Goal: Task Accomplishment & Management: Complete application form

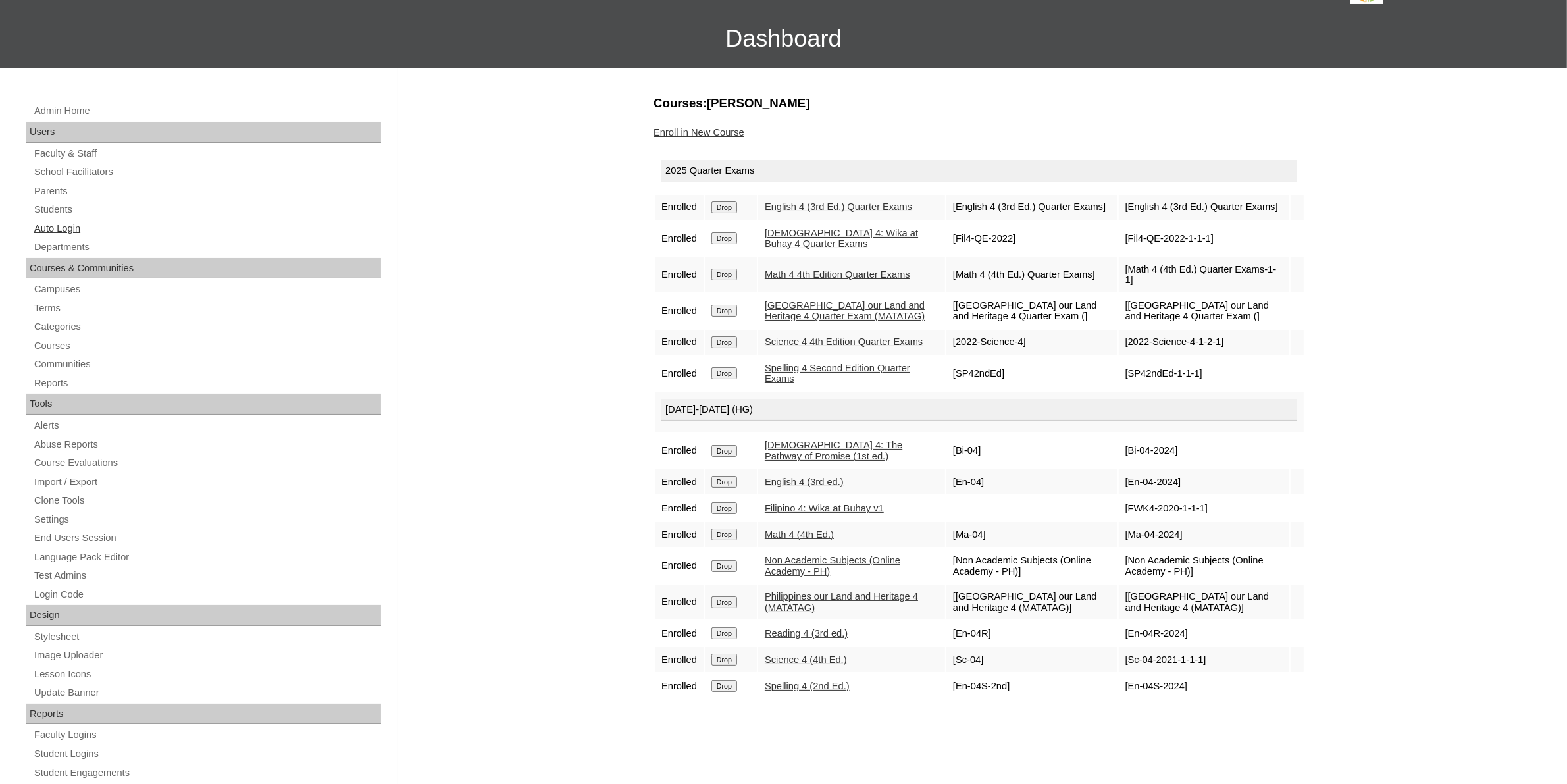
scroll to position [82, 0]
click at [63, 196] on link "Parents" at bounding box center [207, 191] width 348 height 16
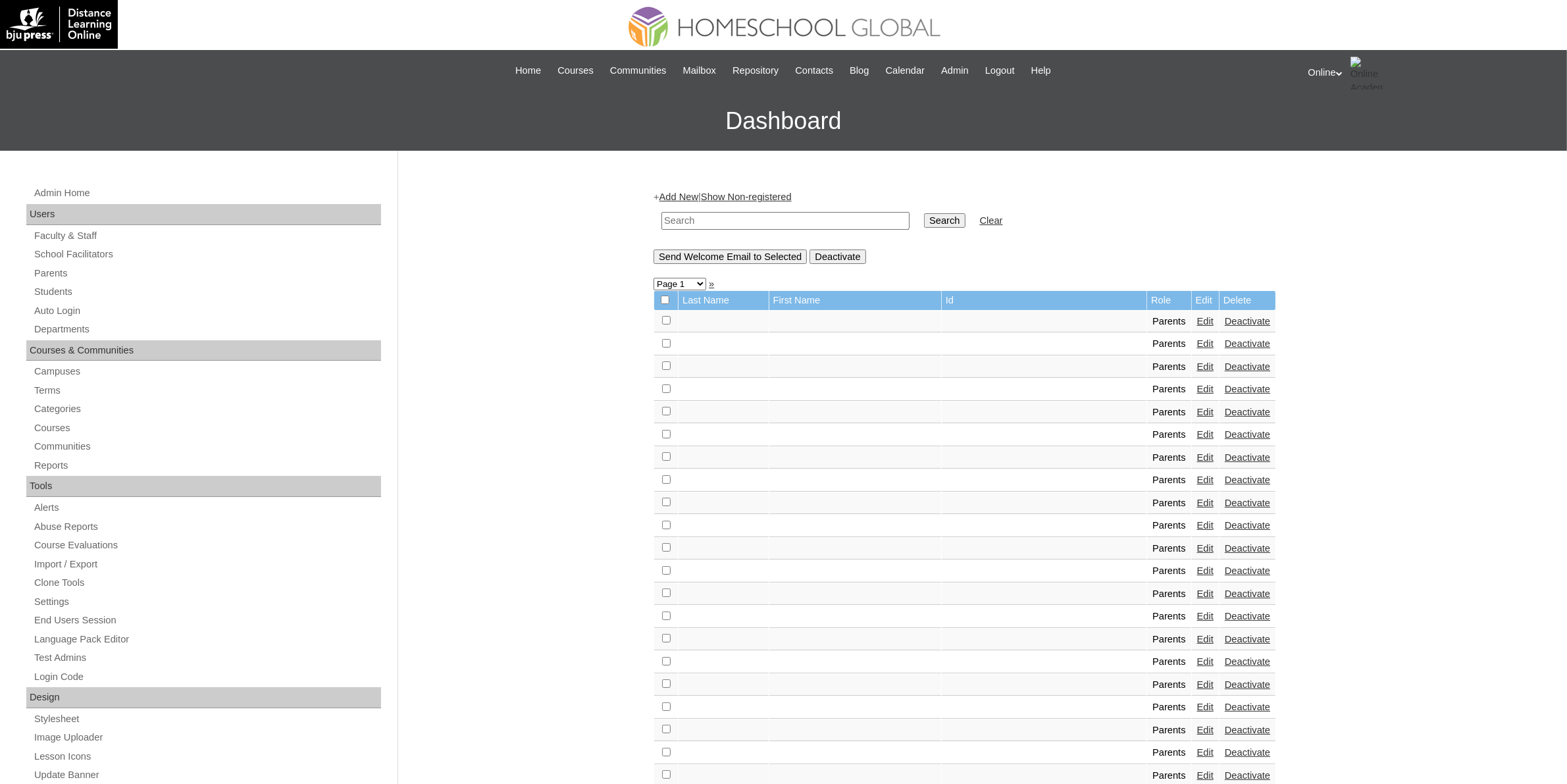
click at [692, 191] on link "Add New" at bounding box center [678, 197] width 39 height 11
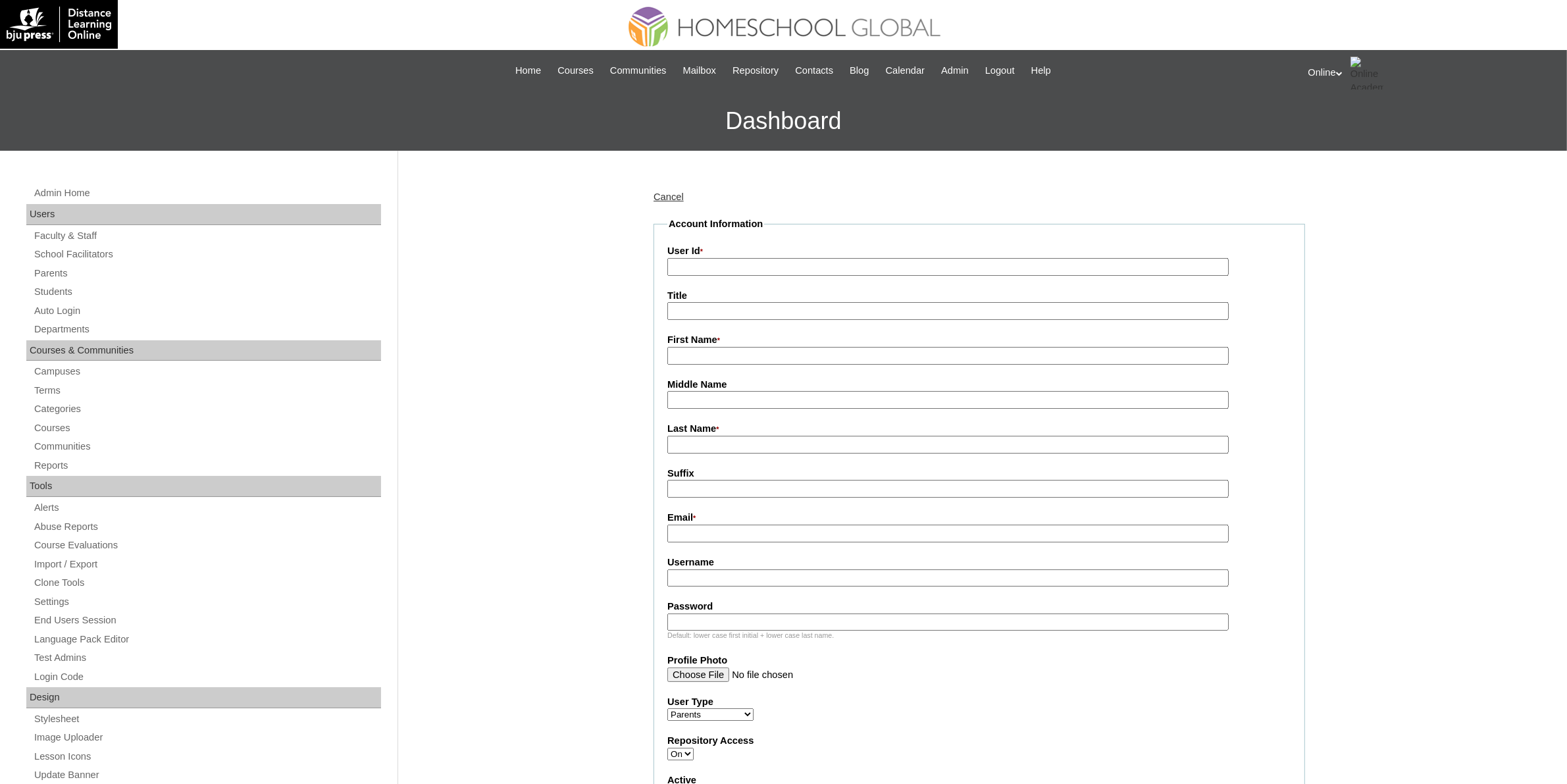
click at [746, 264] on input "User Id *" at bounding box center [948, 267] width 562 height 18
paste input "HGP0255-OACAD2025"
type input "HGP0255-OACAD2025"
click at [734, 357] on input "First Name *" at bounding box center [948, 355] width 562 height 18
paste input "Kimberlyn Fernando Fernando"
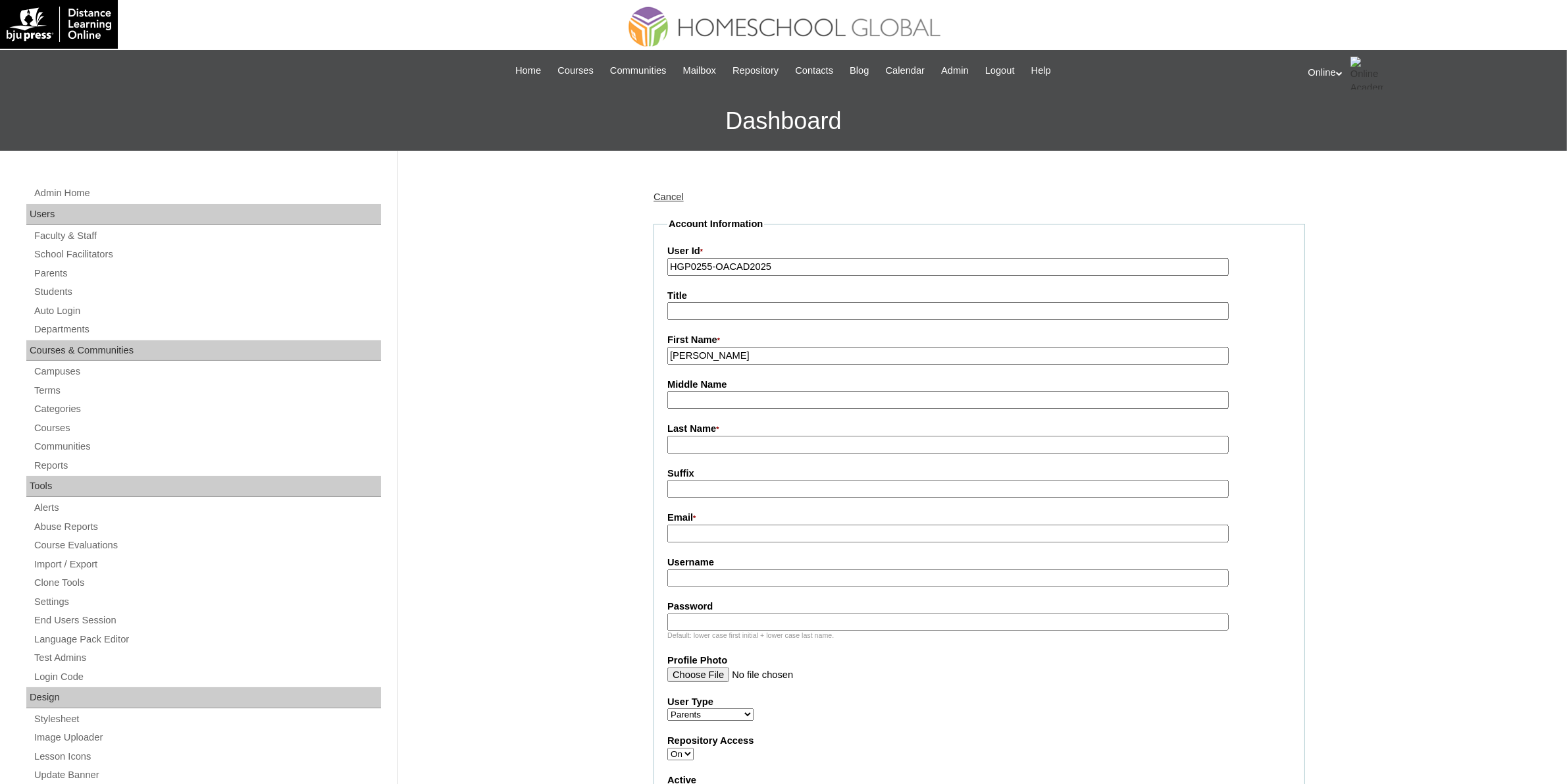
click at [770, 353] on input "Kimberlyn Fernando Fernando" at bounding box center [948, 355] width 562 height 18
type input "Kimberlyn Fernando"
click at [740, 435] on input "Last Name *" at bounding box center [948, 444] width 562 height 18
paste input "Fernando"
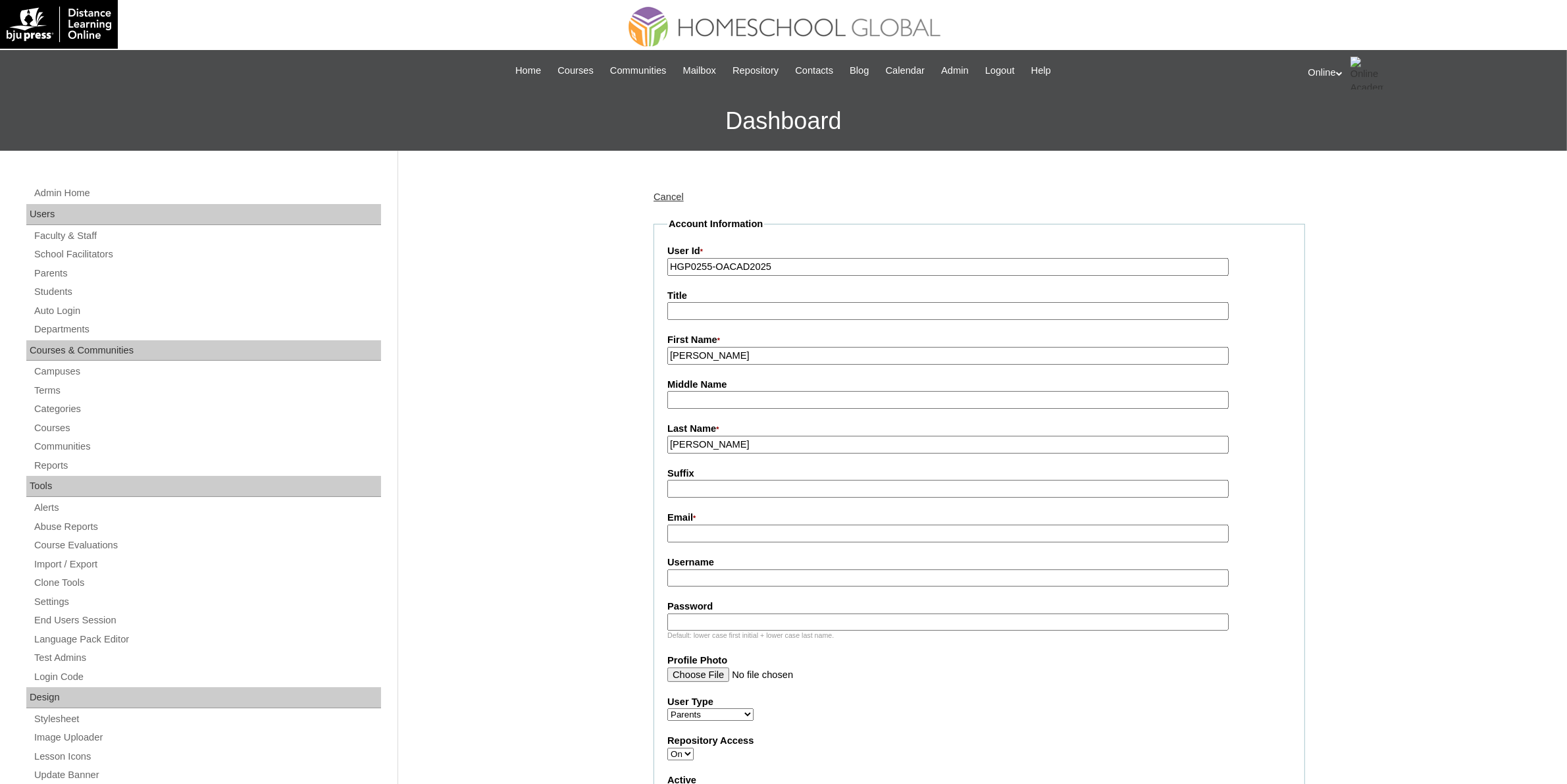
type input "Fernando"
click at [744, 352] on input "Kimberlyn Fernando" at bounding box center [948, 355] width 562 height 18
type input "Kimberlyn"
click at [735, 443] on input "Fernando" at bounding box center [948, 444] width 562 height 18
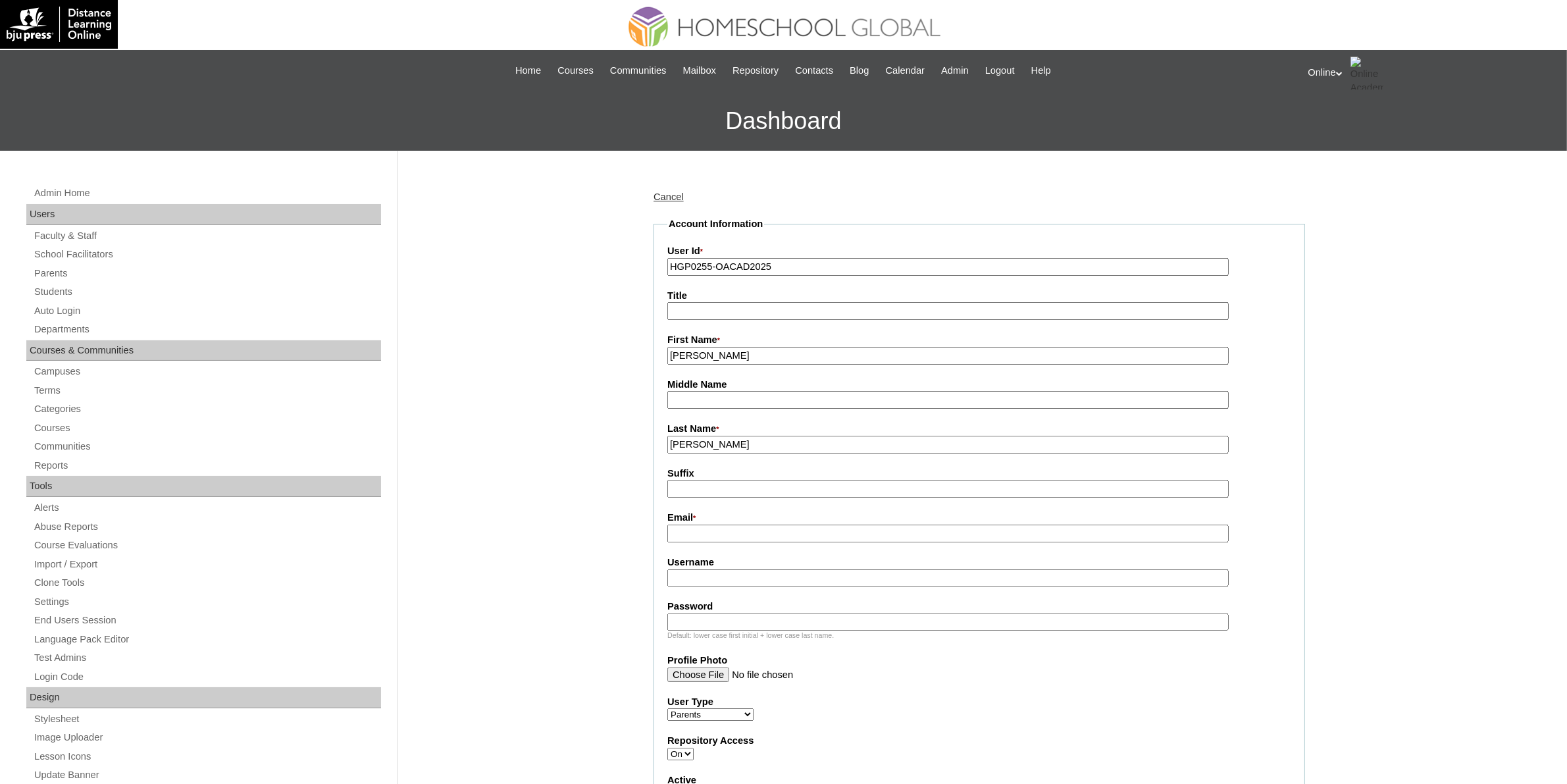
click at [743, 528] on input "Email *" at bounding box center [948, 533] width 562 height 18
paste input "kimberlyncfernando@gmail.com"
type input "kimberlyncfernando@gmail.com"
click at [805, 576] on input "Username" at bounding box center [948, 578] width 562 height 18
paste input "fernando2025"
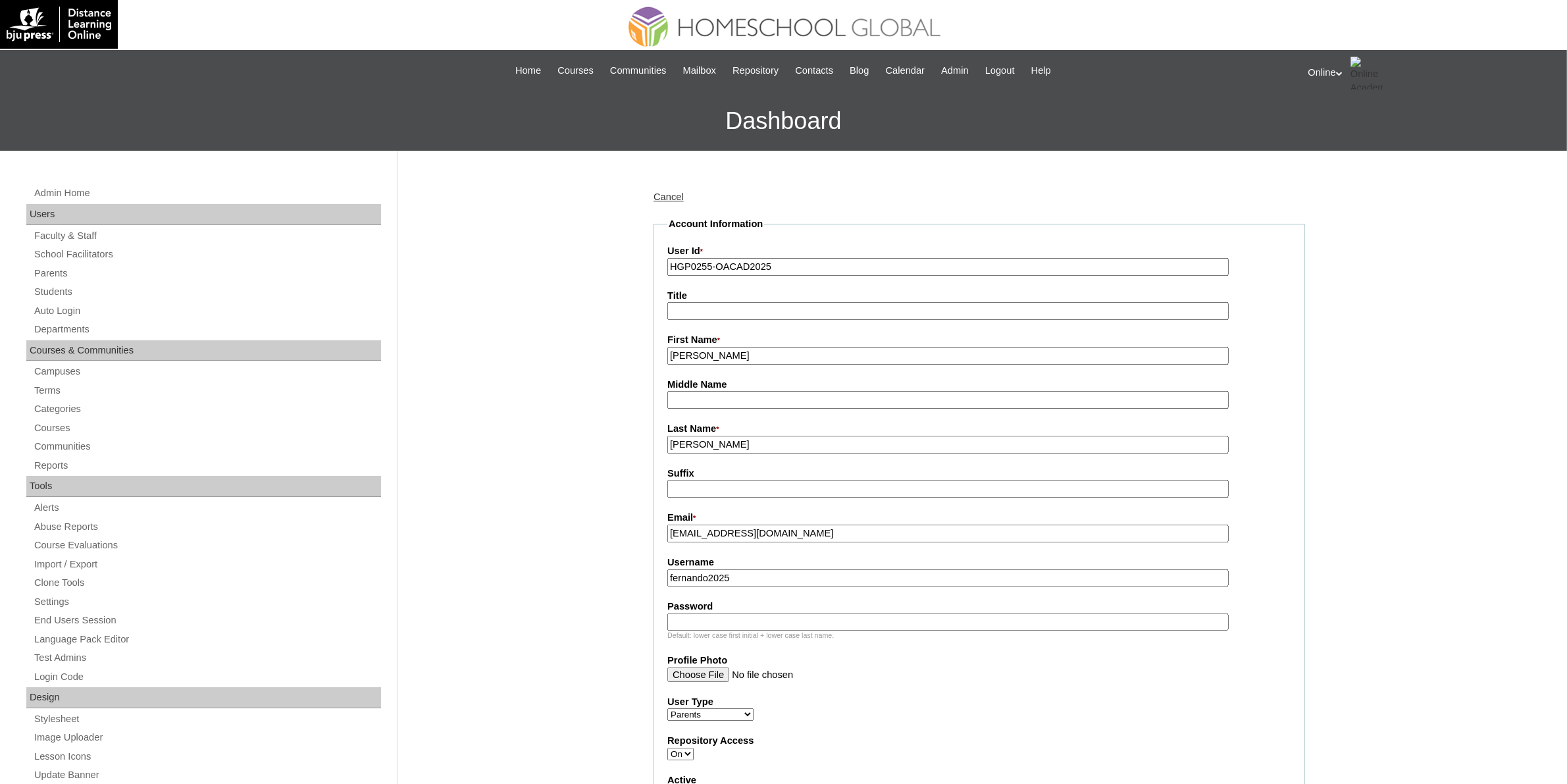
type input "fernando2025"
click at [818, 613] on input "Password" at bounding box center [948, 622] width 562 height 18
paste input "mLpbH"
type input "mLpbH"
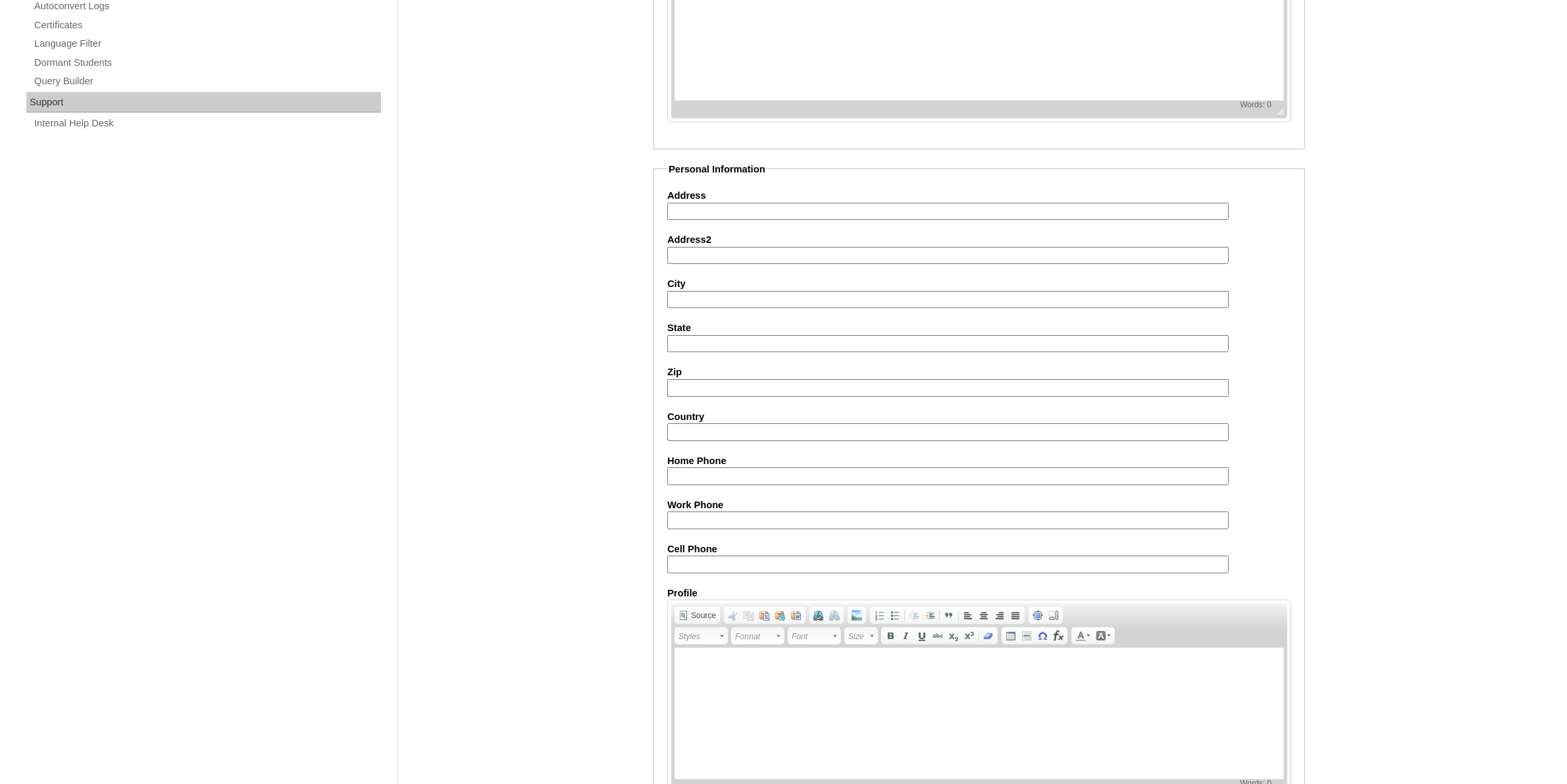
scroll to position [968, 0]
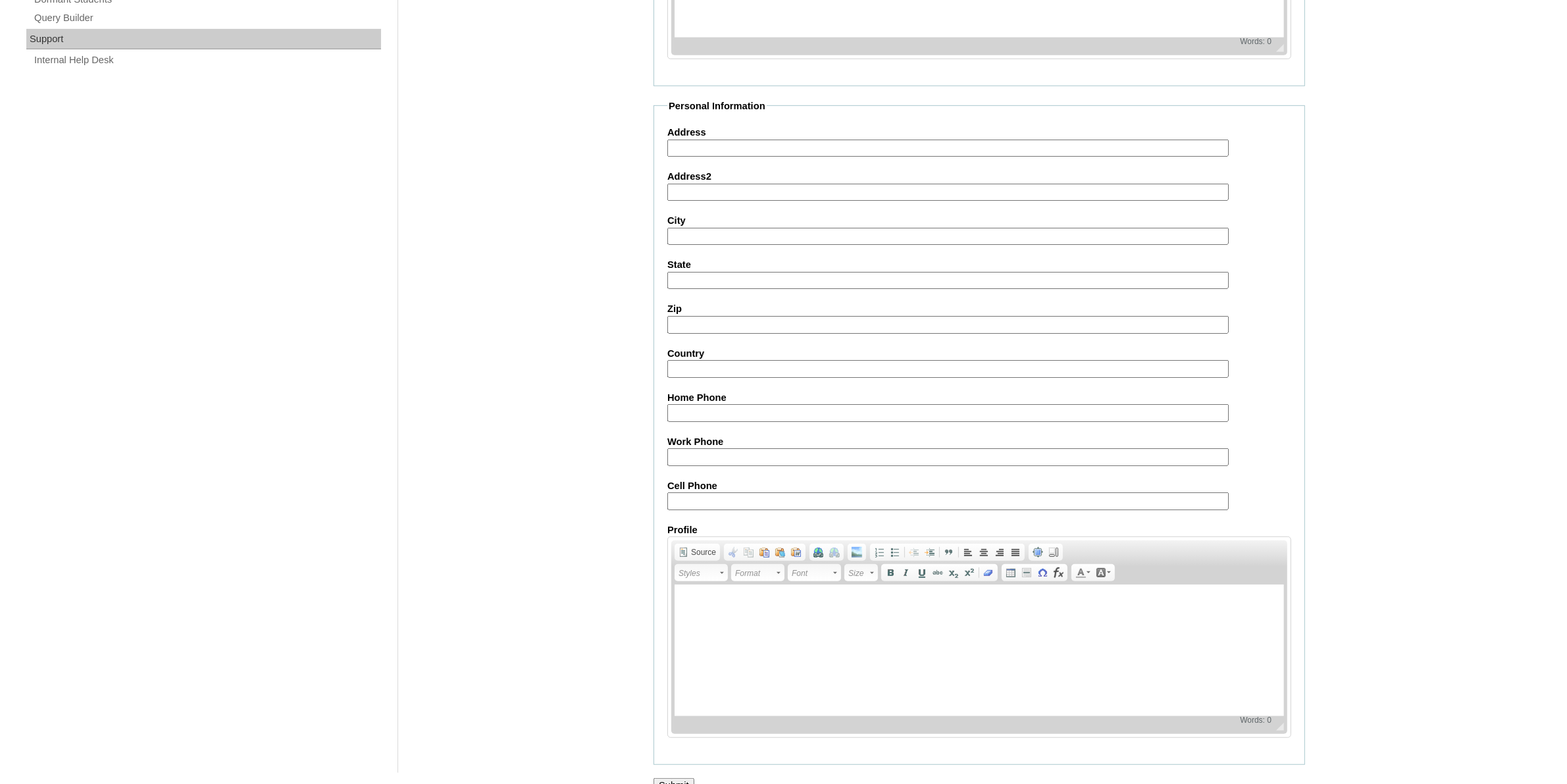
click at [675, 778] on input "Submit" at bounding box center [674, 785] width 41 height 14
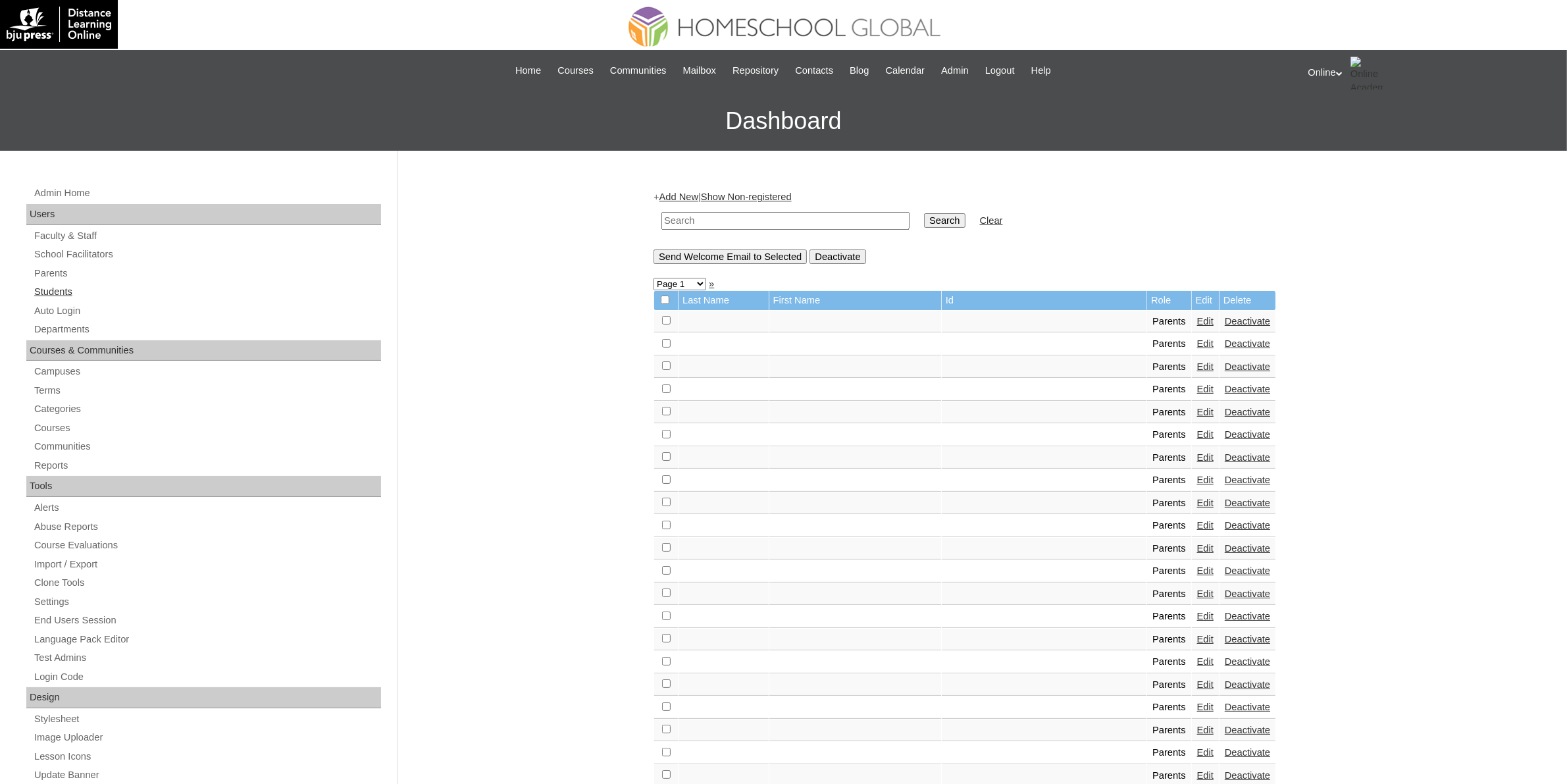
click at [80, 288] on link "Students" at bounding box center [207, 292] width 348 height 16
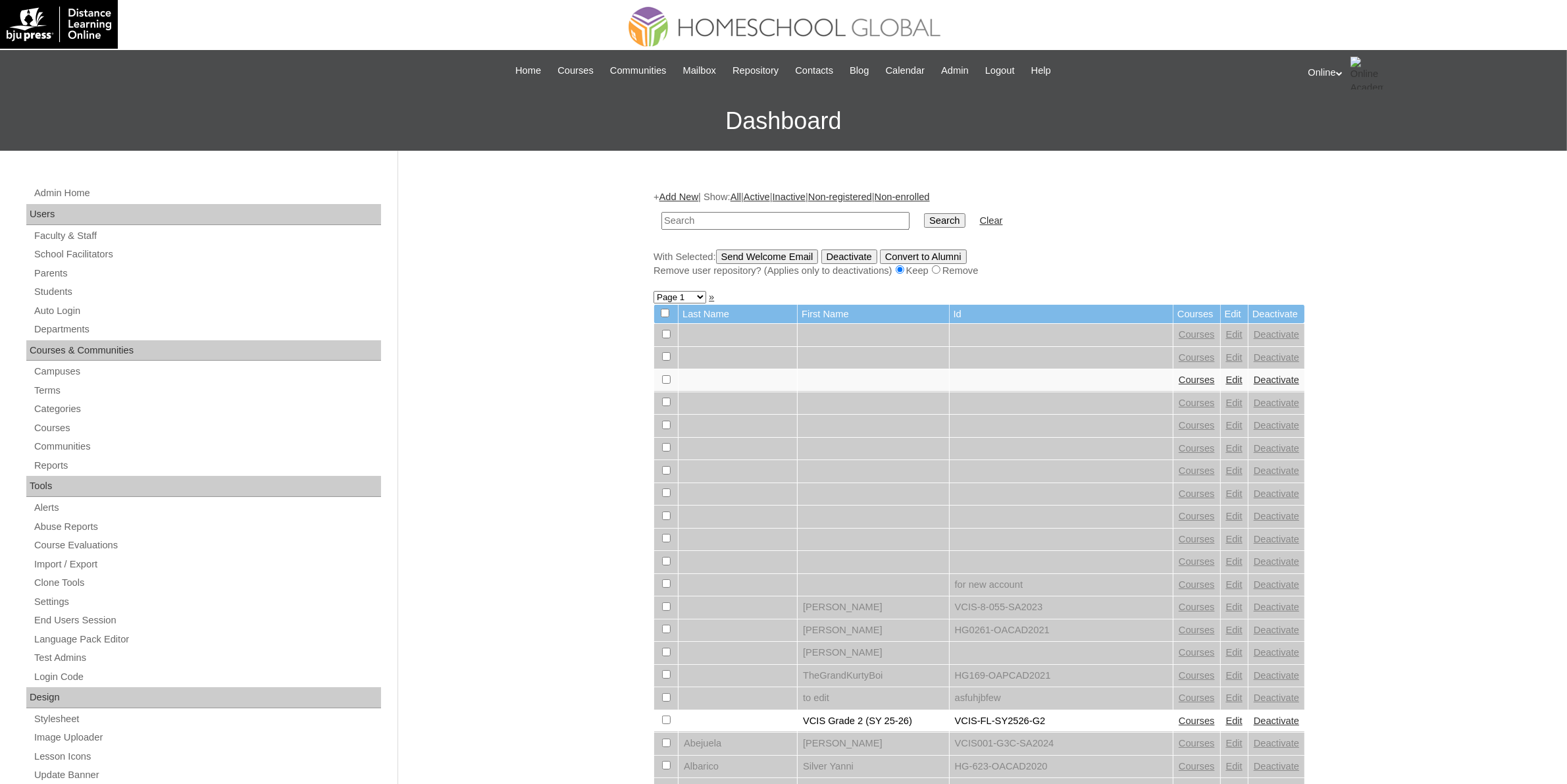
click at [681, 194] on link "Add New" at bounding box center [678, 197] width 39 height 11
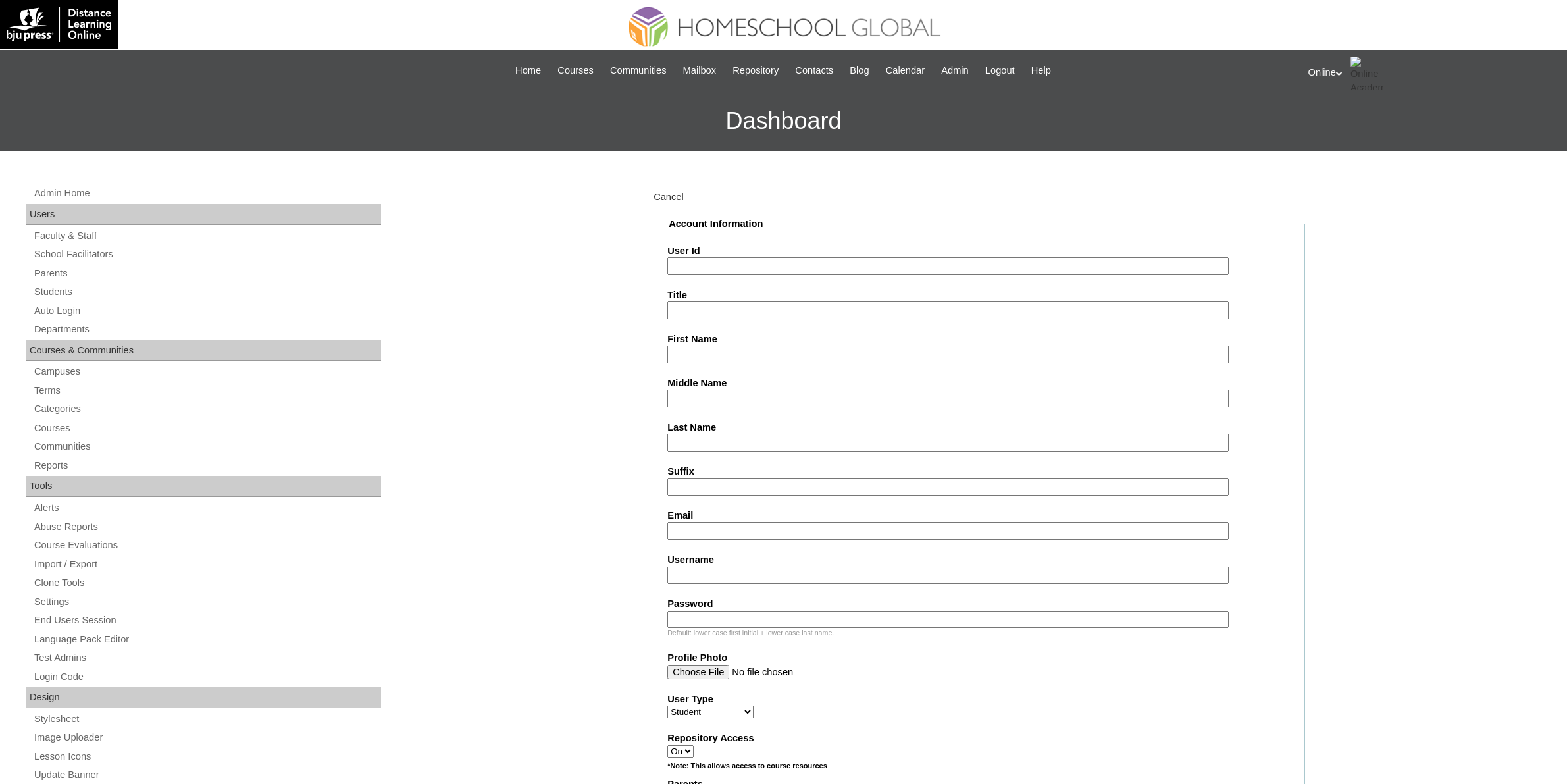
click at [729, 267] on input "User Id" at bounding box center [948, 266] width 562 height 18
paste input "HG308OACAD2025"
type input "HG308OACAD2025"
click at [718, 353] on input "First Name" at bounding box center [948, 354] width 562 height 18
paste input "Keziah Louis Colobong Fernando _250006390"
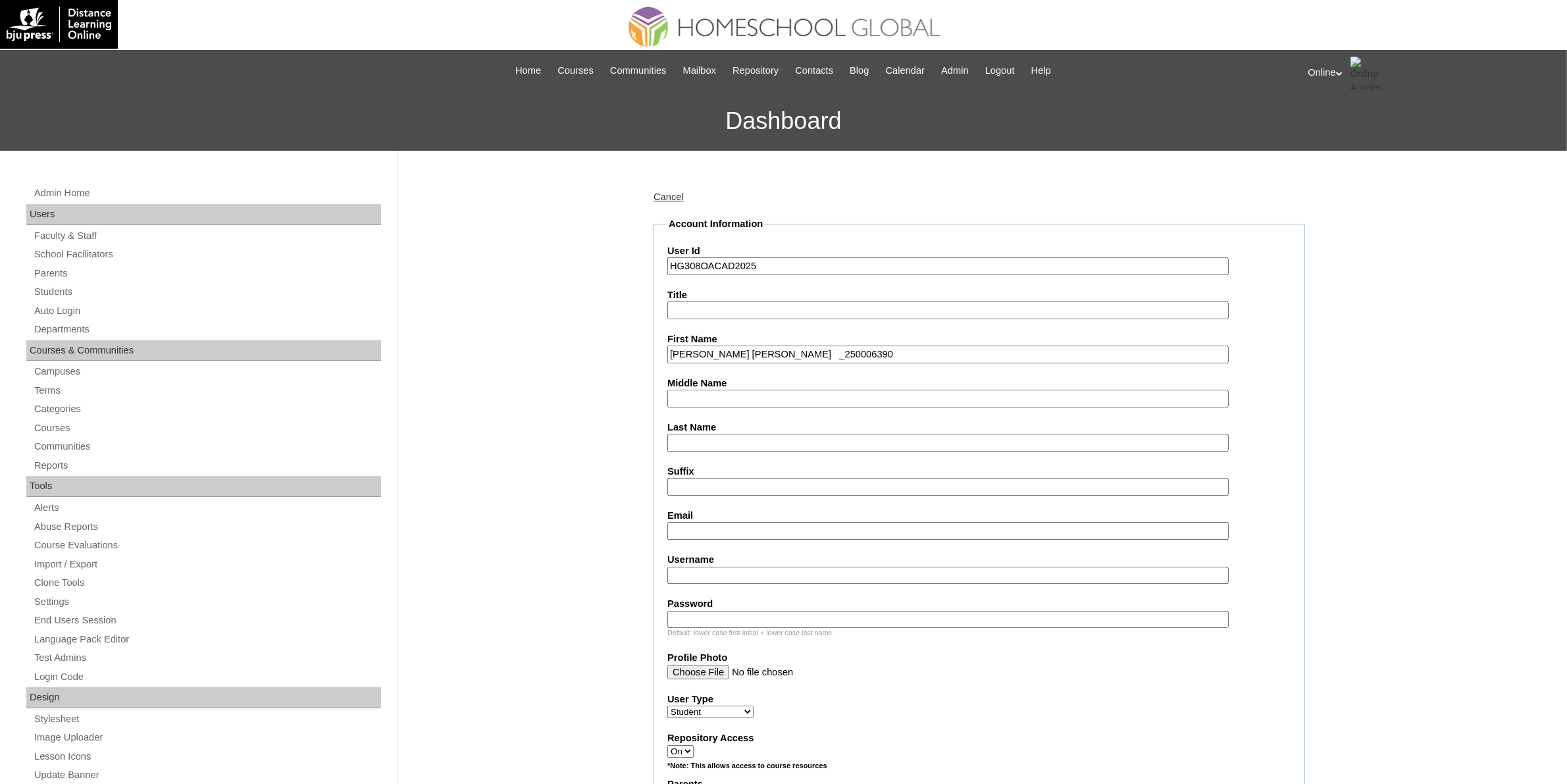
click at [821, 353] on input "Keziah Louis Colobong Fernando _250006390" at bounding box center [948, 354] width 562 height 18
click at [801, 345] on input "Keziah Louis Colobong Fernando" at bounding box center [948, 354] width 562 height 18
type input "Keziah Louis Colobong"
click at [761, 437] on input "Last Name" at bounding box center [948, 442] width 562 height 18
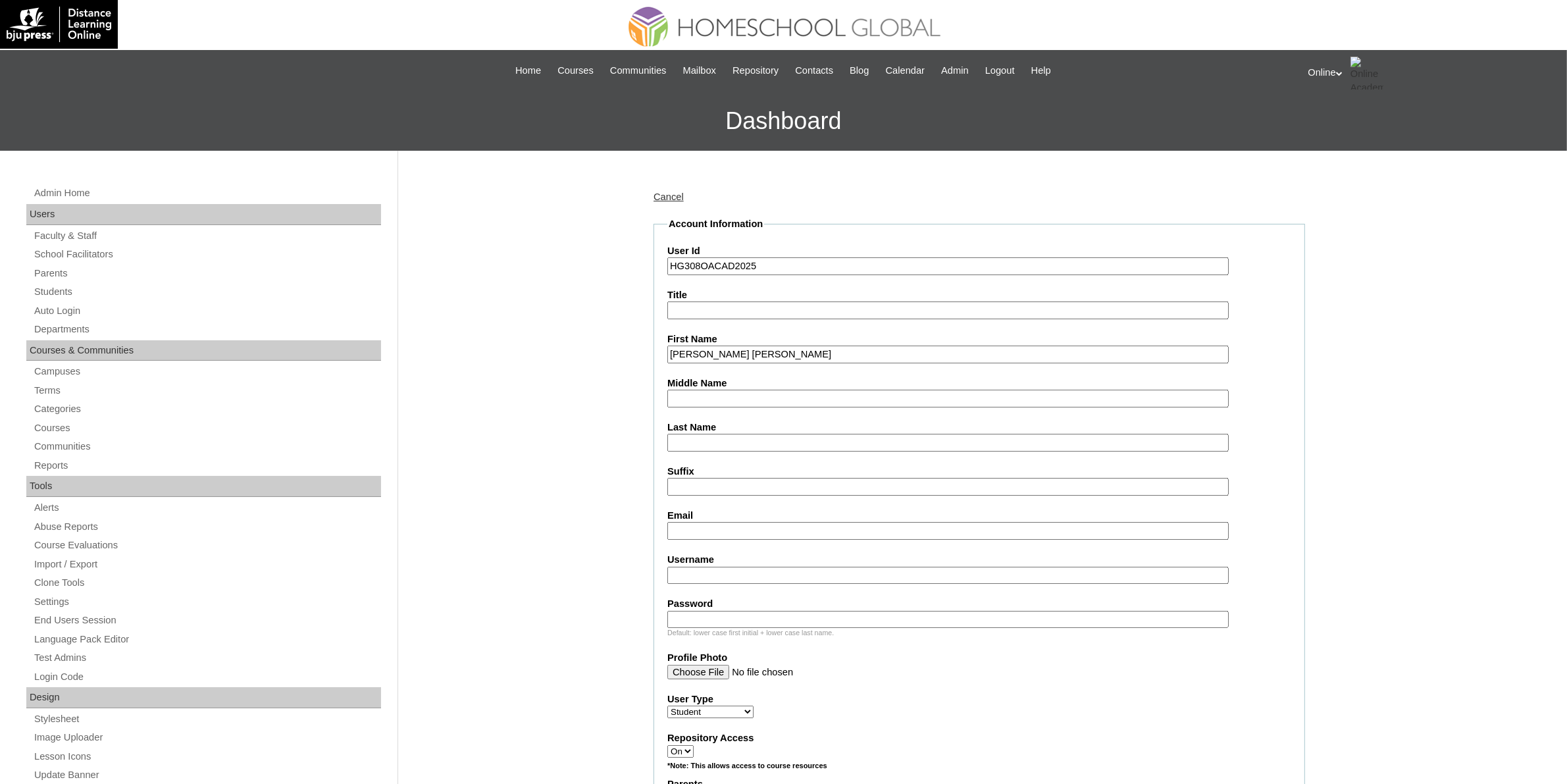
paste input "Fernando"
type input "Fernando"
click at [750, 353] on input "Keziah Louis Colobong" at bounding box center [948, 354] width 562 height 18
type input "Keziah Louis"
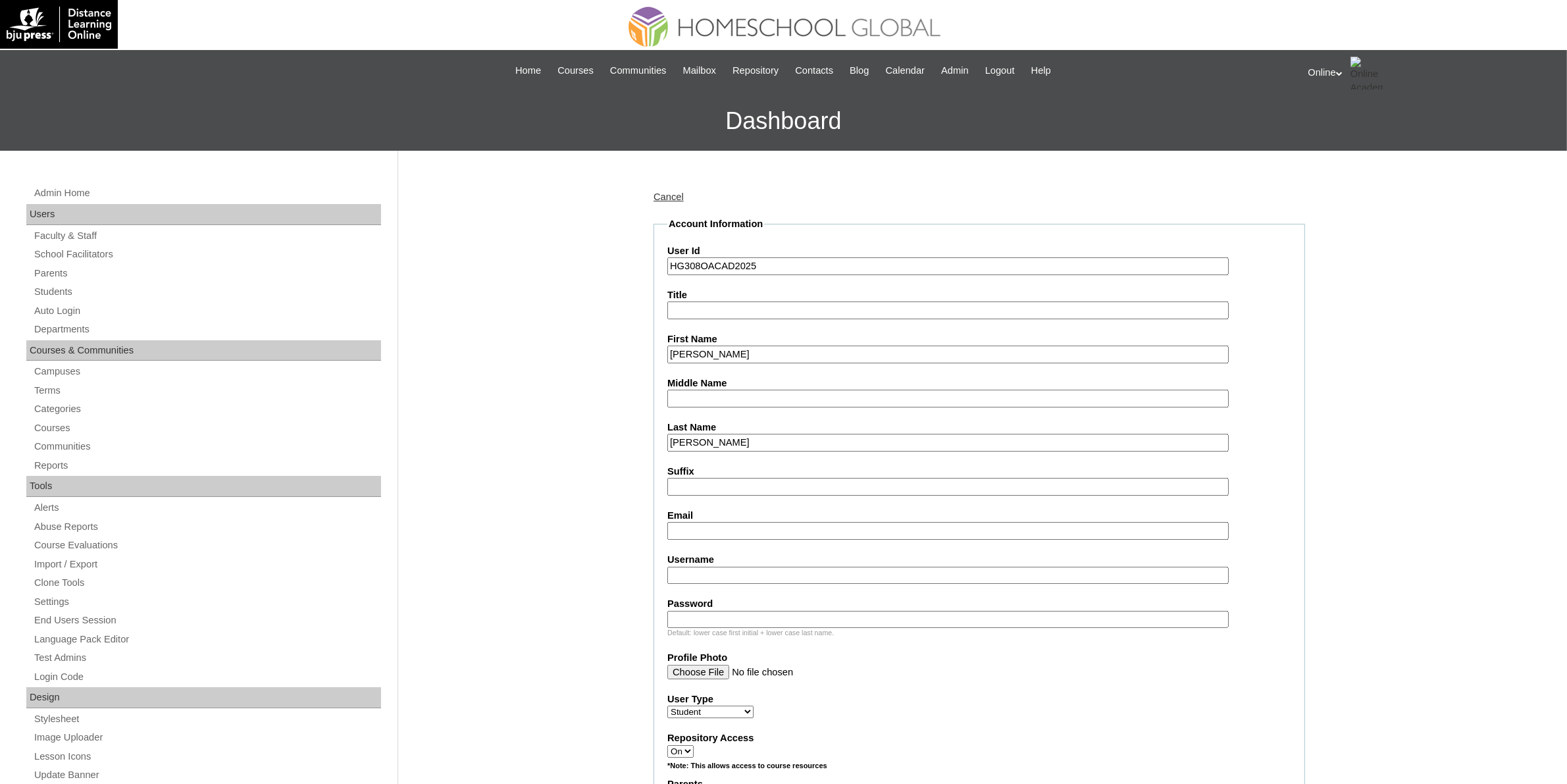
click at [742, 392] on input "Middle Name" at bounding box center [948, 398] width 562 height 18
paste input "Colobong"
type input "Colobong"
click at [754, 354] on input "Keziah Louis" at bounding box center [948, 354] width 562 height 18
type input "Keziah Louis"
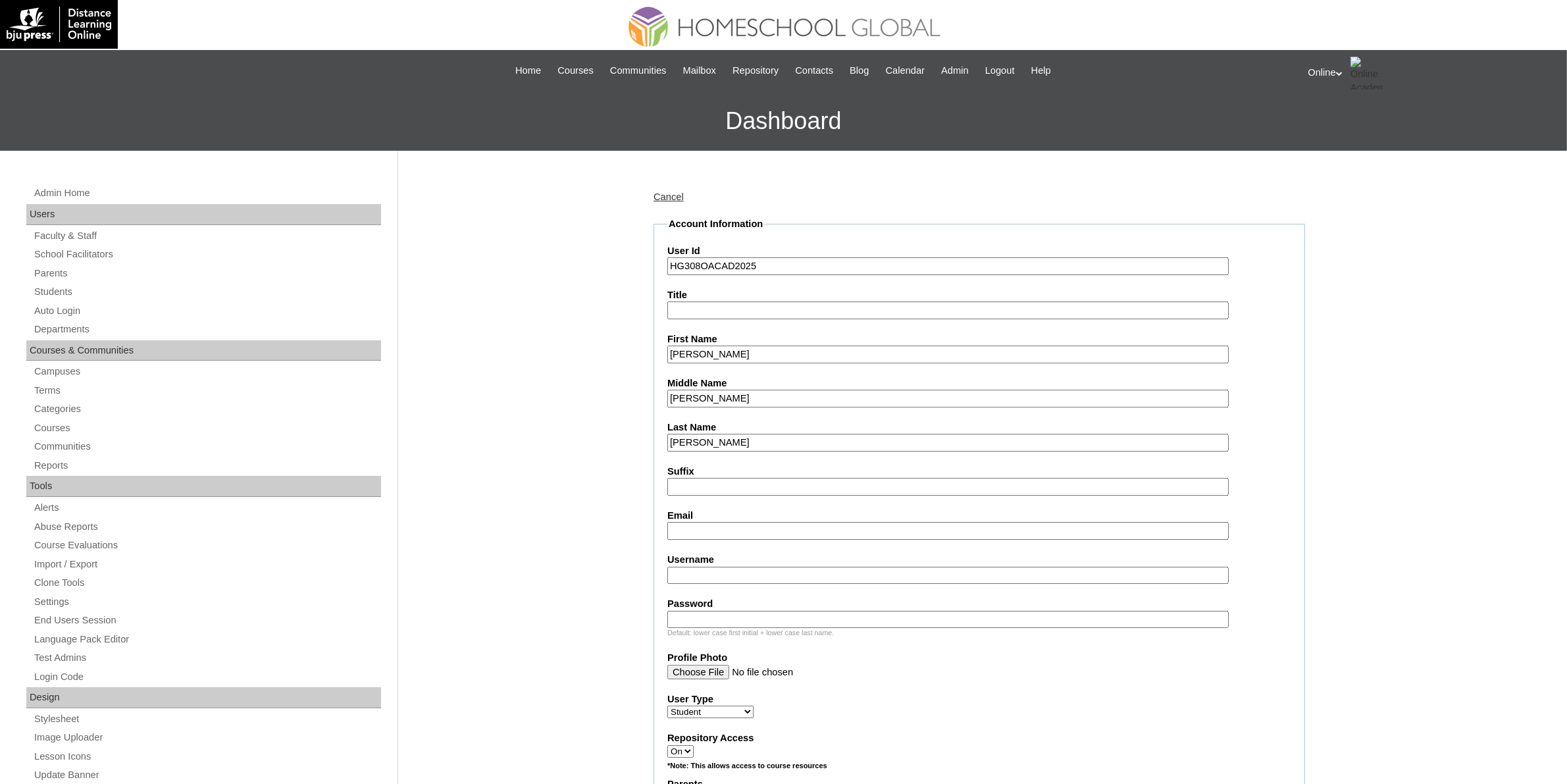
click at [746, 399] on input "Colobong" at bounding box center [948, 398] width 562 height 18
type input "Colobong"
click at [759, 528] on input "Email" at bounding box center [948, 530] width 562 height 18
paste input "kimberlyncfernando@gmail.com"
type input "kimberlyncfernando@gmail.com"
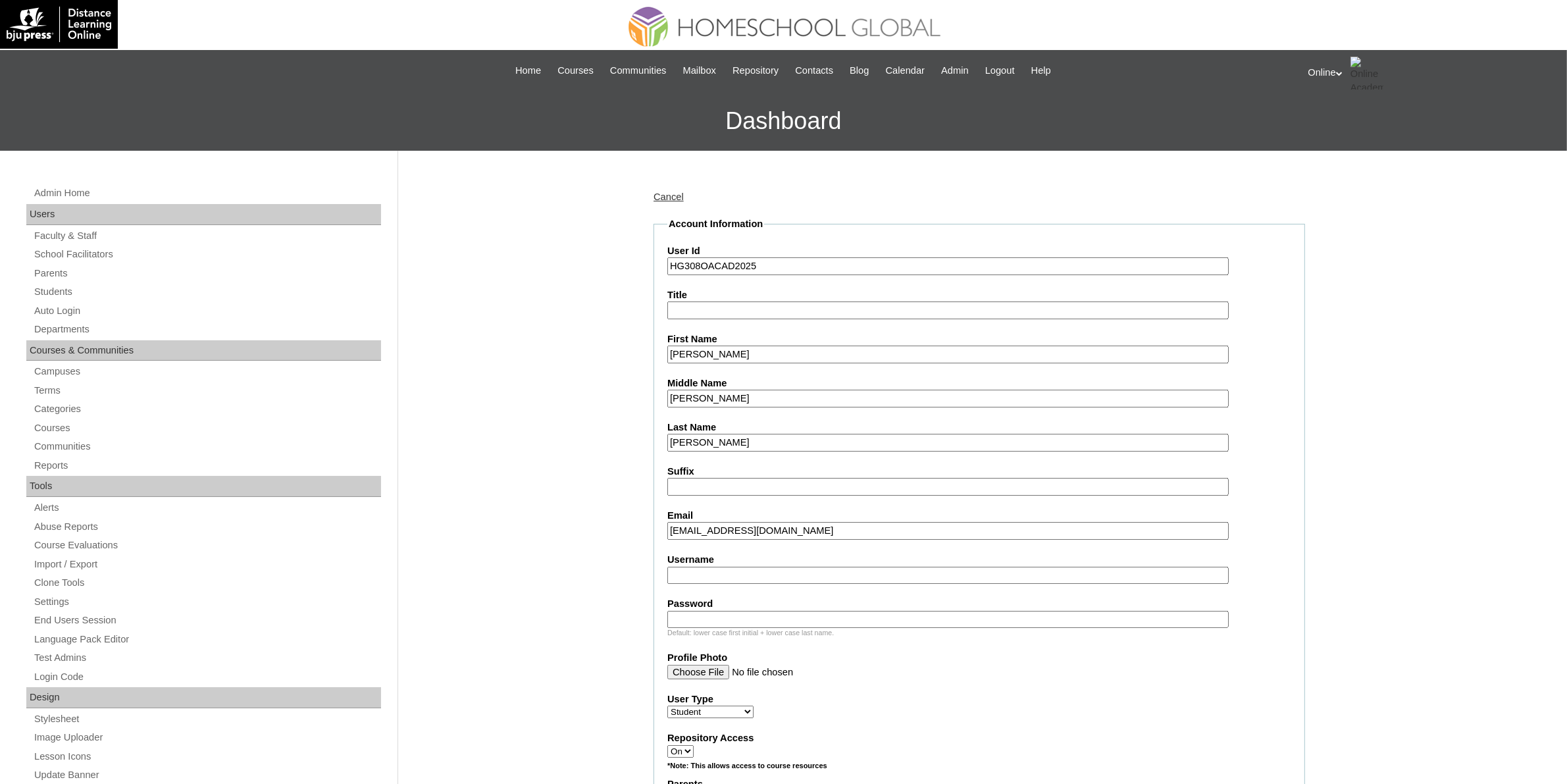
click at [737, 567] on input "Username" at bounding box center [948, 575] width 562 height 18
paste input "keziah.fernando2025"
type input "keziah.fernando2025"
click at [788, 610] on input "Password" at bounding box center [948, 619] width 562 height 18
paste input "uYh6T"
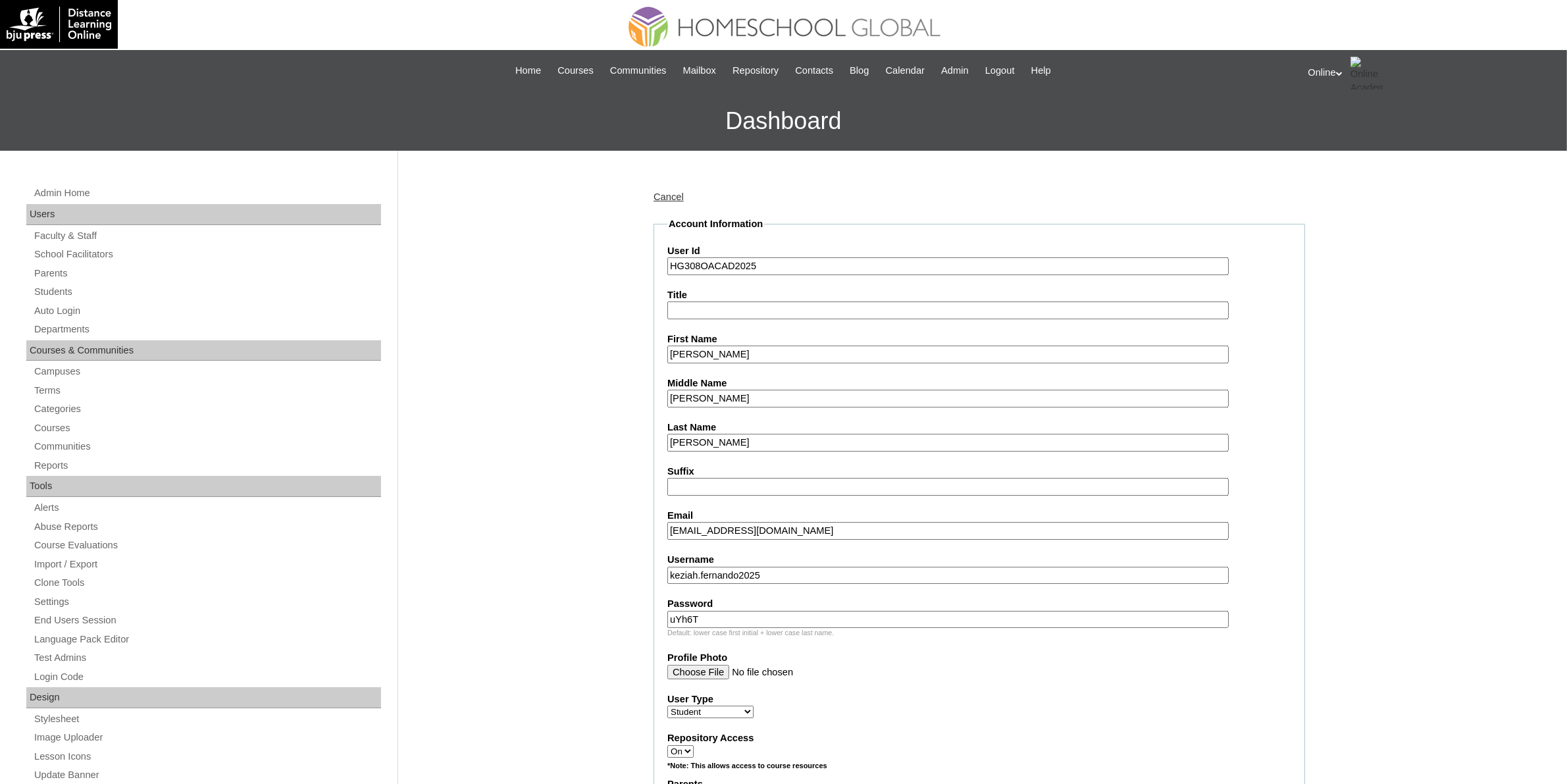
type input "uYh6T"
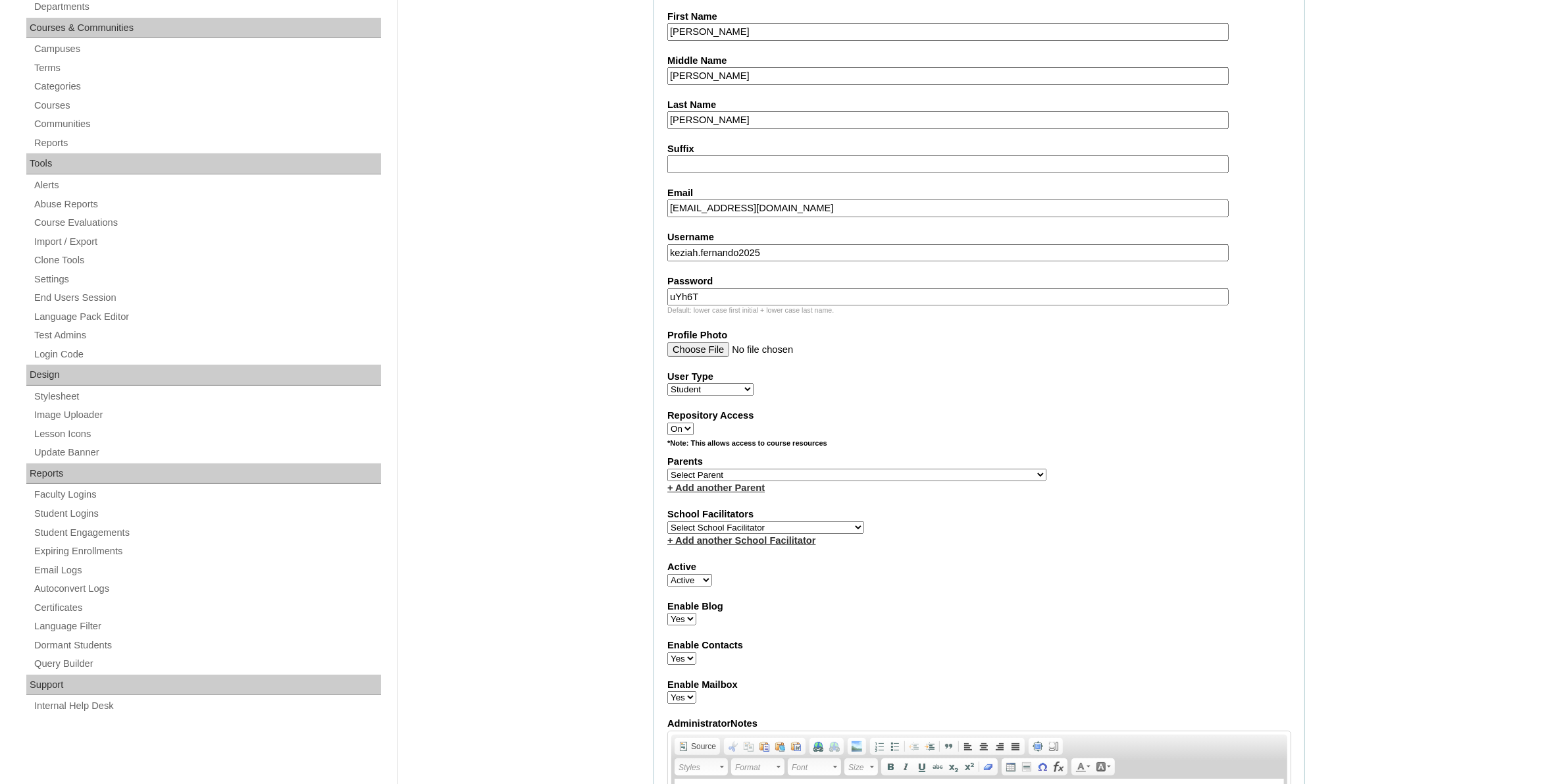
scroll to position [411, 0]
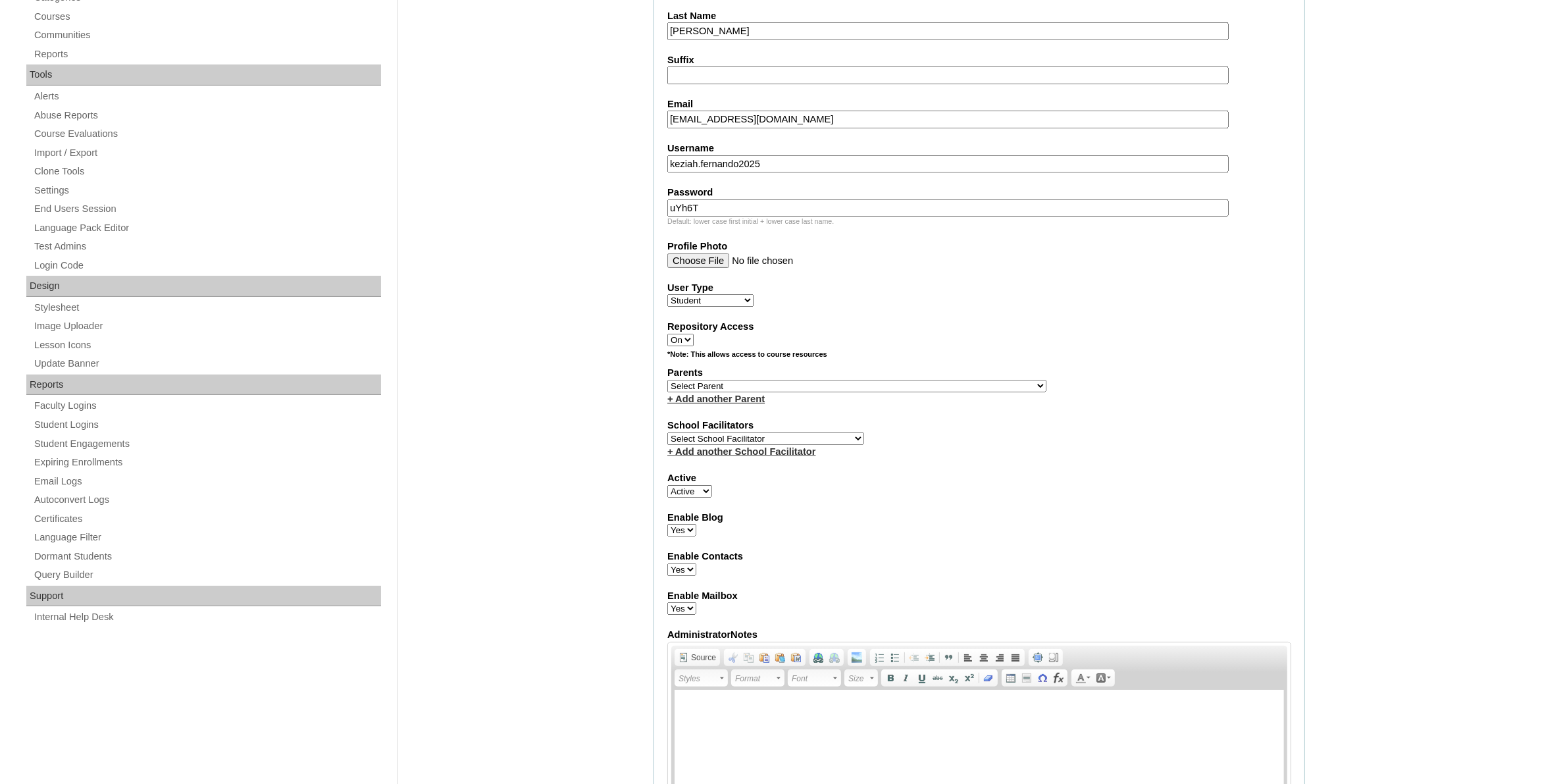
click at [891, 380] on select "Select Parent , , , , , , , , , , , , , , , , , , , , , , , , , , , , , , , , ,…" at bounding box center [857, 386] width 379 height 12
select select "44132"
click at [668, 380] on select "Select Parent , , , , , , , , , , , , , , , , , , , , , , , , , , , , , , , , ,…" at bounding box center [857, 386] width 379 height 12
click at [715, 432] on select "Select School Facilitator Norman Añain Ruffa Abadijas Mary Abella Gloryfe Abion…" at bounding box center [766, 438] width 197 height 12
select select "43686"
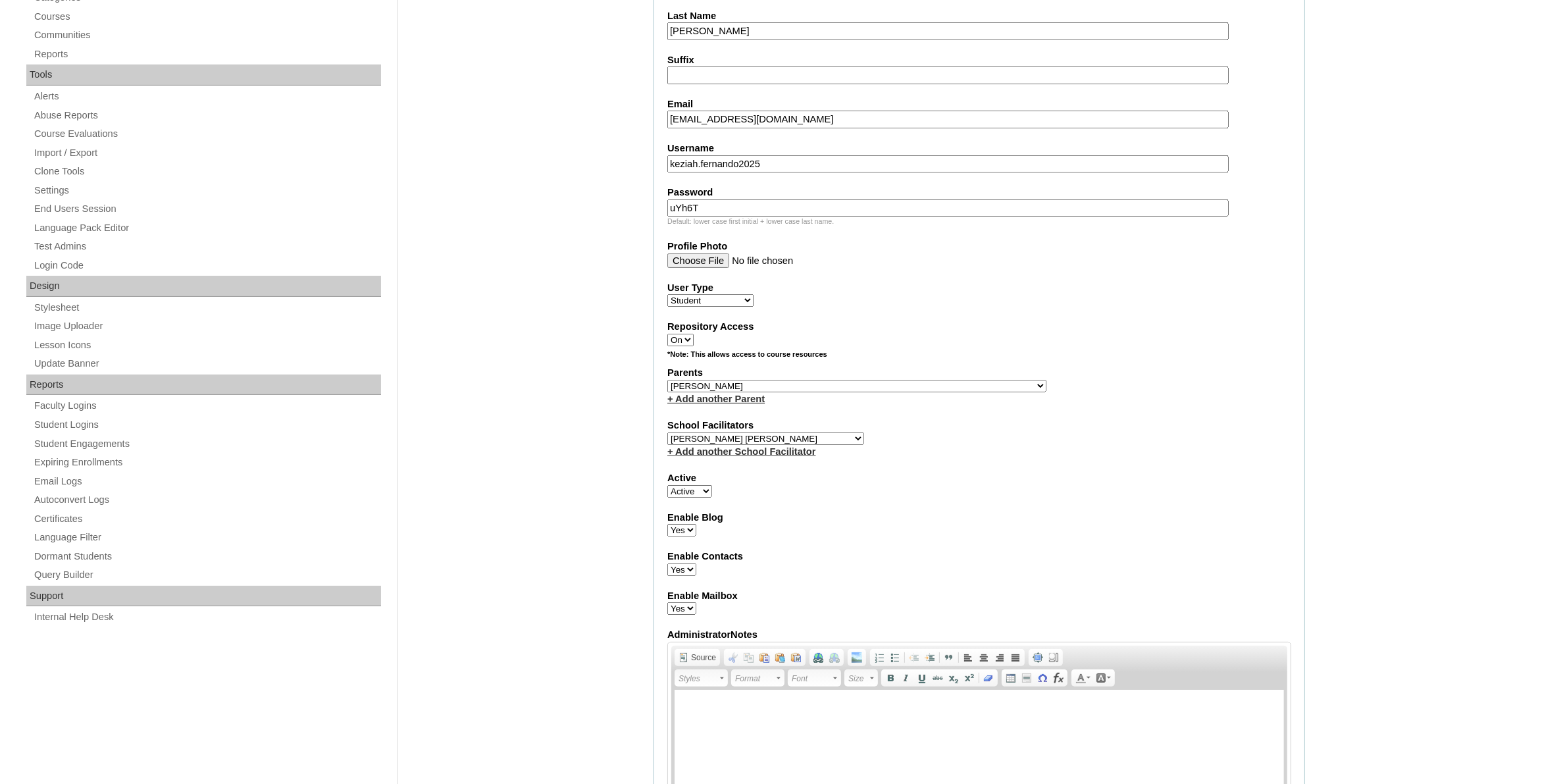
click at [668, 432] on select "Select School Facilitator Norman Añain Ruffa Abadijas Mary Abella Gloryfe Abion…" at bounding box center [766, 438] width 197 height 12
click at [1233, 481] on div "Active Active Inactive" at bounding box center [980, 484] width 624 height 26
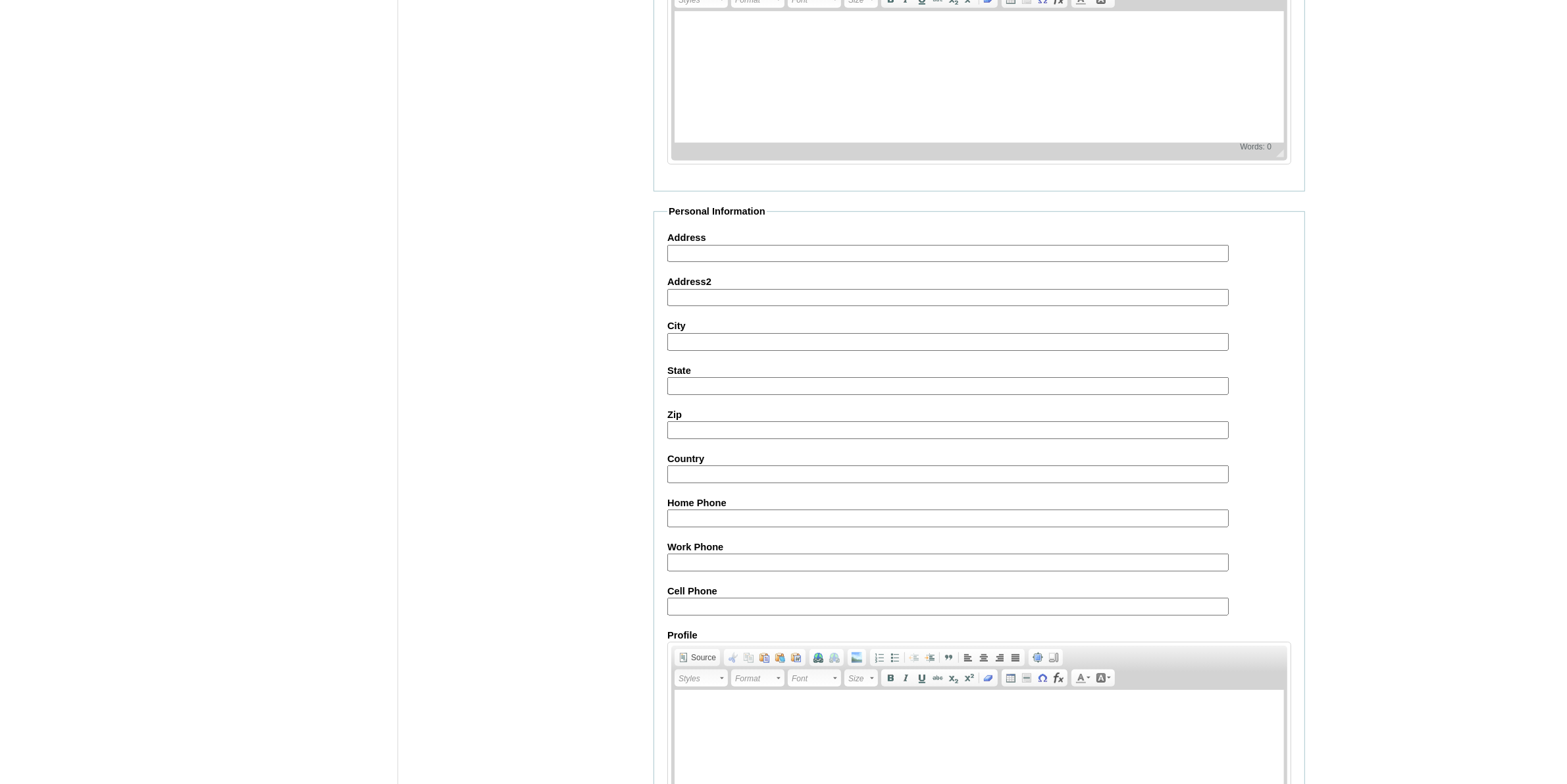
scroll to position [1190, 0]
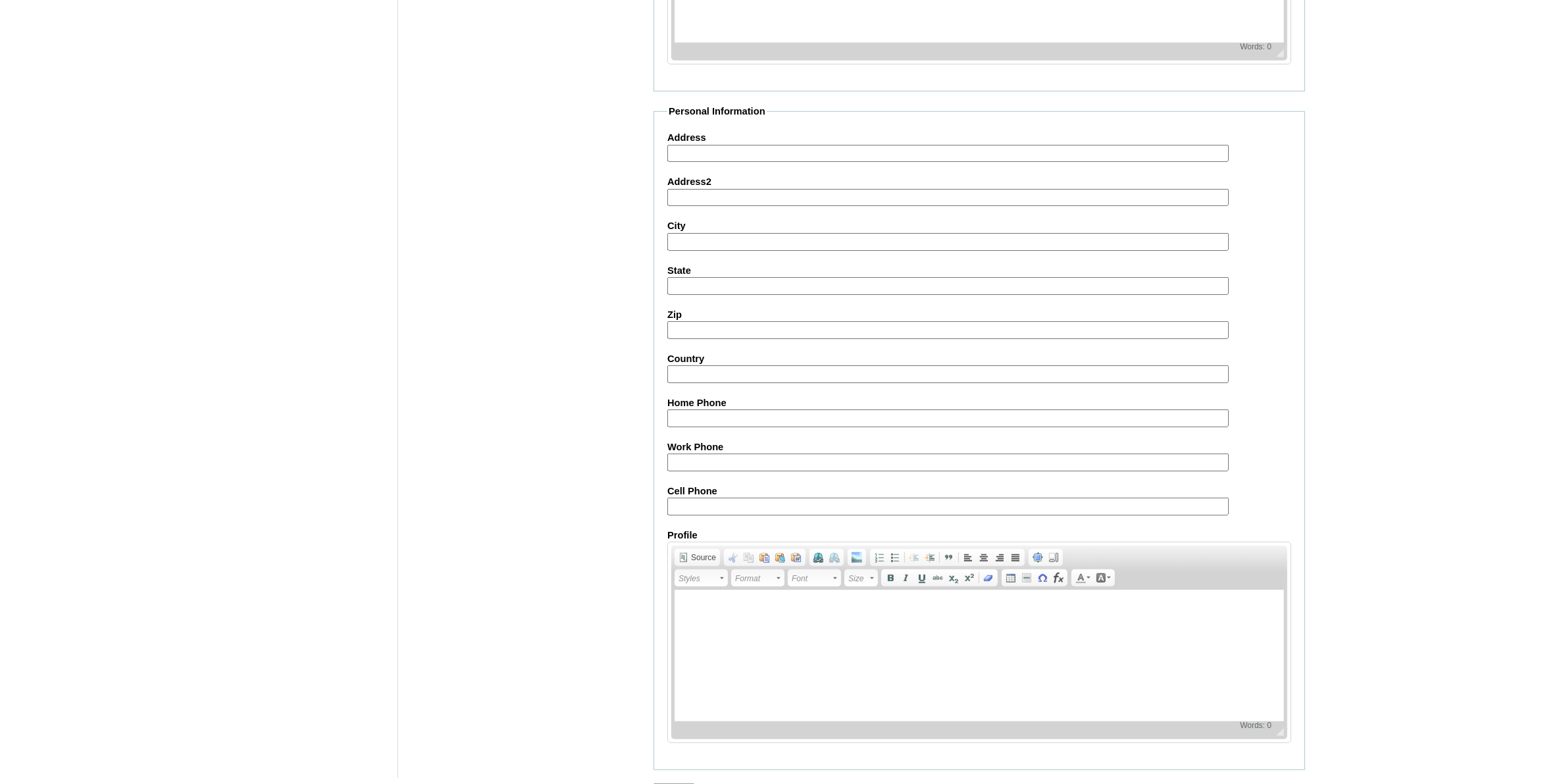
click at [690, 783] on input "Submit" at bounding box center [674, 790] width 41 height 14
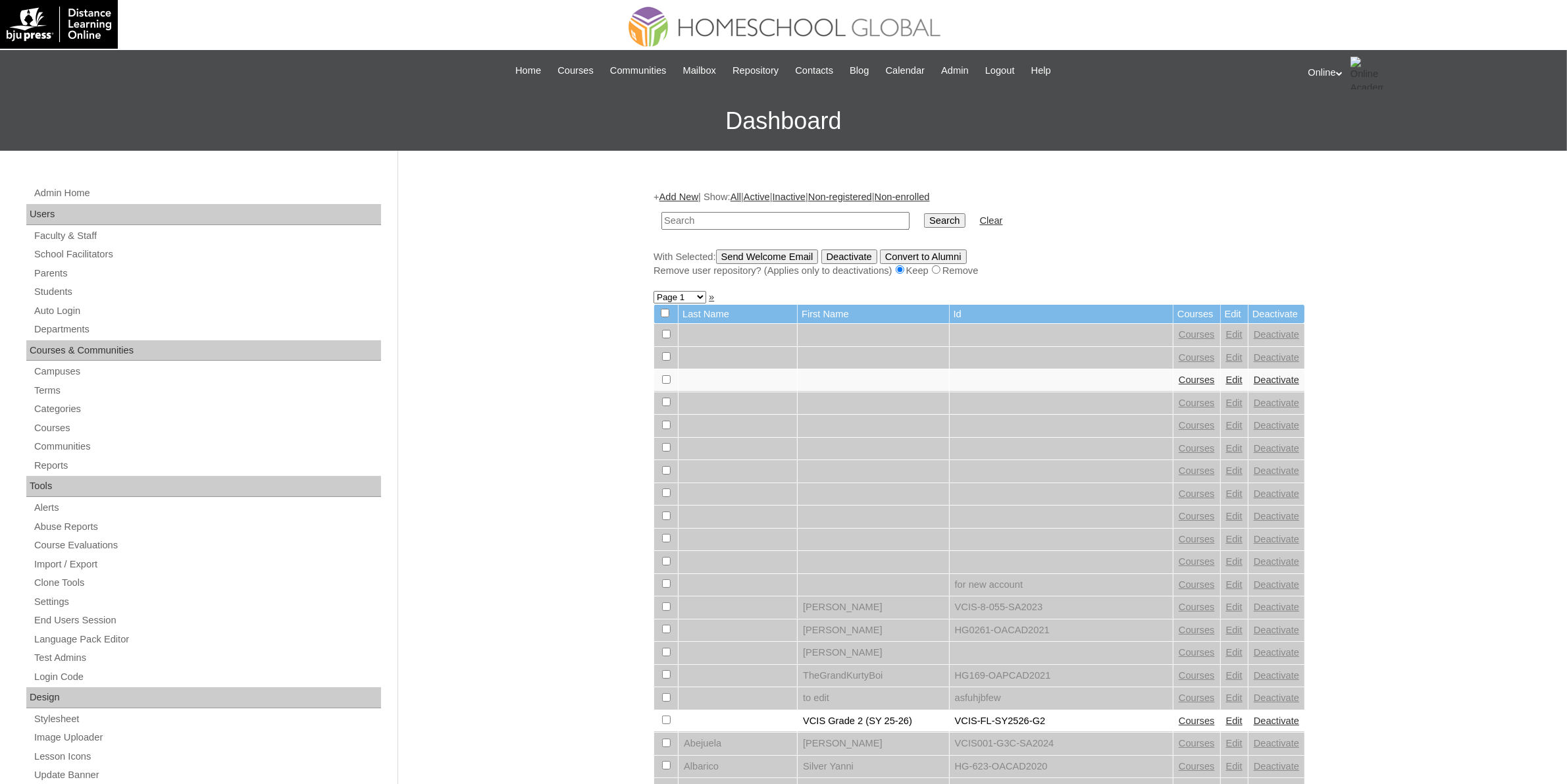
click at [788, 224] on input "text" at bounding box center [786, 220] width 248 height 18
paste input "HG308OACAD2025"
type input "HG308OACAD2025"
click at [924, 218] on input "Search" at bounding box center [944, 220] width 41 height 14
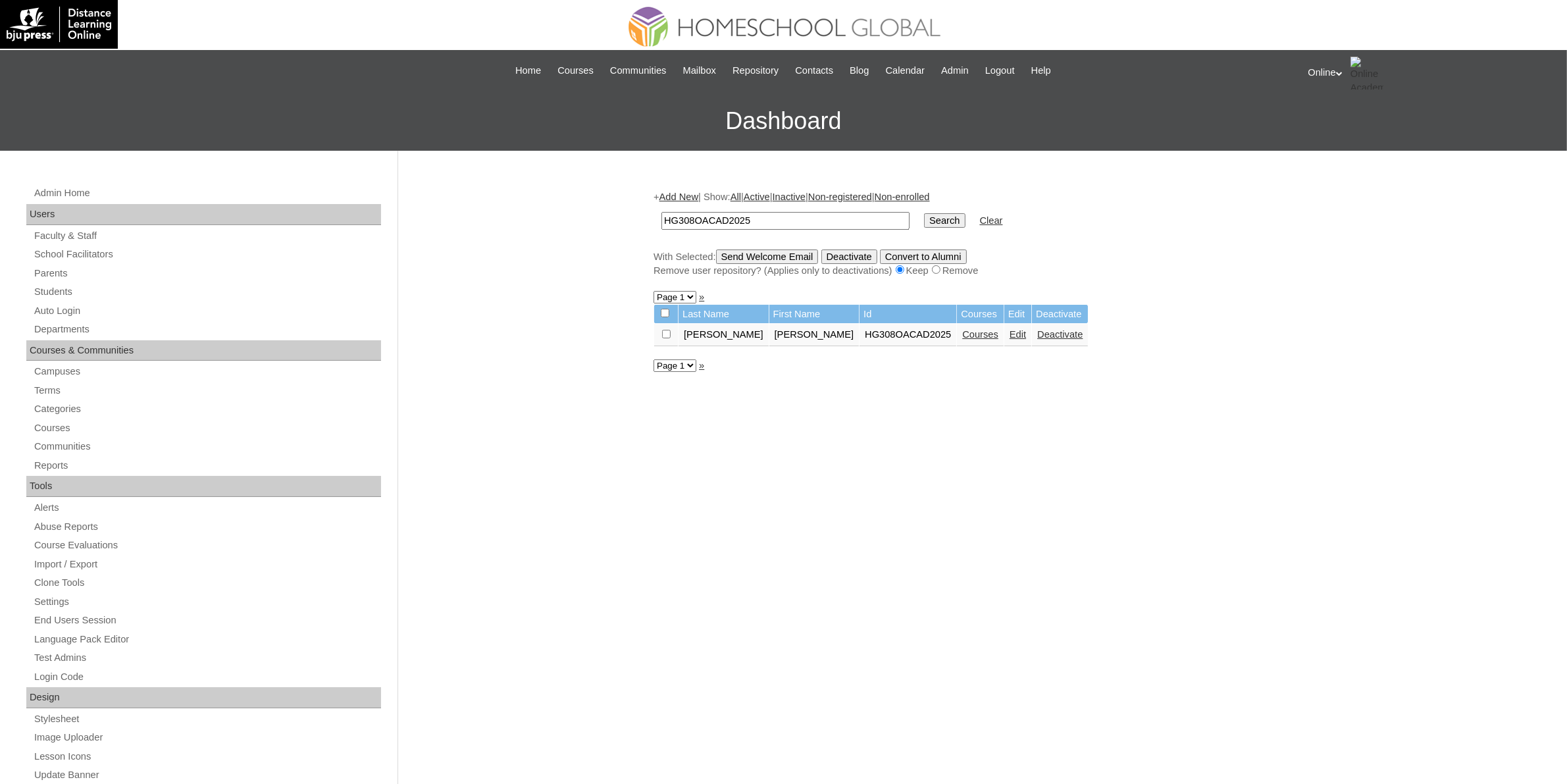
click at [962, 330] on link "Courses" at bounding box center [980, 334] width 36 height 11
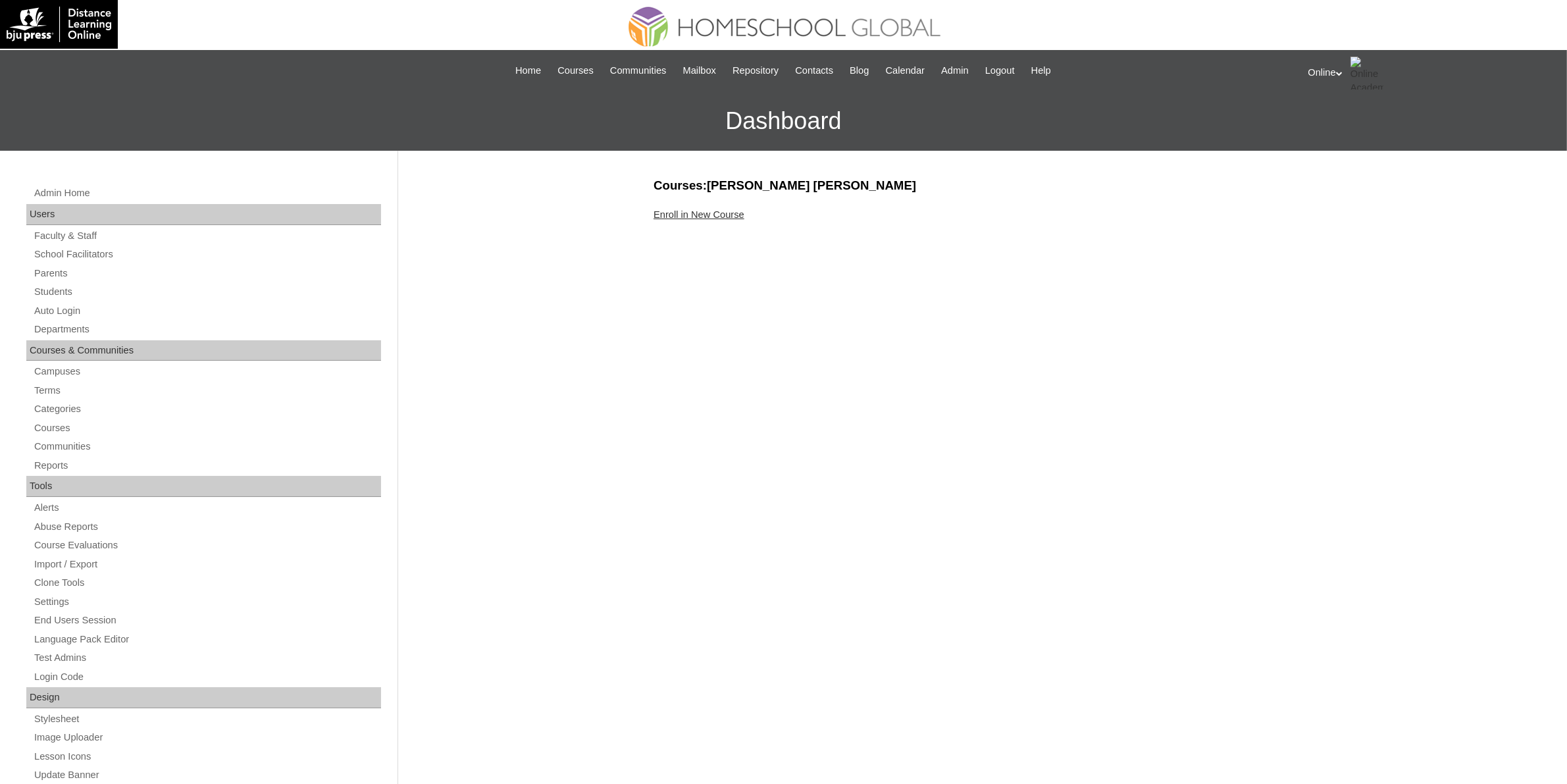
click at [713, 214] on link "Enroll in New Course" at bounding box center [699, 215] width 91 height 11
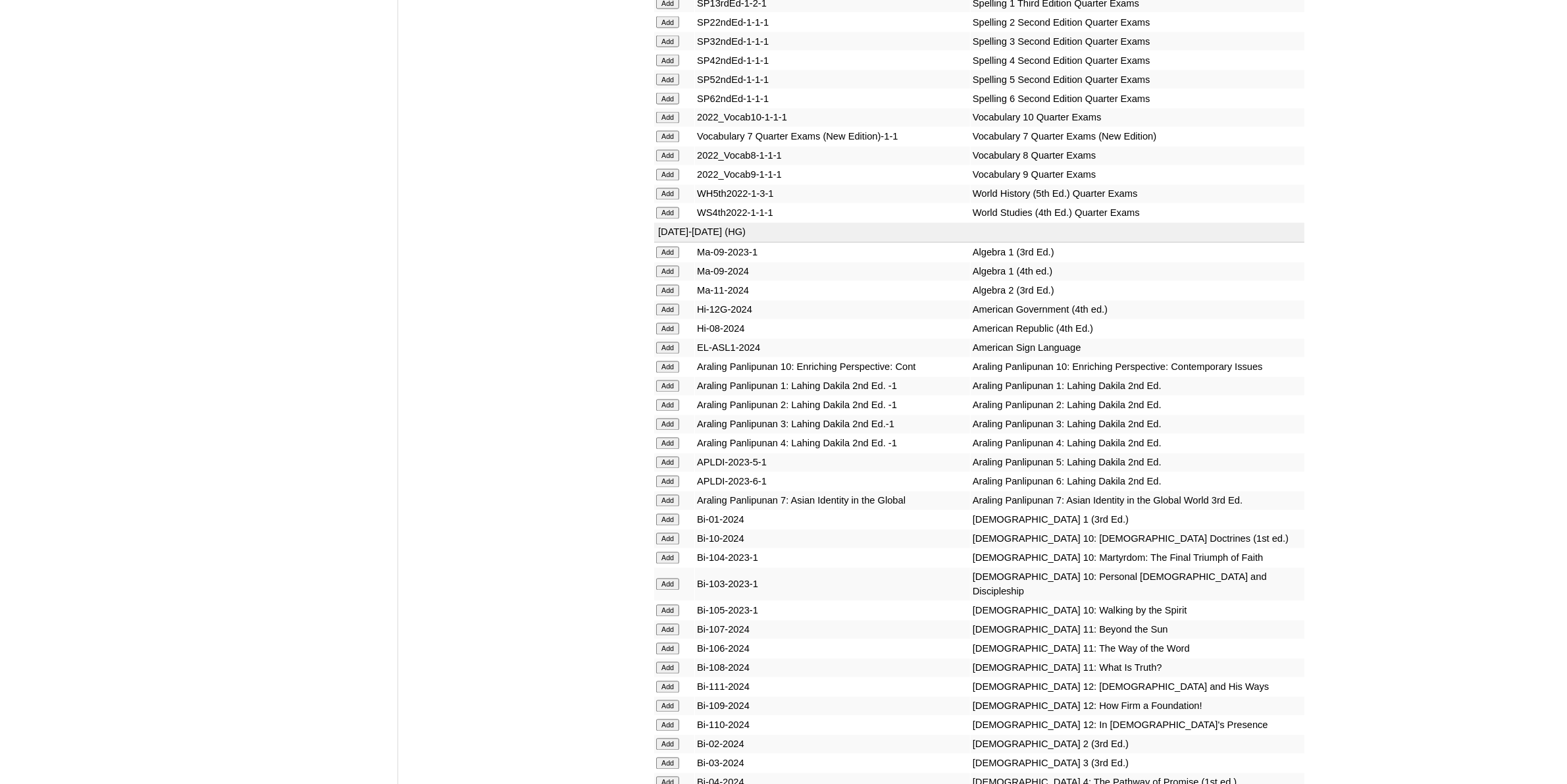
scroll to position [3043, 0]
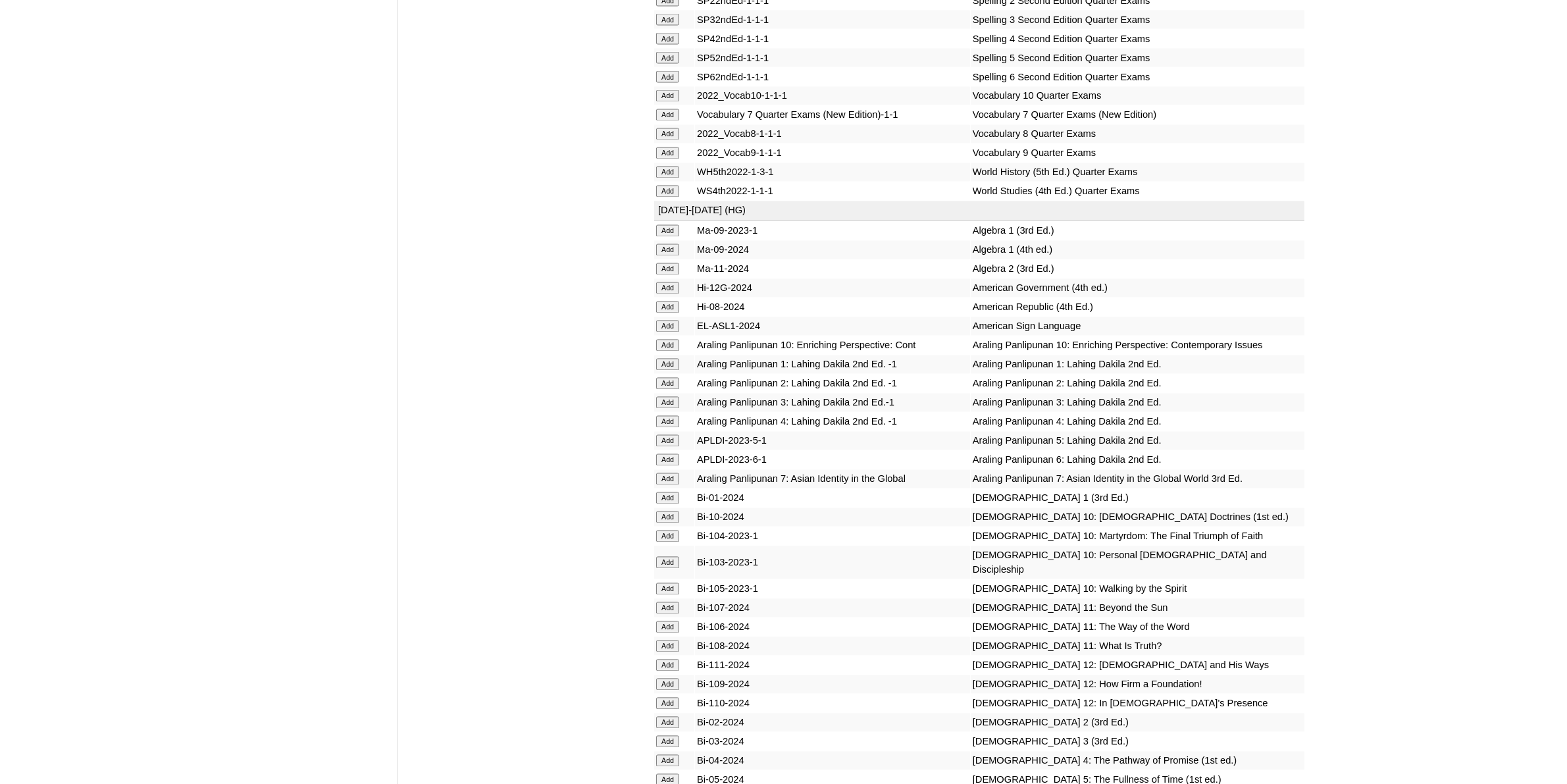
click at [667, 511] on input "Add" at bounding box center [668, 517] width 23 height 12
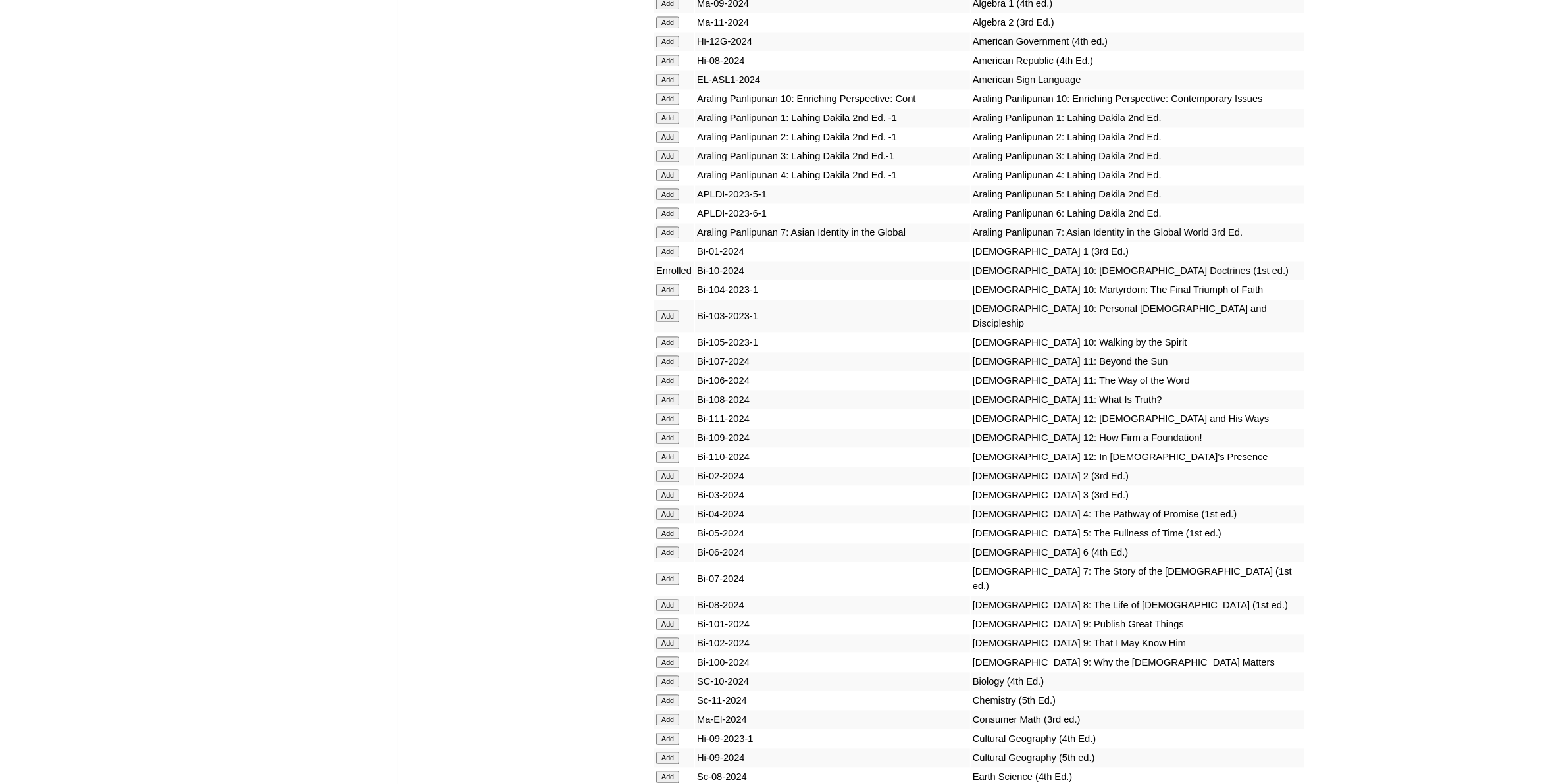
scroll to position [3619, 0]
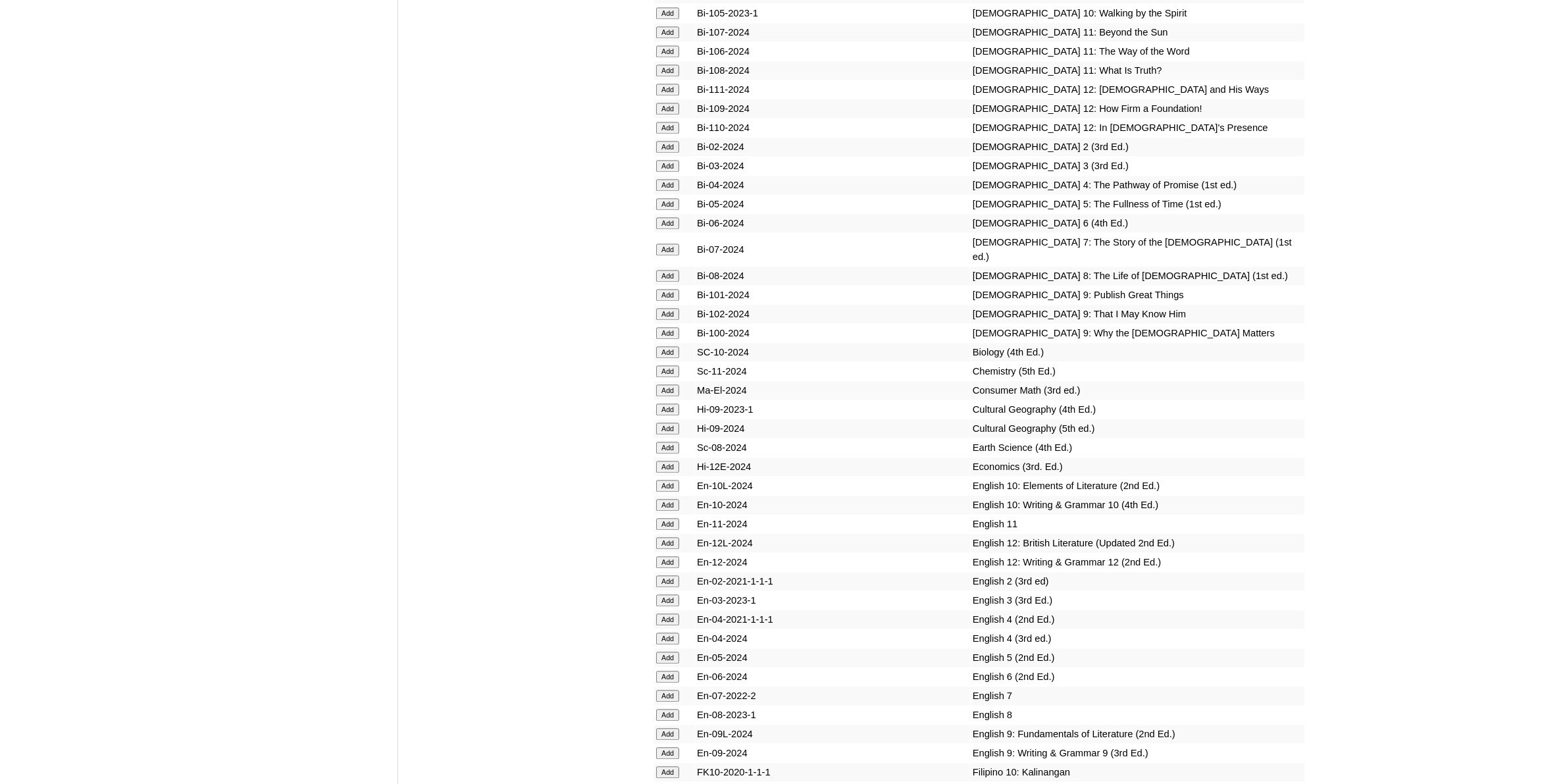
click at [669, 479] on input "Add" at bounding box center [668, 485] width 23 height 12
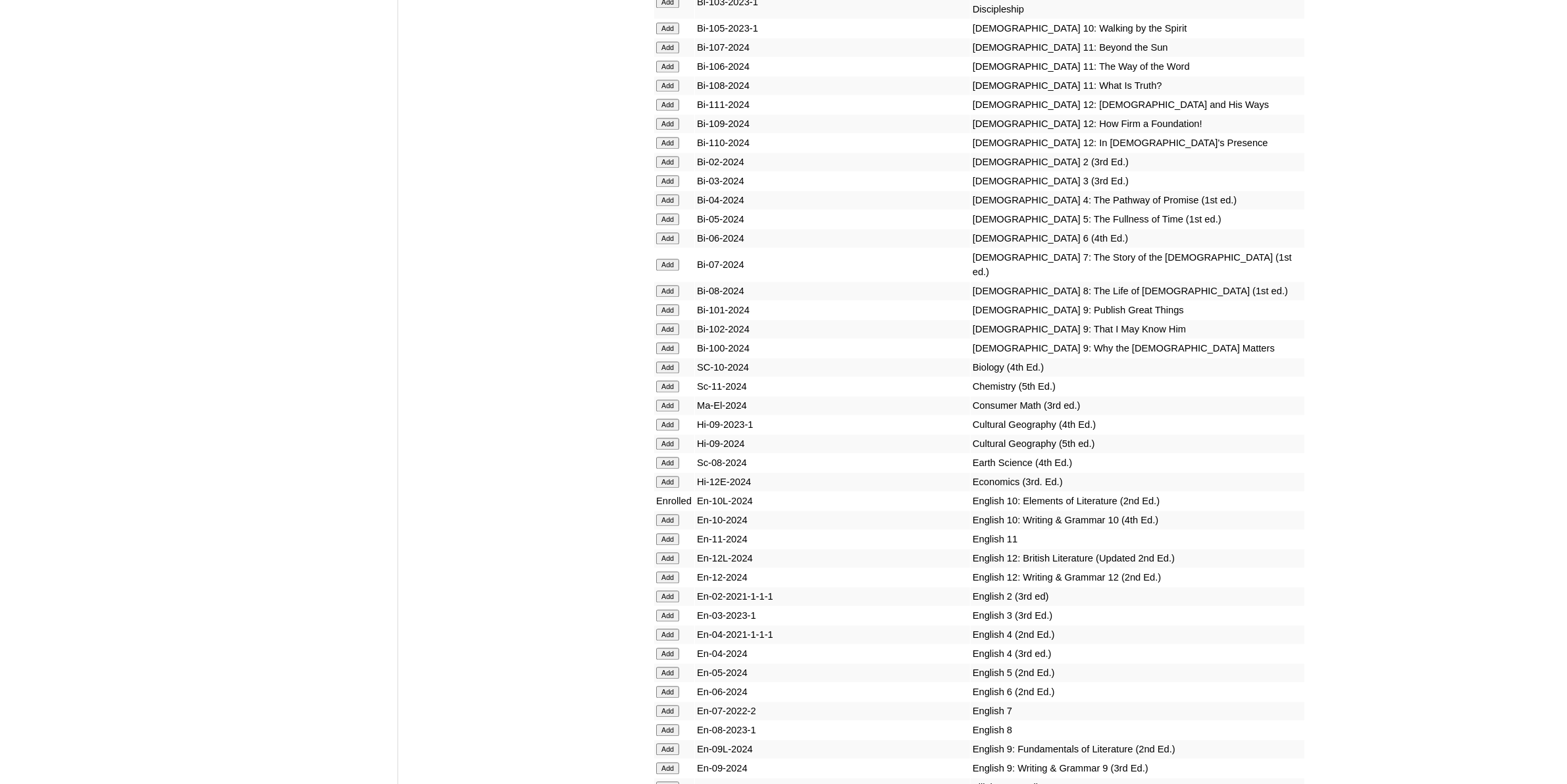
scroll to position [3701, 0]
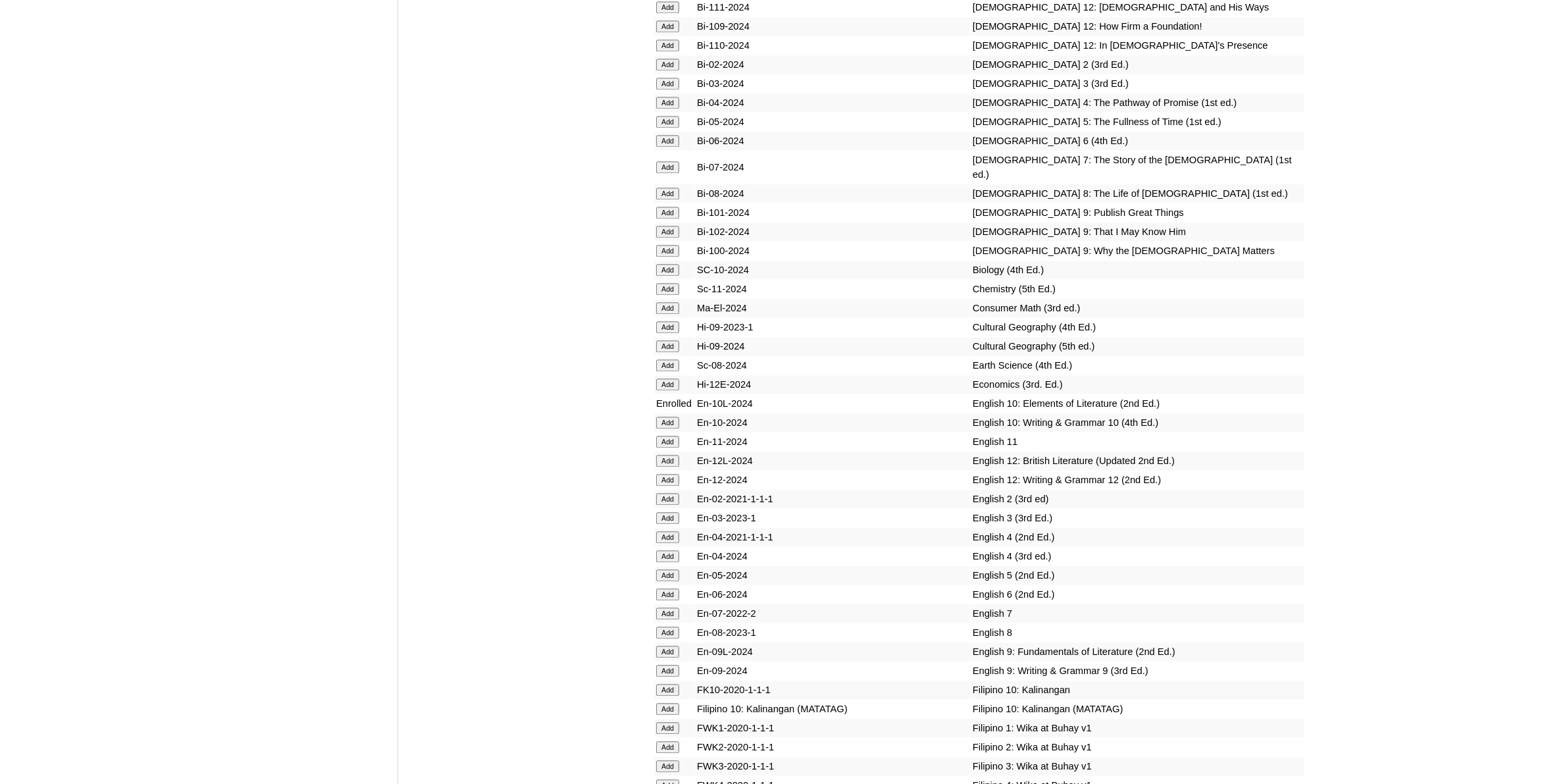
click at [658, 416] on input "Add" at bounding box center [668, 422] width 23 height 12
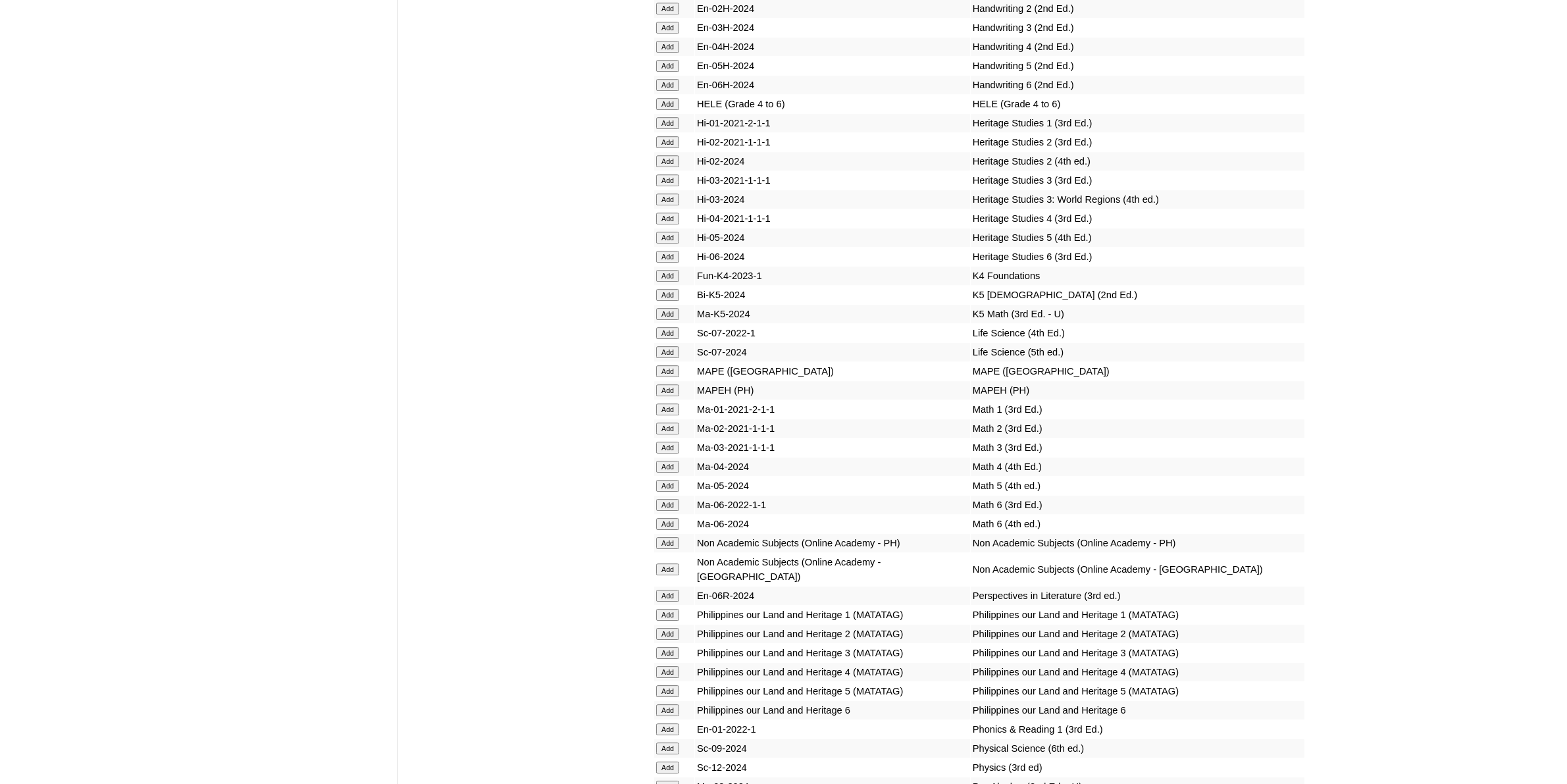
scroll to position [4770, 0]
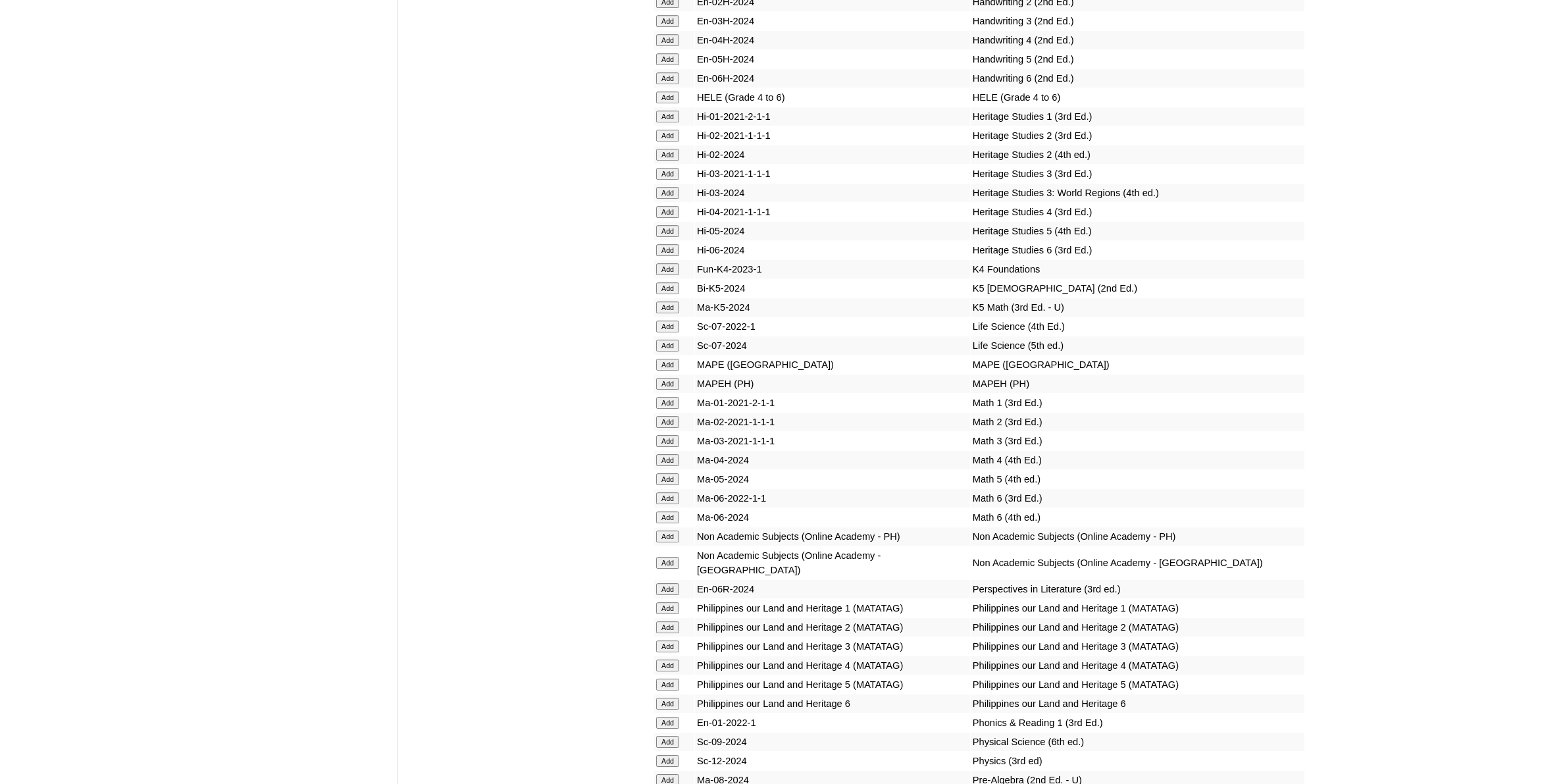
click at [669, 755] on input "Add" at bounding box center [668, 760] width 23 height 12
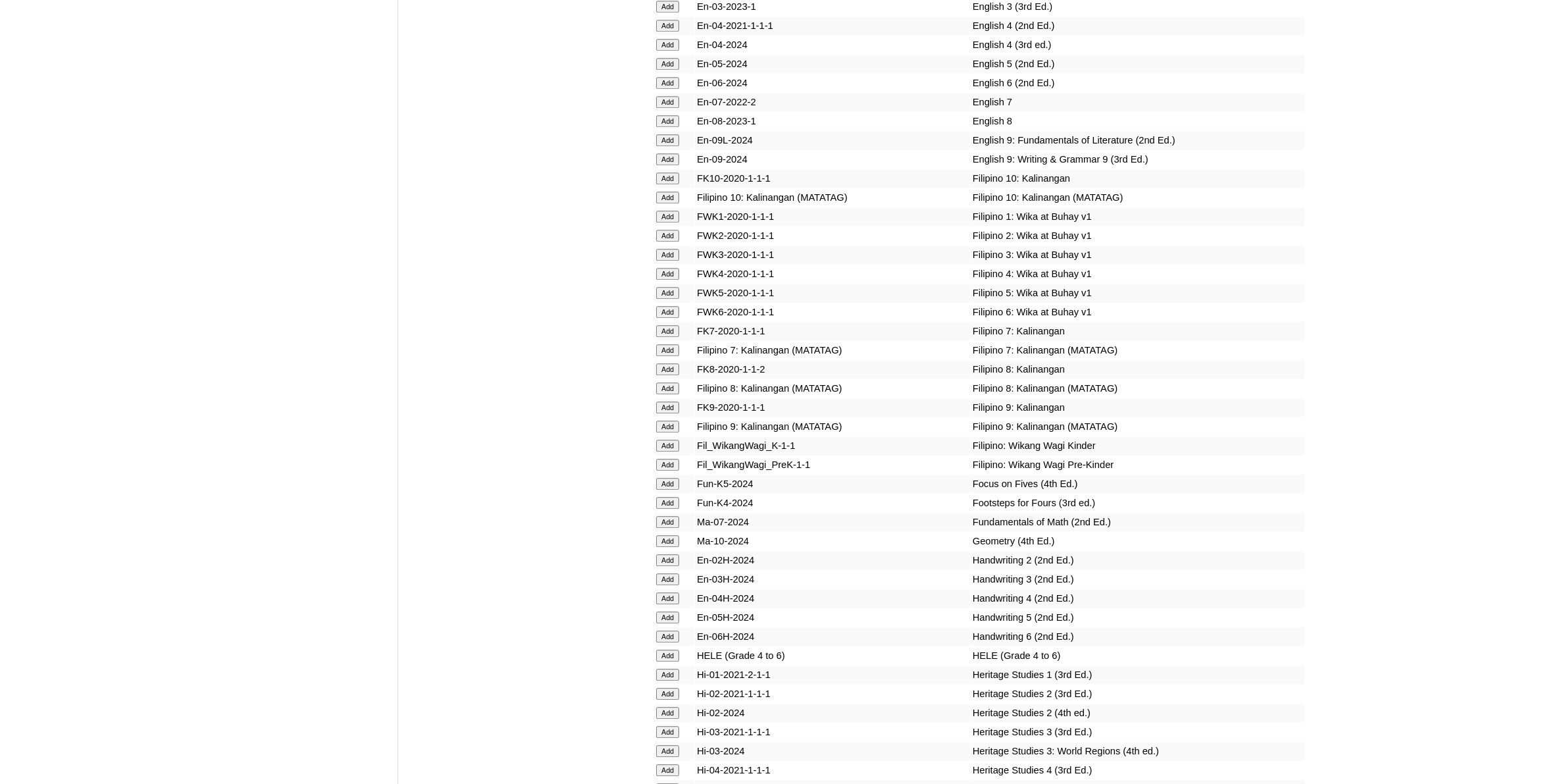
scroll to position [4195, 0]
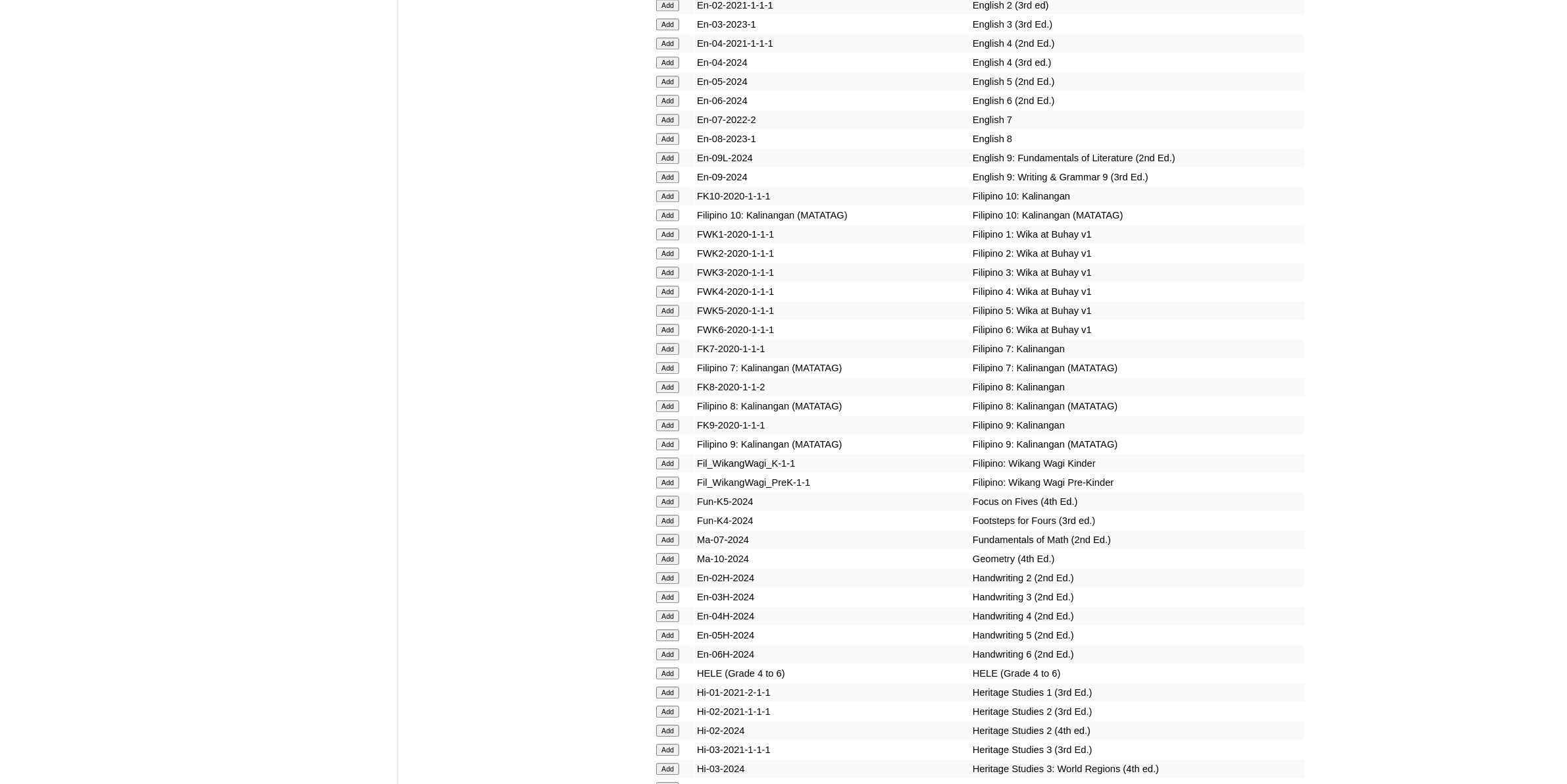
click at [676, 553] on input "Add" at bounding box center [668, 558] width 23 height 12
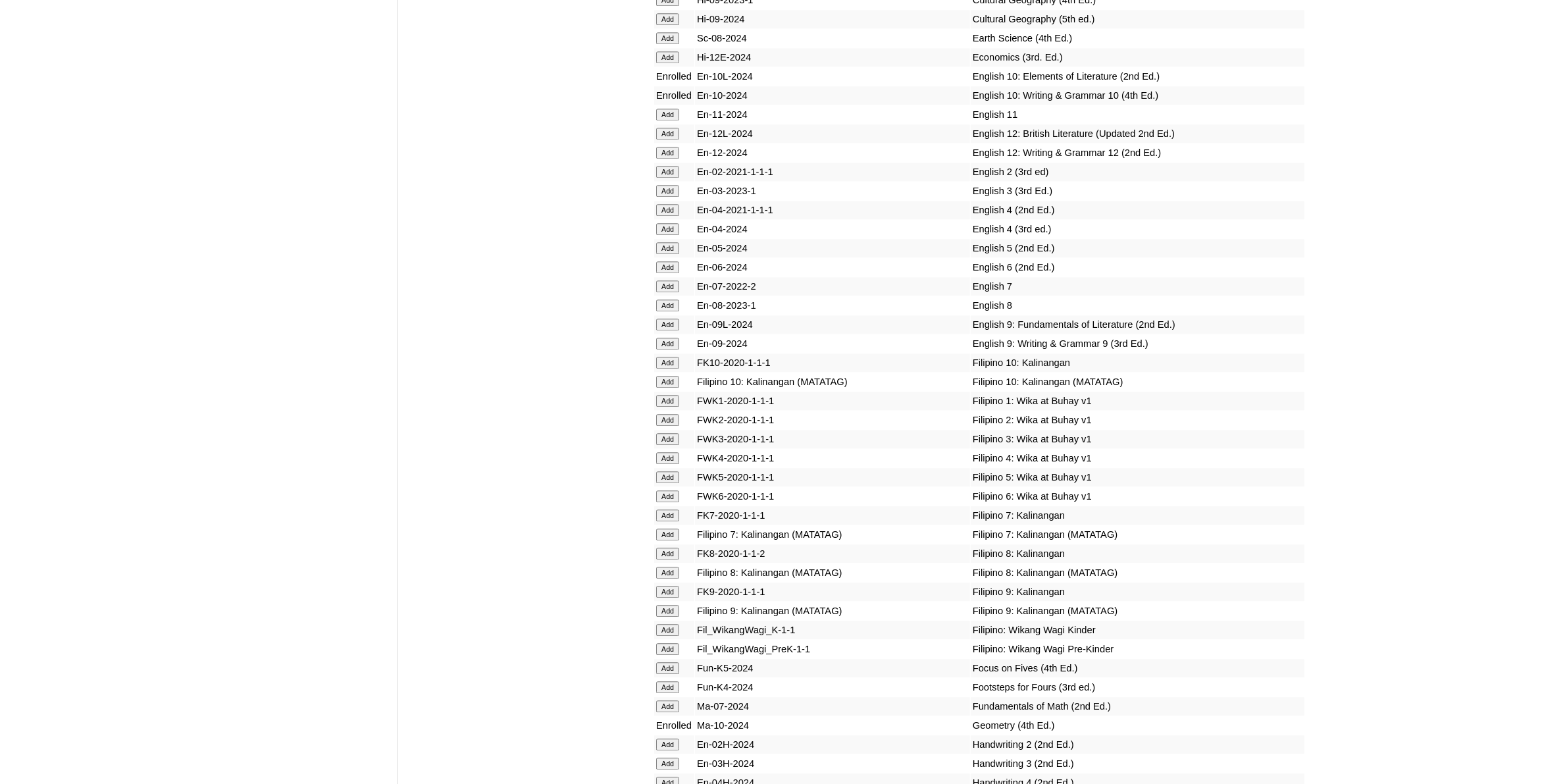
scroll to position [4031, 0]
click at [675, 374] on input "Add" at bounding box center [668, 379] width 23 height 12
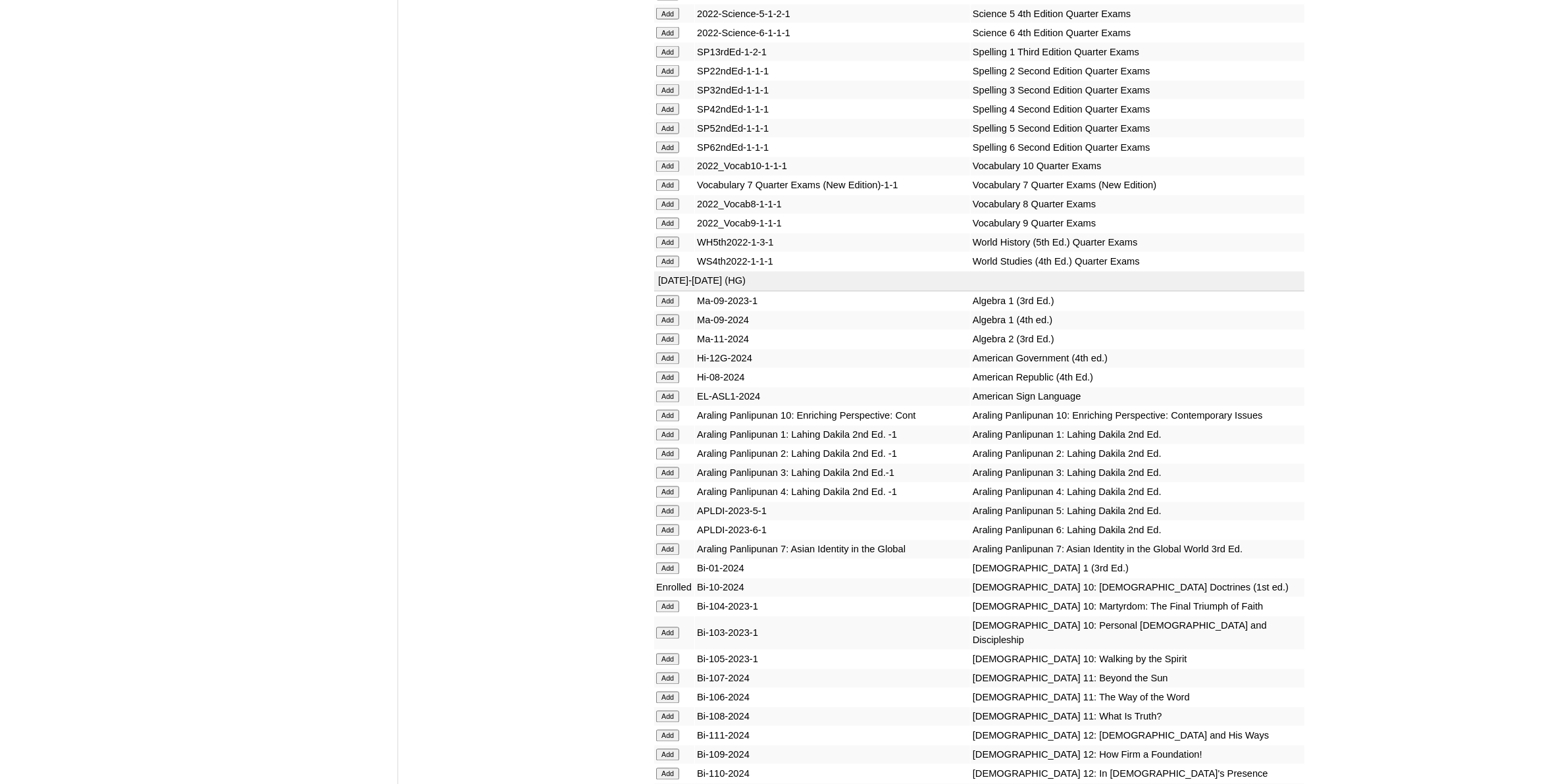
scroll to position [2961, 0]
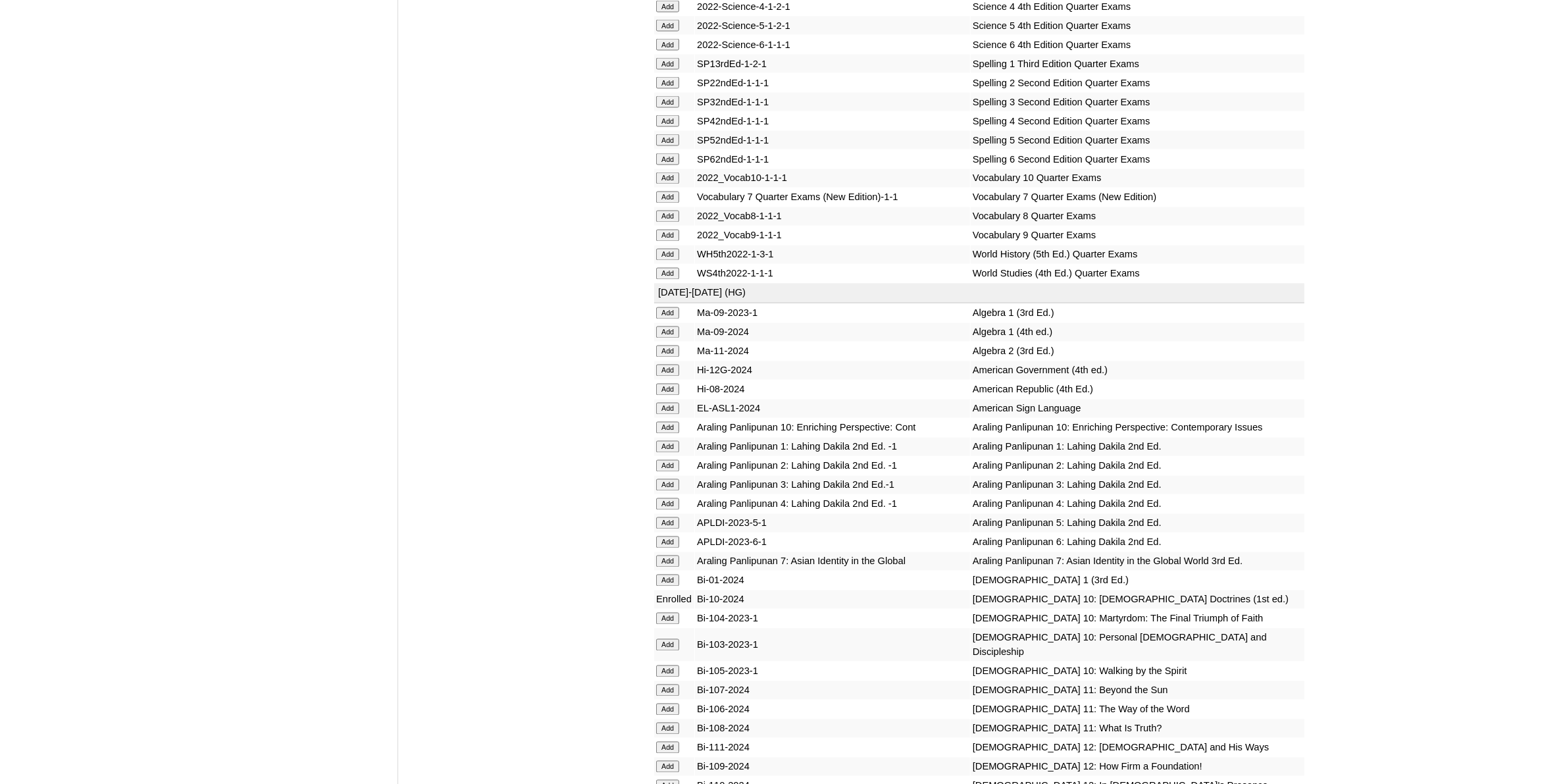
click at [659, 422] on input "Add" at bounding box center [668, 427] width 23 height 12
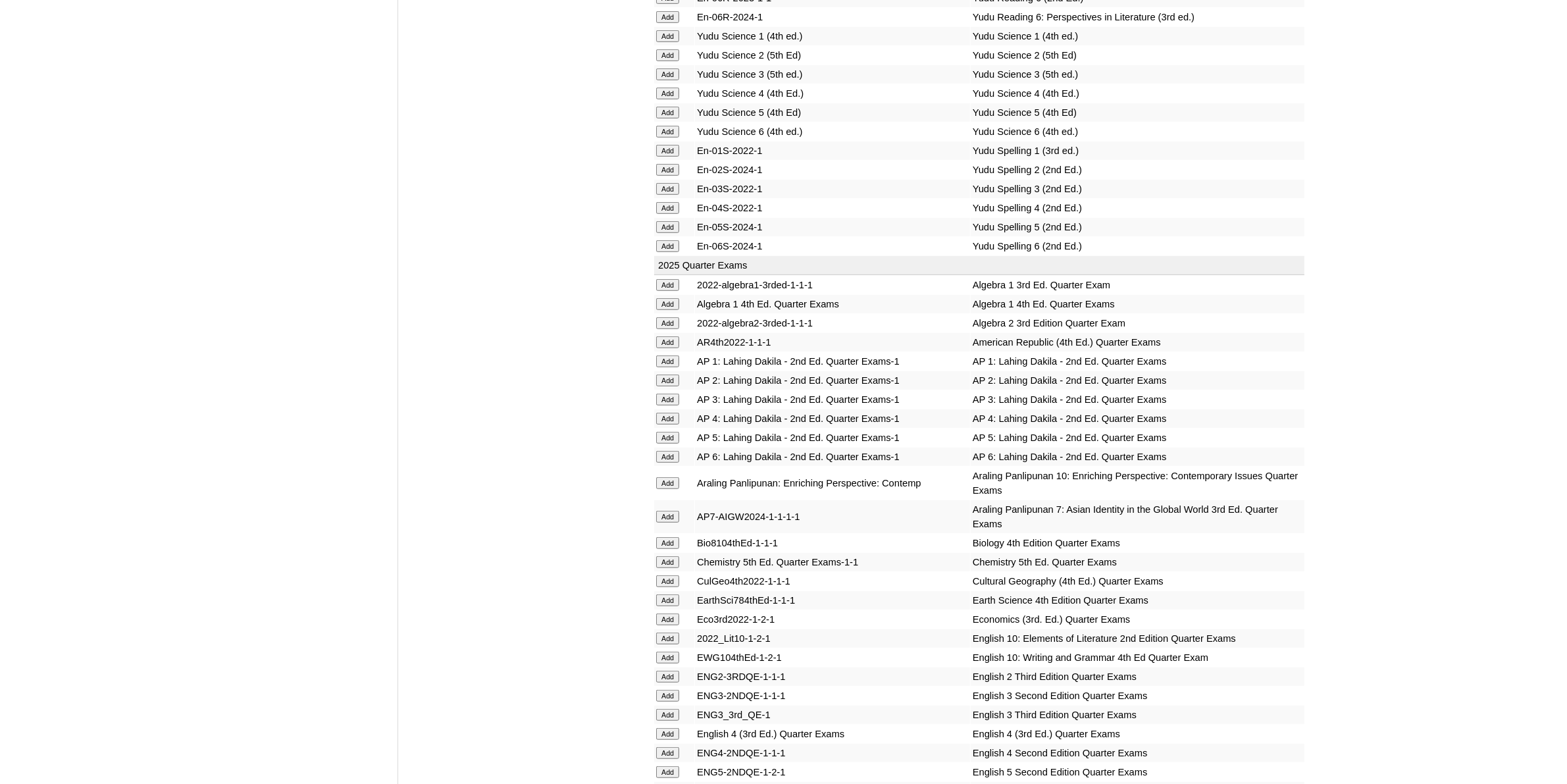
scroll to position [1234, 0]
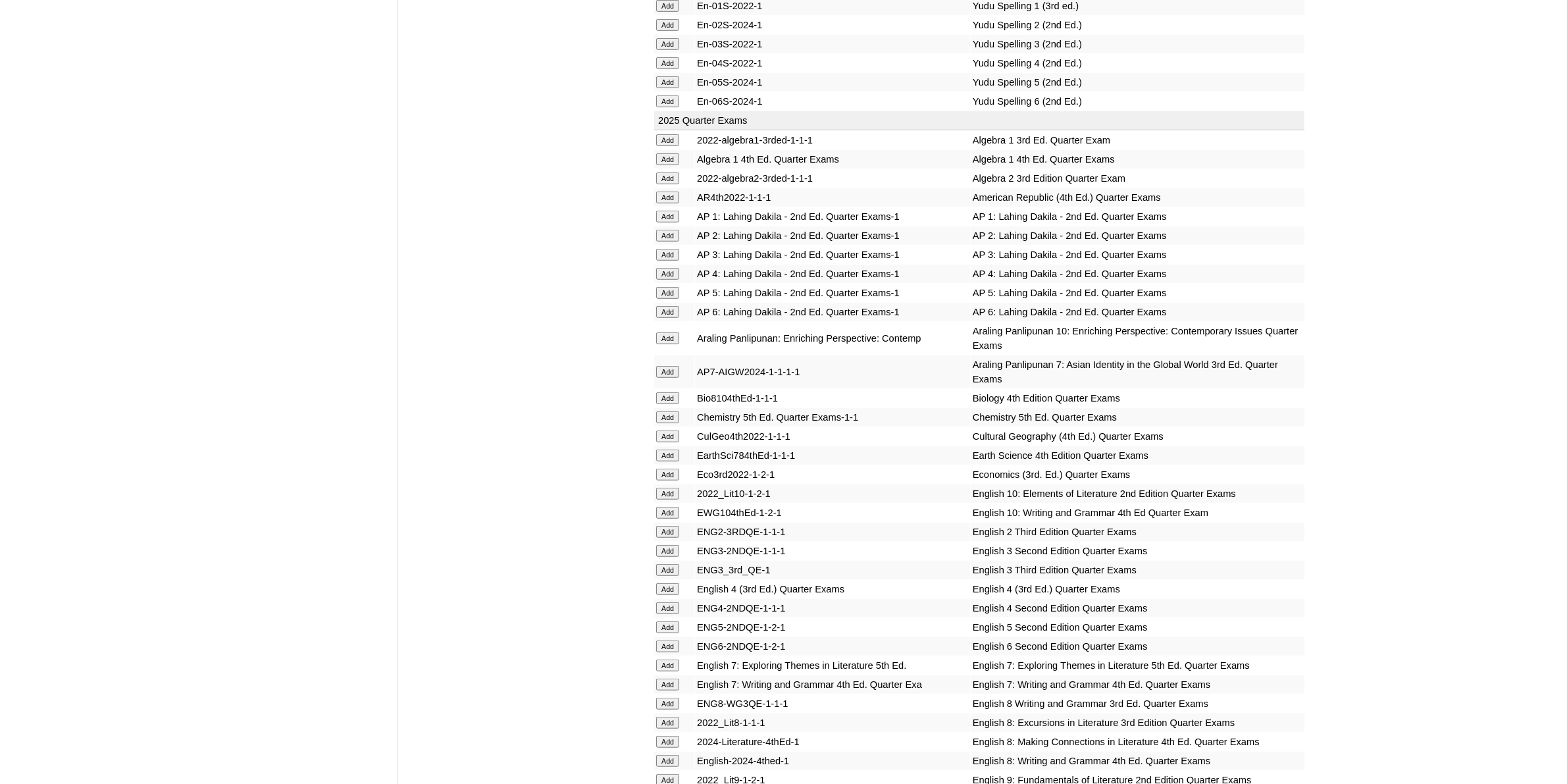
click at [669, 488] on input "Add" at bounding box center [668, 493] width 23 height 12
click at [672, 507] on input "Add" at bounding box center [668, 512] width 23 height 12
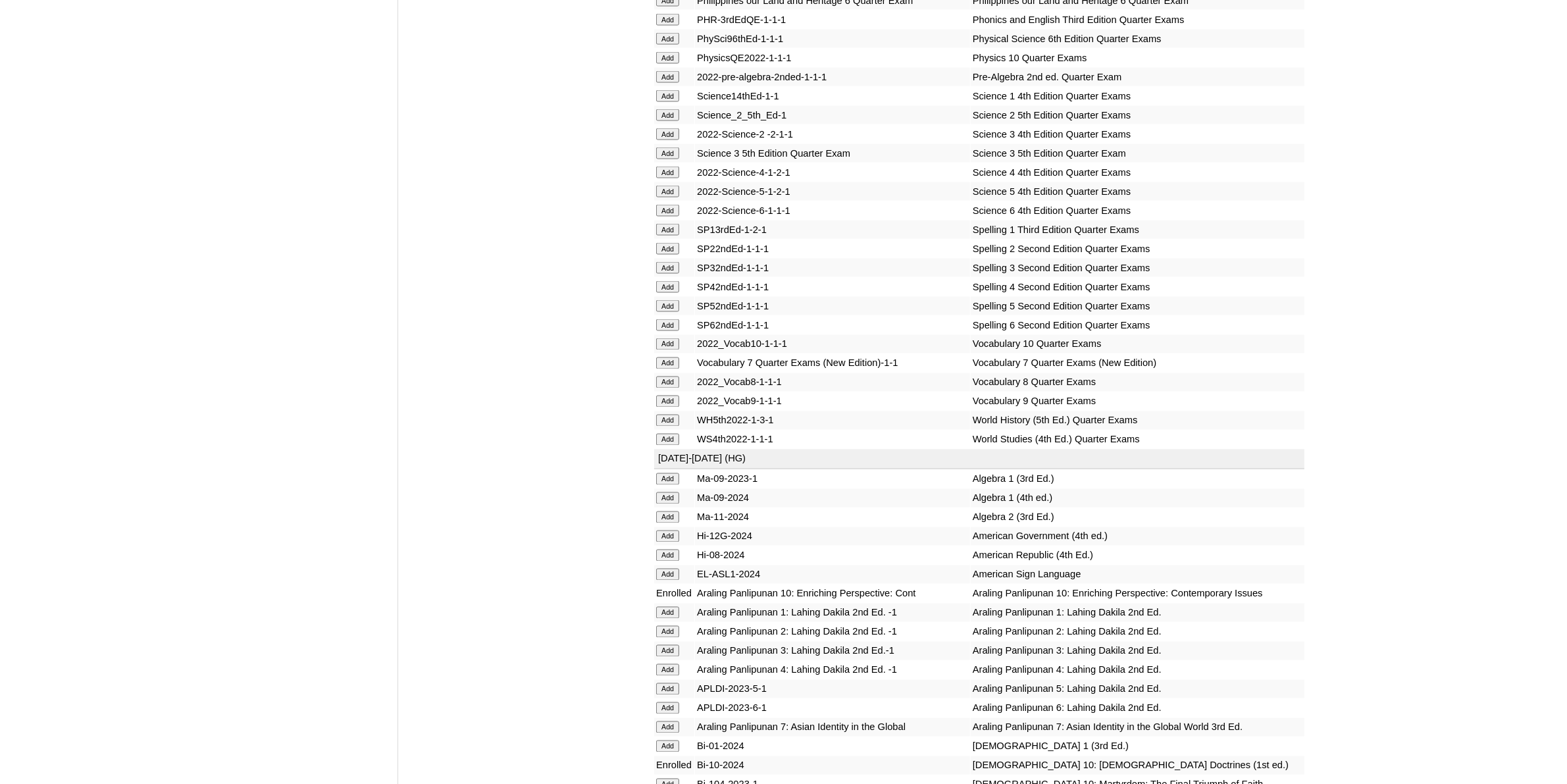
scroll to position [2796, 0]
click at [676, 337] on input "Add" at bounding box center [668, 342] width 23 height 12
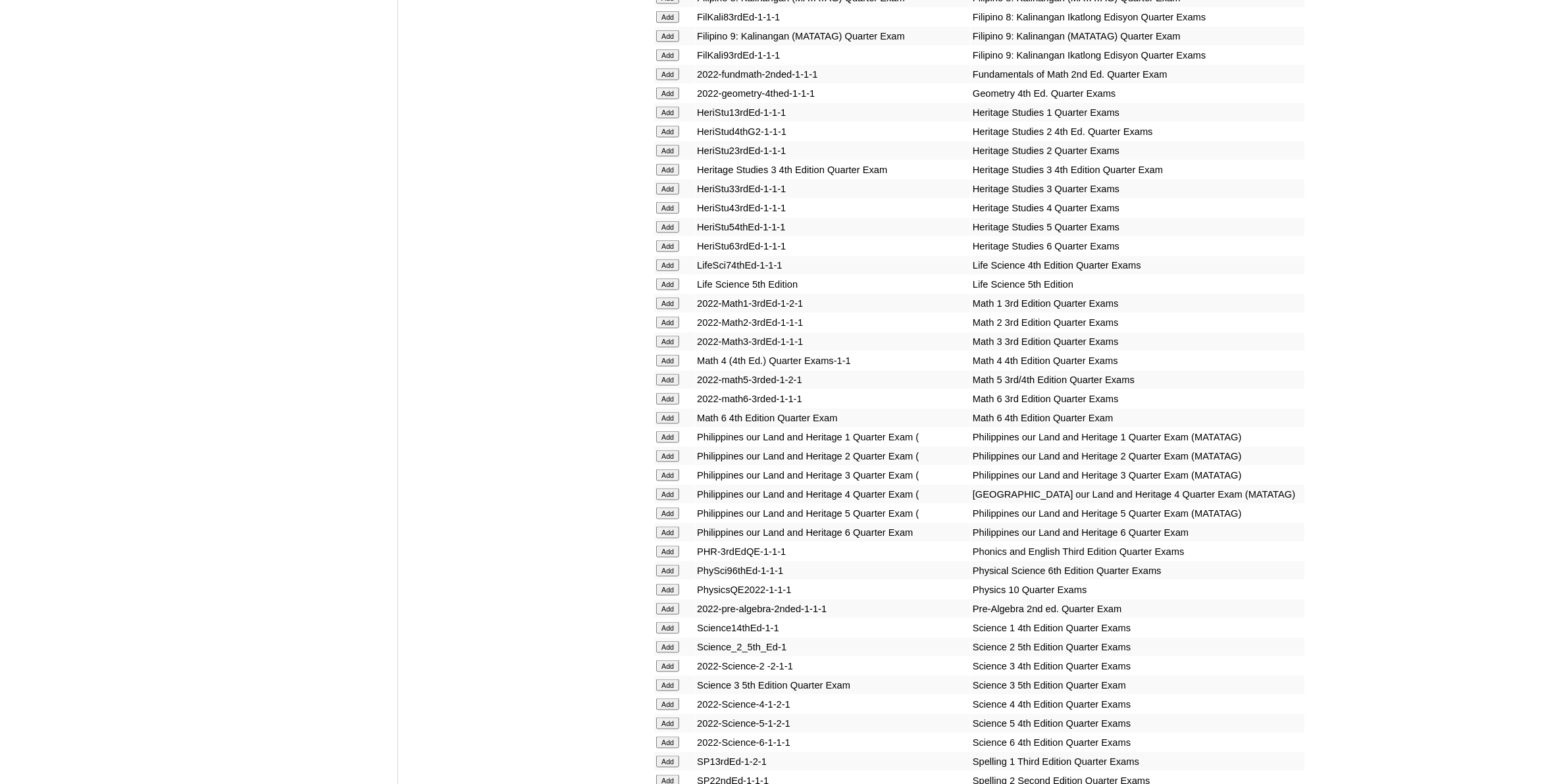
scroll to position [2385, 0]
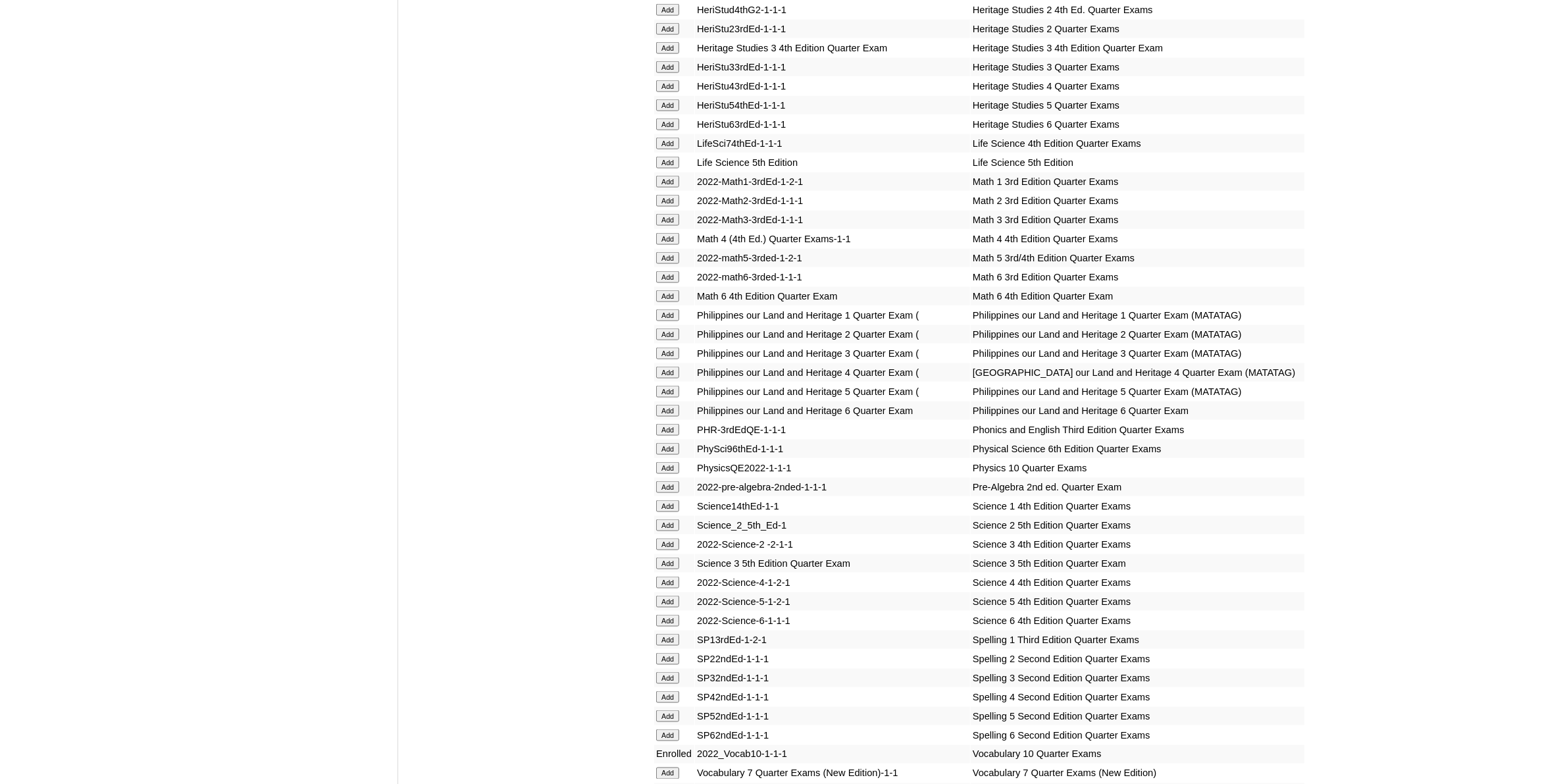
click at [676, 462] on input "Add" at bounding box center [668, 467] width 23 height 12
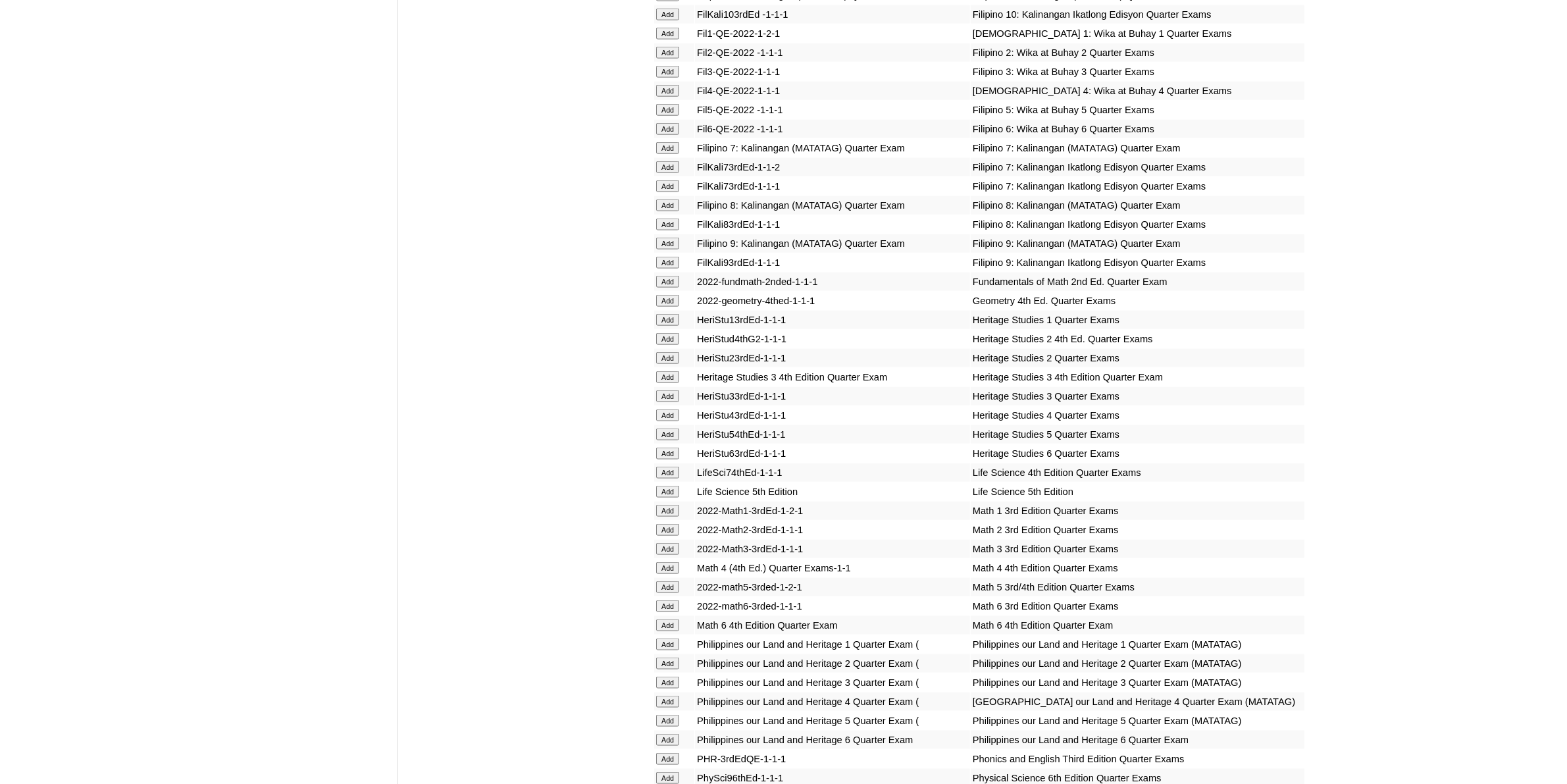
scroll to position [1974, 0]
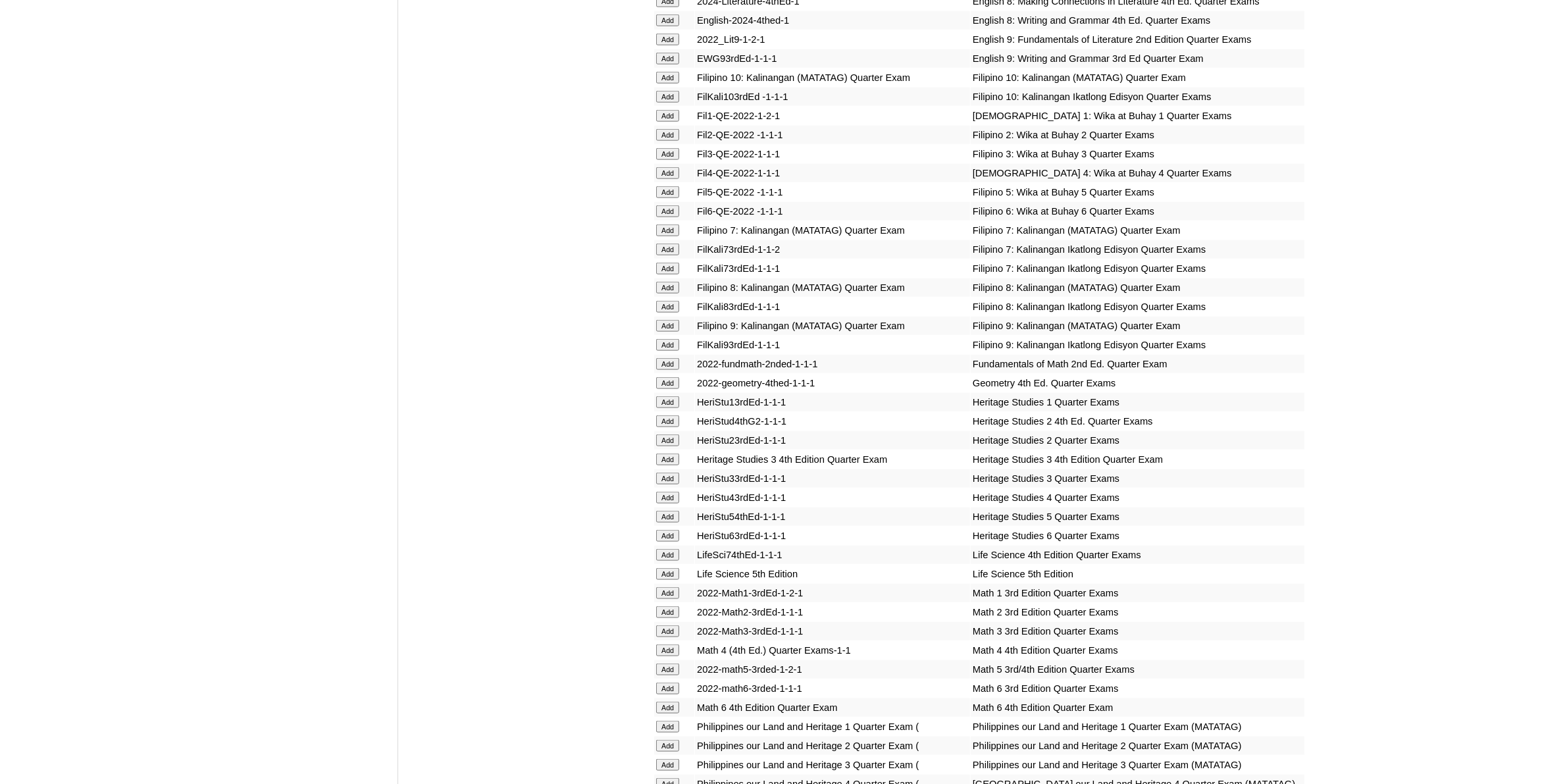
click at [668, 377] on input "Add" at bounding box center [668, 383] width 23 height 12
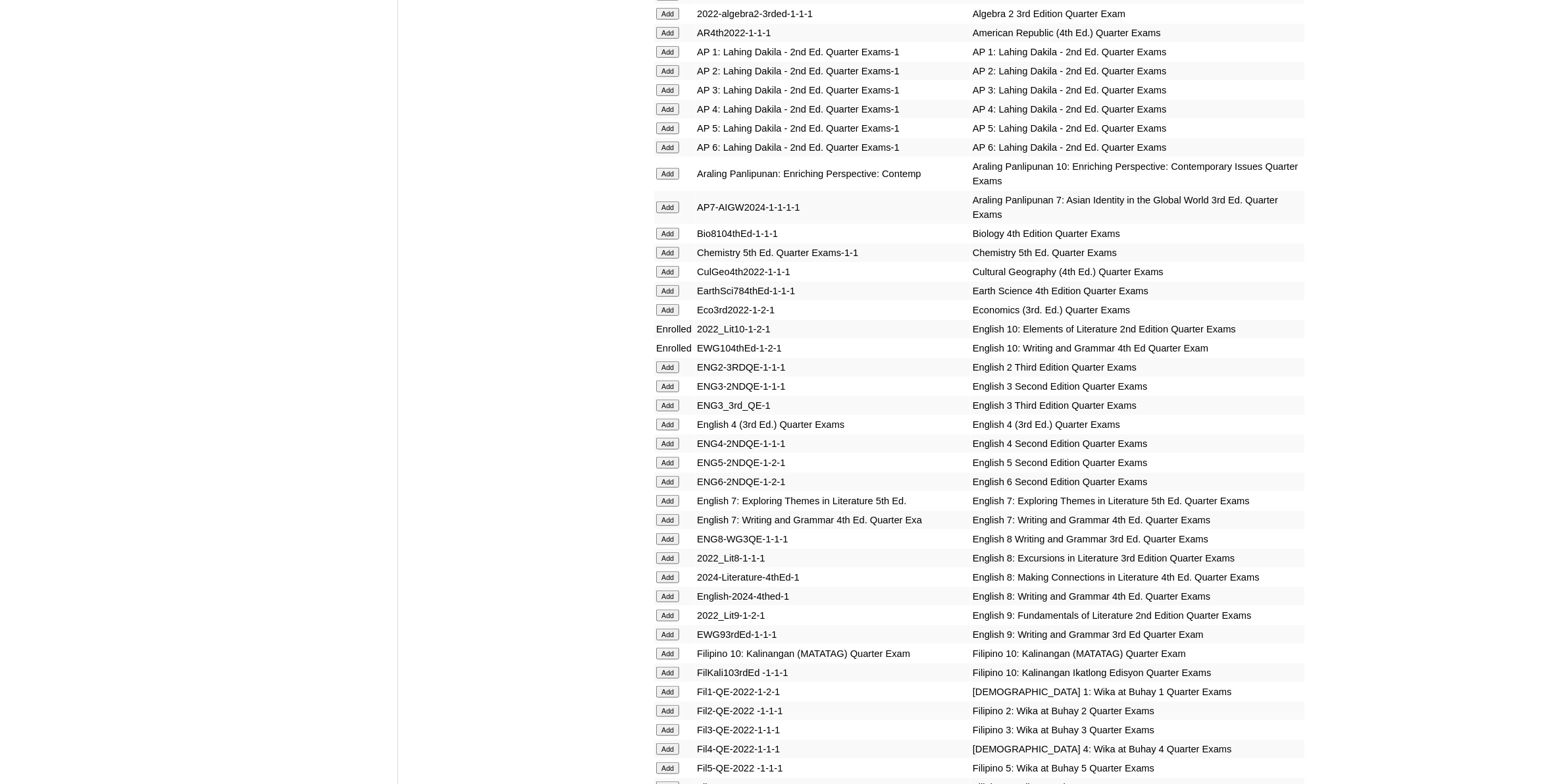
scroll to position [1645, 0]
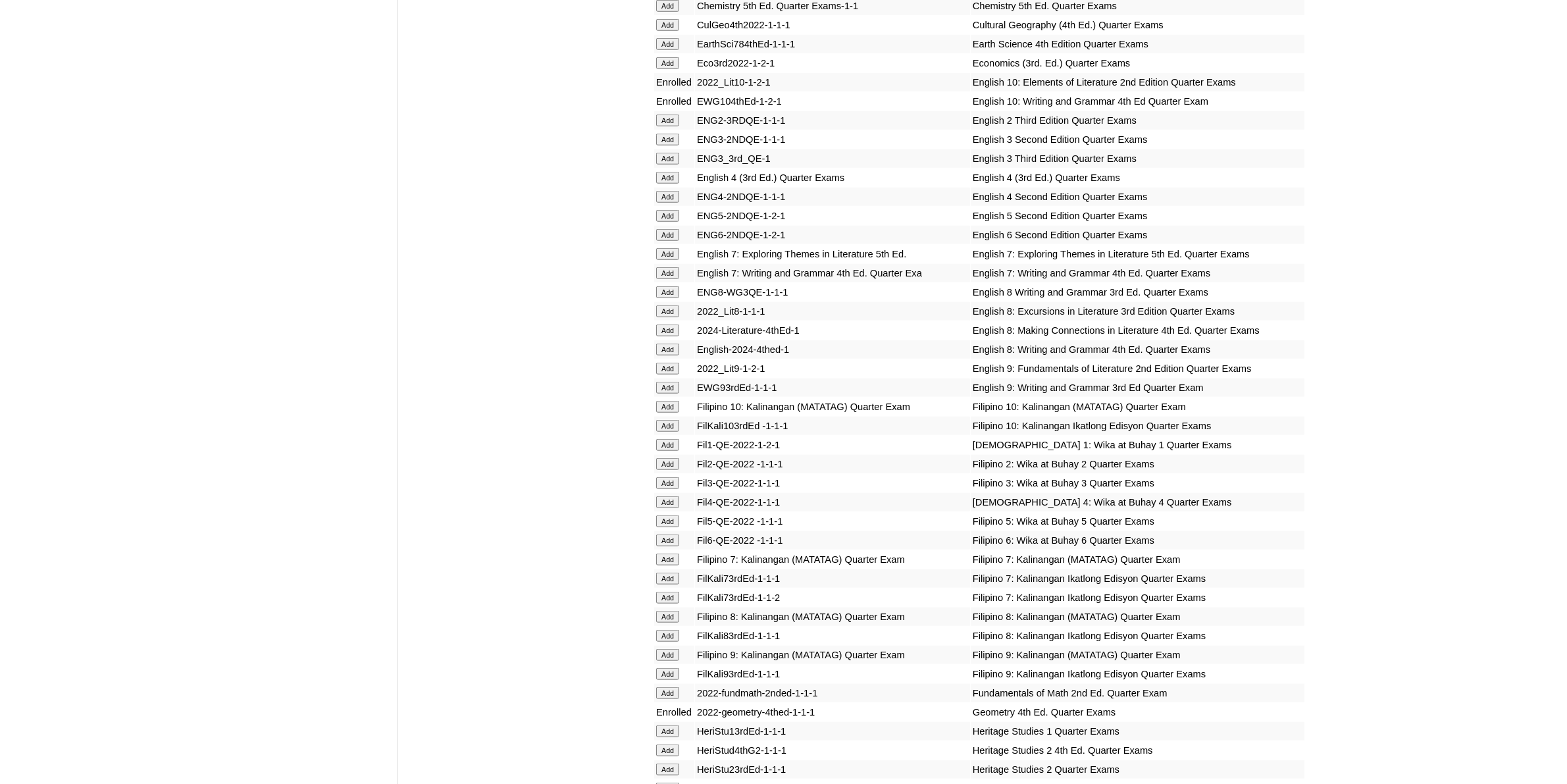
click at [670, 401] on input "Add" at bounding box center [668, 406] width 23 height 12
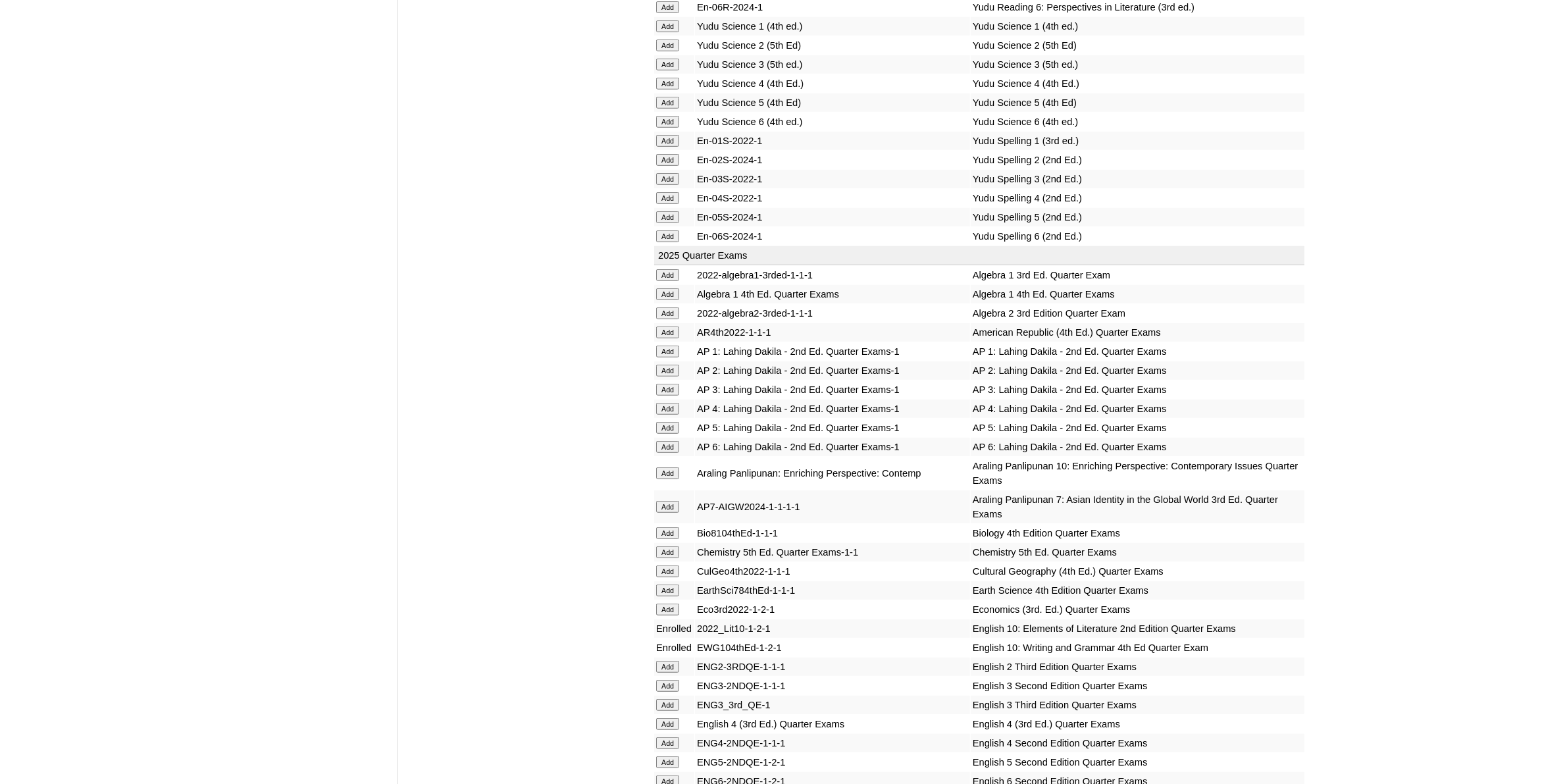
scroll to position [1070, 0]
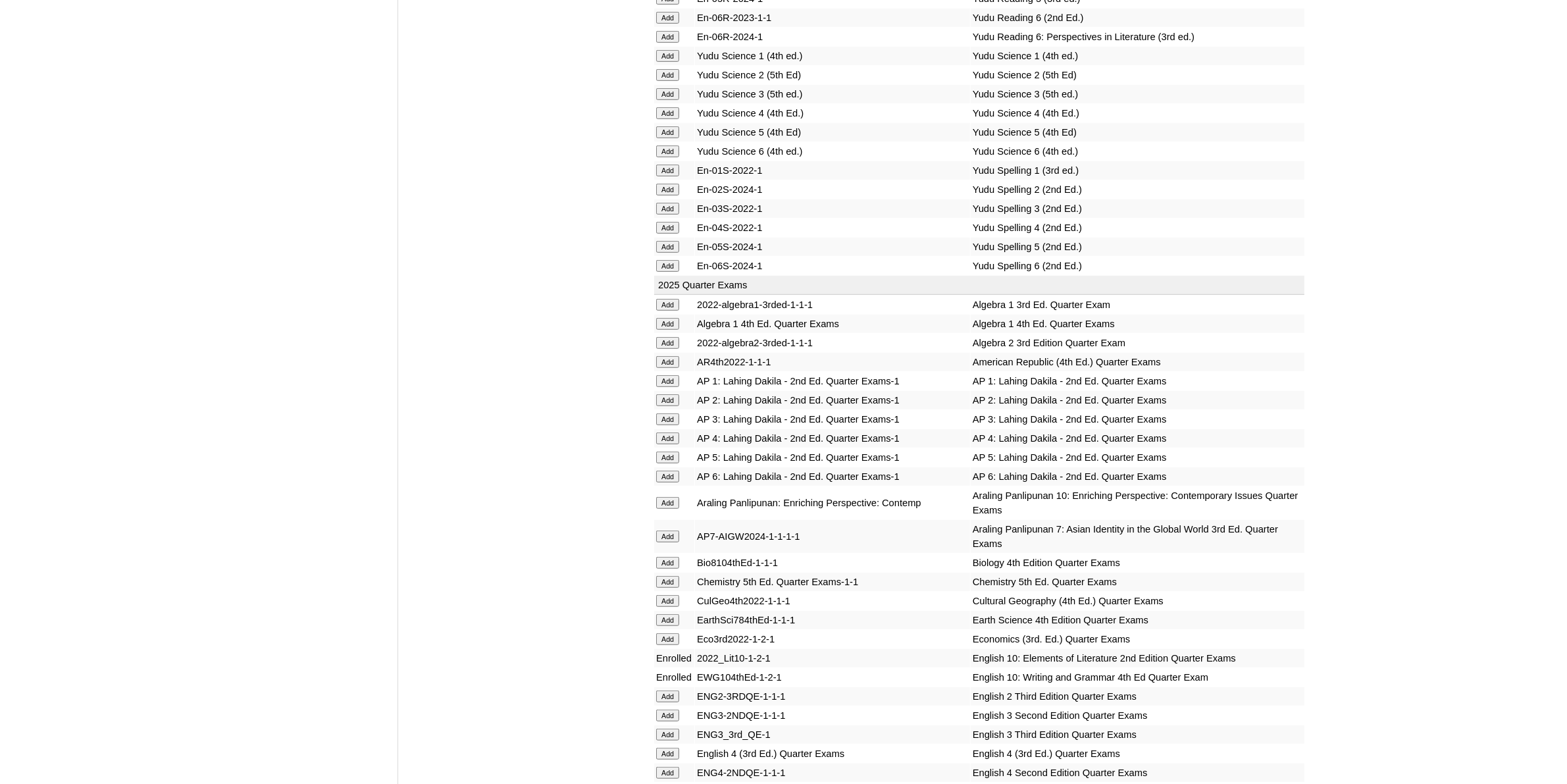
click at [661, 497] on input "Add" at bounding box center [668, 503] width 23 height 12
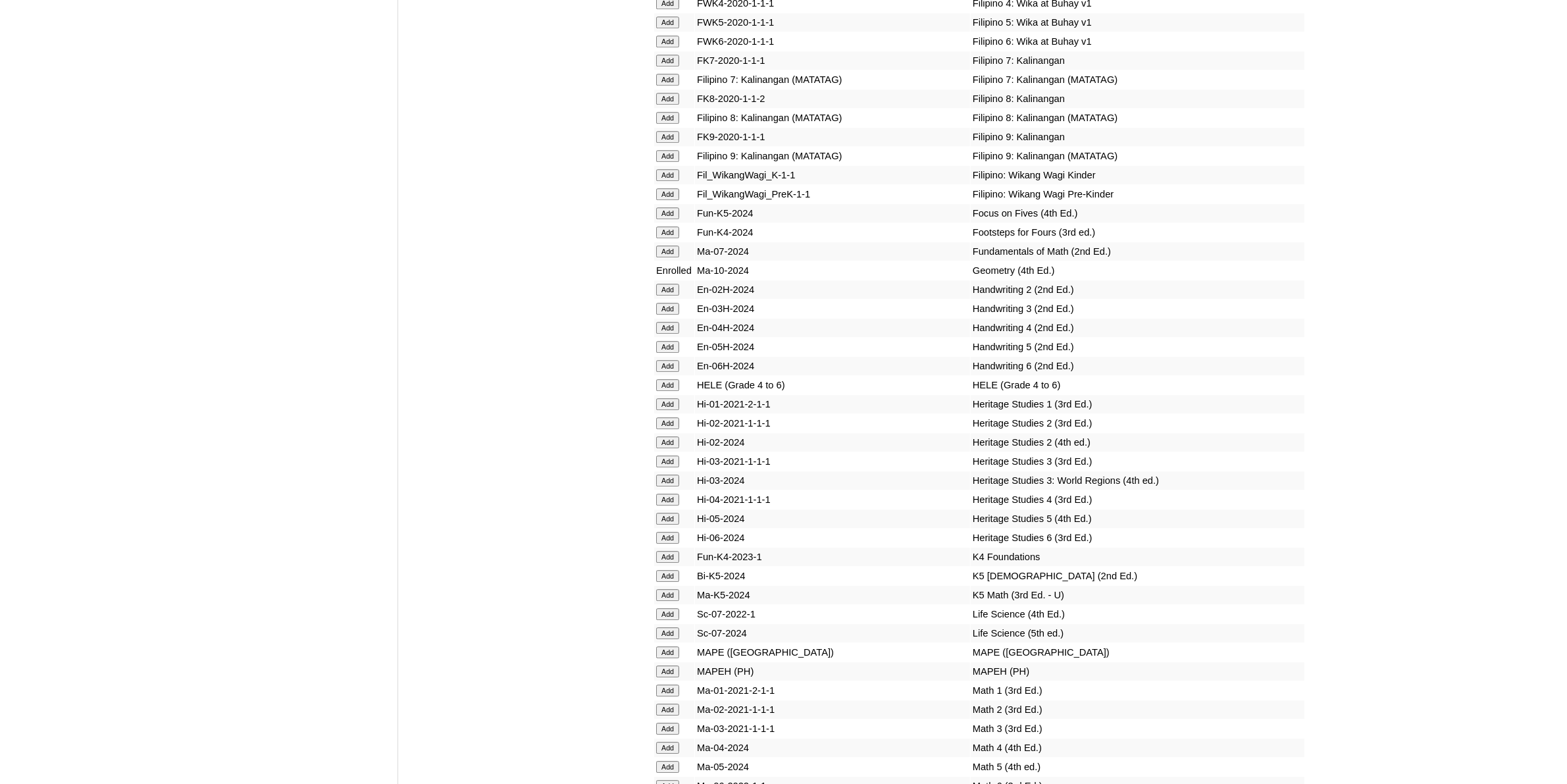
scroll to position [4688, 0]
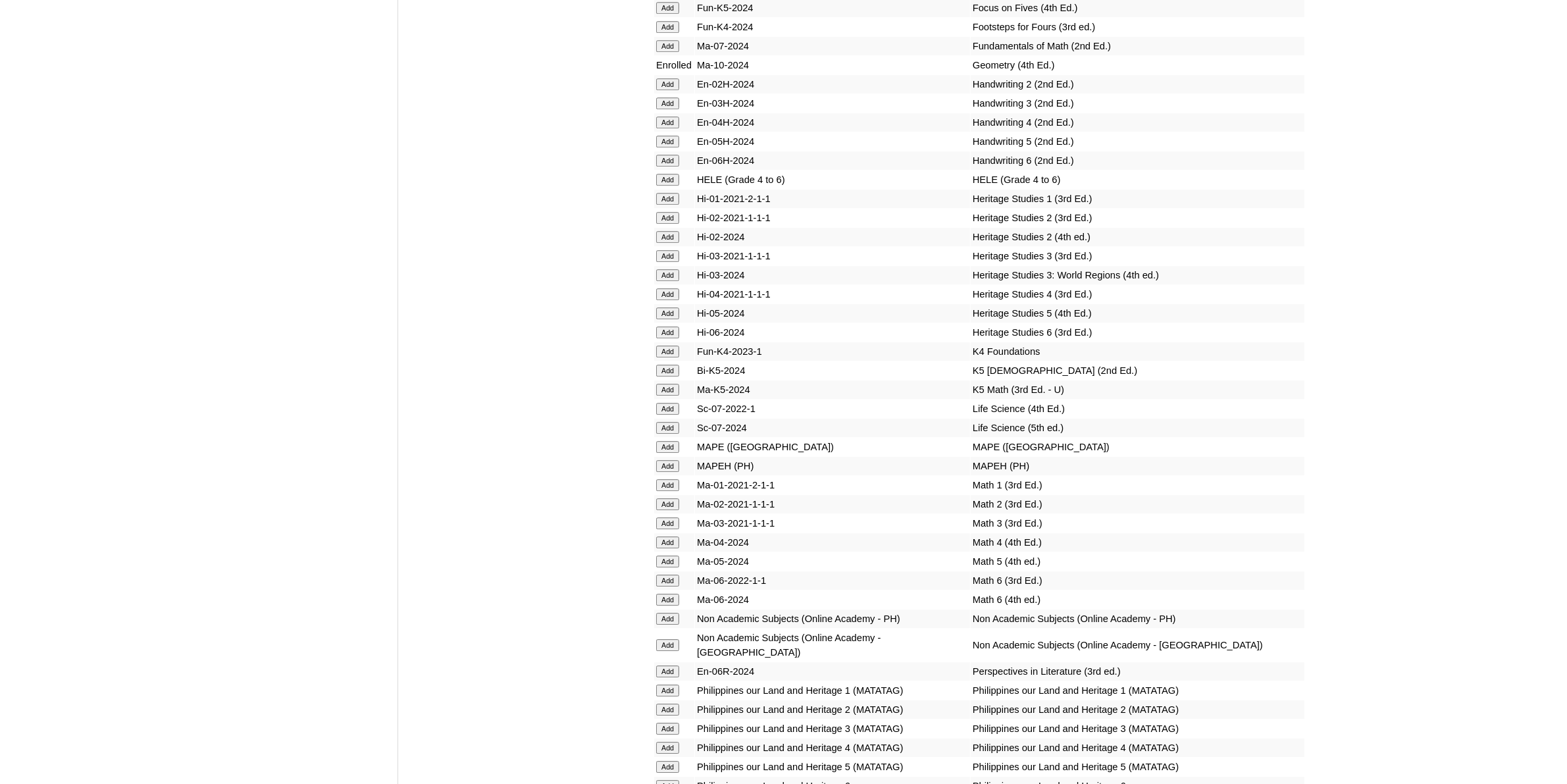
click at [675, 612] on input "Add" at bounding box center [668, 618] width 23 height 12
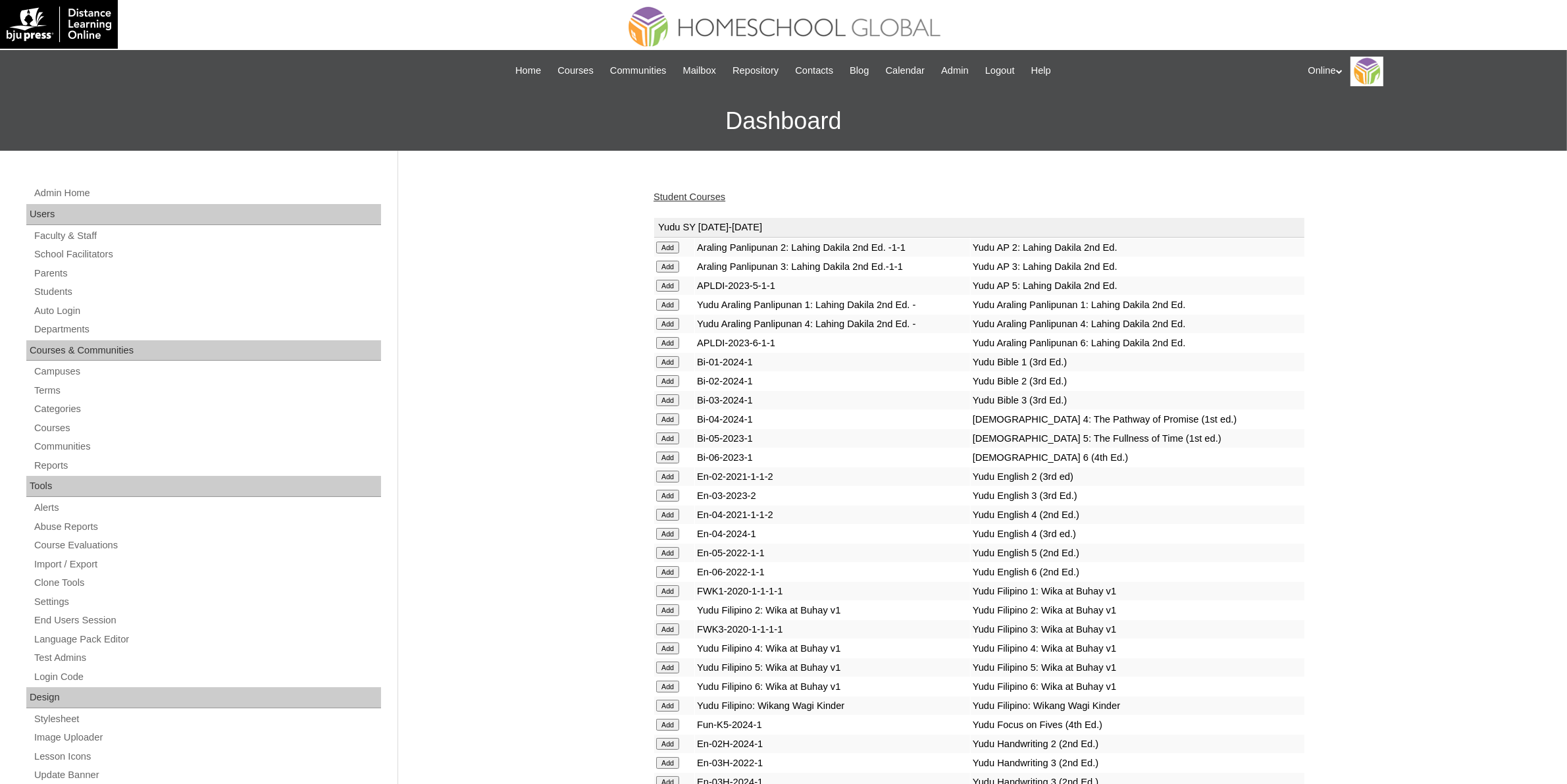
click at [678, 197] on link "Student Courses" at bounding box center [689, 197] width 72 height 11
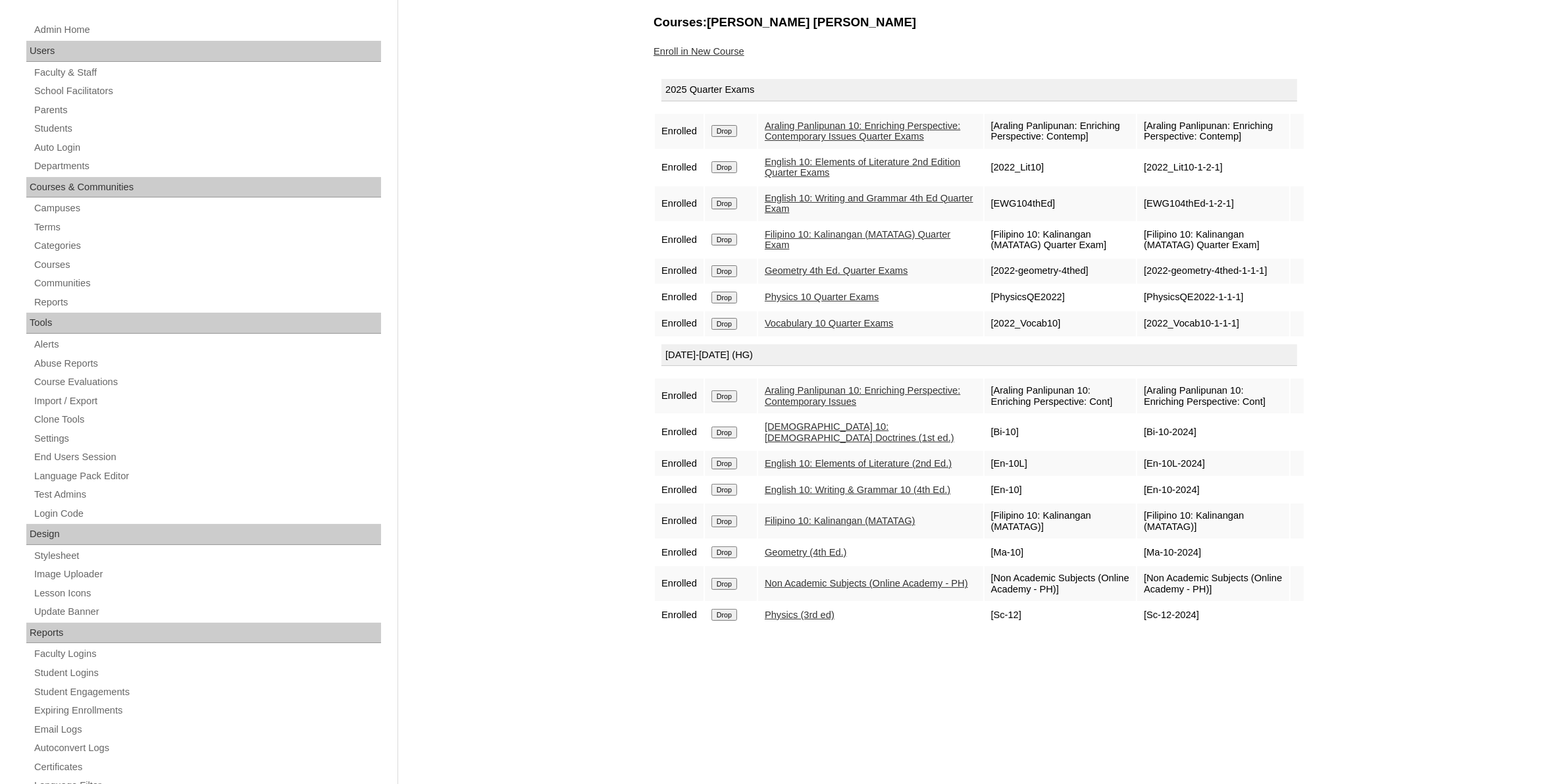
scroll to position [165, 0]
click at [36, 103] on link "Parents" at bounding box center [207, 109] width 348 height 16
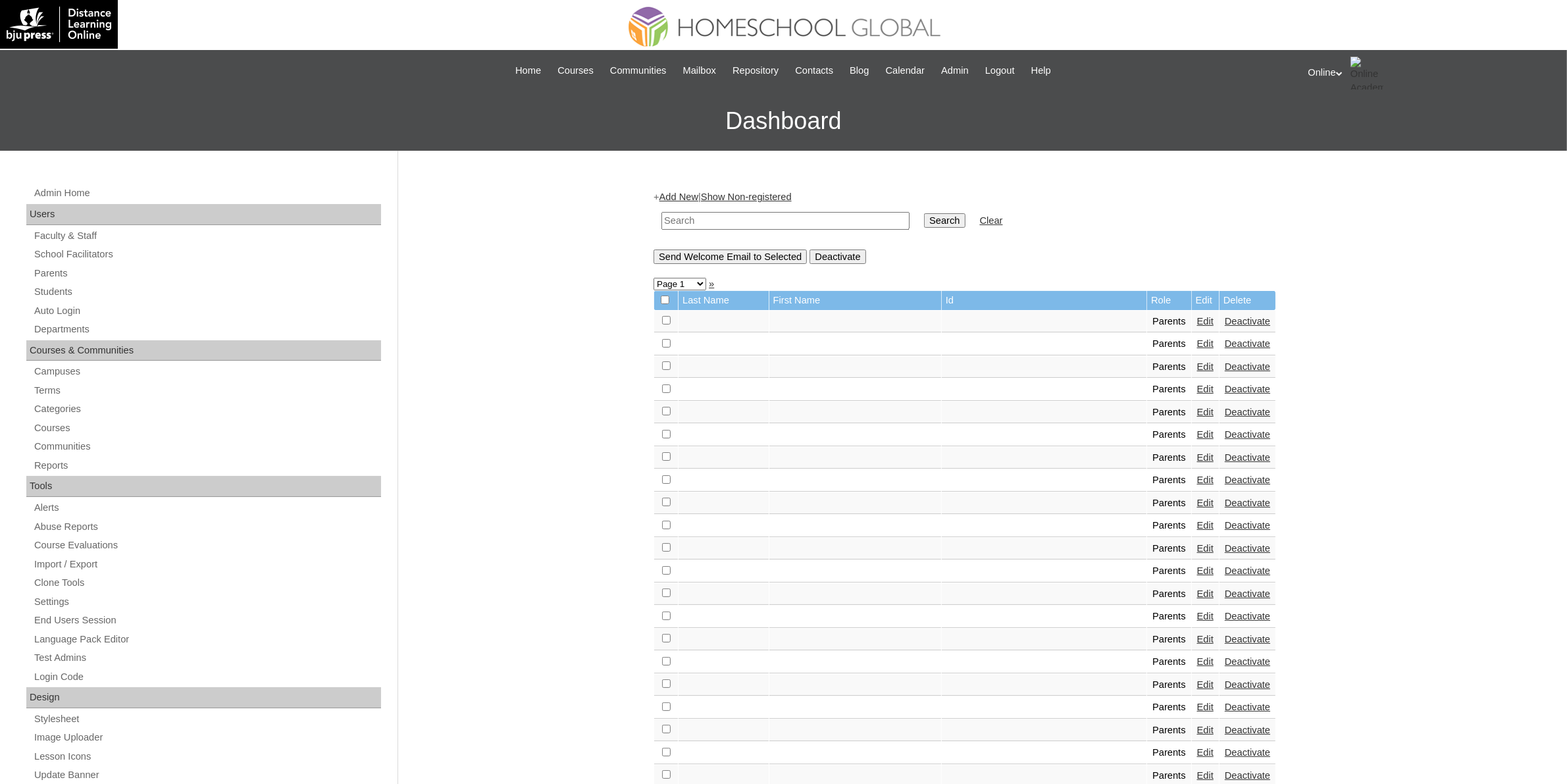
click at [698, 195] on link "Add New" at bounding box center [678, 197] width 39 height 11
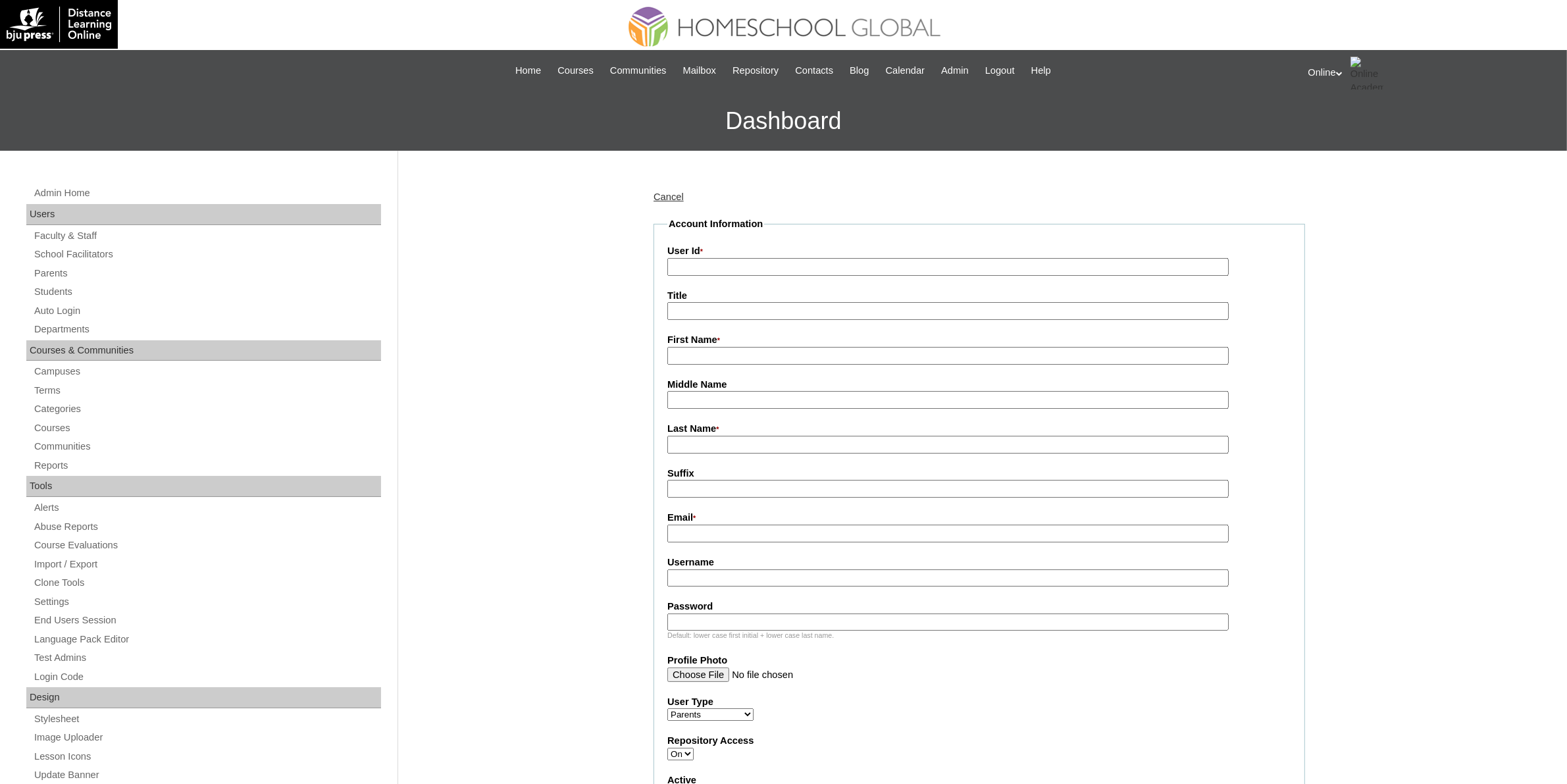
click at [705, 264] on input "User Id *" at bounding box center [948, 267] width 562 height 18
paste input "HGP0256-OACAD2025"
type input "HGP0256-OACAD2025"
click at [726, 357] on input "First Name *" at bounding box center [948, 355] width 562 height 18
paste input "Carmi Lyn Pajarillo"
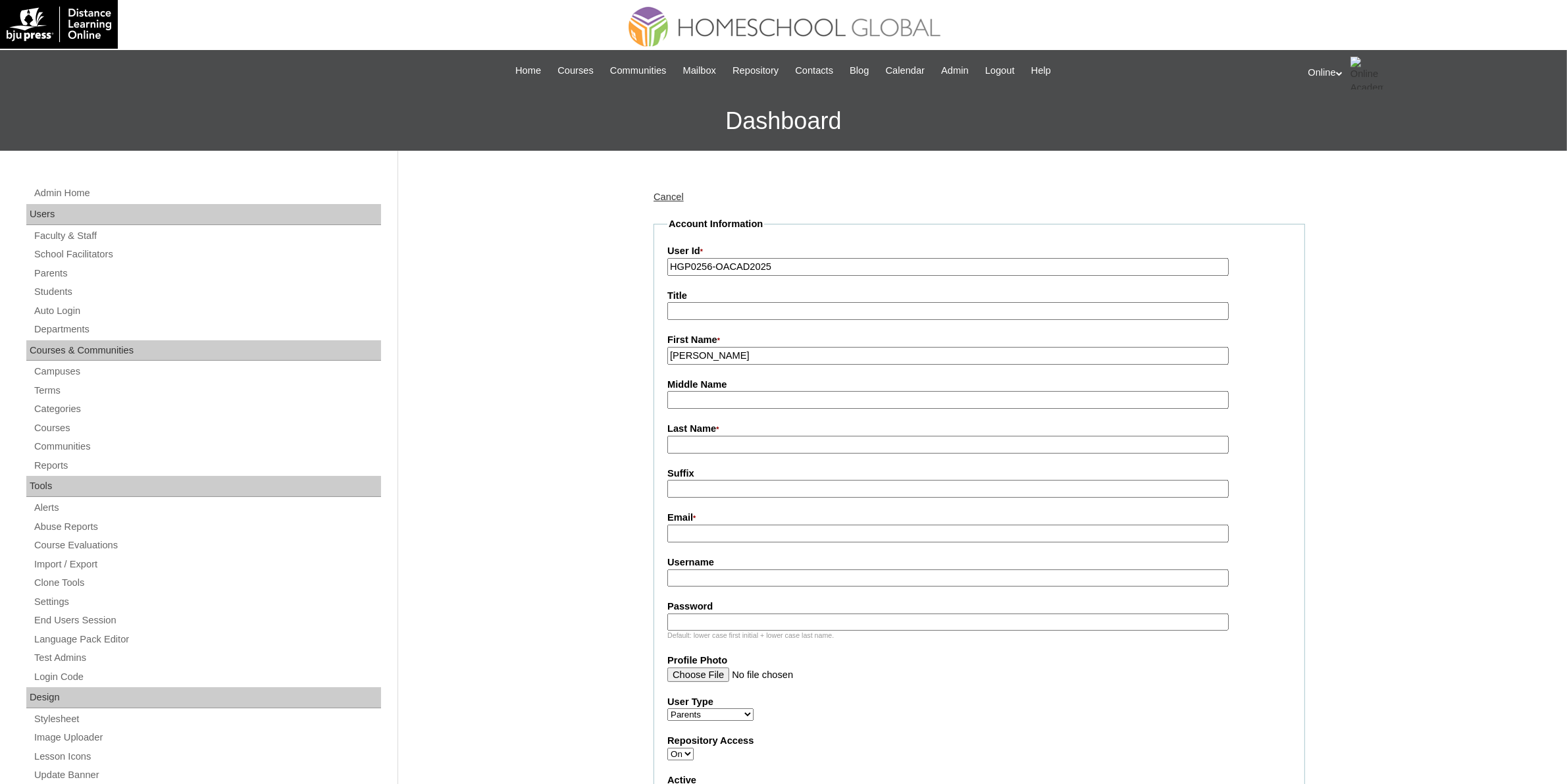
click at [738, 350] on input "Carmi Lyn Pajarillo" at bounding box center [948, 355] width 562 height 18
type input "Carmi Lyn"
click at [710, 442] on input "Last Name *" at bounding box center [948, 444] width 562 height 18
paste input "Pajarillo"
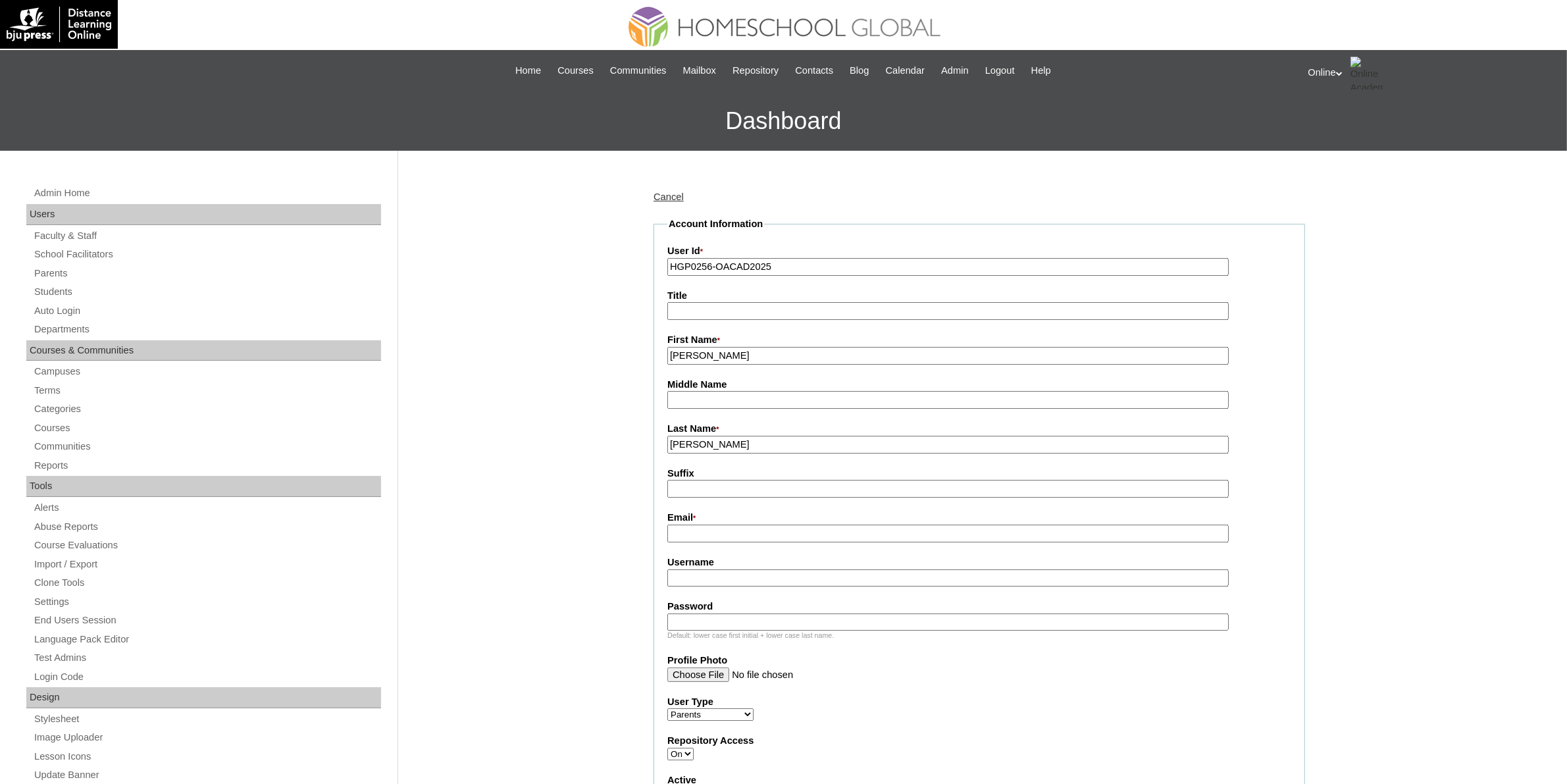
type input "Pajarillo"
click at [698, 528] on input "Email *" at bounding box center [948, 533] width 562 height 18
paste input "carmigaringarao@gmail.com"
type input "carmigaringarao@gmail.com"
click at [791, 570] on input "Username" at bounding box center [948, 578] width 562 height 18
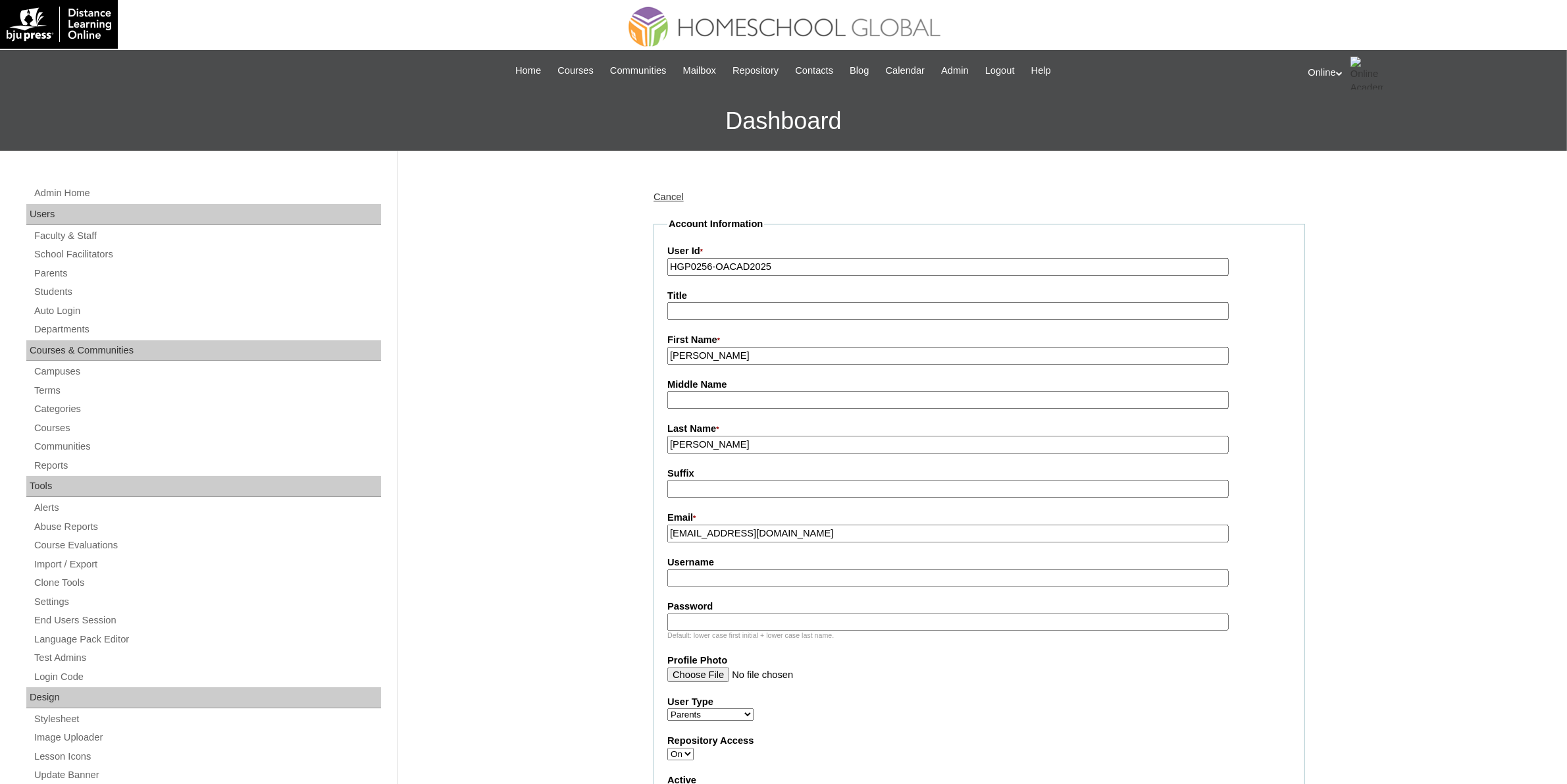
paste input "garingarao2025"
type input "garingarao2025"
click at [725, 613] on input "Password" at bounding box center [948, 622] width 562 height 18
paste input "LMNop"
type input "LMNop"
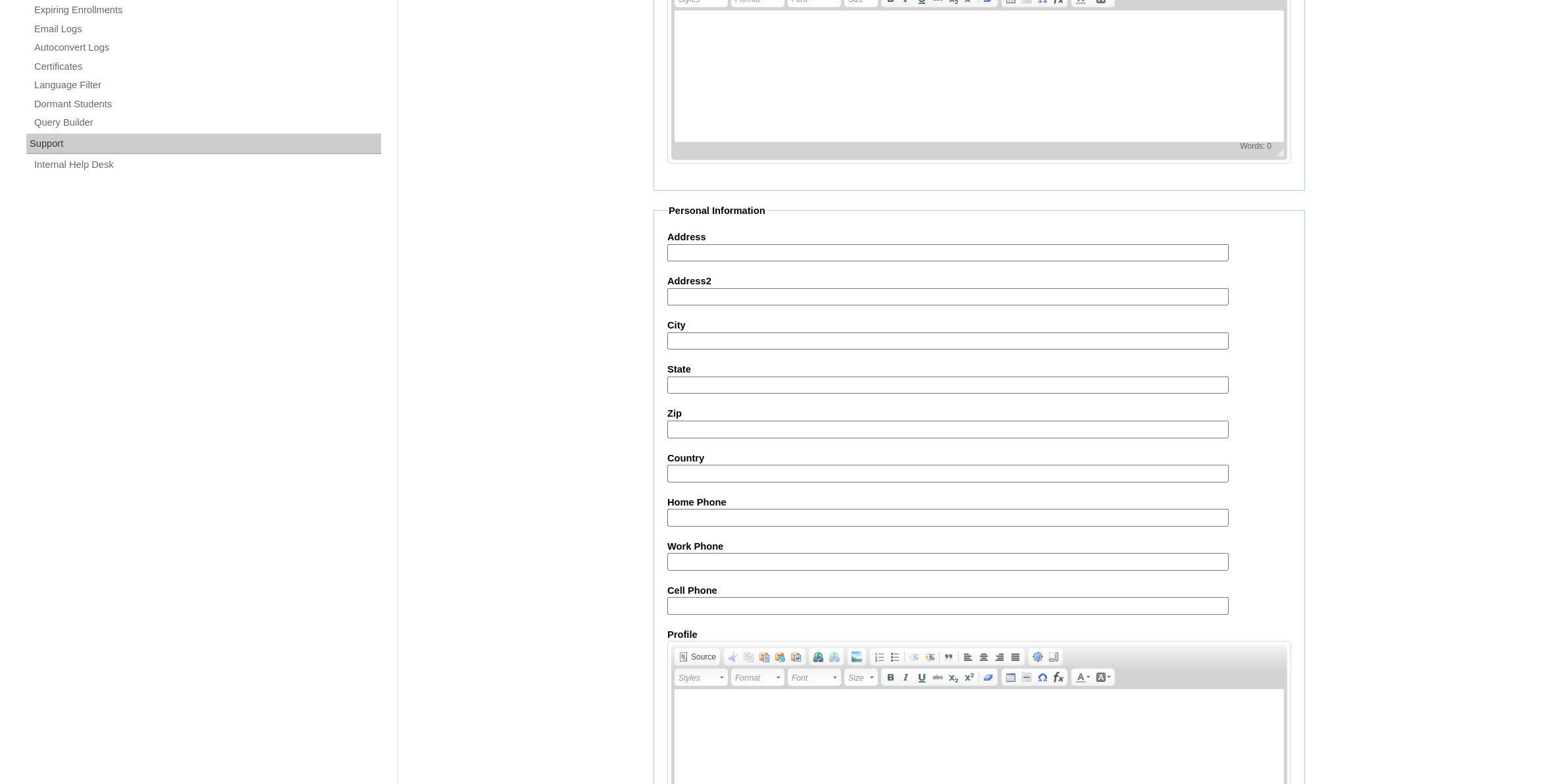
scroll to position [968, 0]
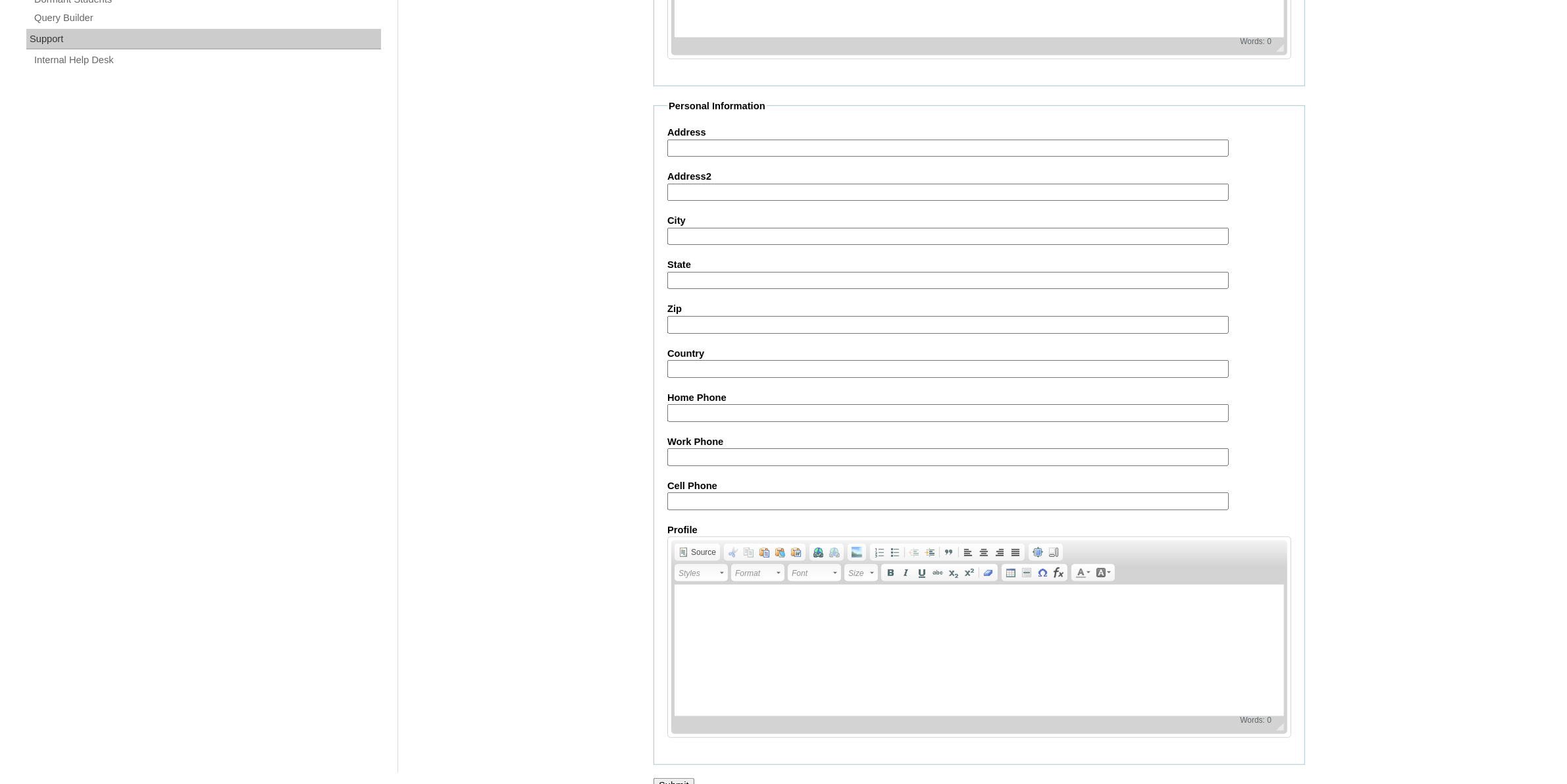
click at [653, 778] on input "Submit" at bounding box center [674, 785] width 41 height 14
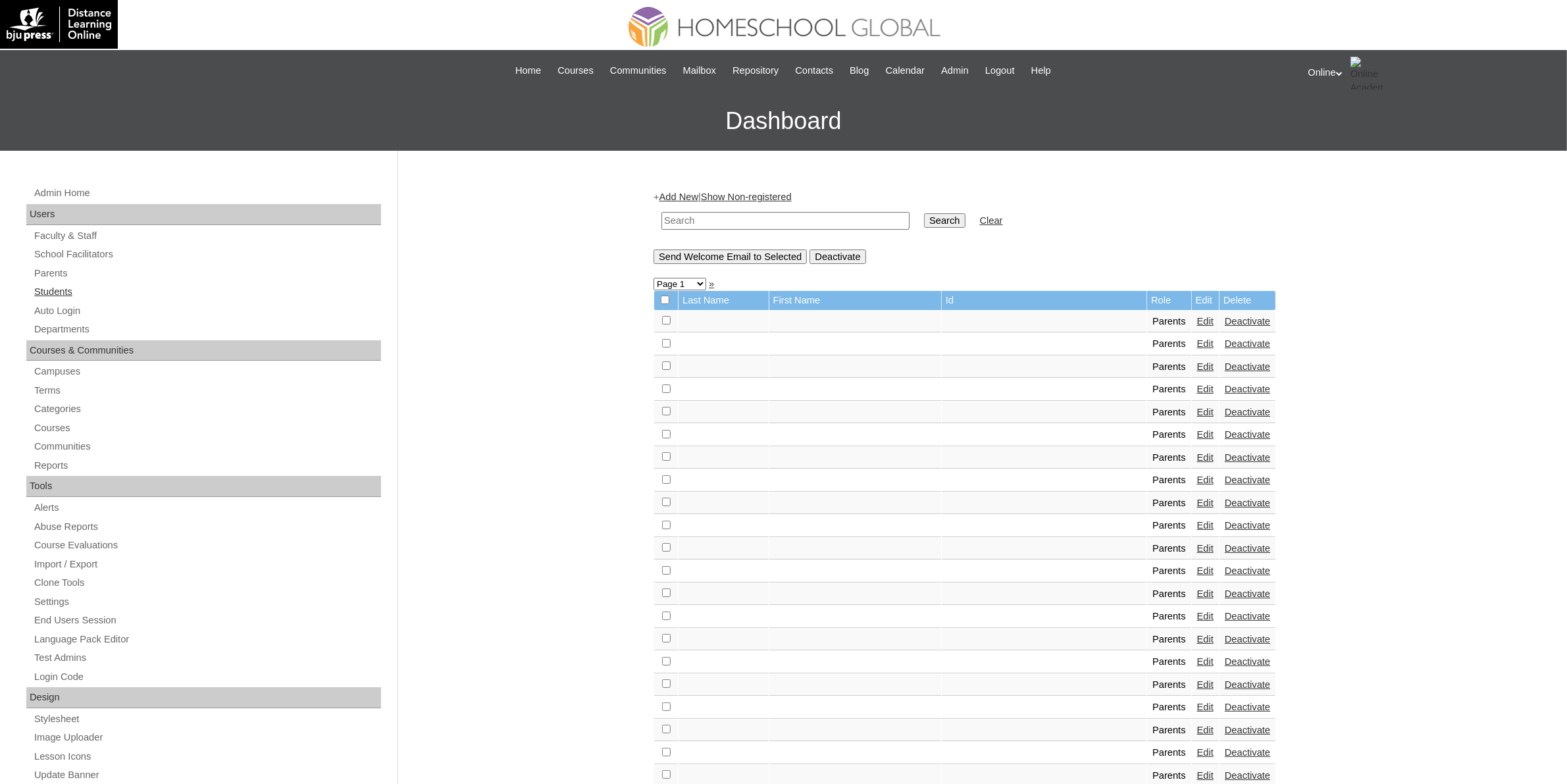
click at [64, 291] on link "Students" at bounding box center [207, 292] width 348 height 16
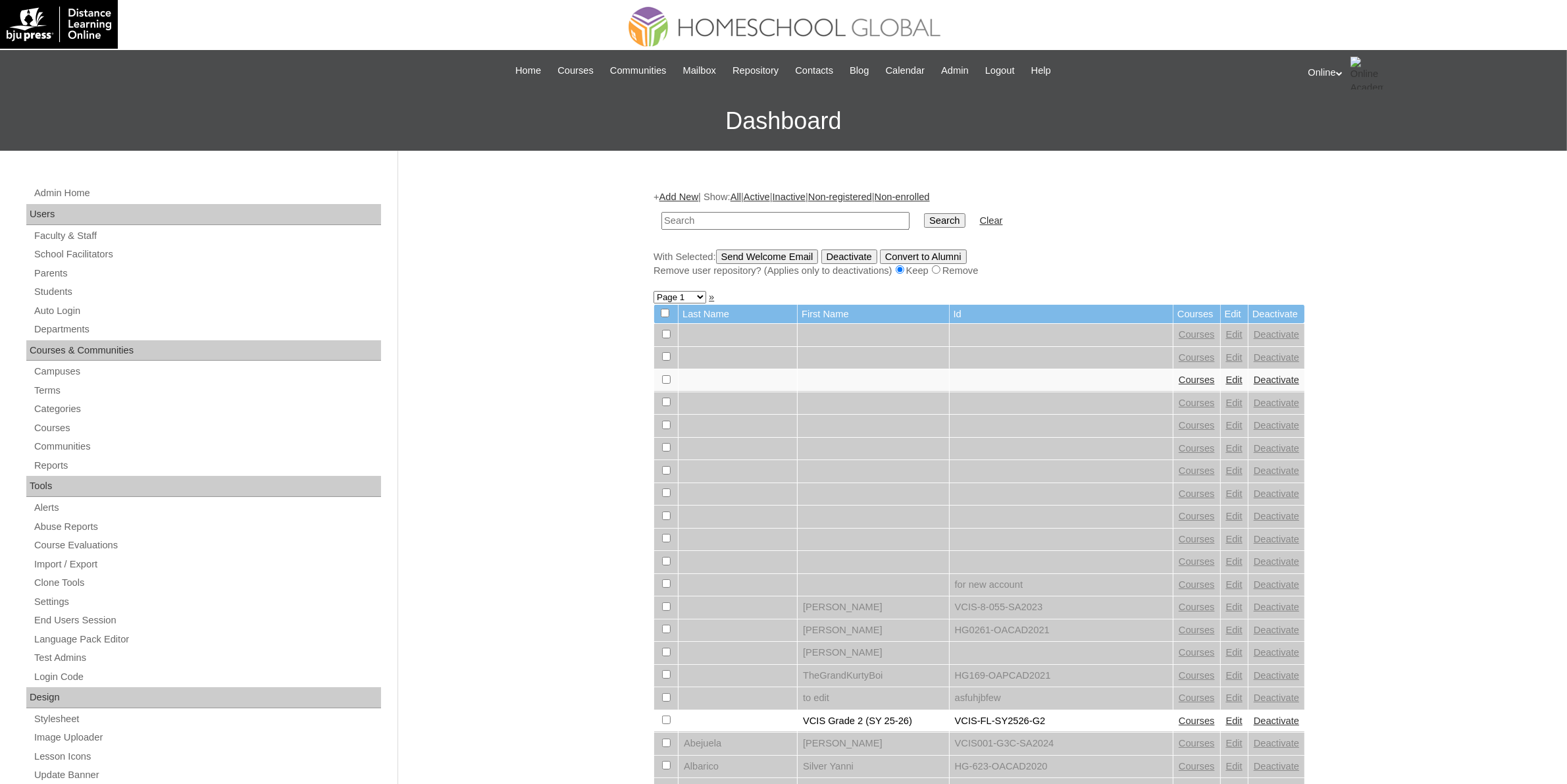
click at [682, 195] on link "Add New" at bounding box center [678, 197] width 39 height 11
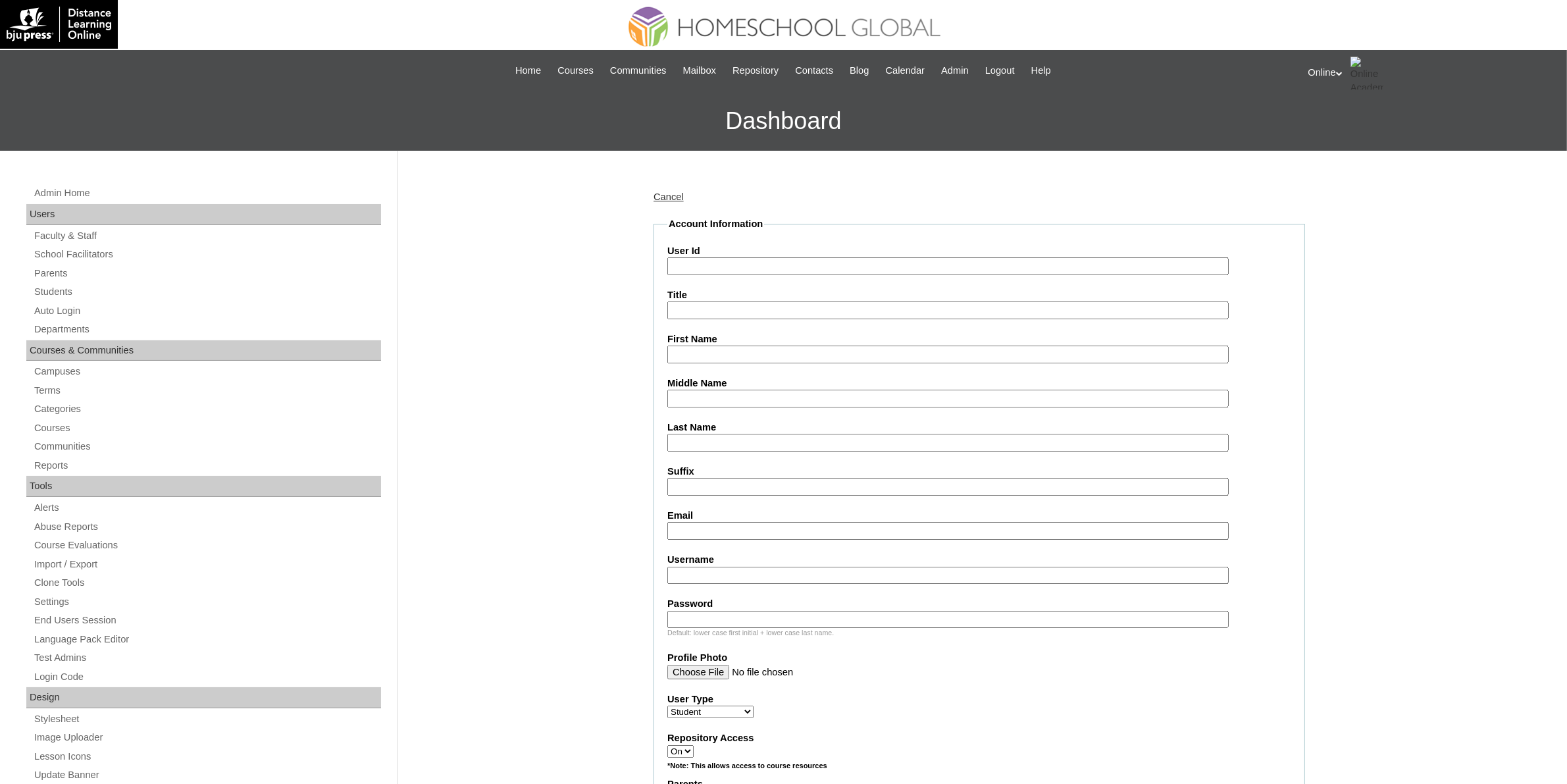
click at [718, 265] on input "User Id" at bounding box center [948, 266] width 562 height 18
paste input "HG309OACAD2025"
type input "HG309OACAD2025"
click at [720, 359] on fieldset "Account Information User Id HG309OACAD2025 Title First Name Middle Name Last Na…" at bounding box center [979, 749] width 652 height 1064
click at [721, 353] on input "First Name" at bounding box center [948, 354] width 562 height 18
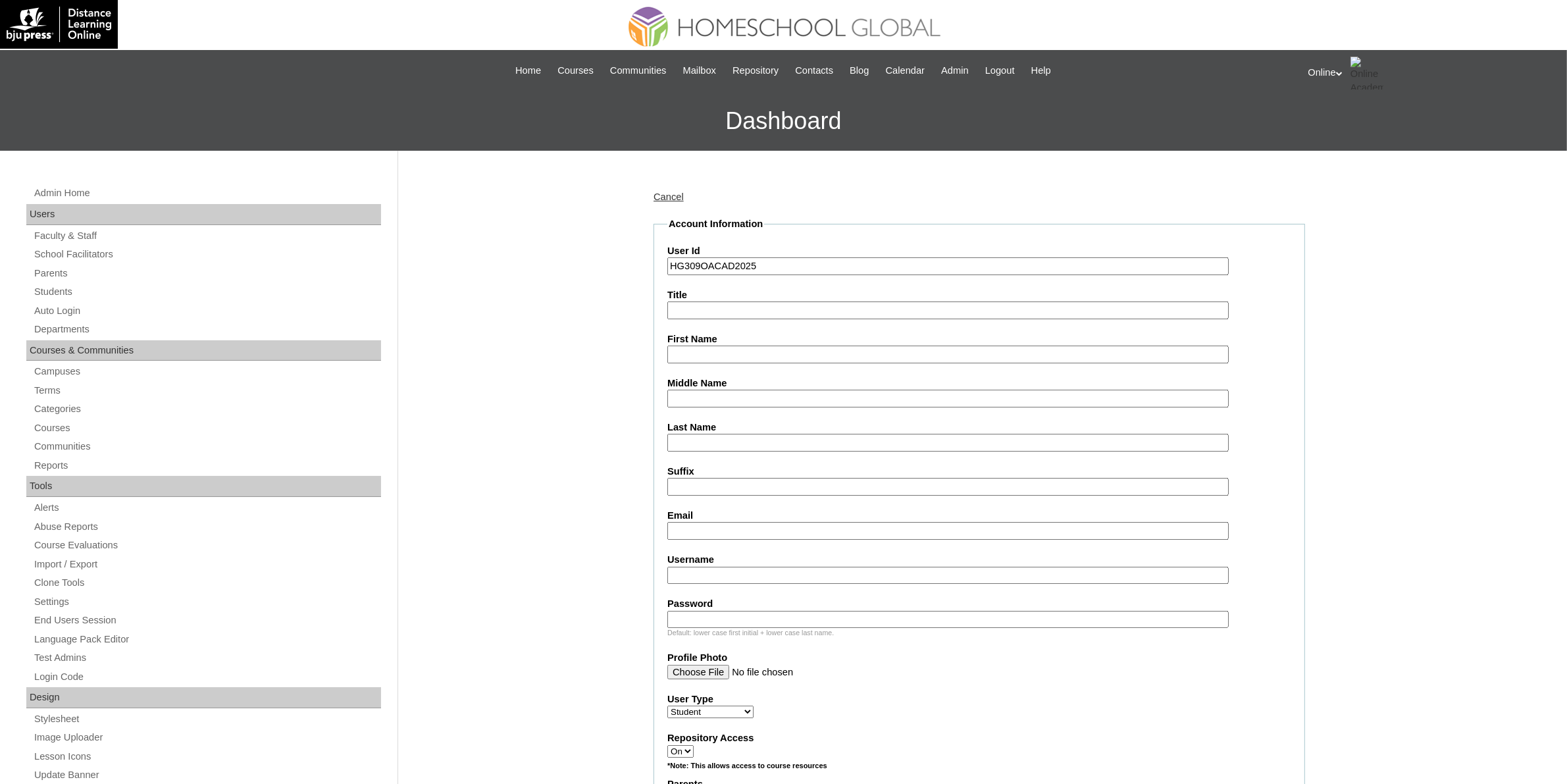
paste input "Ryan Kendrick Pajarillo Garingarao _250006886"
click at [833, 351] on input "Ryan Kendrick Pajarillo Garingarao _250006886" at bounding box center [948, 354] width 562 height 18
click at [817, 350] on input "Ryan Kendrick Pajarillo Garingarao" at bounding box center [948, 354] width 562 height 18
type input "Ryan Kendrick Pajarillo"
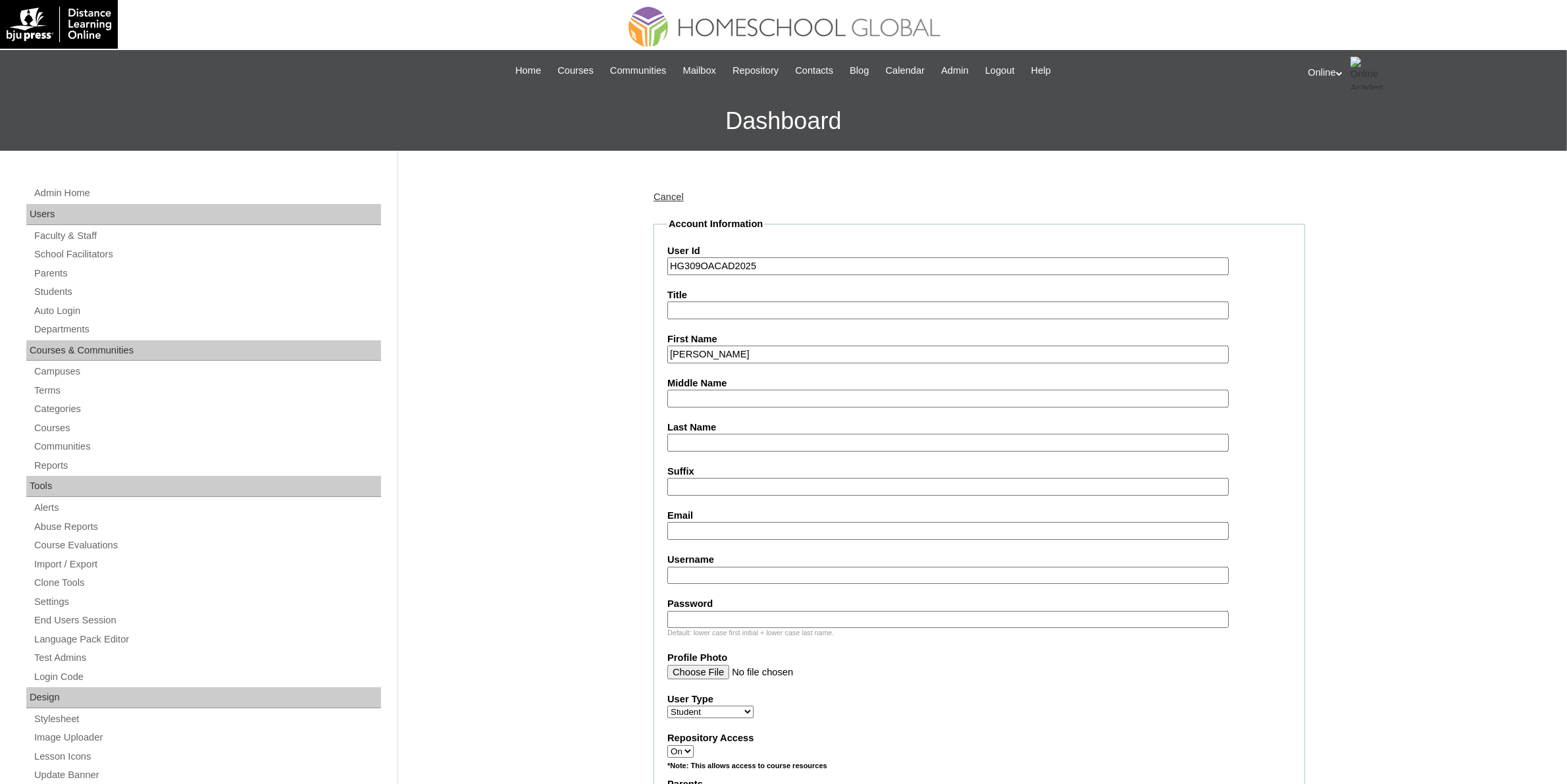
click at [718, 434] on input "Last Name" at bounding box center [948, 442] width 562 height 18
paste input "Garingarao"
type input "Garingarao"
click at [752, 349] on input "Ryan Kendrick Pajarillo" at bounding box center [948, 354] width 562 height 18
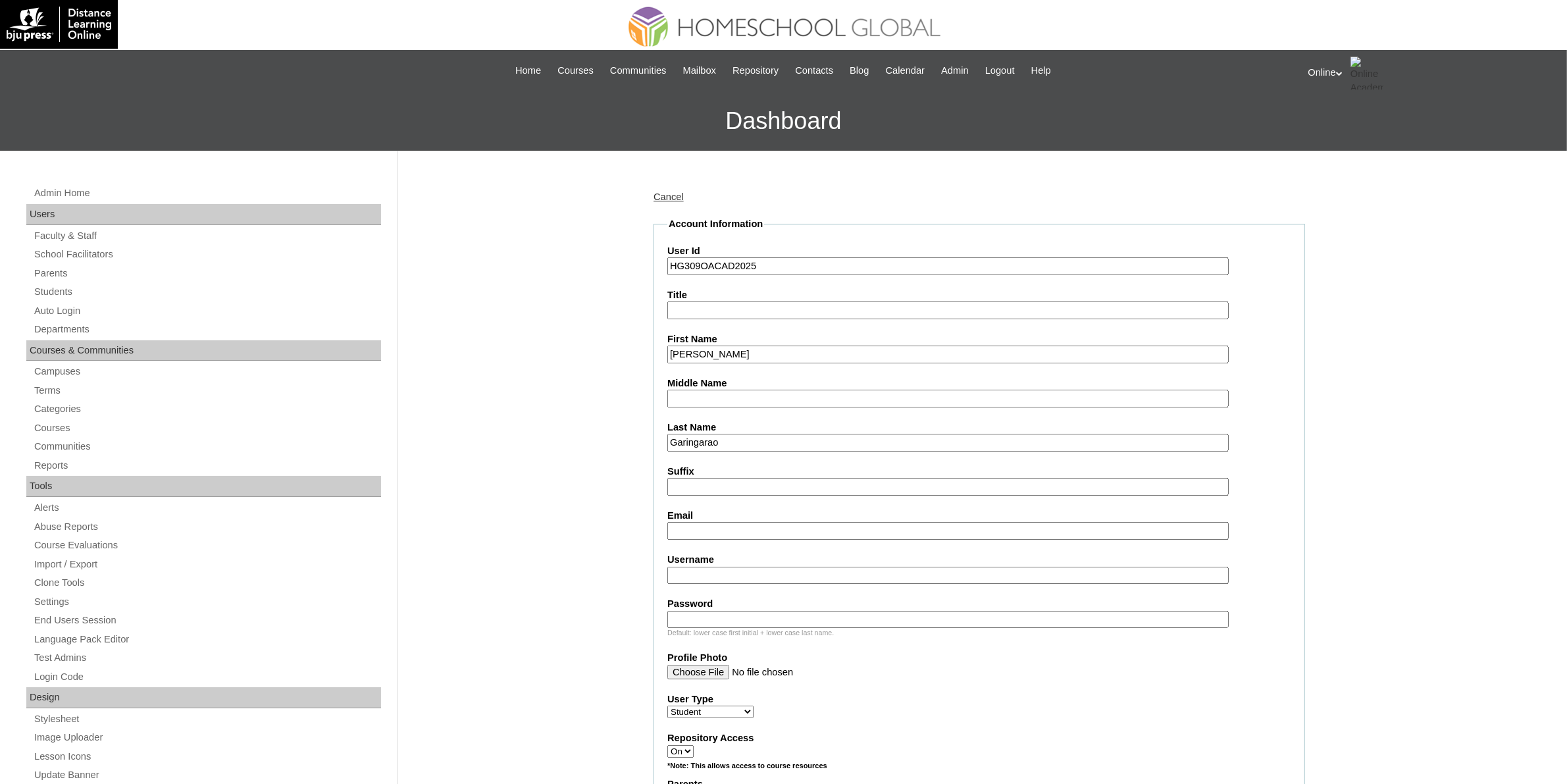
type input "Ryan Kendrick"
click at [754, 395] on input "Middle Name" at bounding box center [948, 398] width 562 height 18
paste input "Pajarillo"
type input "Pajarillo"
click at [763, 351] on input "Ryan Kendrick" at bounding box center [948, 354] width 562 height 18
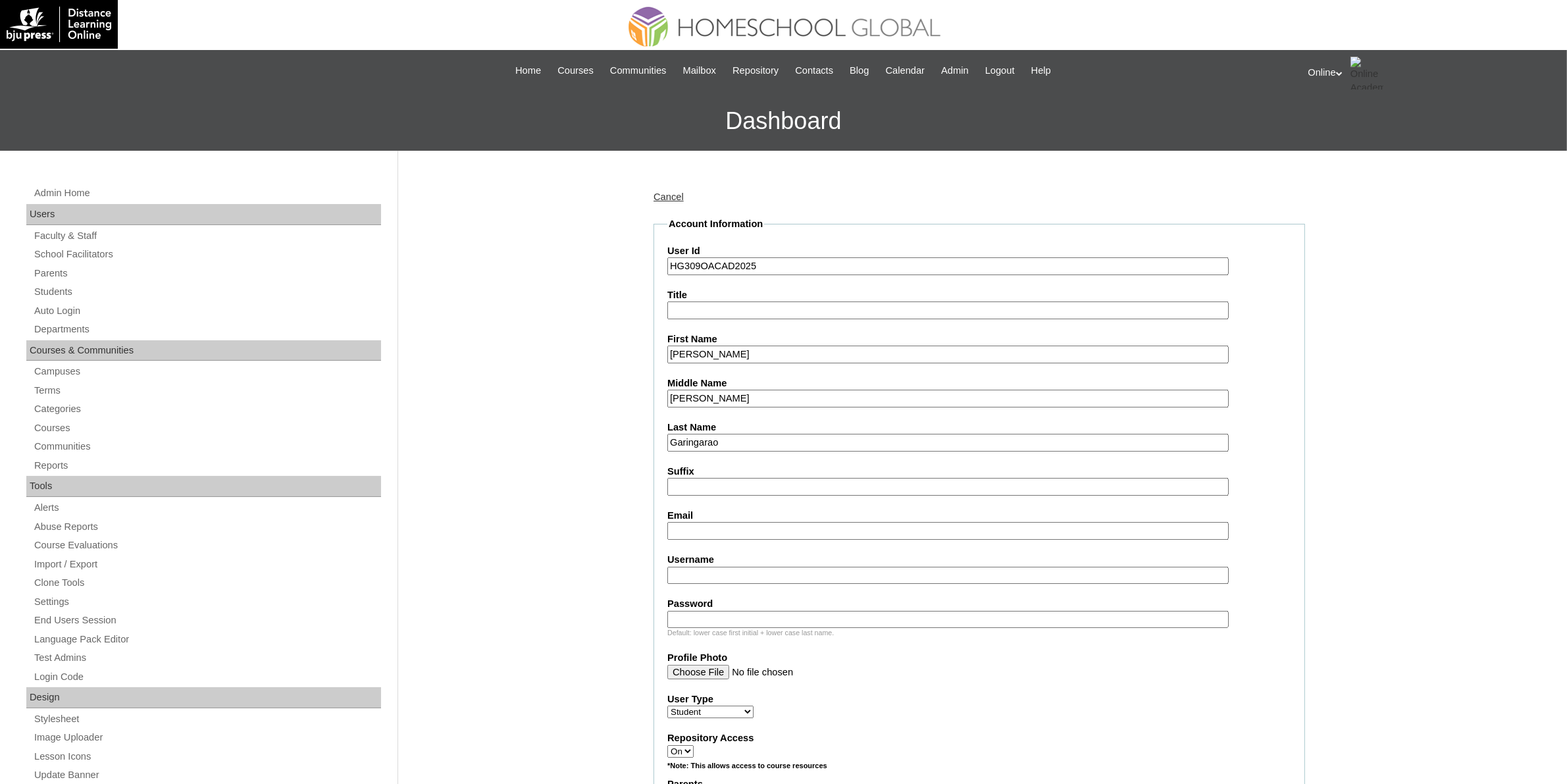
type input "Ryan Kendrick"
click at [755, 392] on input "Pajarillo" at bounding box center [948, 398] width 562 height 18
type input "Pajarillo"
click at [696, 522] on input "Email" at bounding box center [948, 530] width 562 height 18
paste input "carmigaringarao@gmail.com"
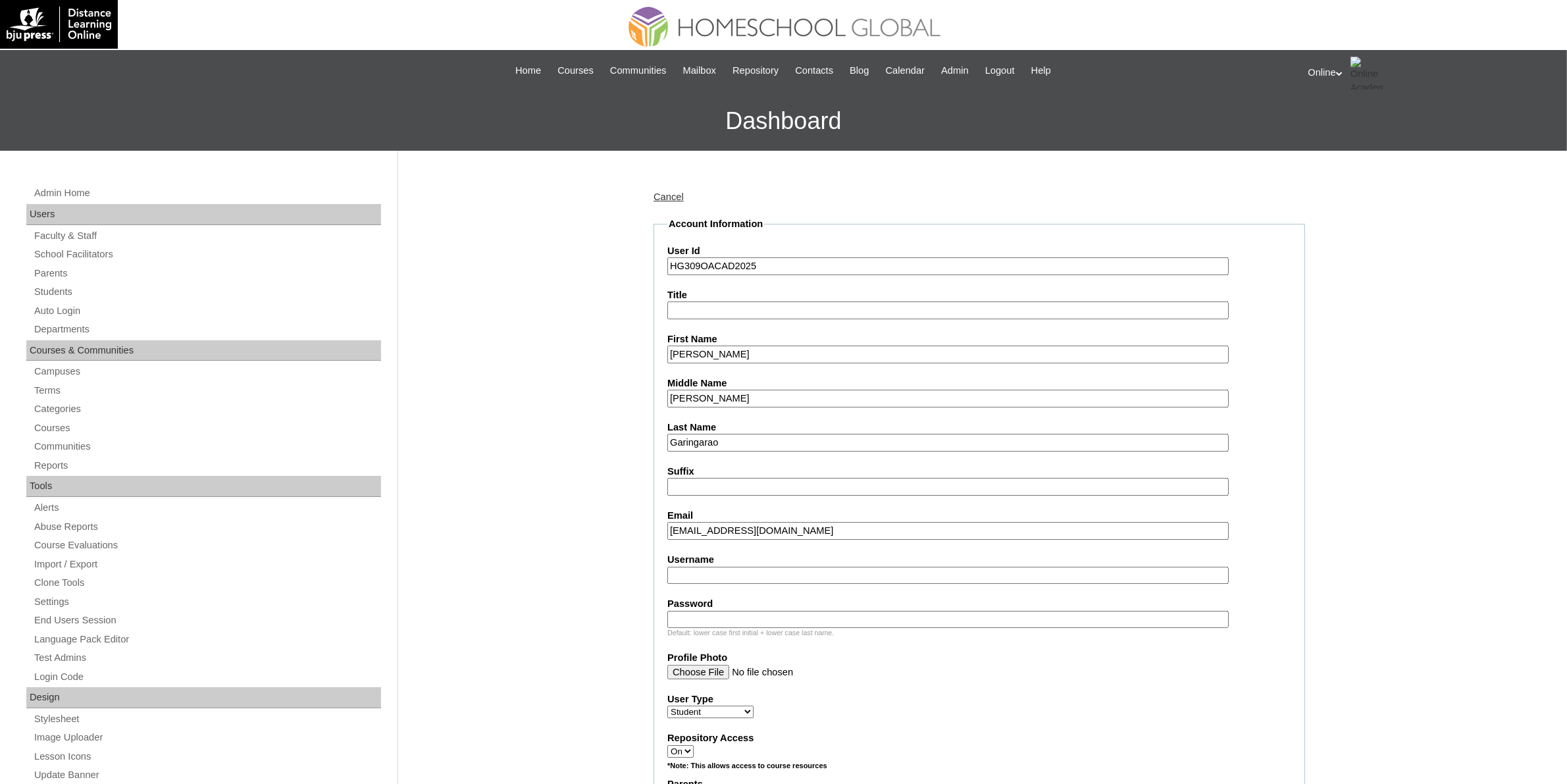
type input "carmigaringarao@gmail.com"
click at [762, 567] on input "Username" at bounding box center [948, 575] width 562 height 18
paste input "ryan.garingarao2025"
type input "ryan.garingarao2025"
click at [752, 610] on input "Password" at bounding box center [948, 619] width 562 height 18
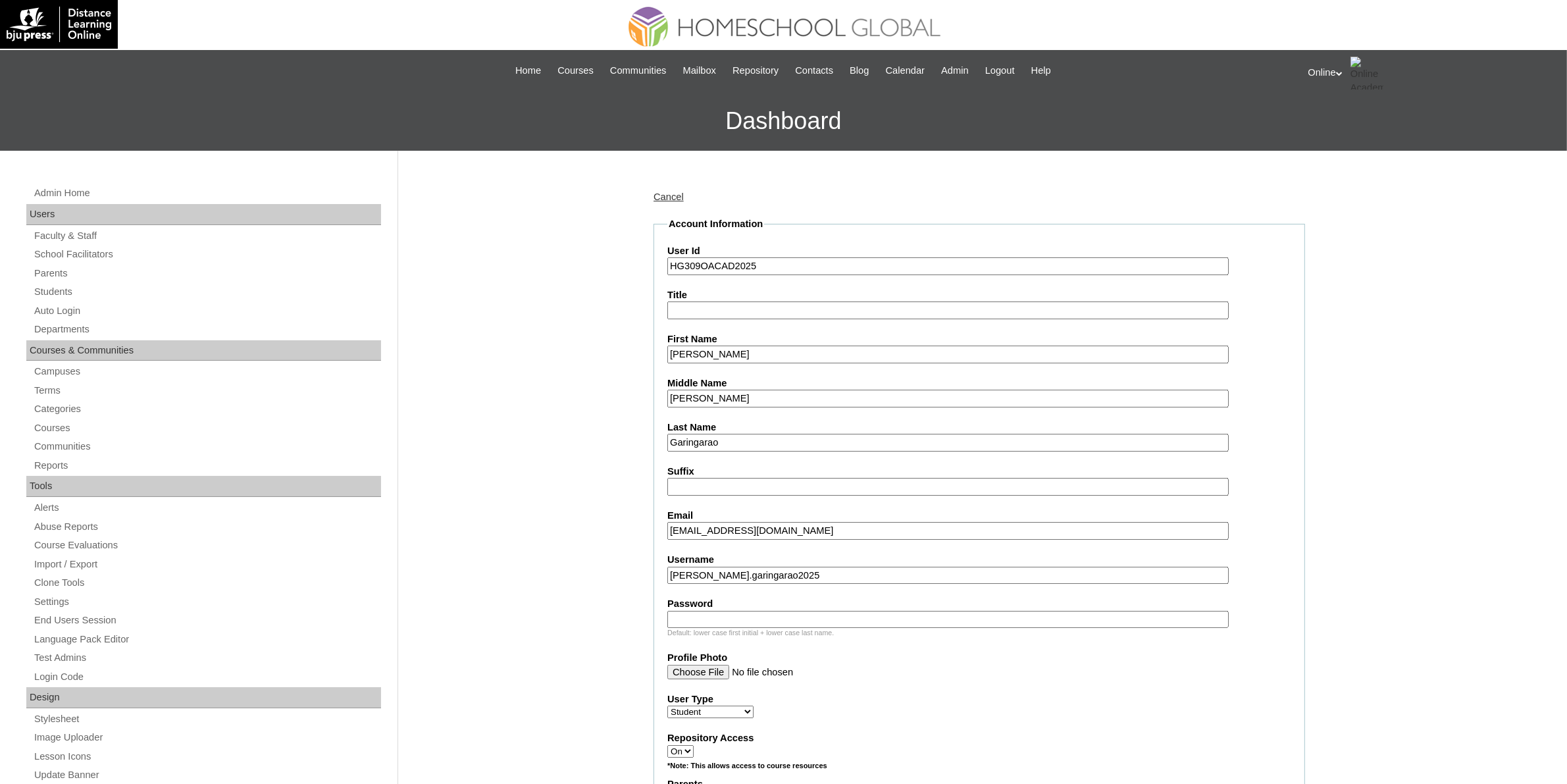
paste input "pLMns"
type input "pLMns"
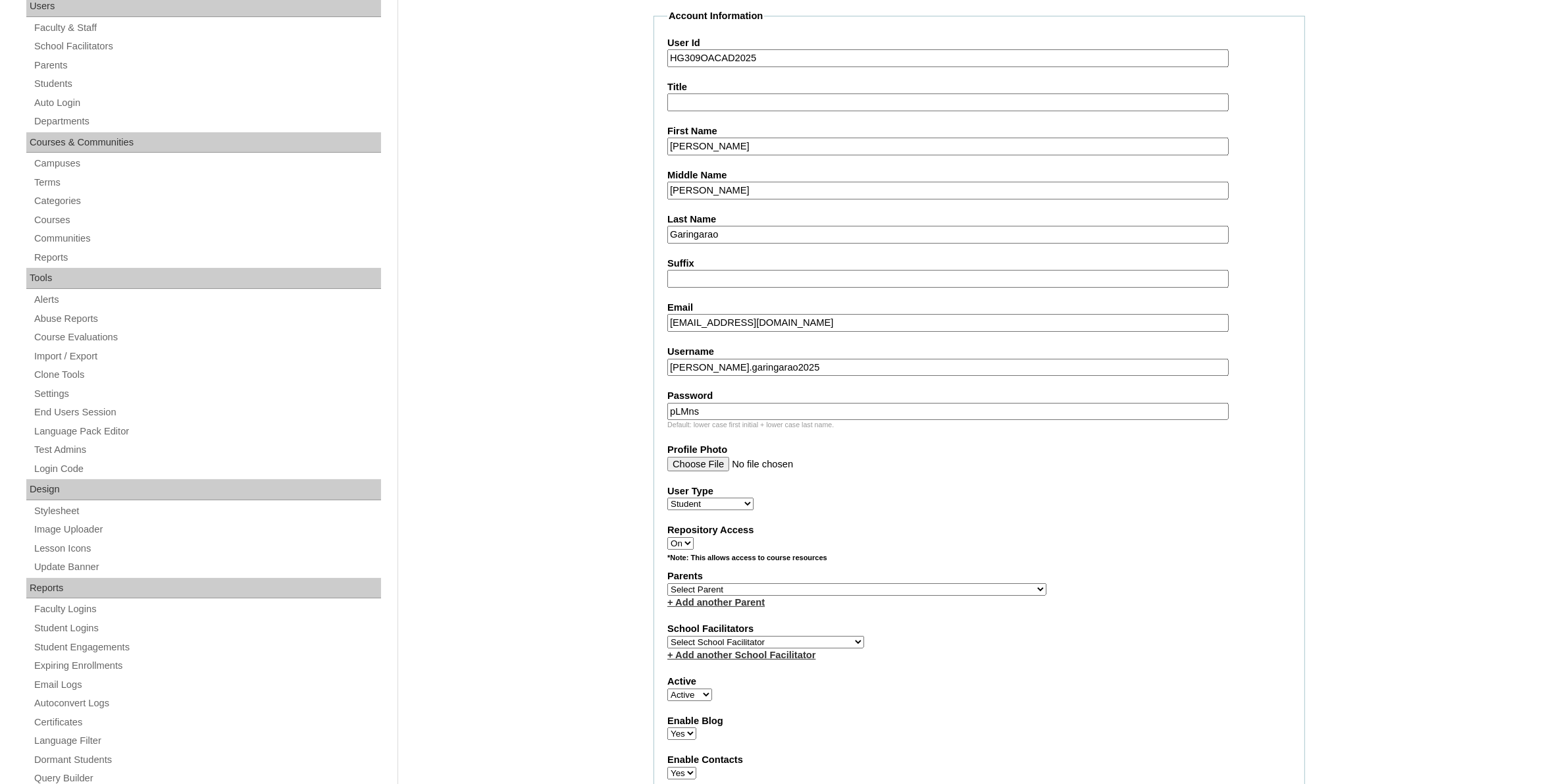
scroll to position [247, 0]
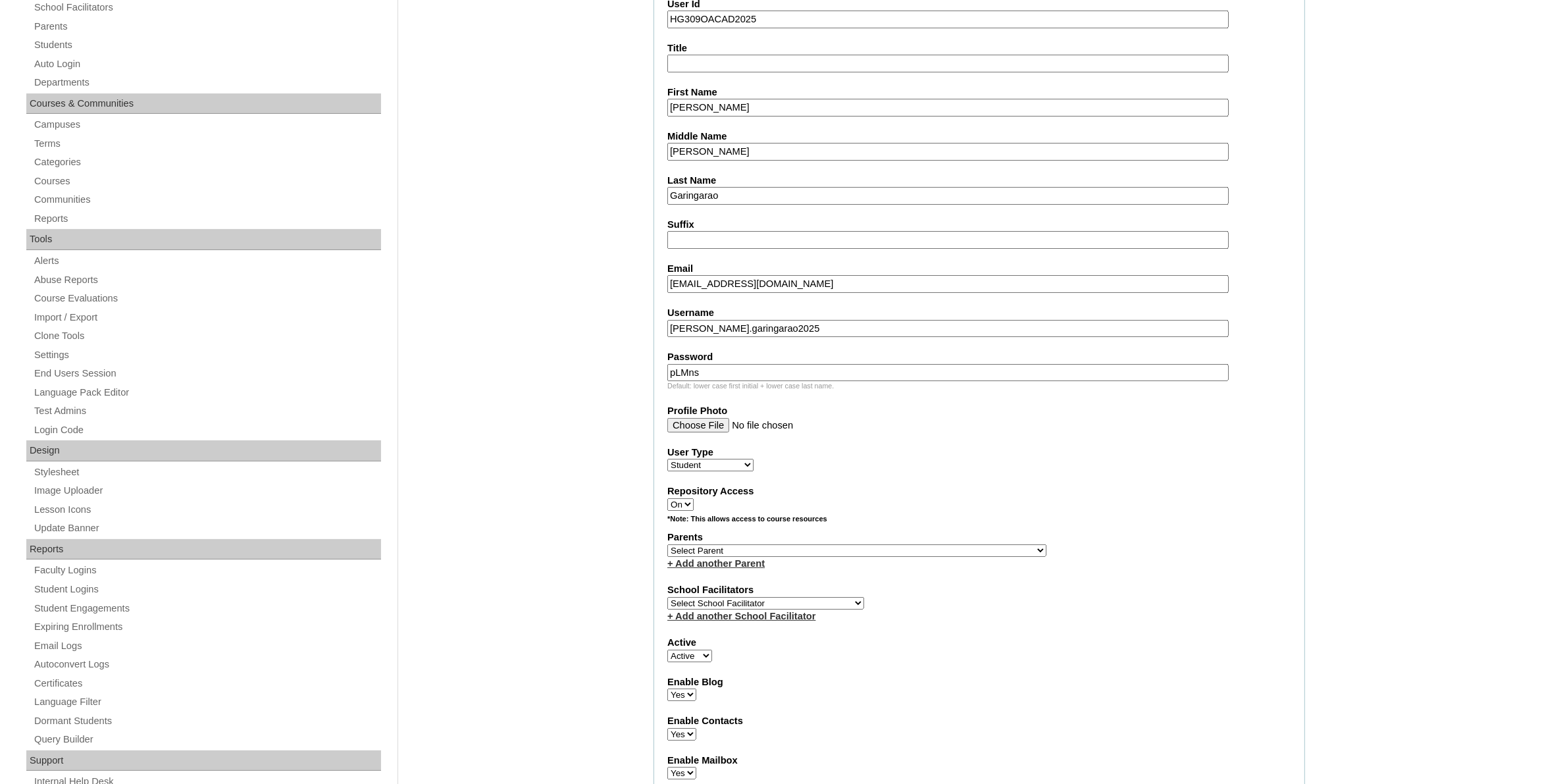
click at [887, 544] on select "Select Parent , , , , , , , , , , , , , , , , , , , , , , , , , , , , , , , , ,…" at bounding box center [857, 550] width 379 height 12
select select "44134"
click at [668, 544] on select "Select Parent , , , , , , , , , , , , , , , , , , , , , , , , , , , , , , , , ,…" at bounding box center [857, 550] width 379 height 12
click at [811, 597] on select "Select School Facilitator Norman Añain Ruffa Abadijas Mary Abella Gloryfe Abion…" at bounding box center [766, 603] width 197 height 12
select select "43686"
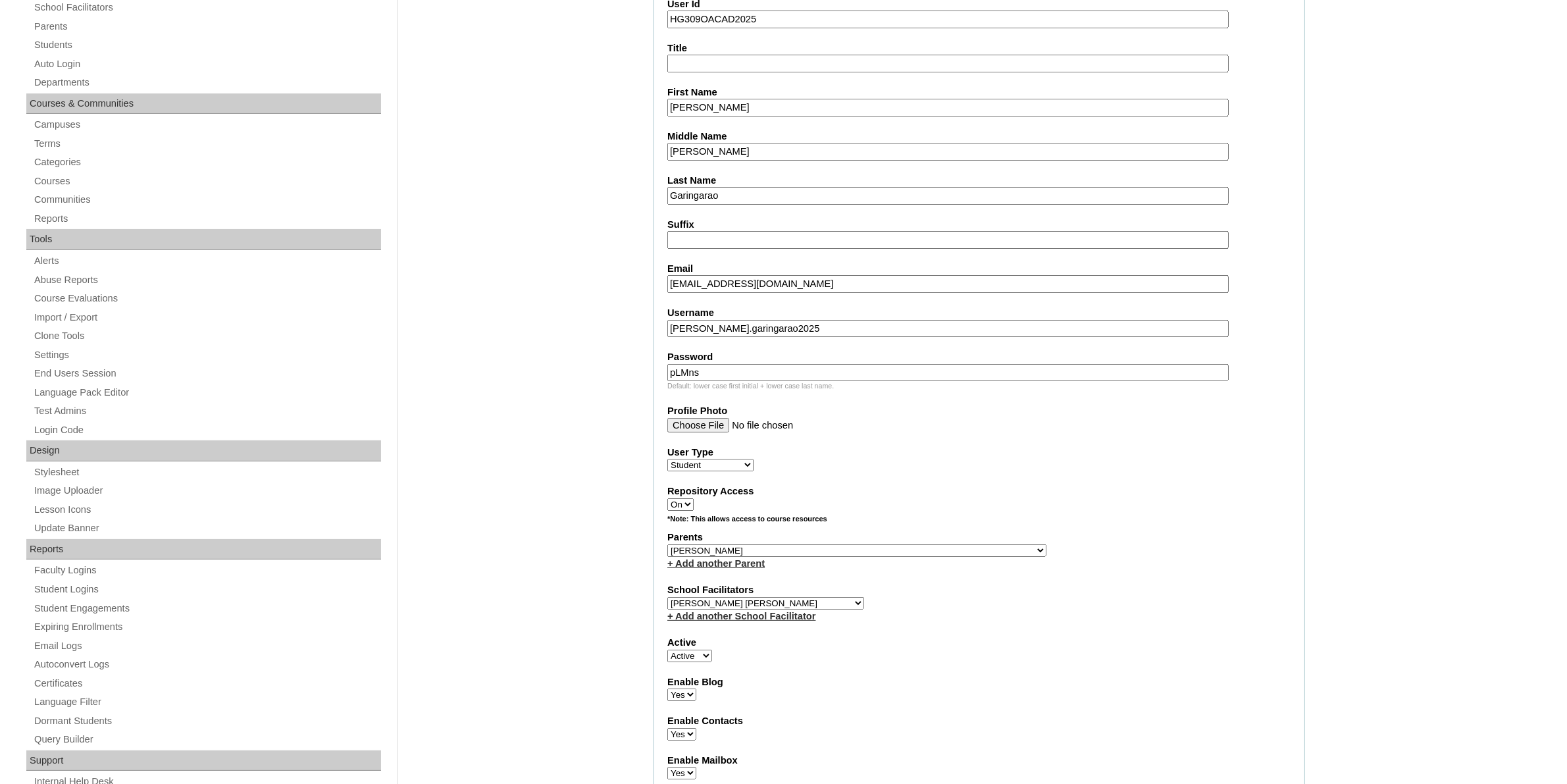
click at [668, 597] on select "Select School Facilitator Norman Añain Ruffa Abadijas Mary Abella Gloryfe Abion…" at bounding box center [766, 603] width 197 height 12
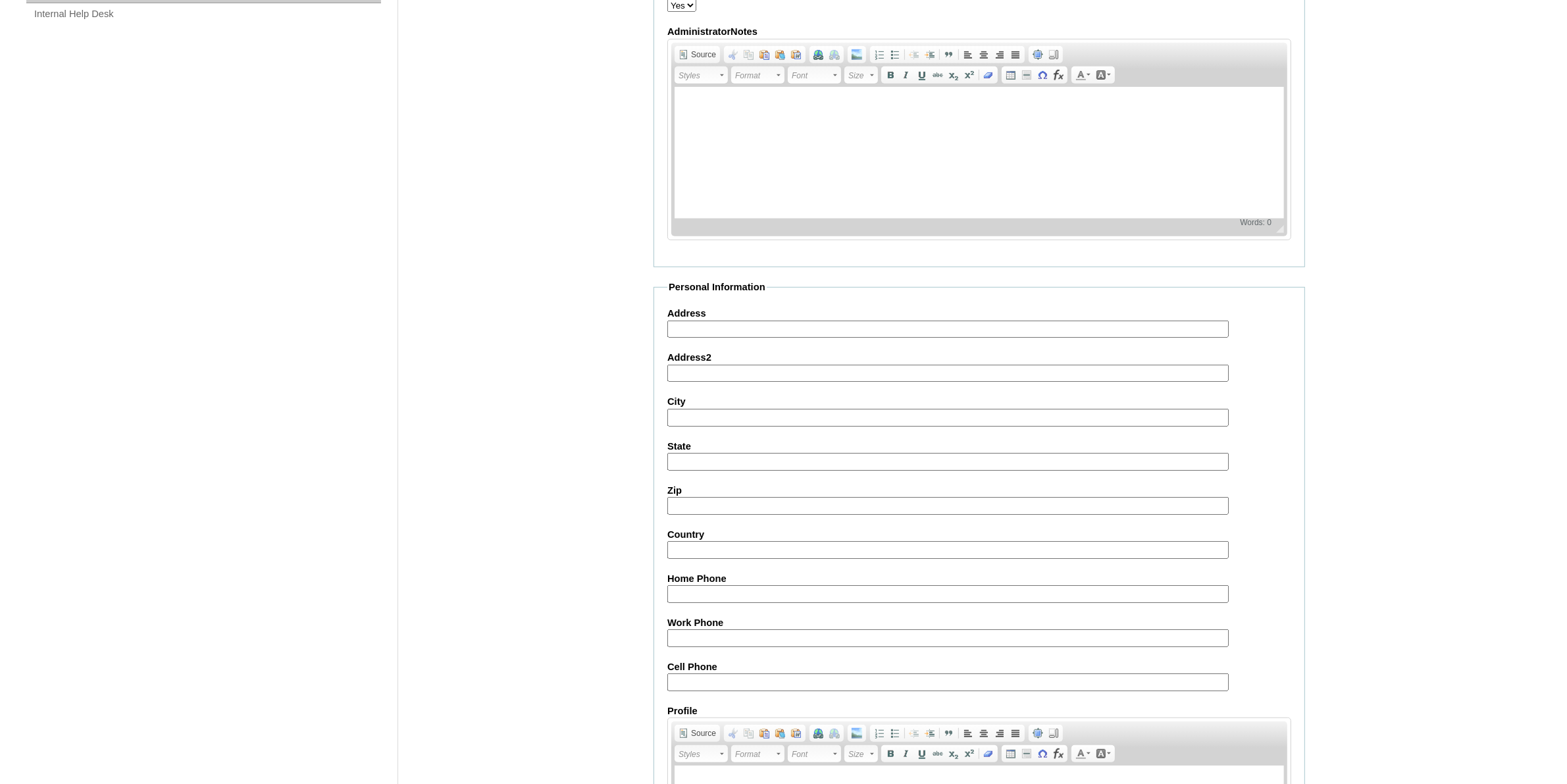
scroll to position [1190, 0]
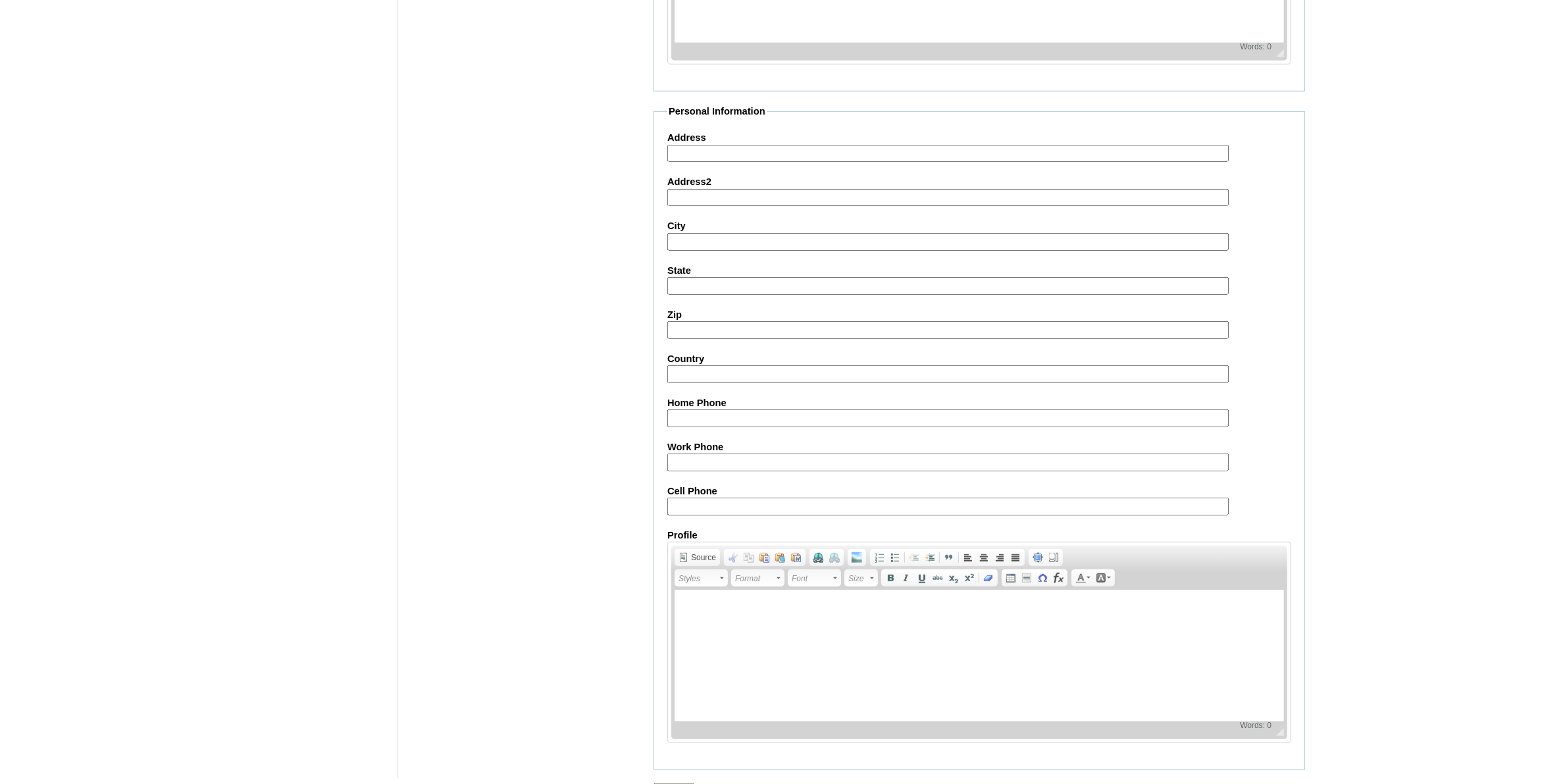
click at [678, 783] on input "Submit" at bounding box center [674, 790] width 41 height 14
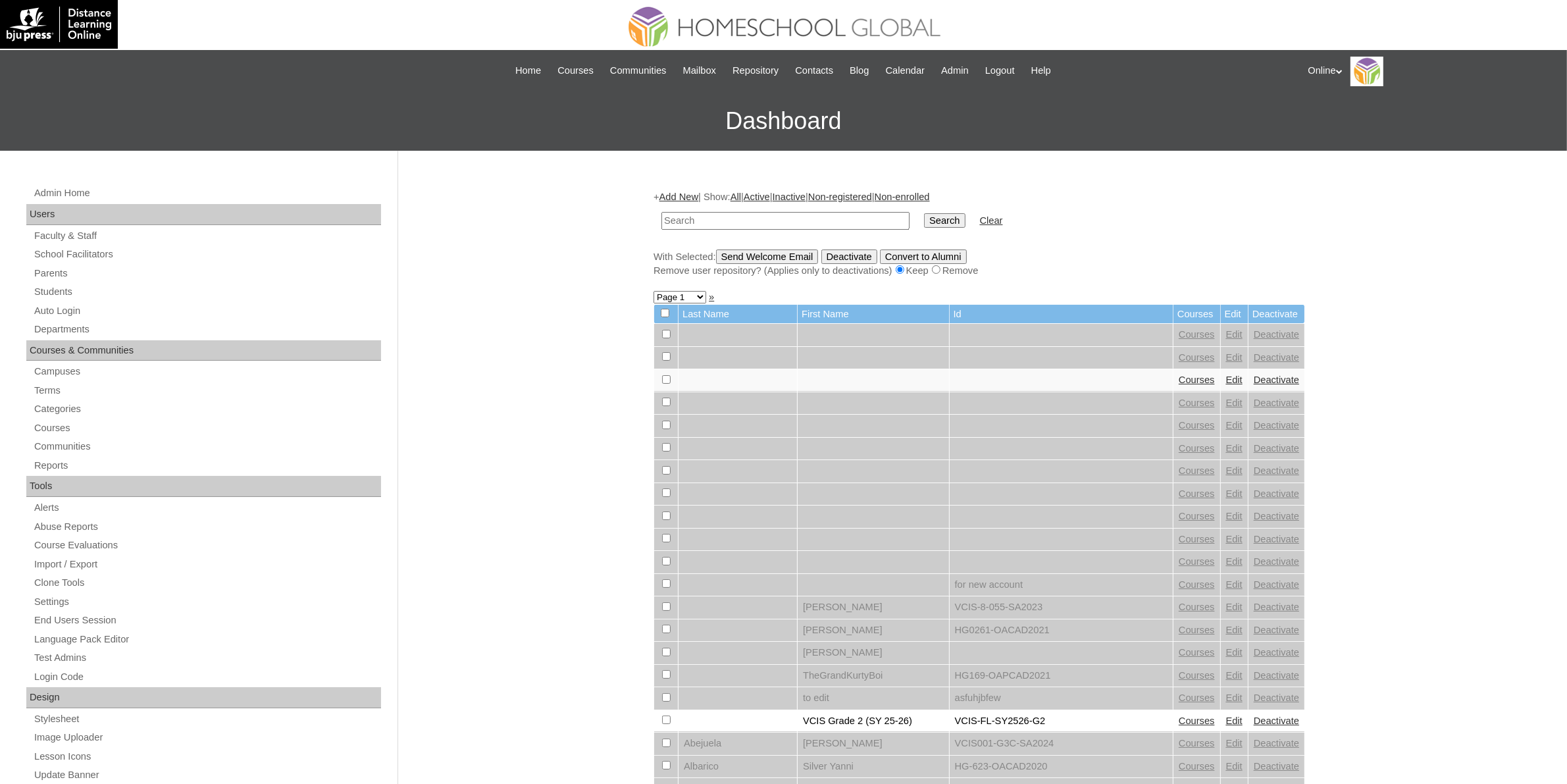
click at [713, 221] on input "text" at bounding box center [786, 220] width 248 height 18
paste input "HG309OACAD2025"
type input "HG309OACAD2025"
click at [924, 219] on input "Search" at bounding box center [944, 220] width 41 height 14
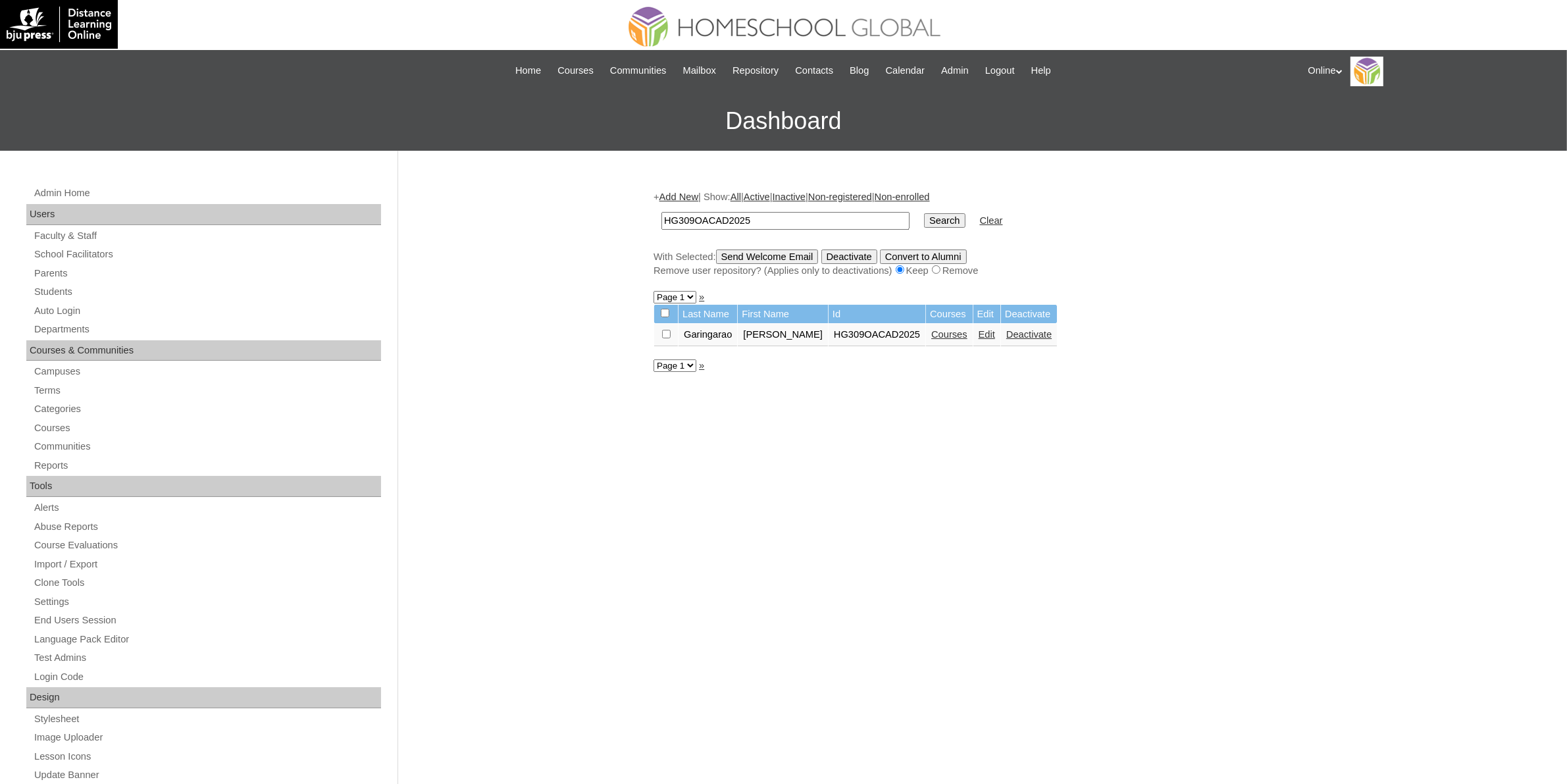
click at [943, 334] on link "Courses" at bounding box center [949, 334] width 36 height 11
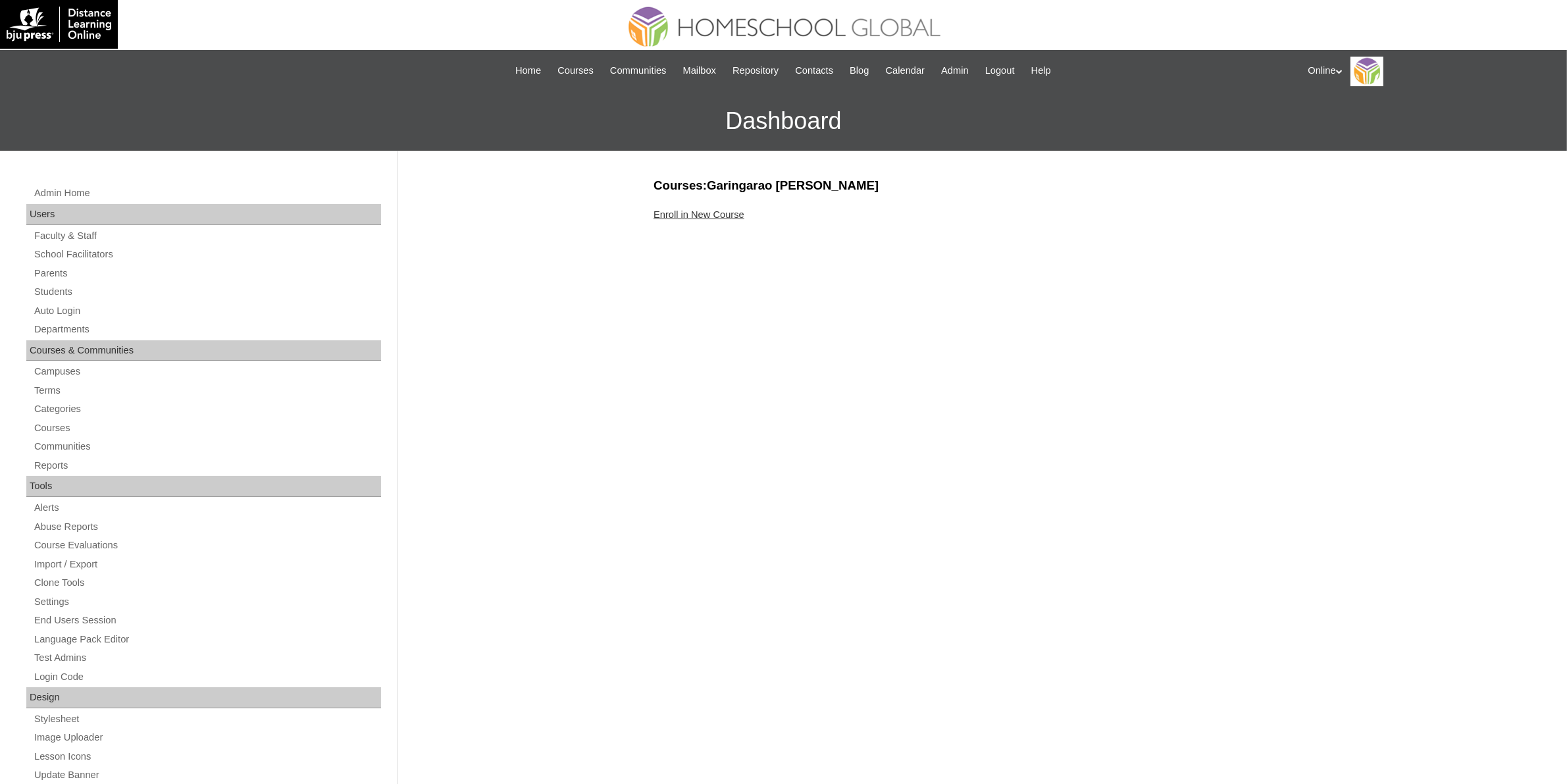
click at [733, 217] on link "Enroll in New Course" at bounding box center [699, 215] width 91 height 11
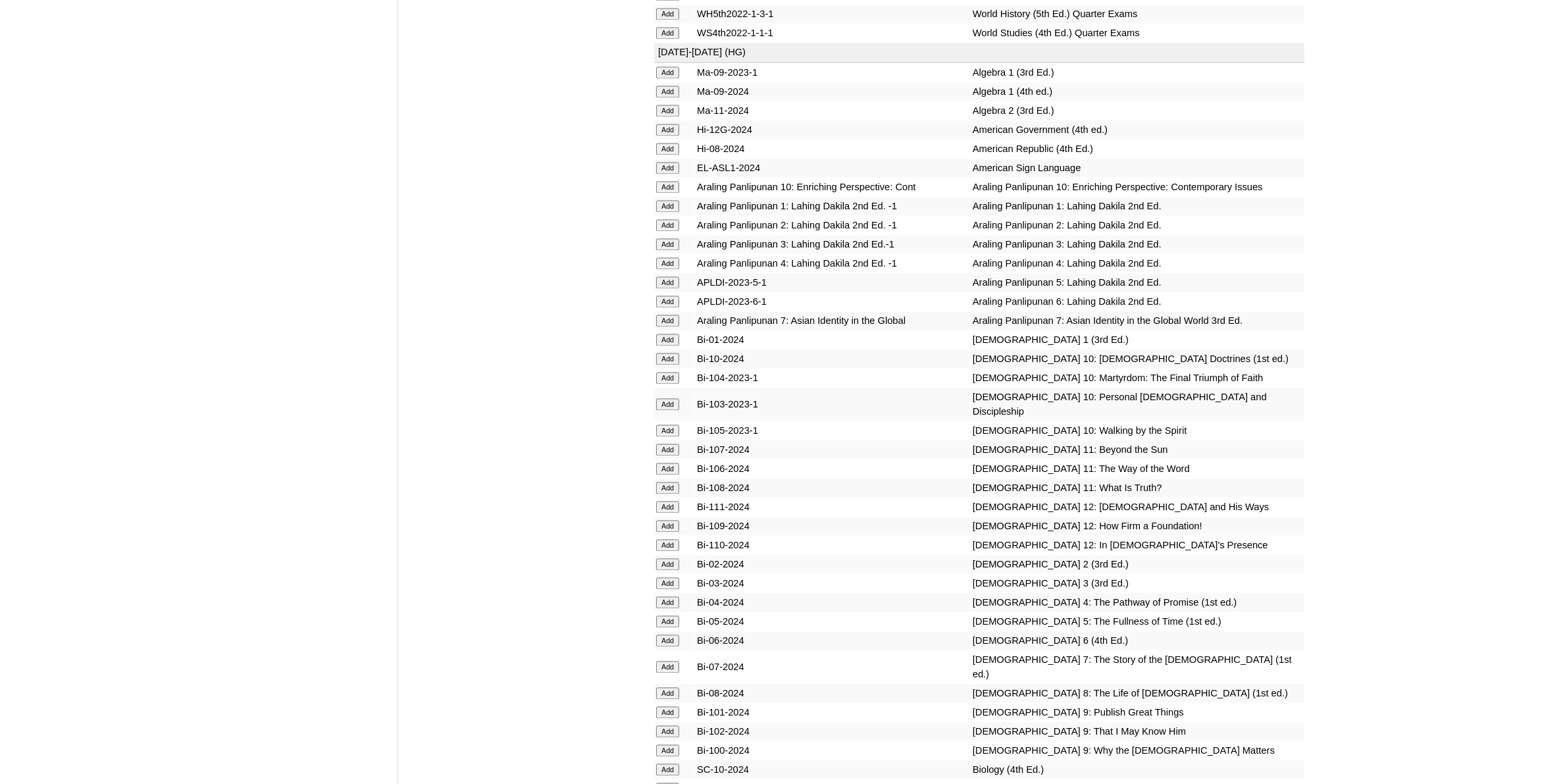
scroll to position [3208, 0]
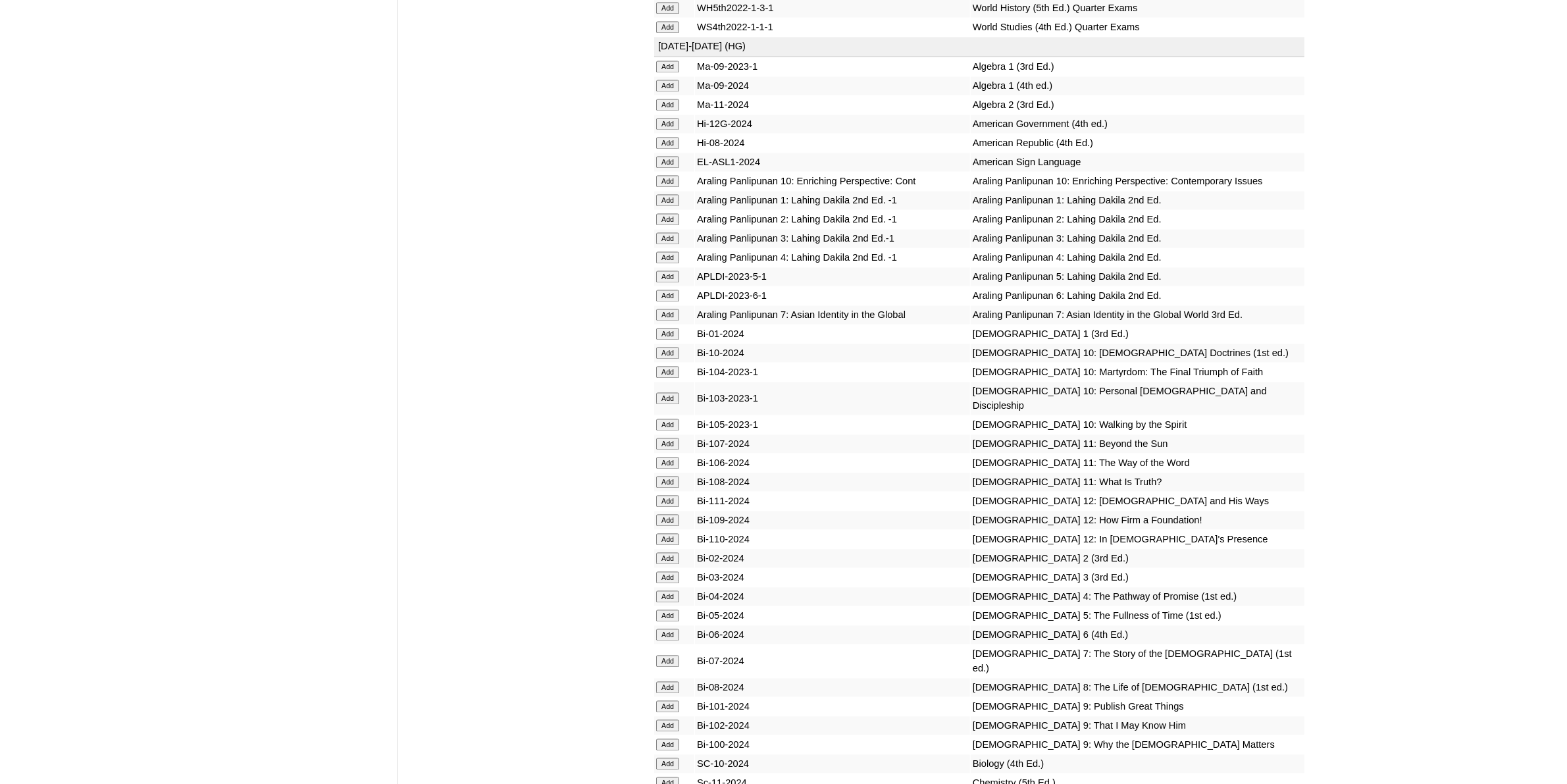
click at [672, 654] on input "Add" at bounding box center [668, 660] width 23 height 12
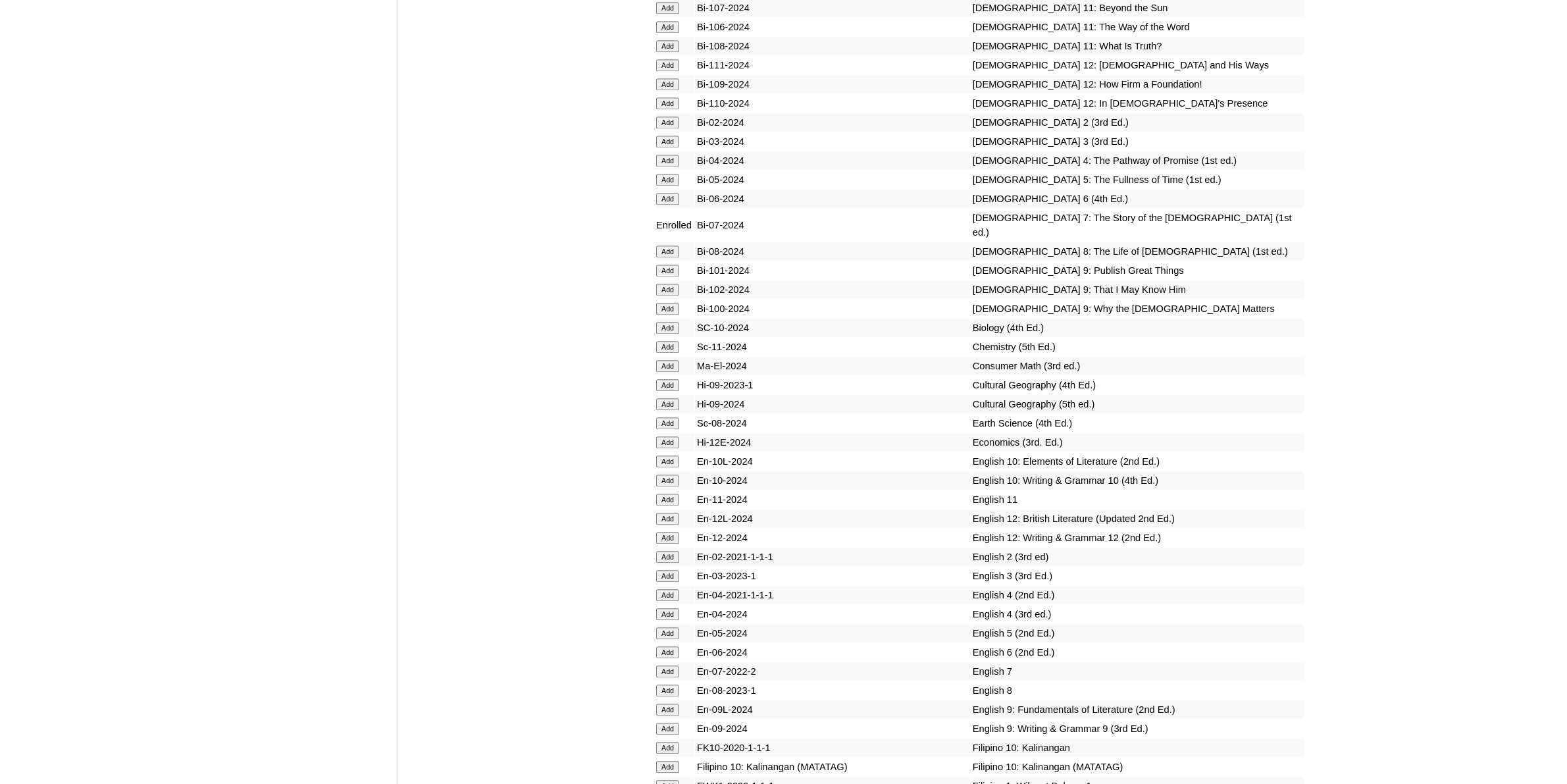
scroll to position [3701, 0]
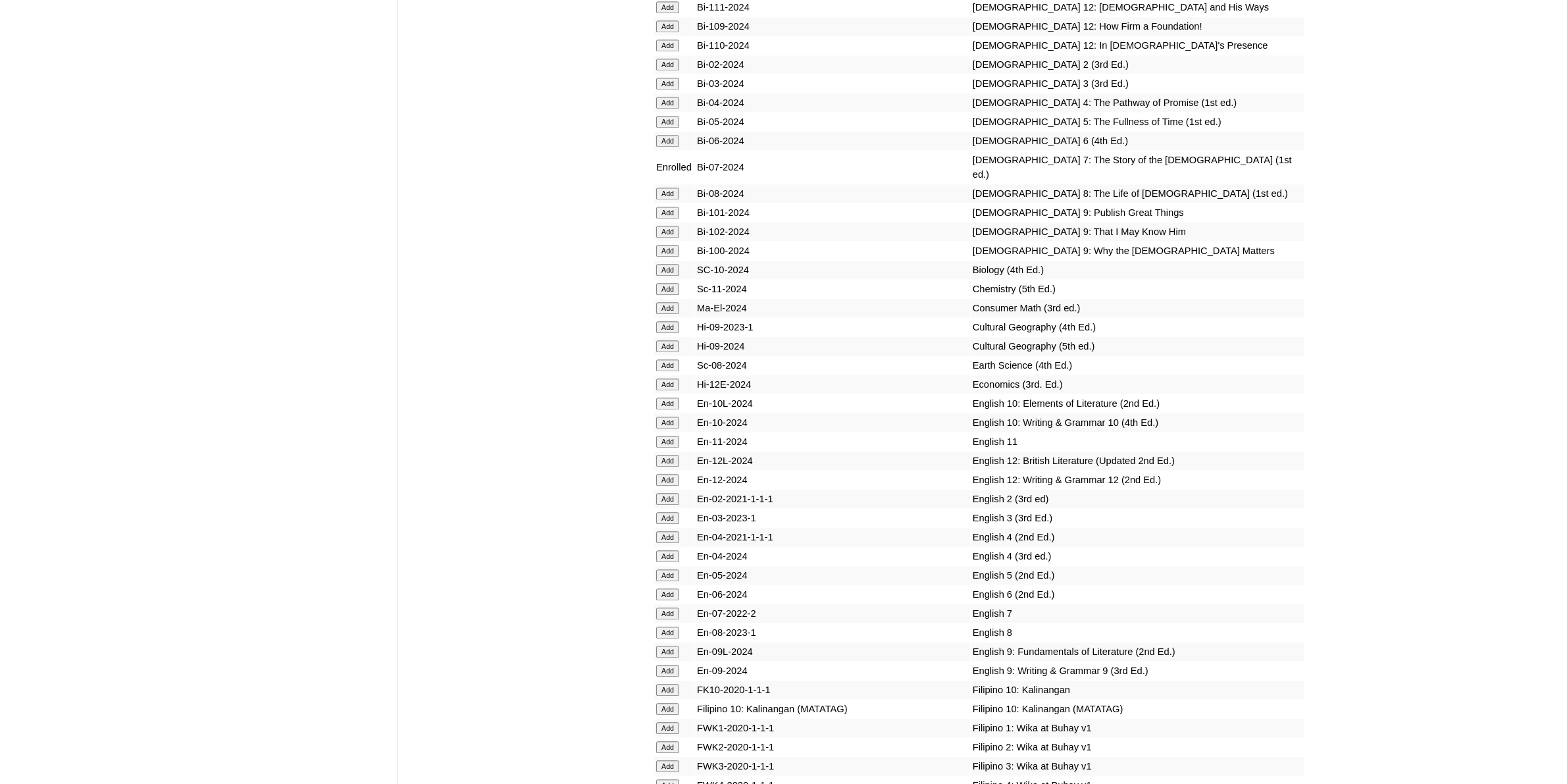
click at [672, 608] on input "Add" at bounding box center [668, 613] width 23 height 12
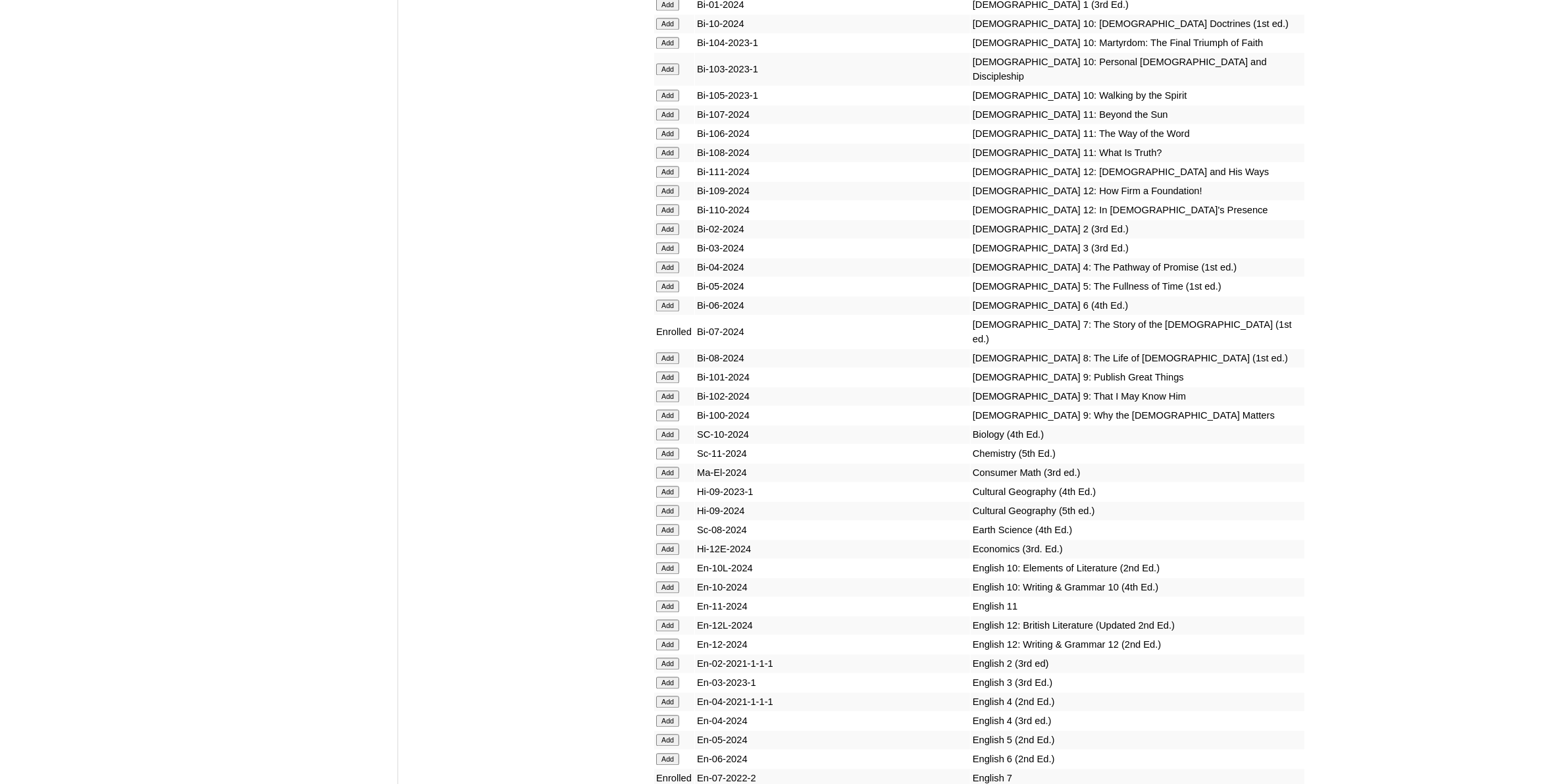
scroll to position [3701, 0]
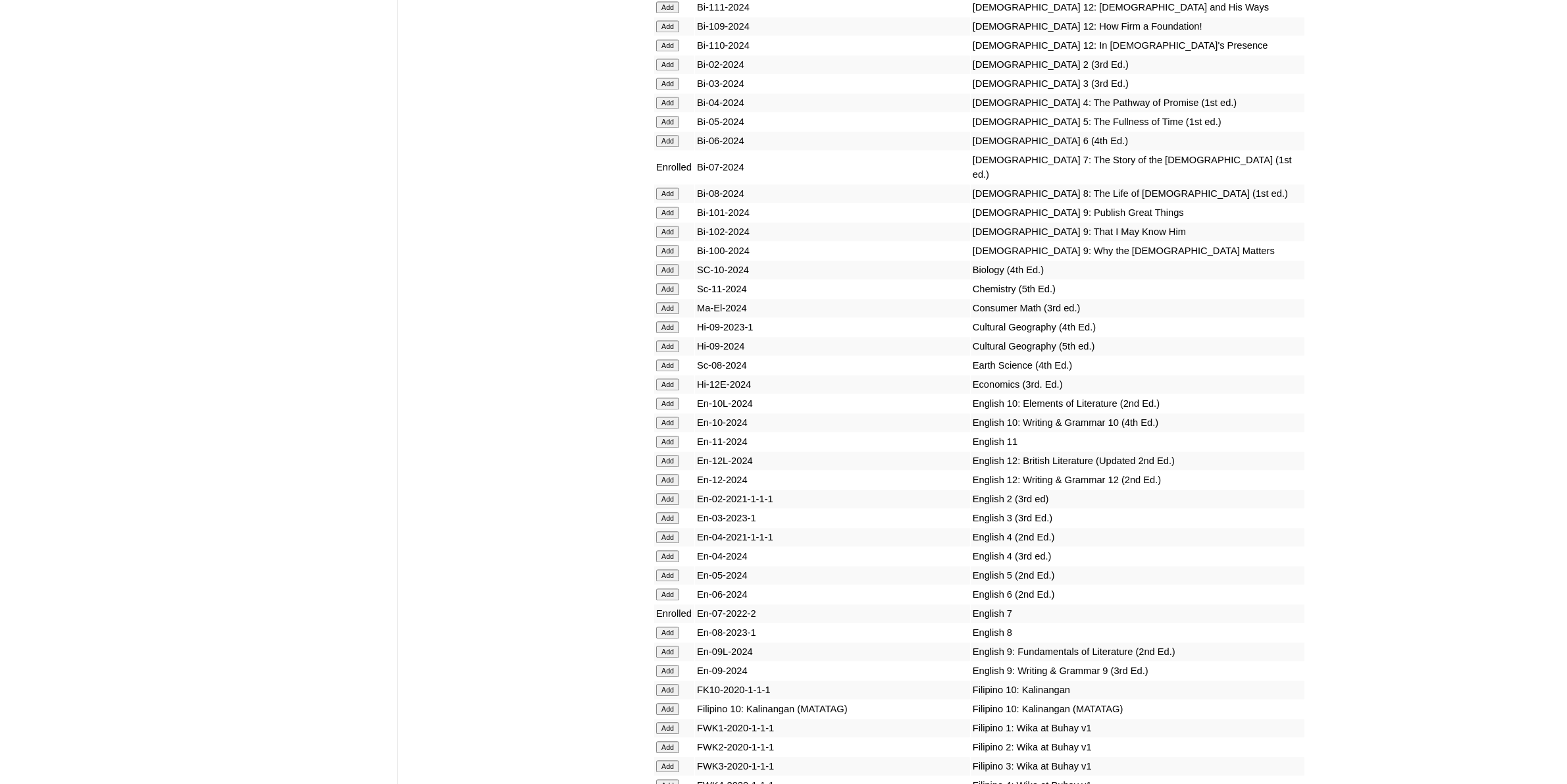
click at [674, 359] on input "Add" at bounding box center [668, 365] width 23 height 12
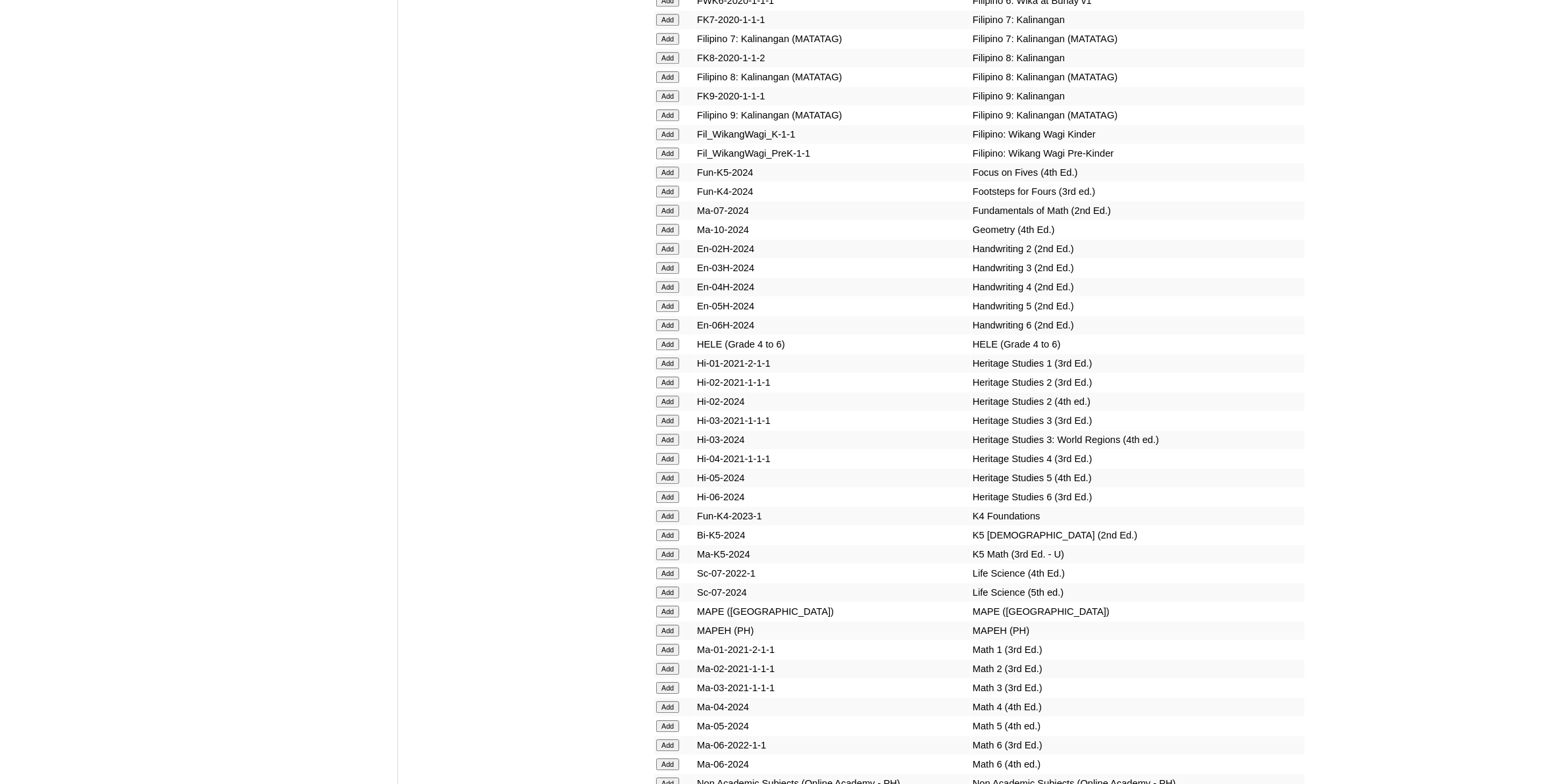
scroll to position [4770, 0]
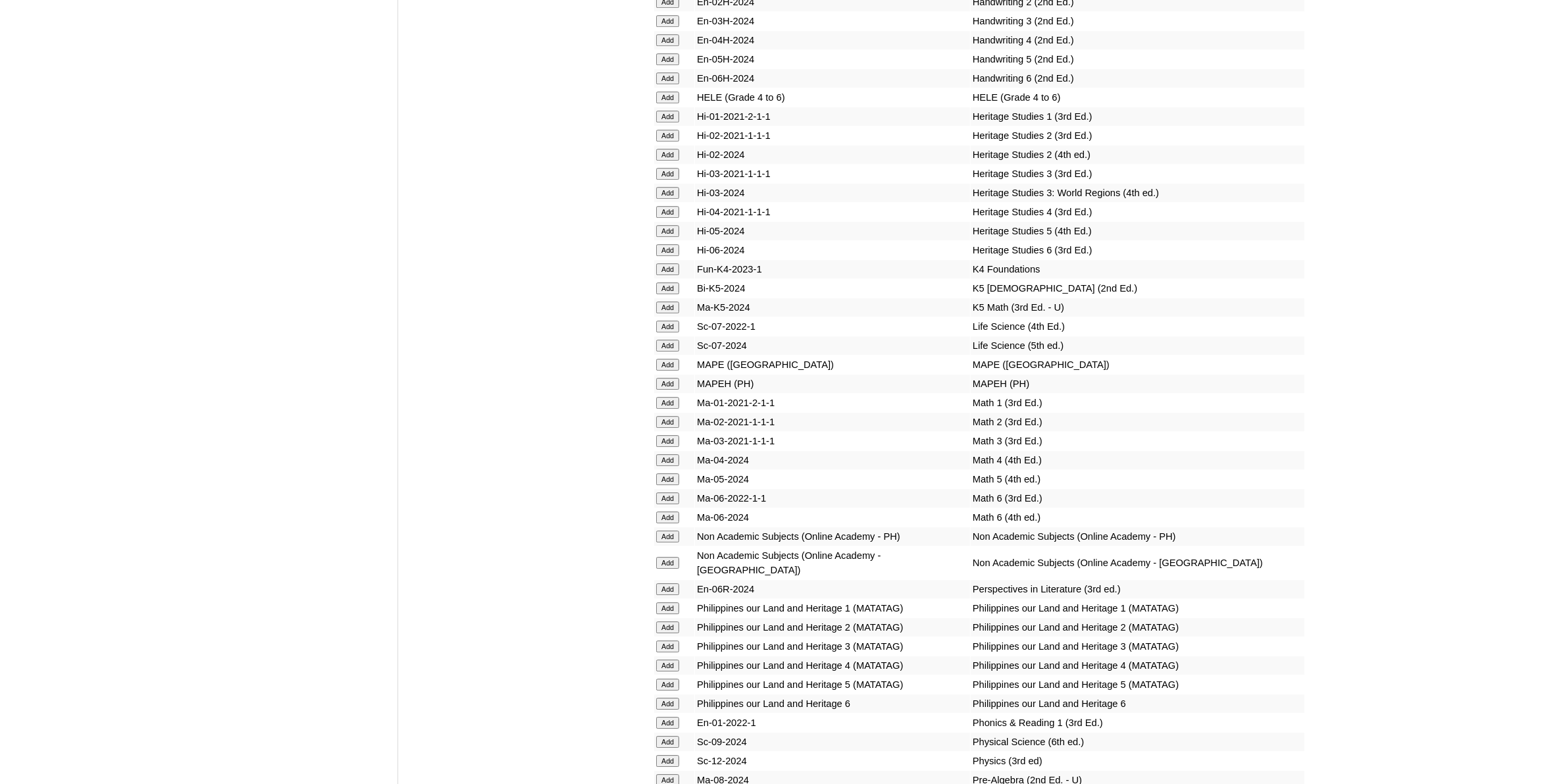
click at [665, 774] on input "Add" at bounding box center [668, 779] width 23 height 12
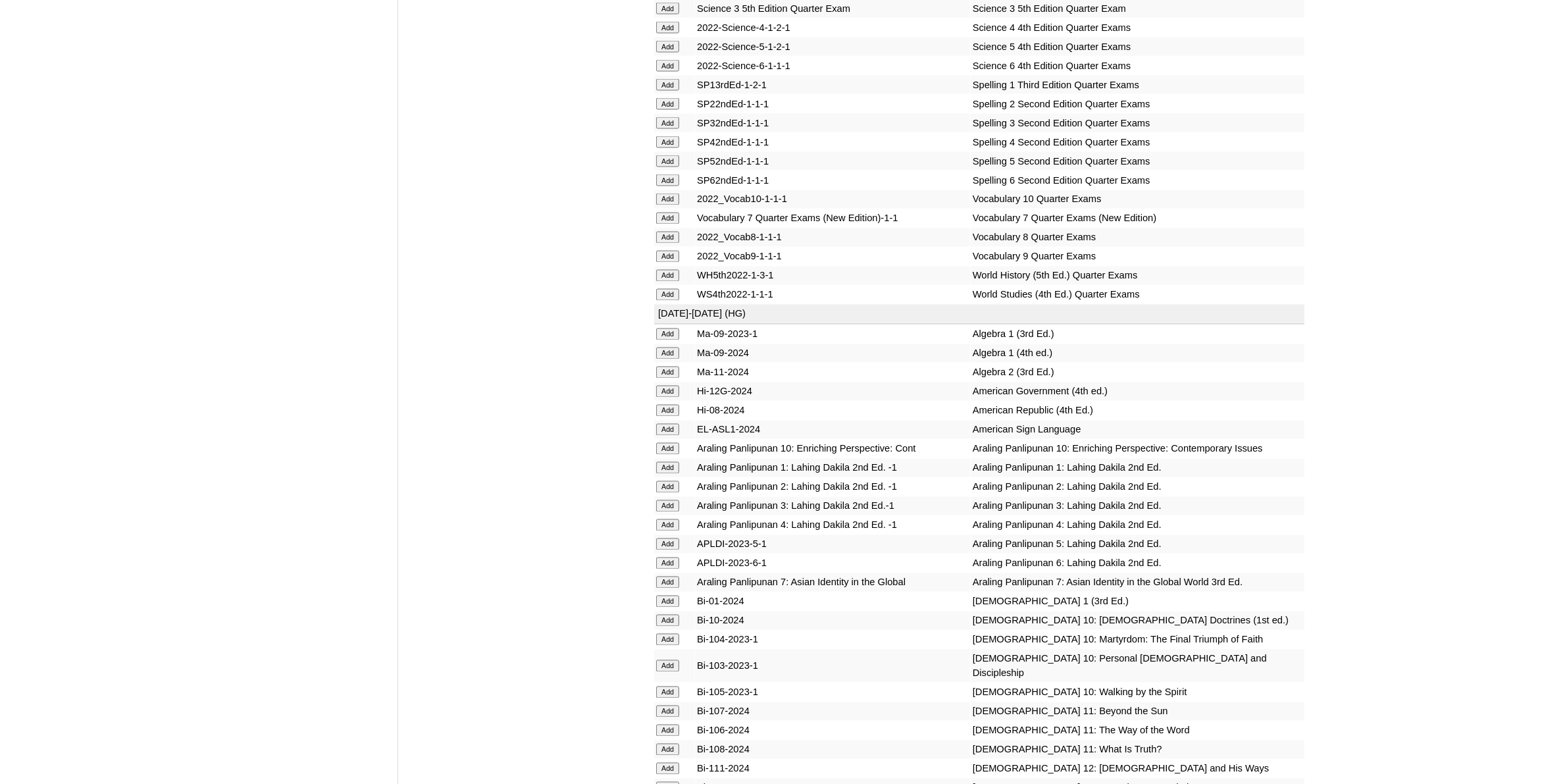
scroll to position [3043, 0]
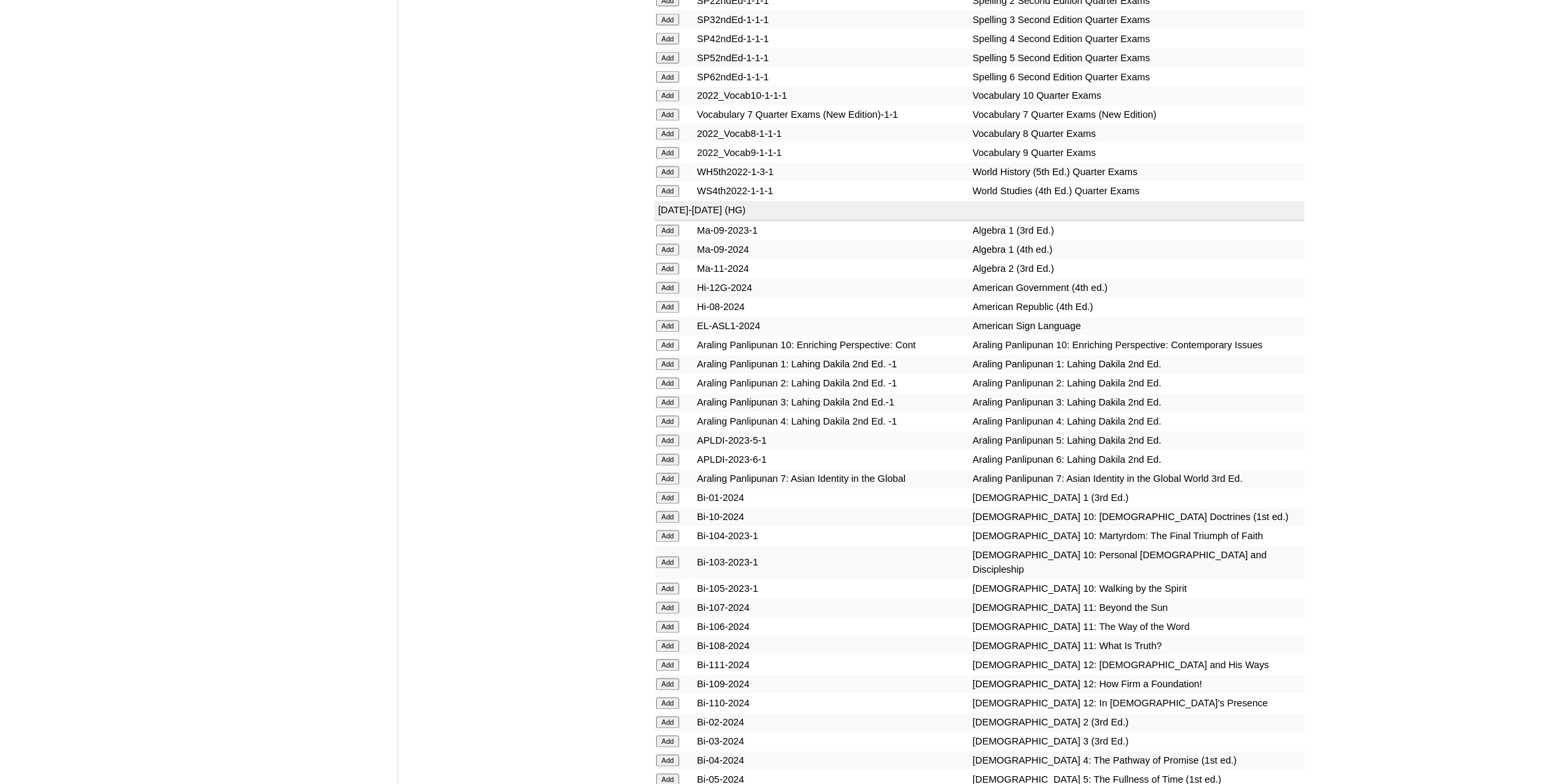
click at [678, 473] on input "Add" at bounding box center [668, 479] width 23 height 12
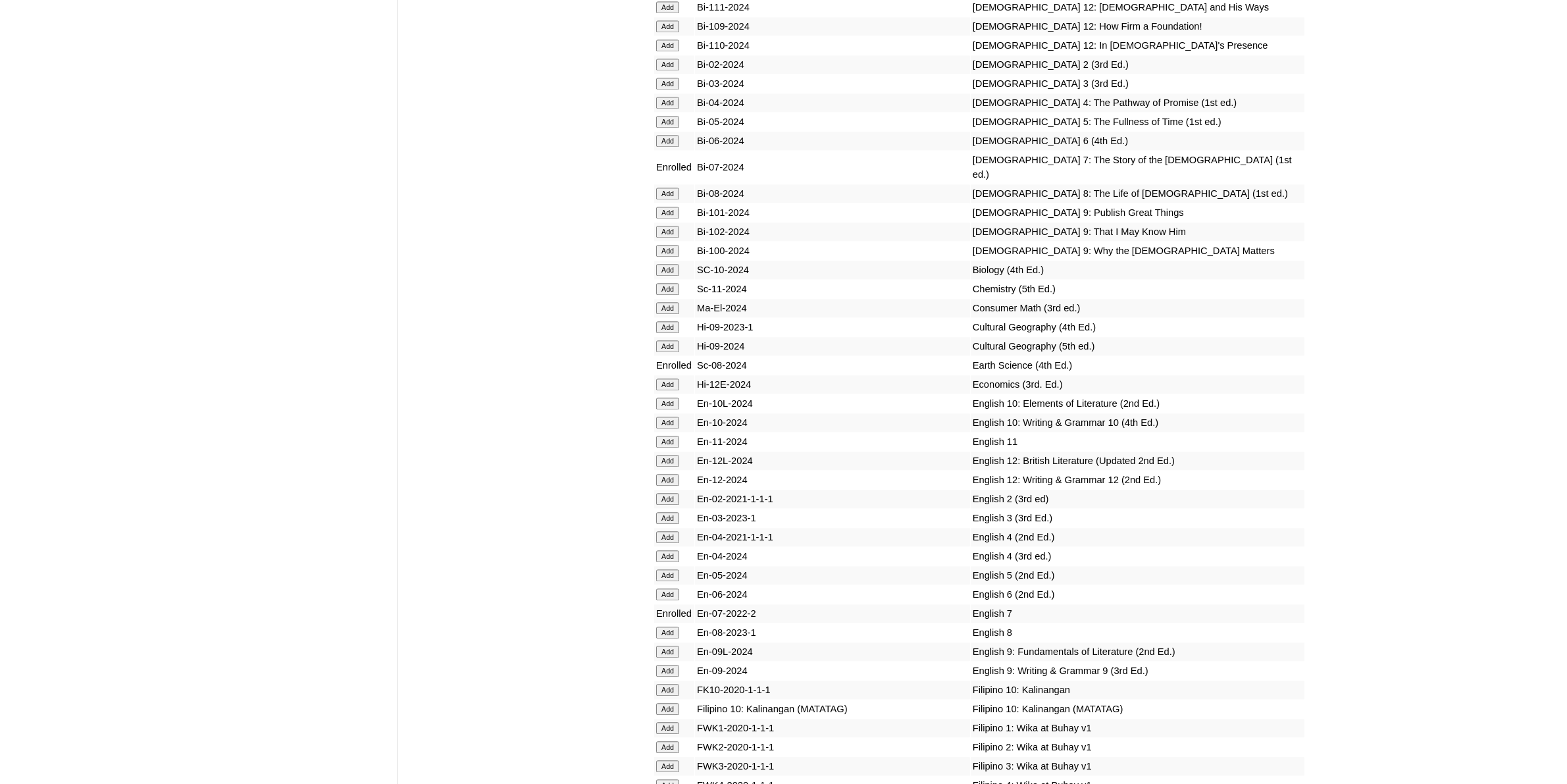
scroll to position [3784, 0]
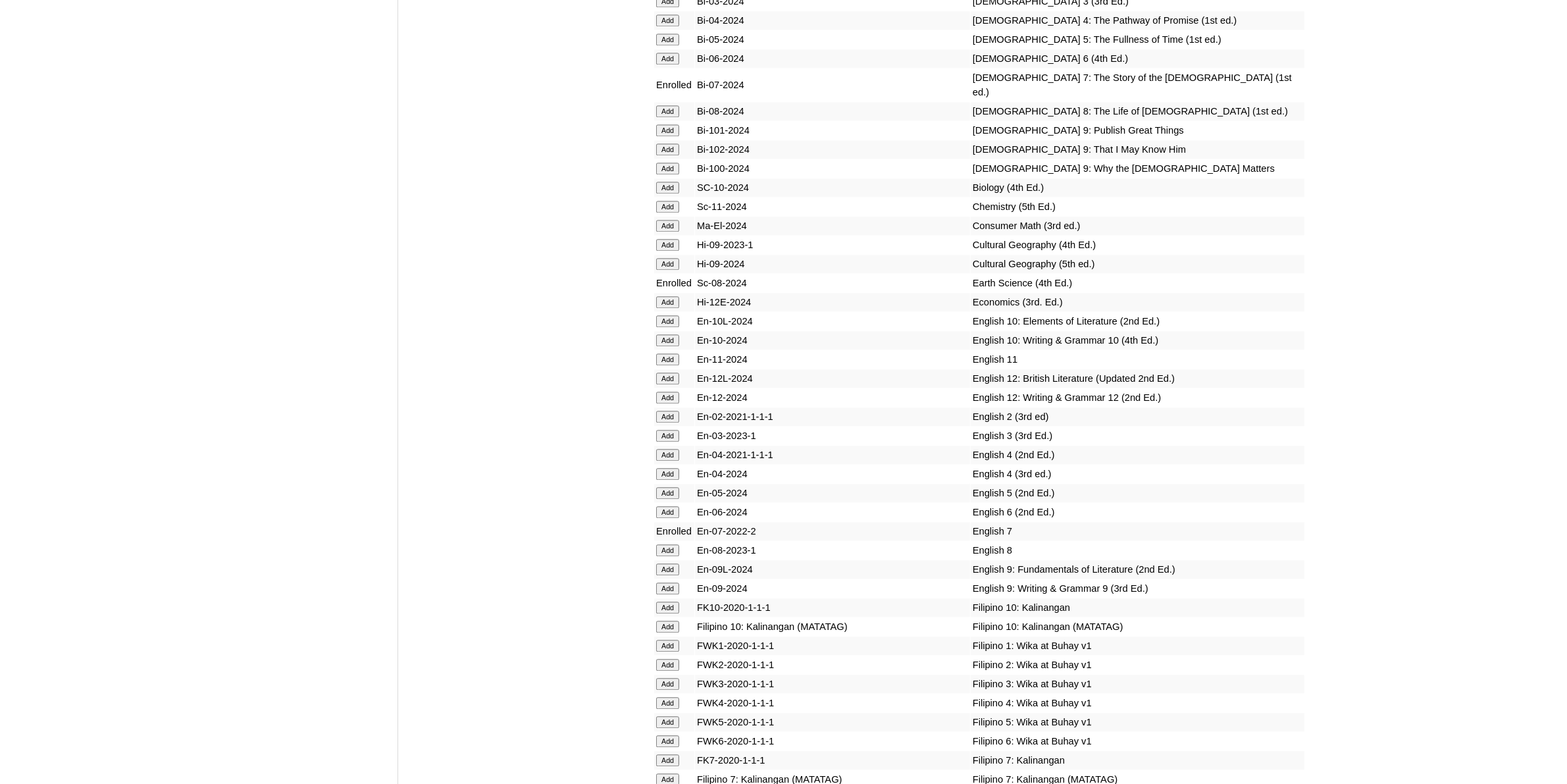
click at [663, 773] on input "Add" at bounding box center [668, 779] width 23 height 12
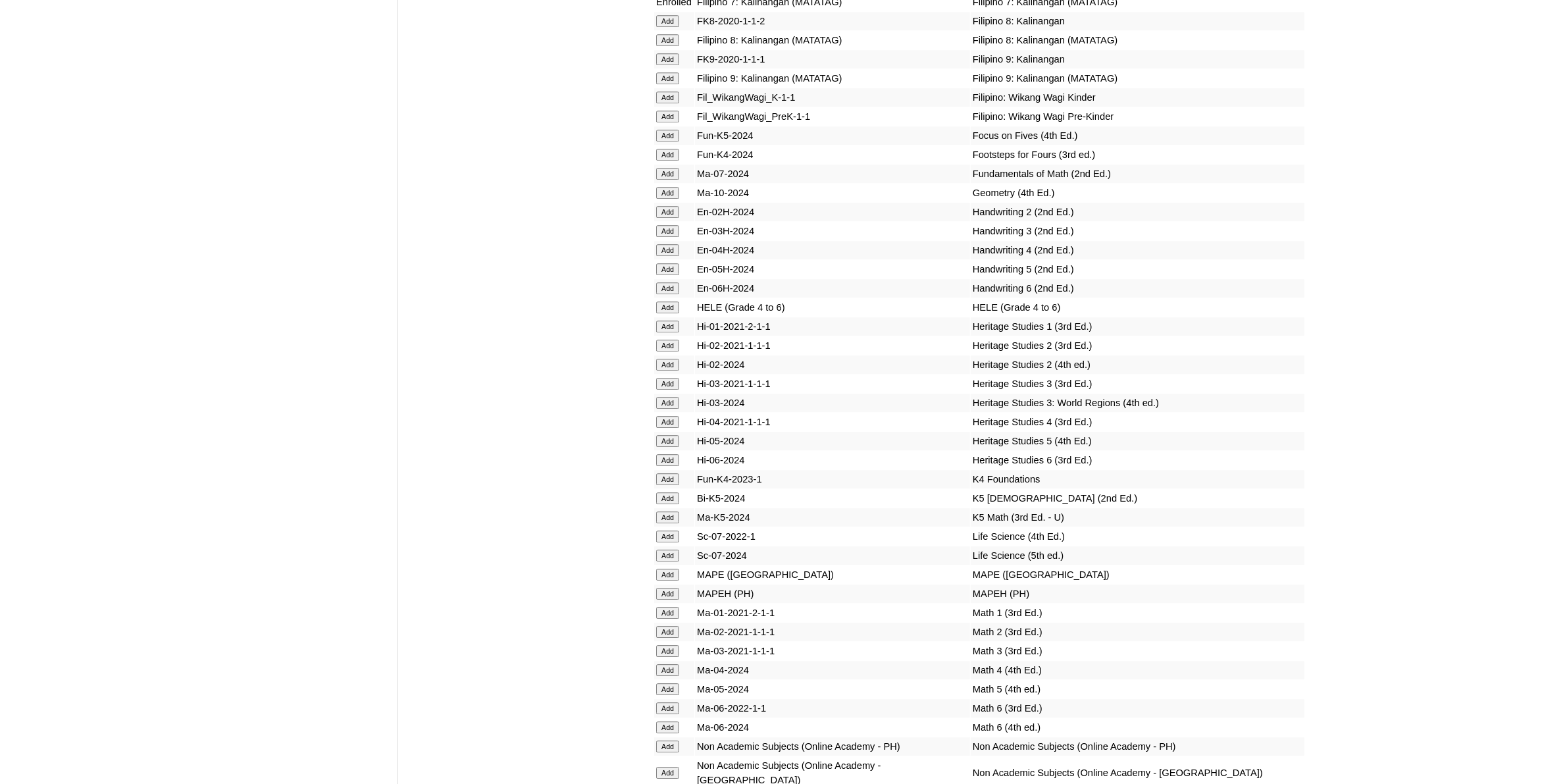
scroll to position [4688, 0]
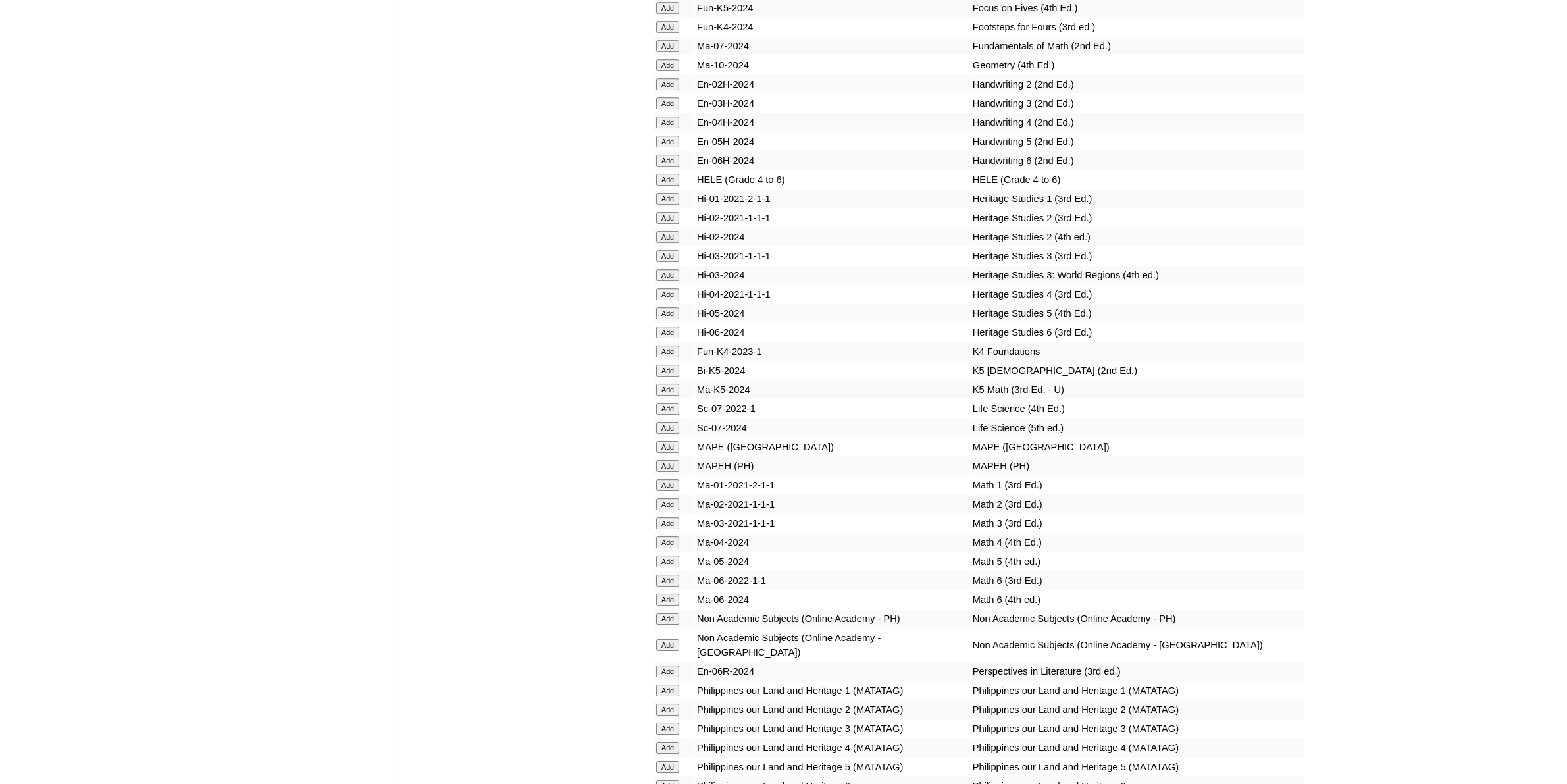
click at [670, 612] on input "Add" at bounding box center [668, 618] width 23 height 12
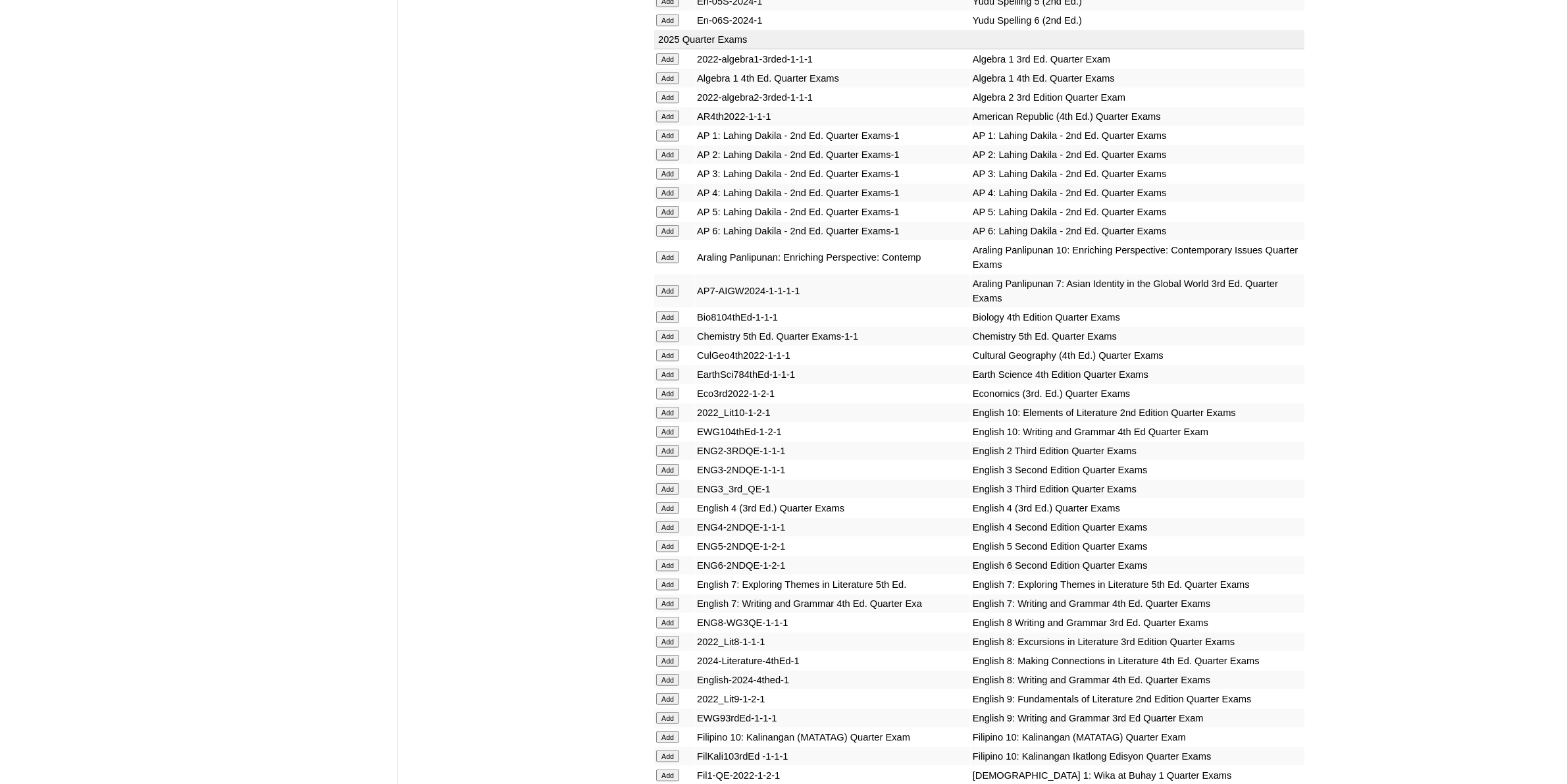
scroll to position [1316, 0]
click at [670, 596] on input "Add" at bounding box center [668, 602] width 23 height 12
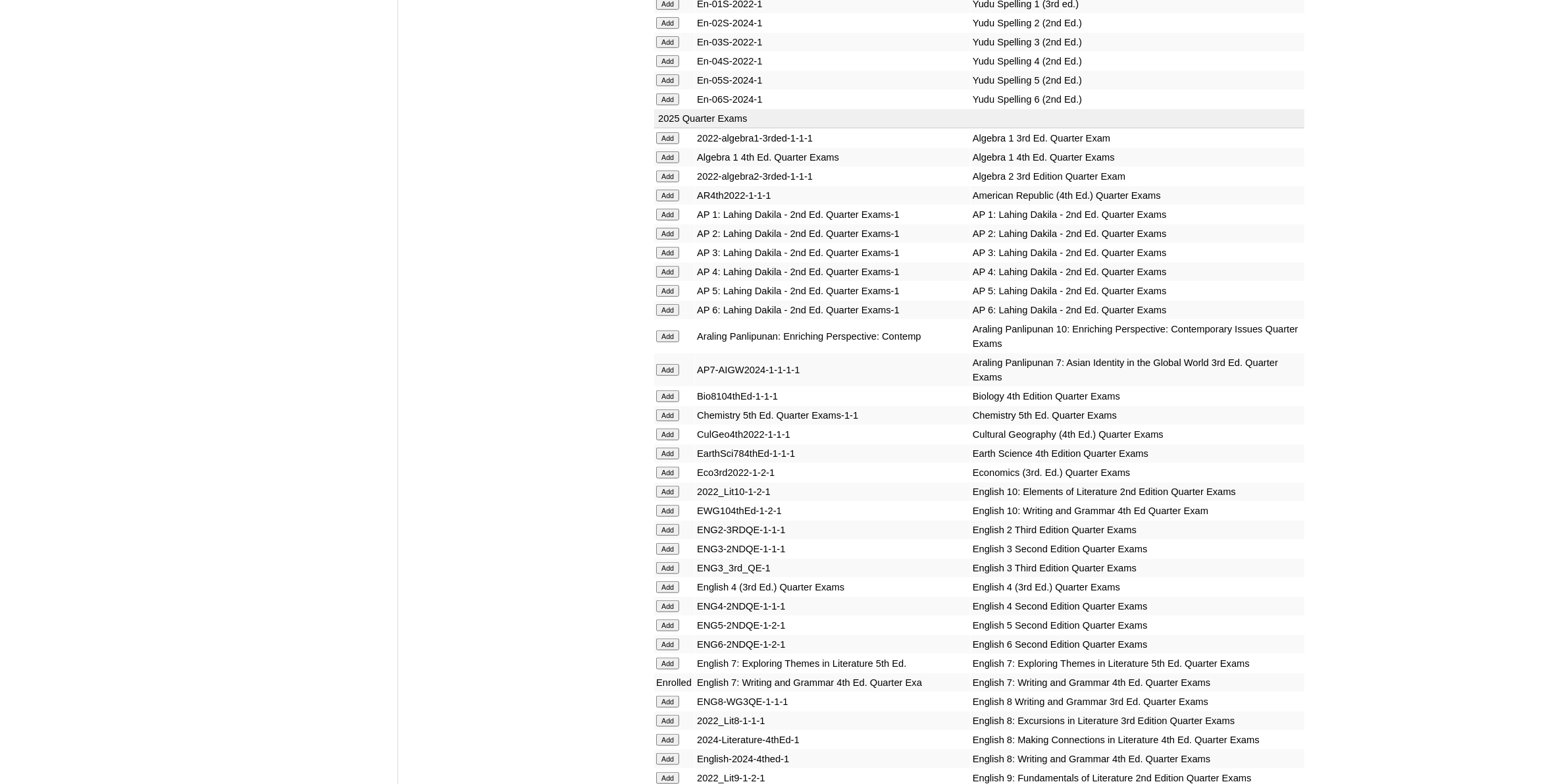
scroll to position [1398, 0]
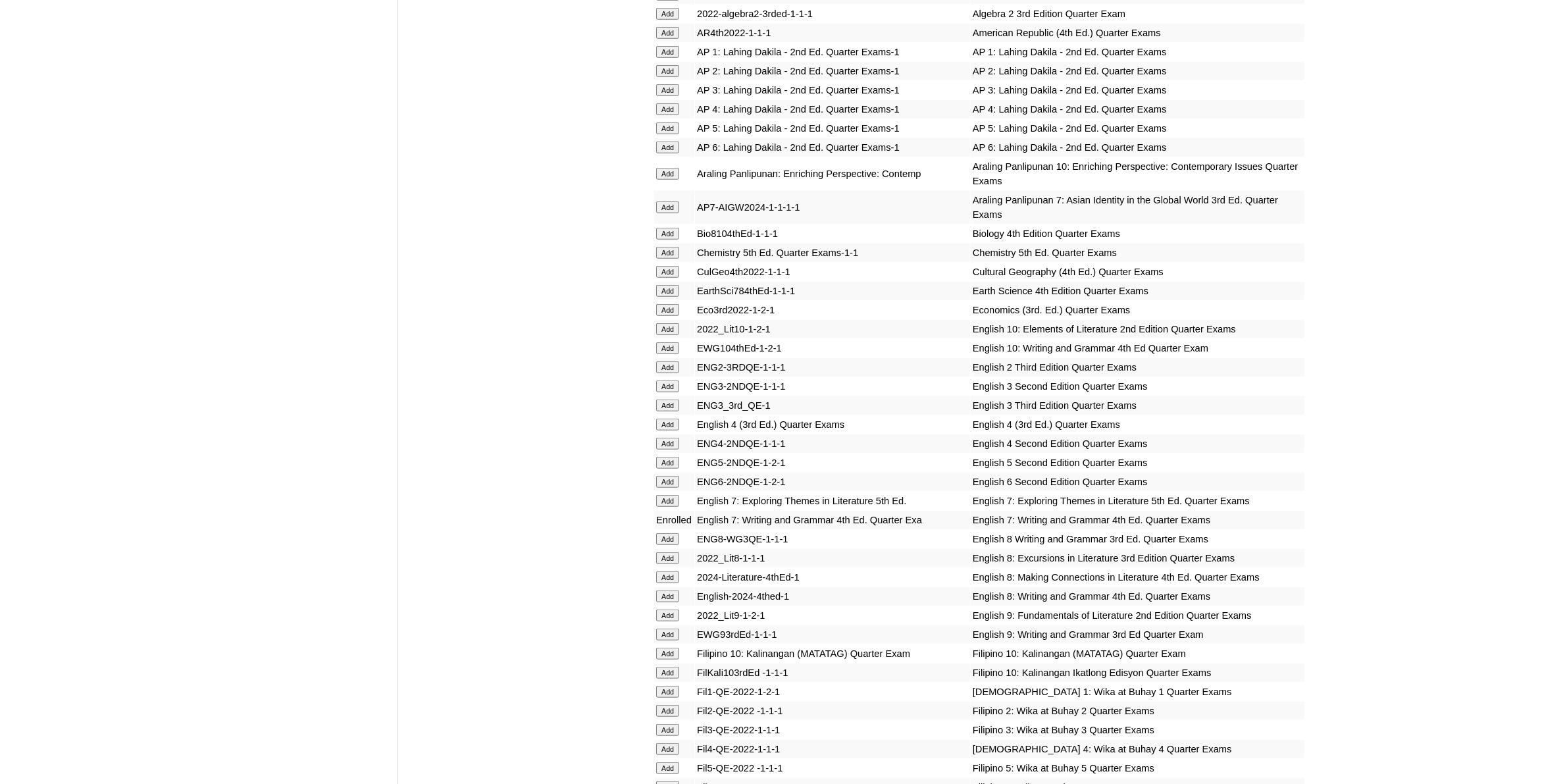
click at [673, 495] on input "Add" at bounding box center [668, 501] width 23 height 12
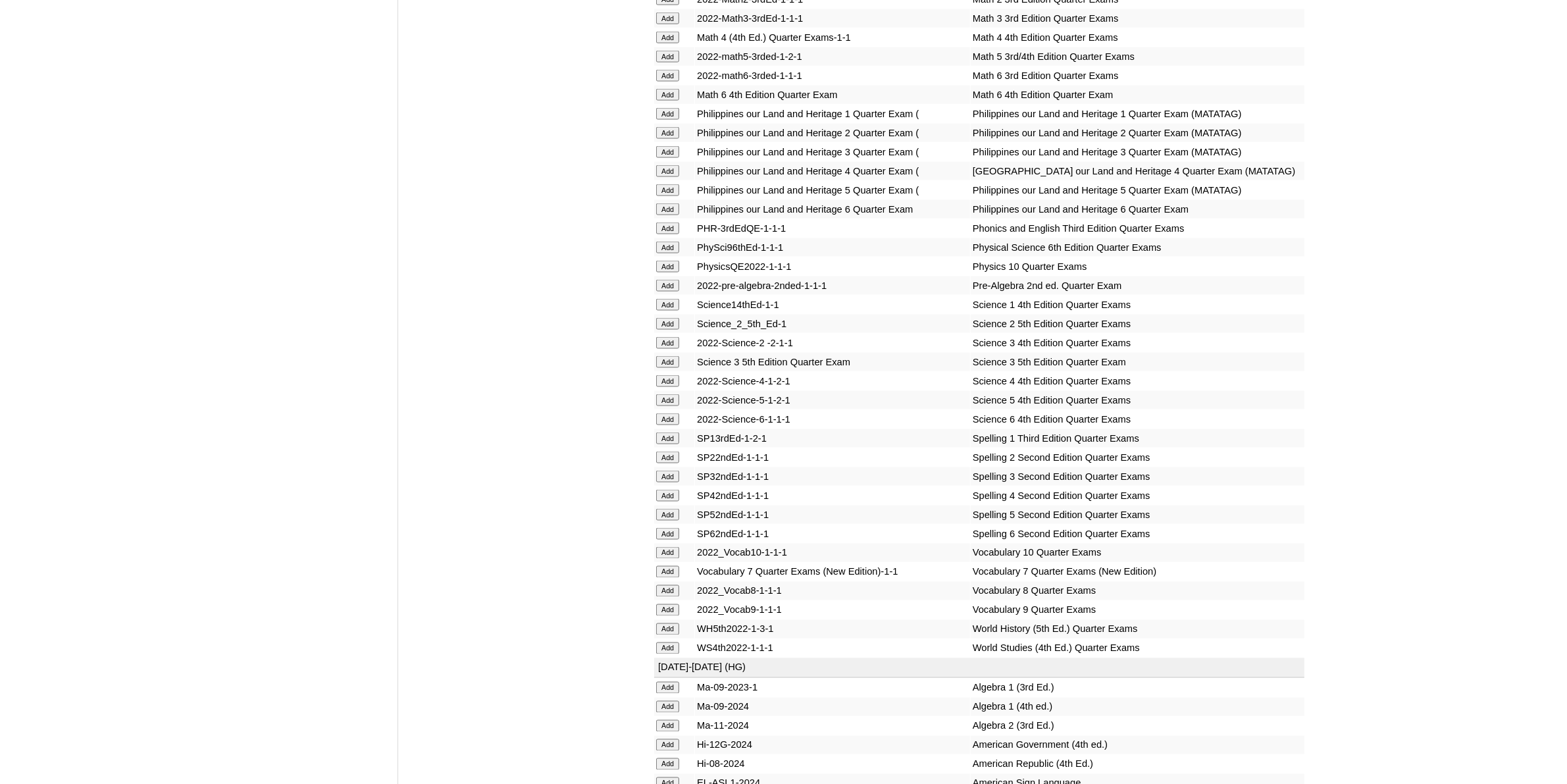
scroll to position [2714, 0]
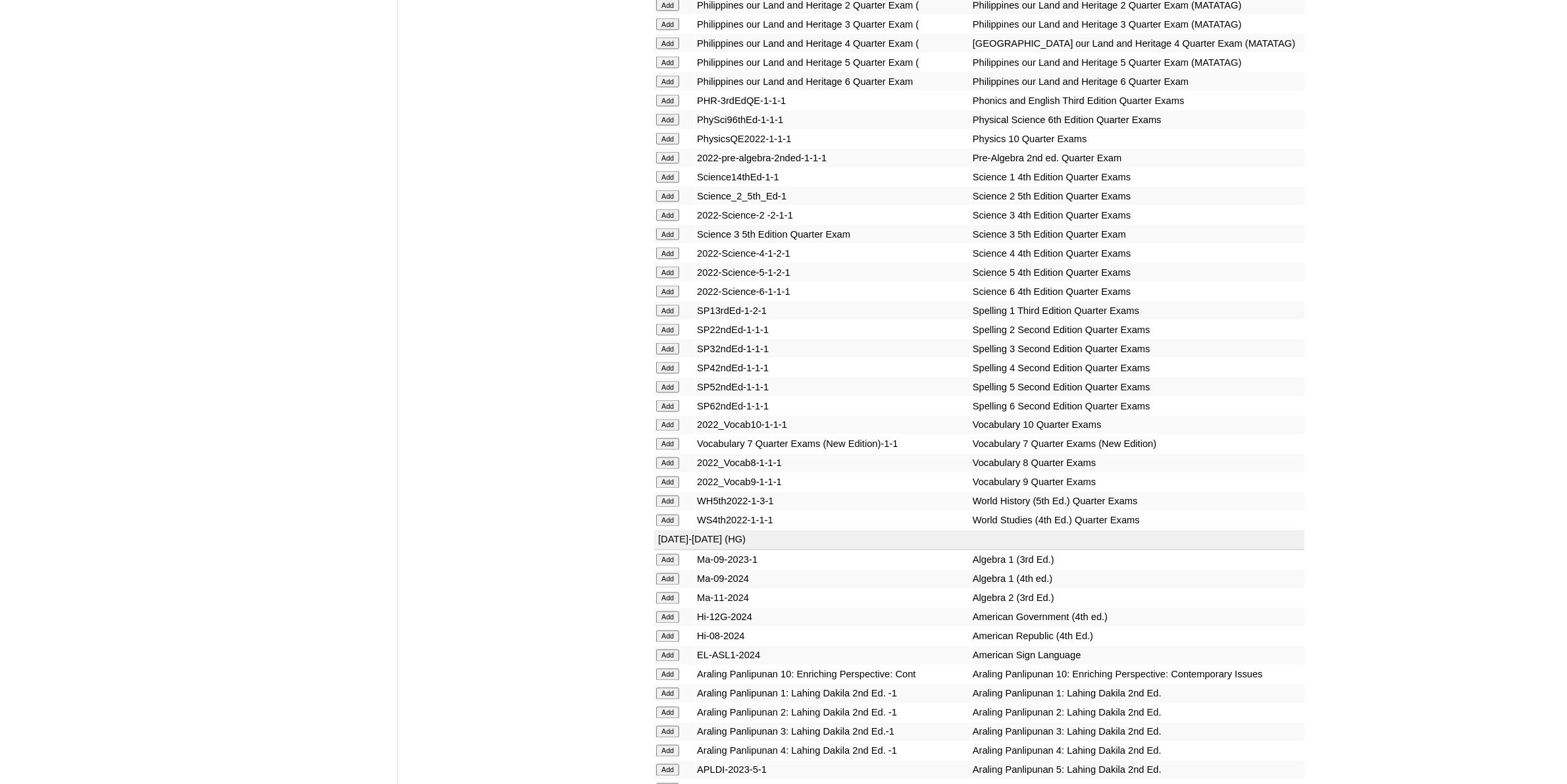
click at [663, 438] on input "Add" at bounding box center [668, 444] width 23 height 12
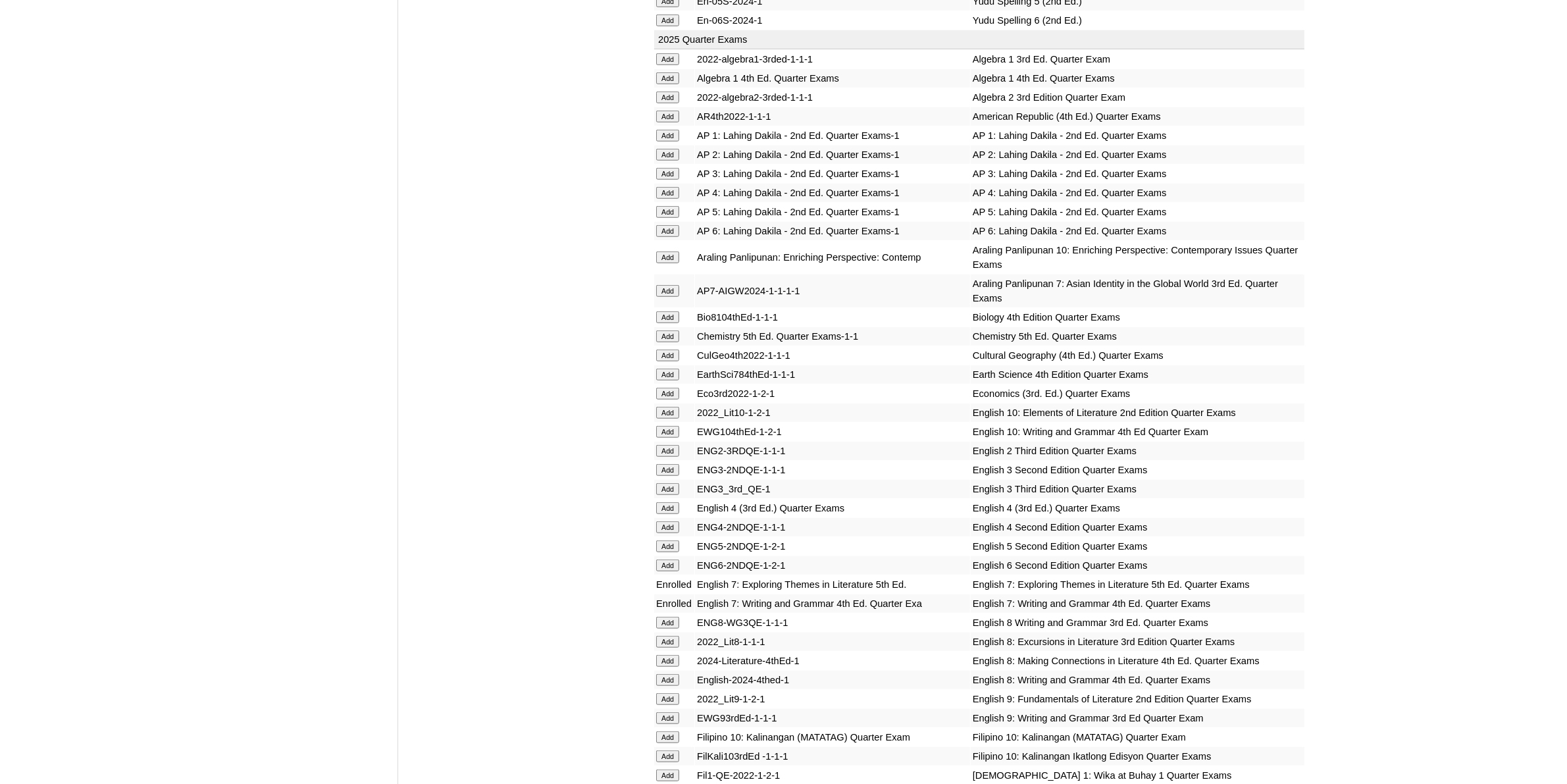
scroll to position [1316, 0]
click at [660, 367] on input "Add" at bounding box center [668, 372] width 23 height 12
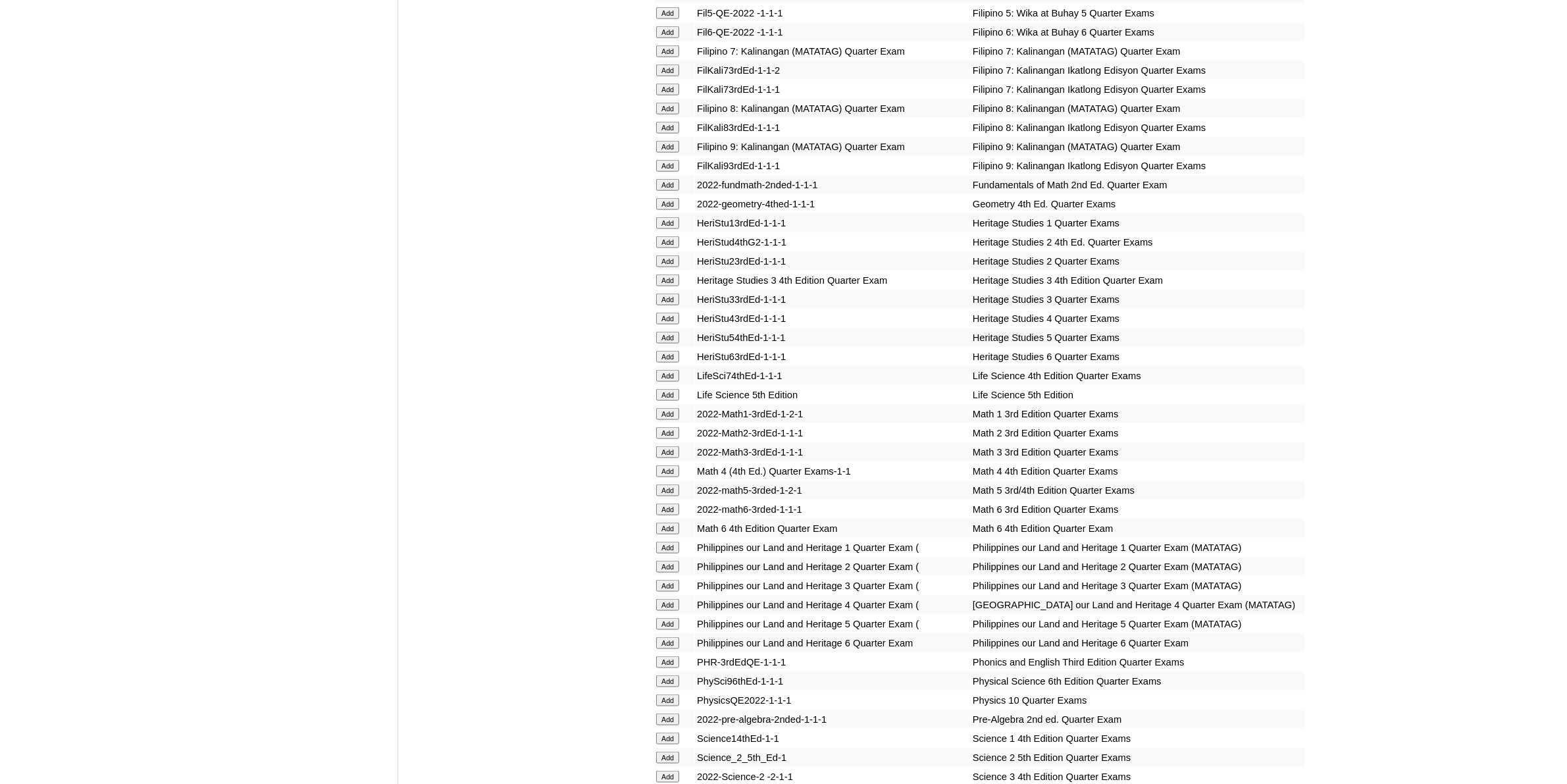
scroll to position [2303, 0]
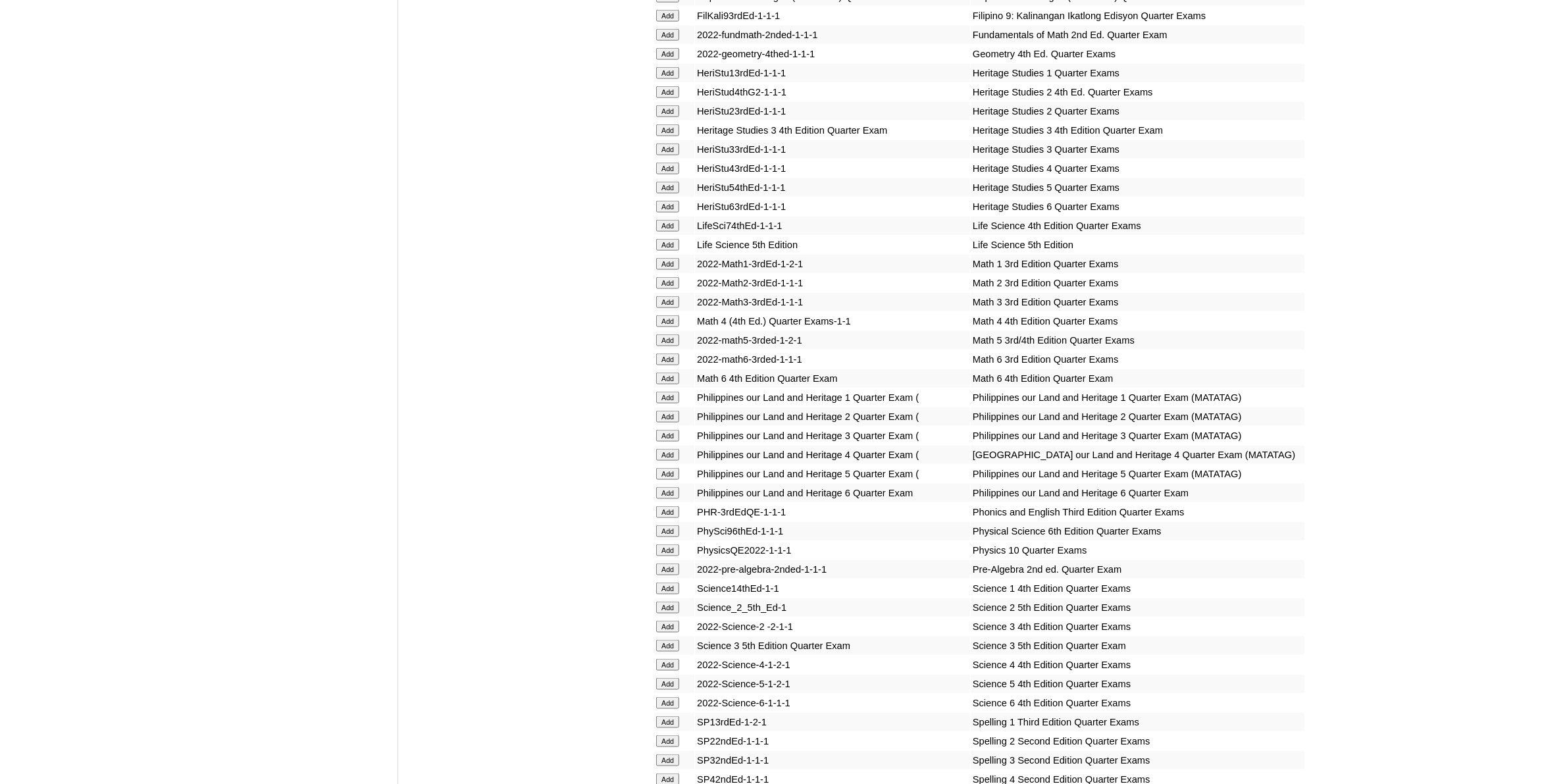
click at [658, 564] on input "Add" at bounding box center [668, 569] width 23 height 12
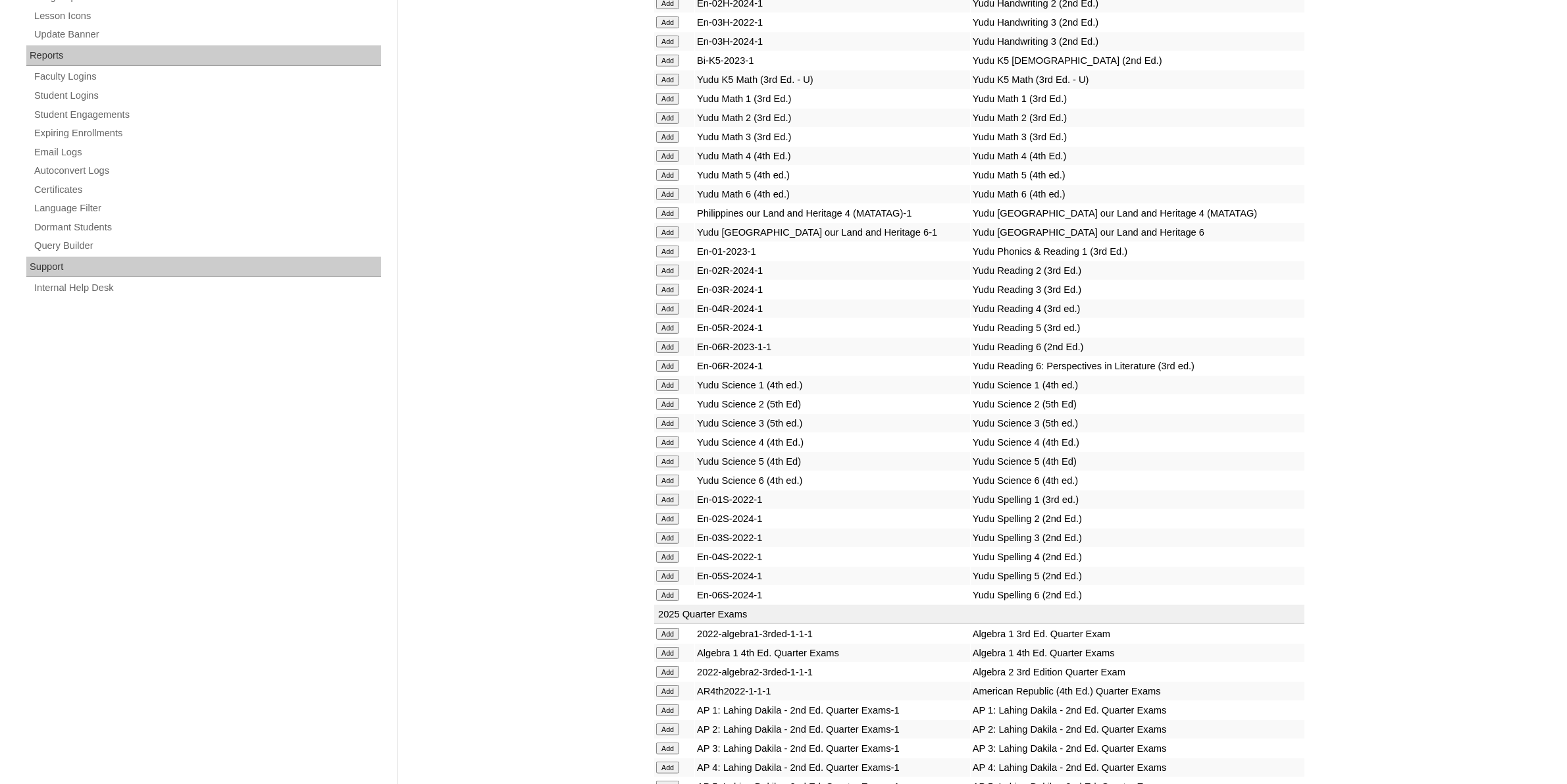
scroll to position [1070, 0]
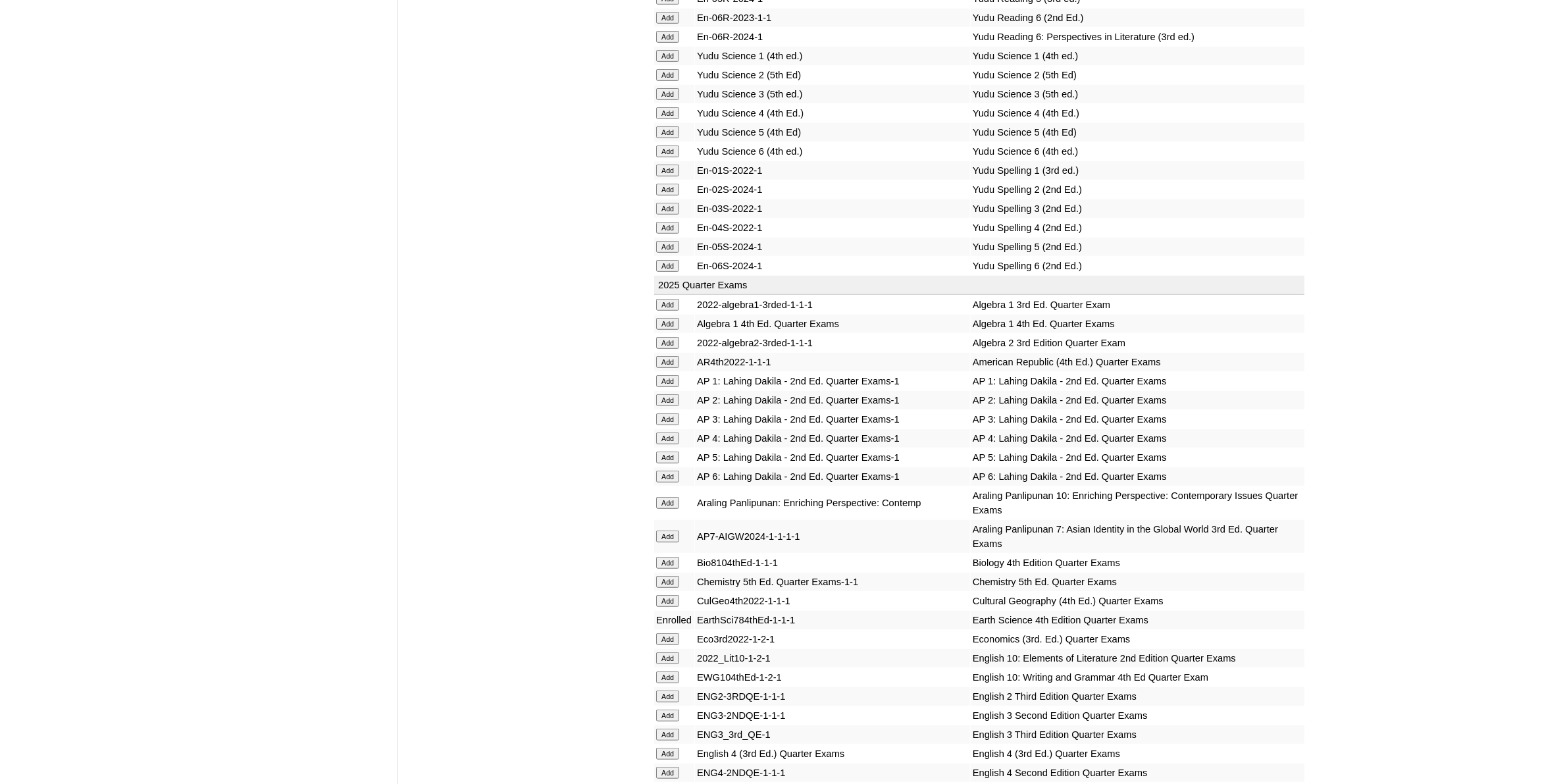
click at [674, 530] on input "Add" at bounding box center [668, 536] width 23 height 12
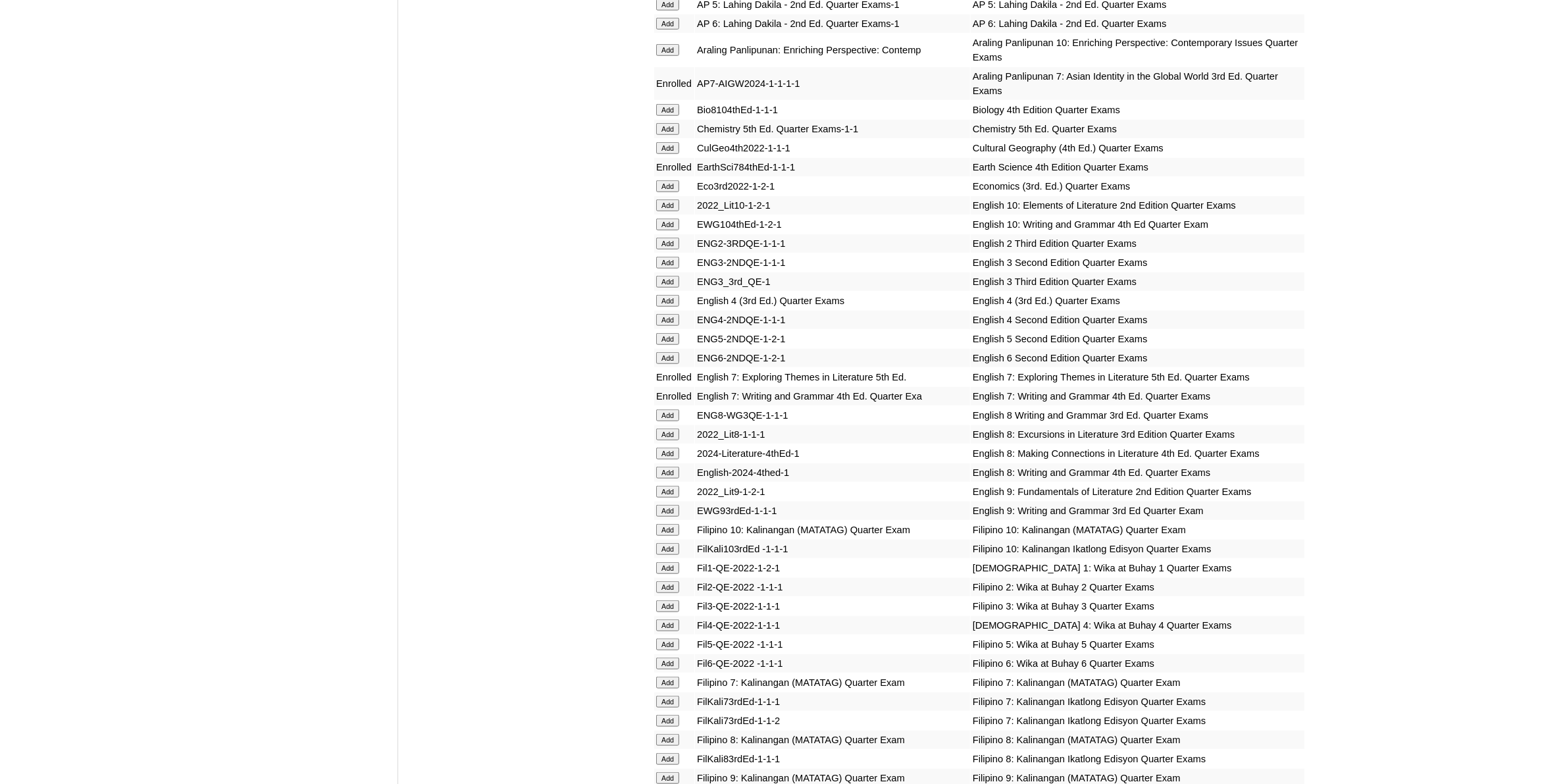
scroll to position [1563, 0]
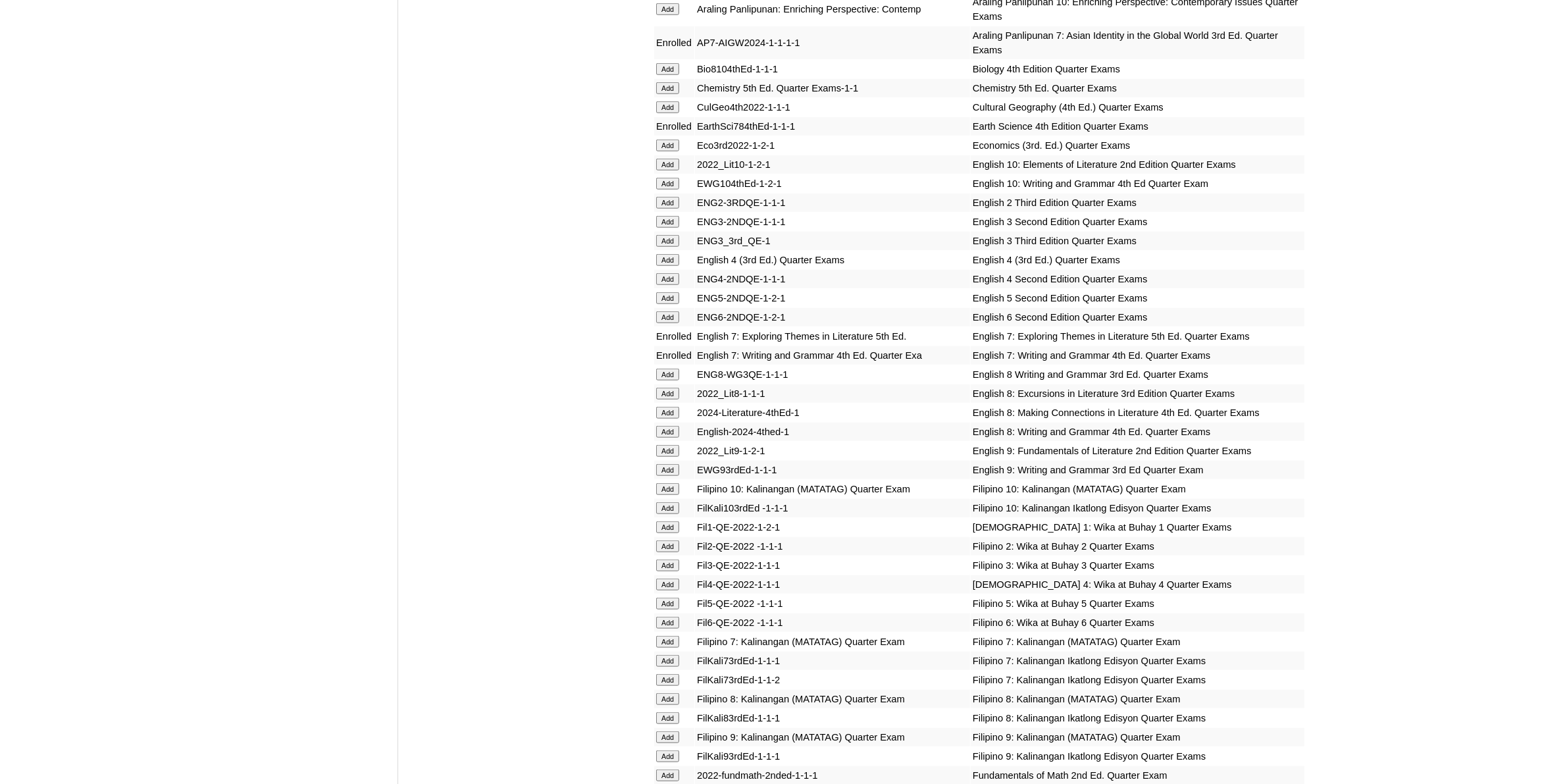
click at [676, 635] on input "Add" at bounding box center [668, 641] width 23 height 12
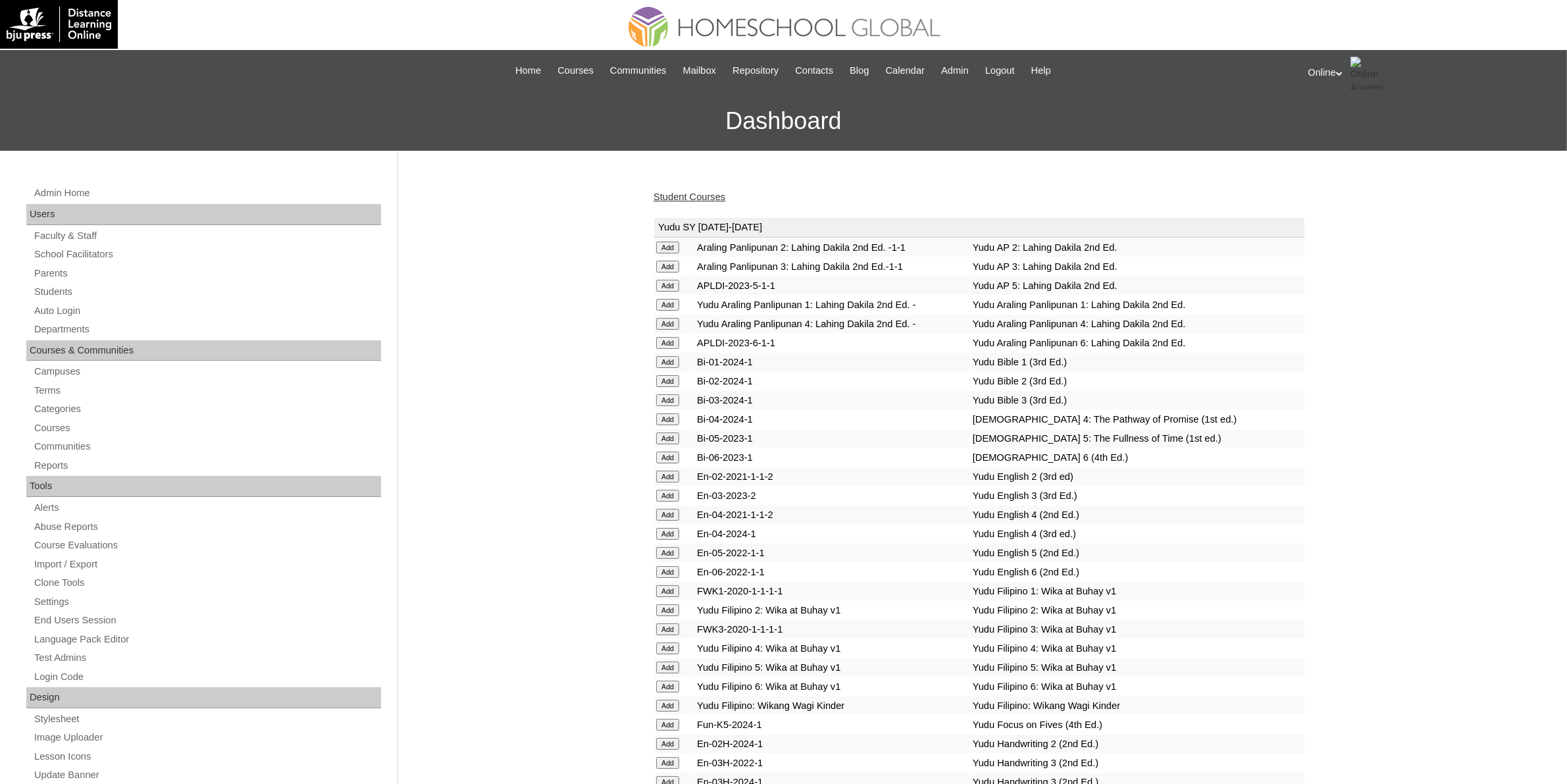
click at [712, 195] on link "Student Courses" at bounding box center [689, 197] width 72 height 11
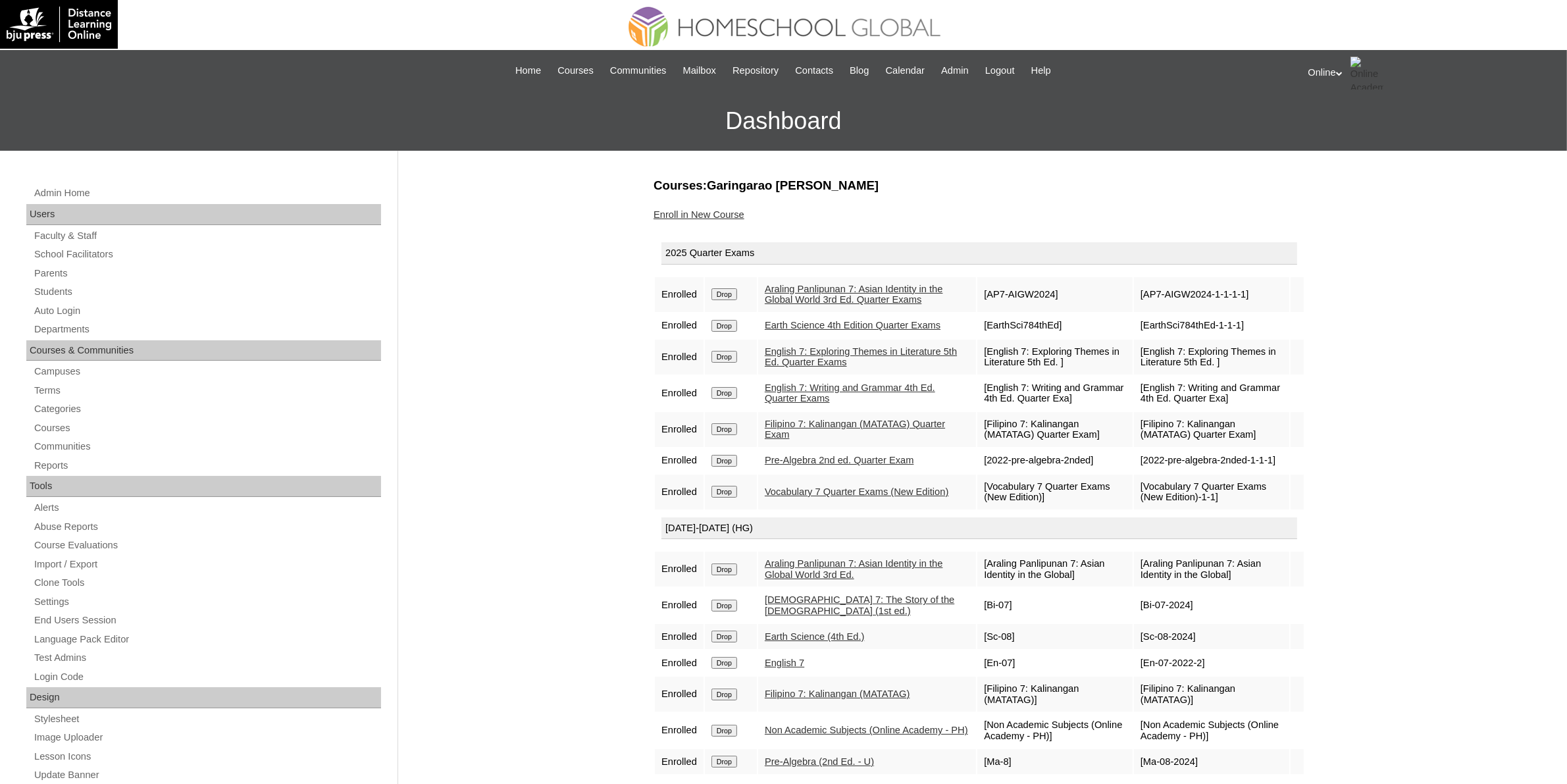
scroll to position [165, 0]
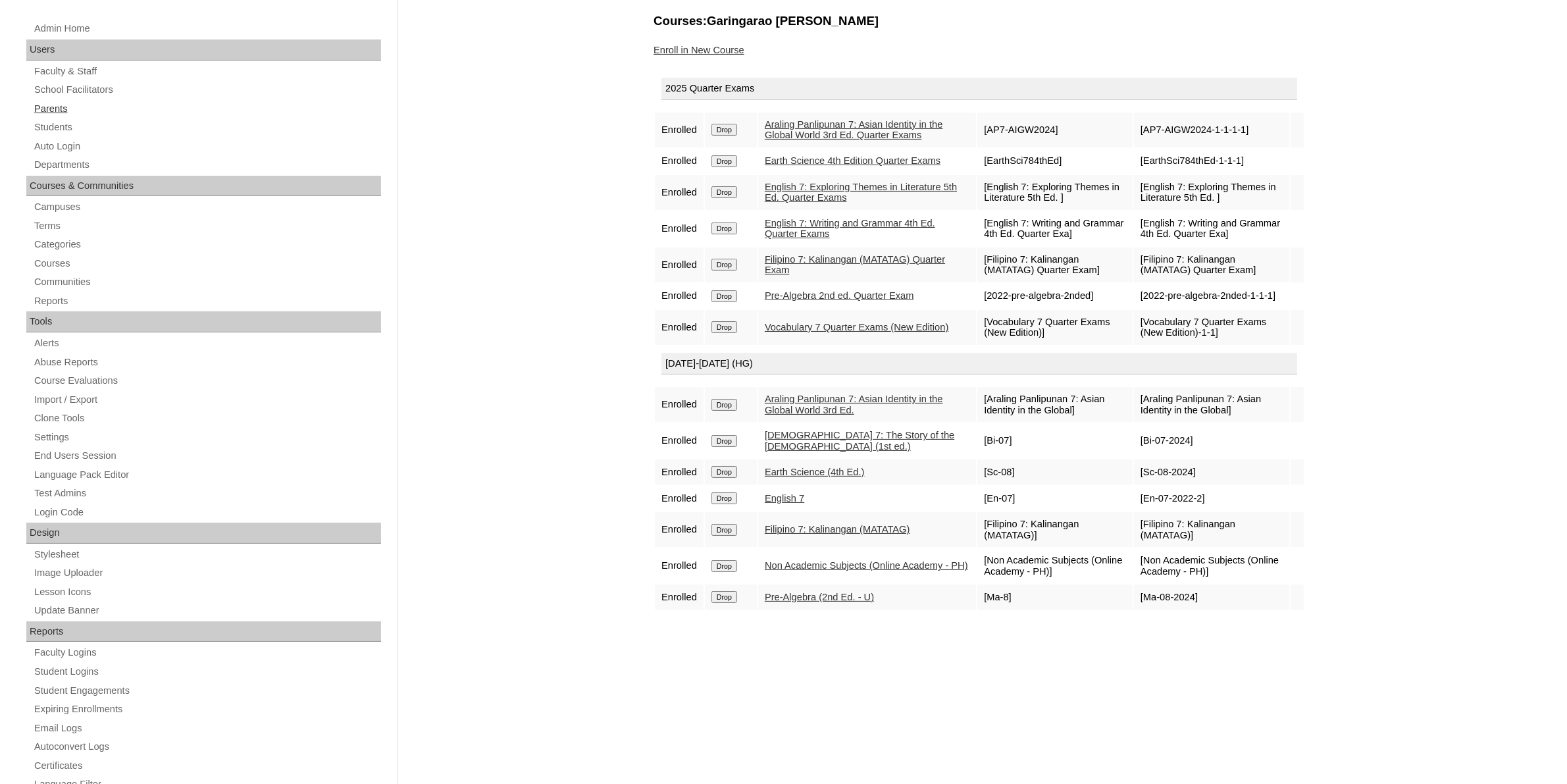
click at [70, 103] on link "Parents" at bounding box center [207, 109] width 348 height 16
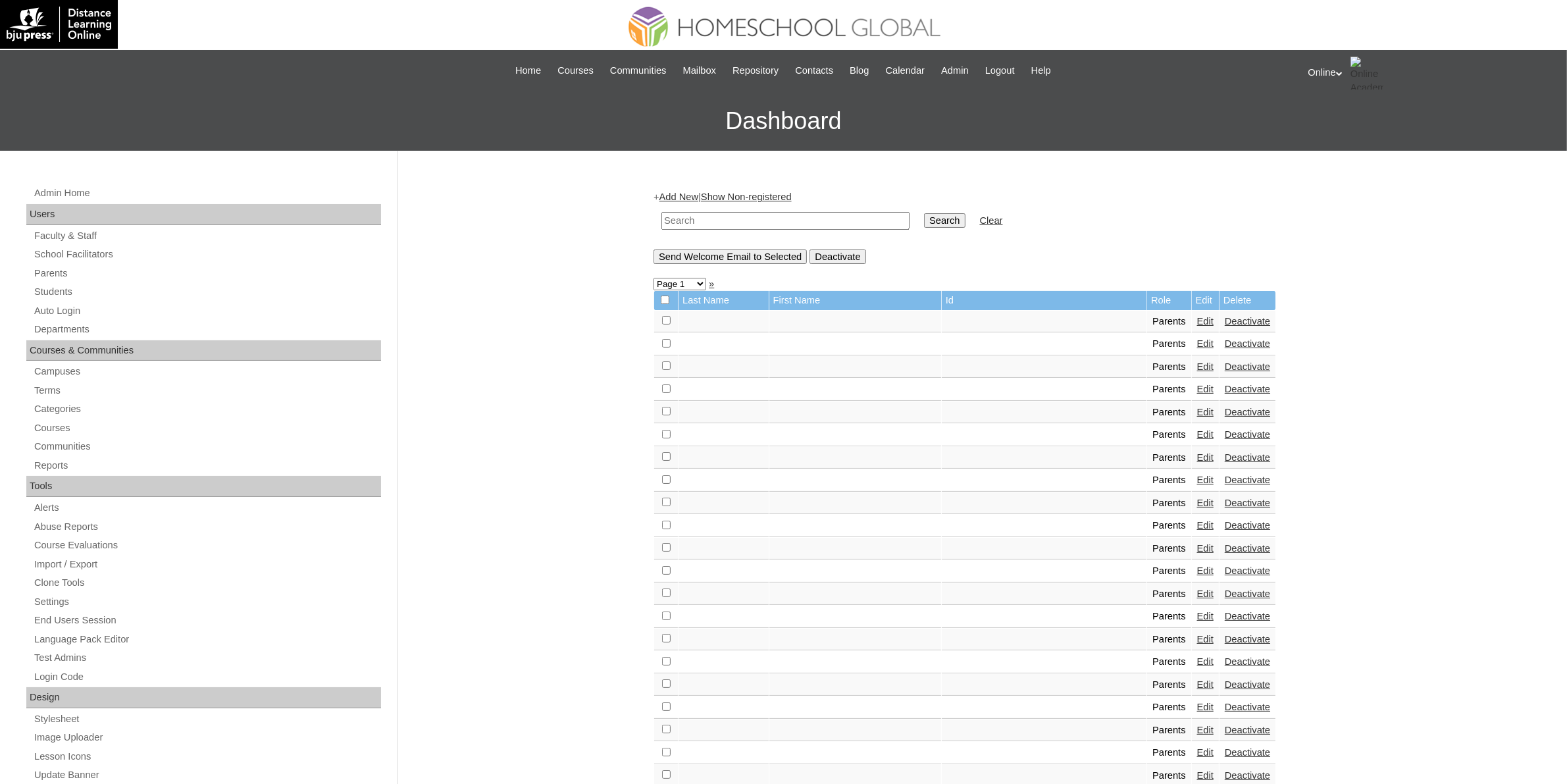
click at [686, 195] on link "Add New" at bounding box center [678, 197] width 39 height 11
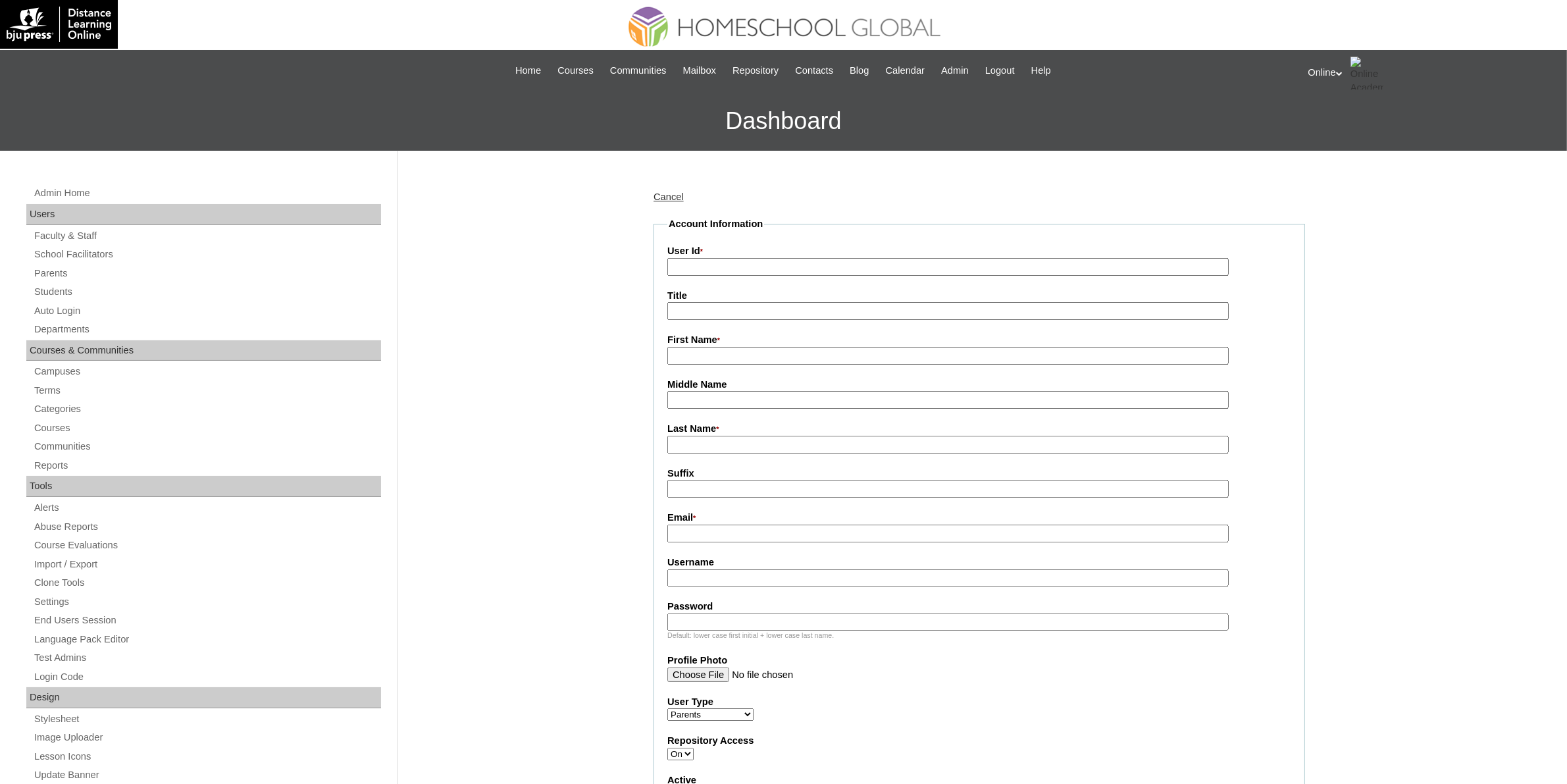
click at [716, 261] on input "User Id *" at bounding box center [948, 267] width 562 height 18
paste input "HGP0258-OACAD2025"
type input "HGP0258-OACAD2025"
click at [724, 352] on input "First Name *" at bounding box center [948, 355] width 562 height 18
paste input "Shenna May Cadayona"
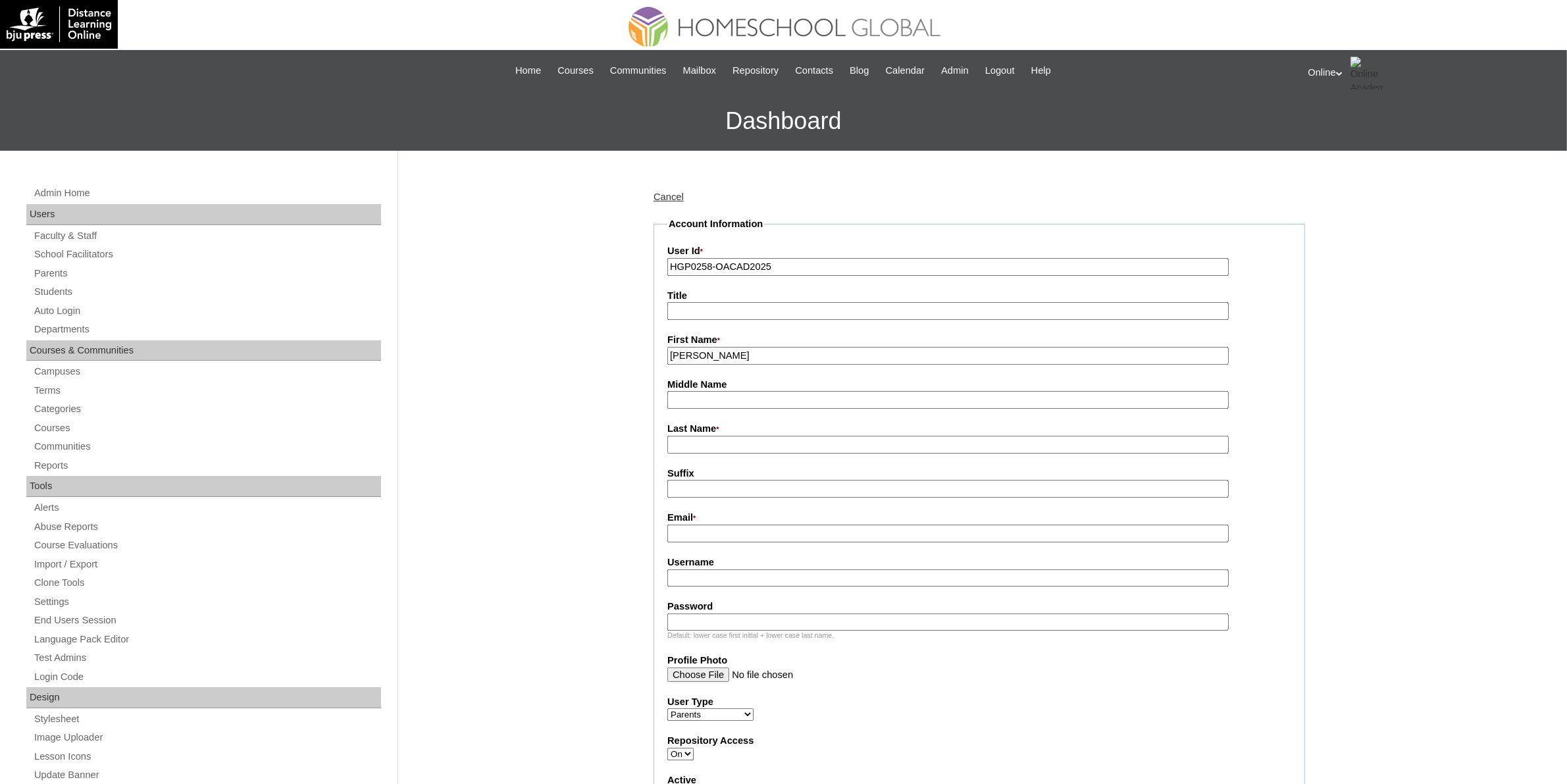
click at [762, 353] on input "Shenna May Cadayona" at bounding box center [948, 355] width 562 height 18
type input "Shenna May"
click at [722, 437] on input "Last Name *" at bounding box center [948, 444] width 562 height 18
paste input "Cadayona"
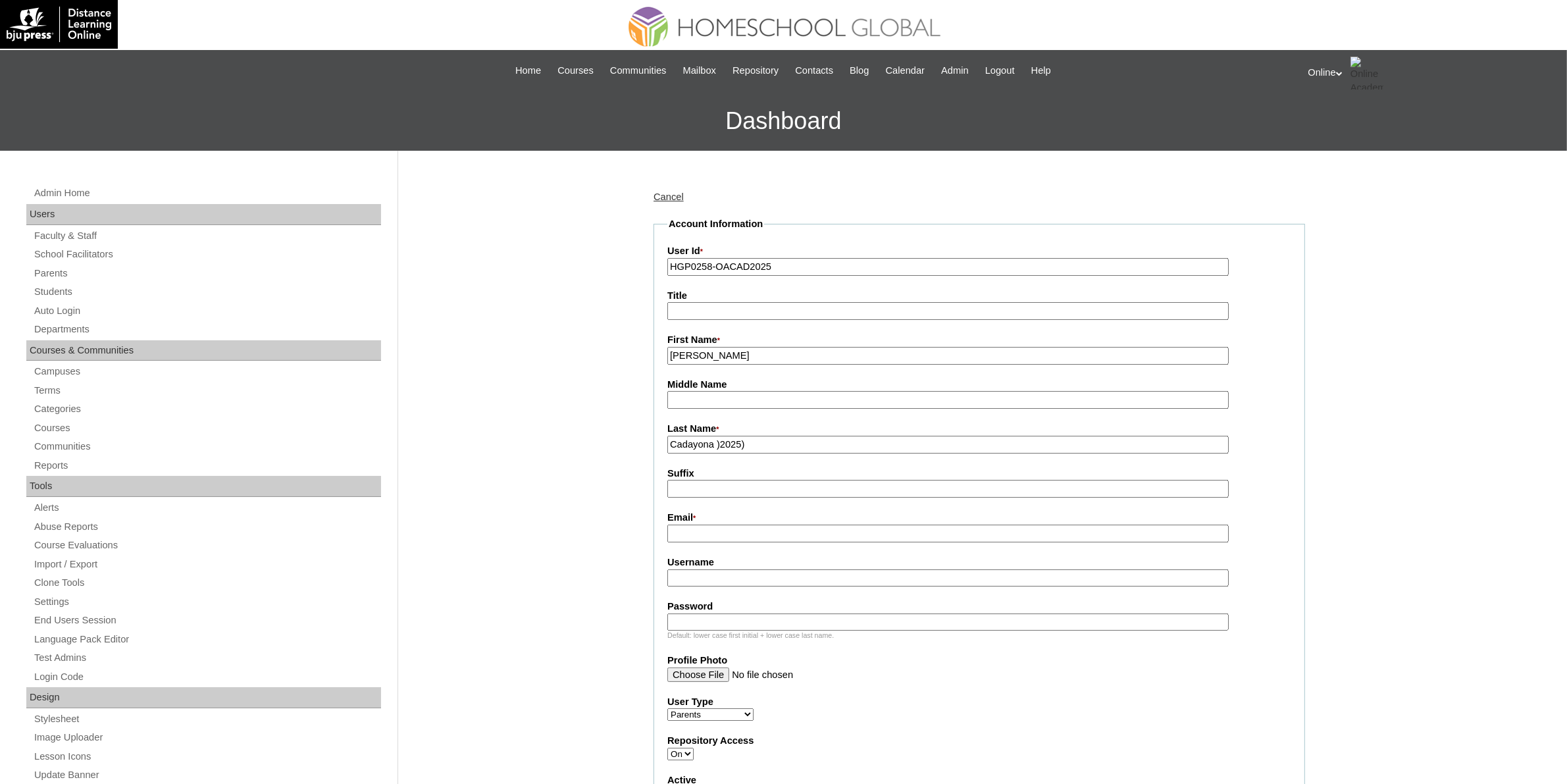
click at [725, 441] on input "Cadayona )2025)" at bounding box center [948, 444] width 562 height 18
type input "Cadayona (2025)"
click at [751, 524] on input "Email *" at bounding box center [948, 533] width 562 height 18
paste input "sheng.cadayona@gmail.com"
type input "sheng.cadayona@gmail.com"
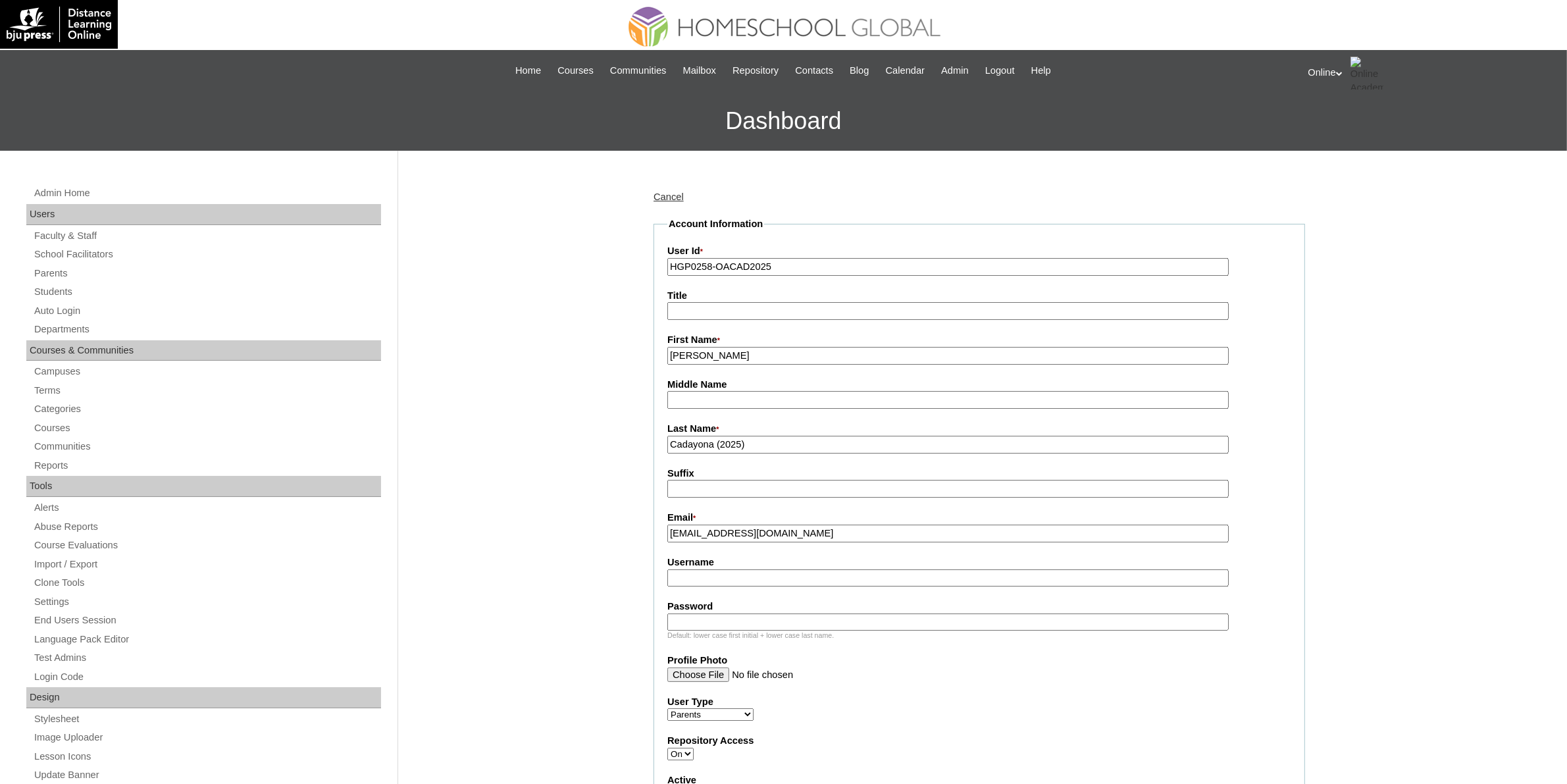
click at [744, 571] on input "Username" at bounding box center [948, 578] width 562 height 18
paste input "scadayona2025"
type input "scadayona2025"
click at [809, 616] on input "Password" at bounding box center [948, 622] width 562 height 18
paste input "QsaDm"
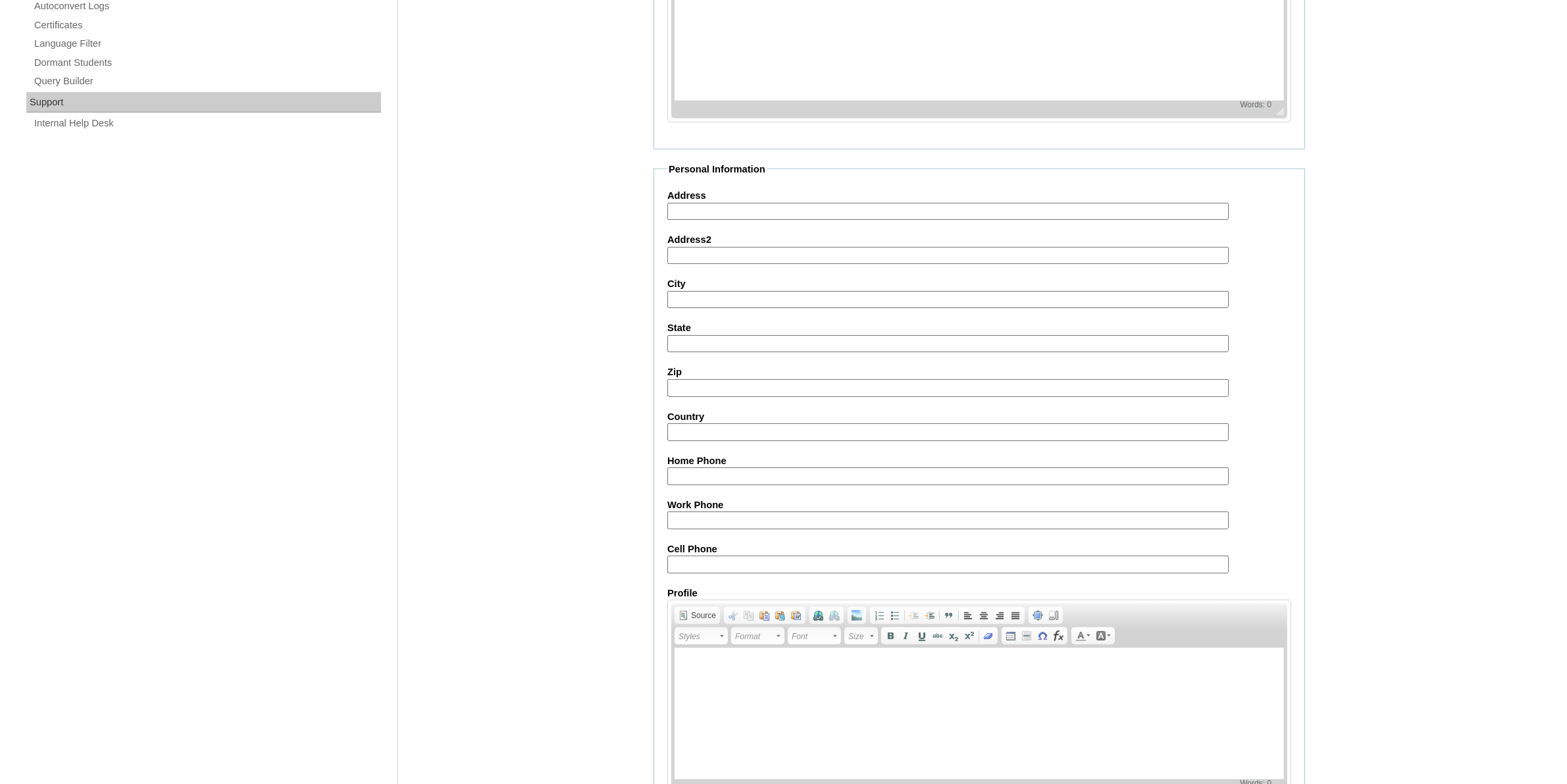
scroll to position [968, 0]
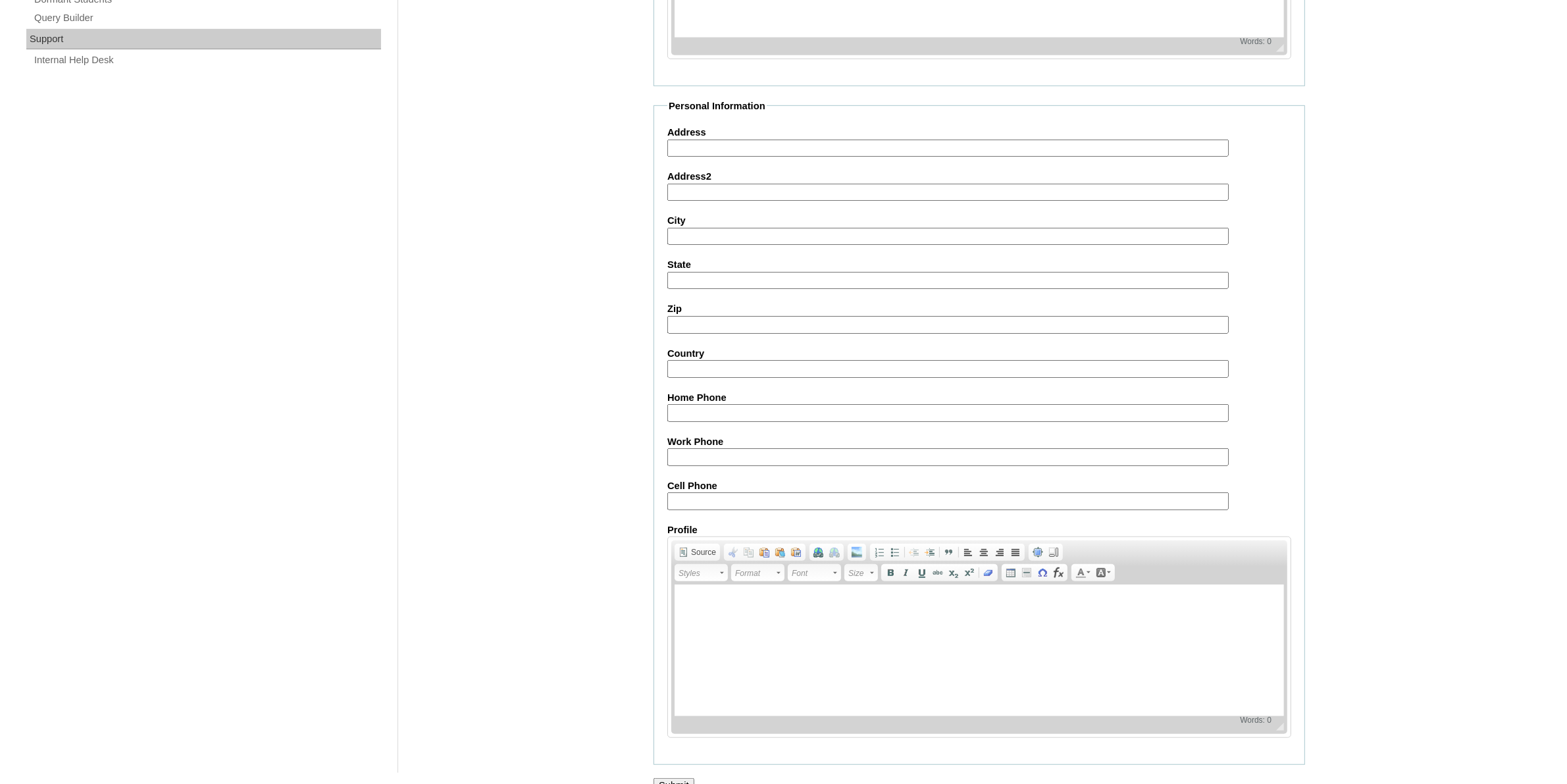
type input "QsaDm"
click at [660, 778] on input "Submit" at bounding box center [674, 785] width 41 height 14
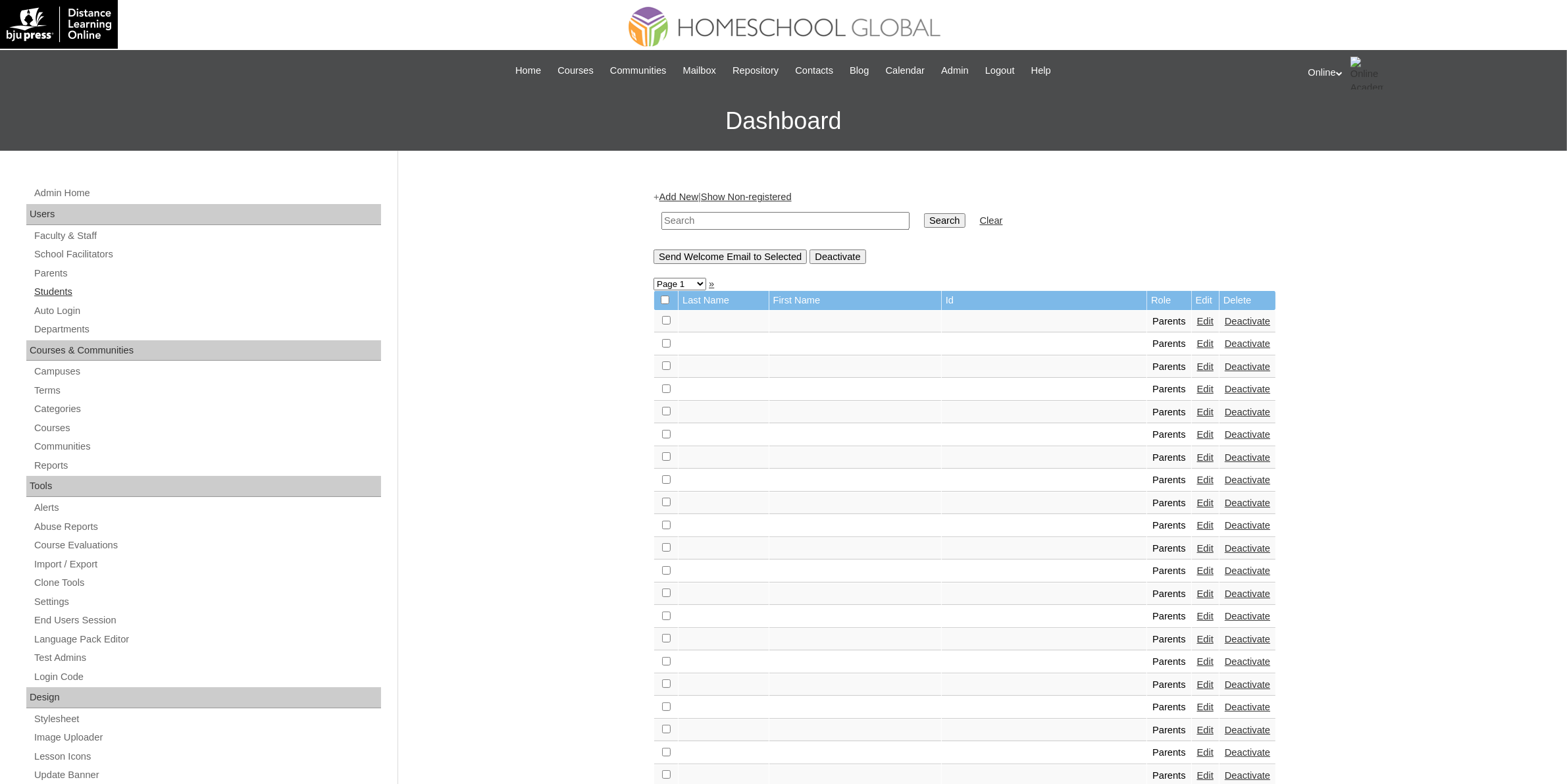
click at [79, 291] on link "Students" at bounding box center [207, 292] width 348 height 16
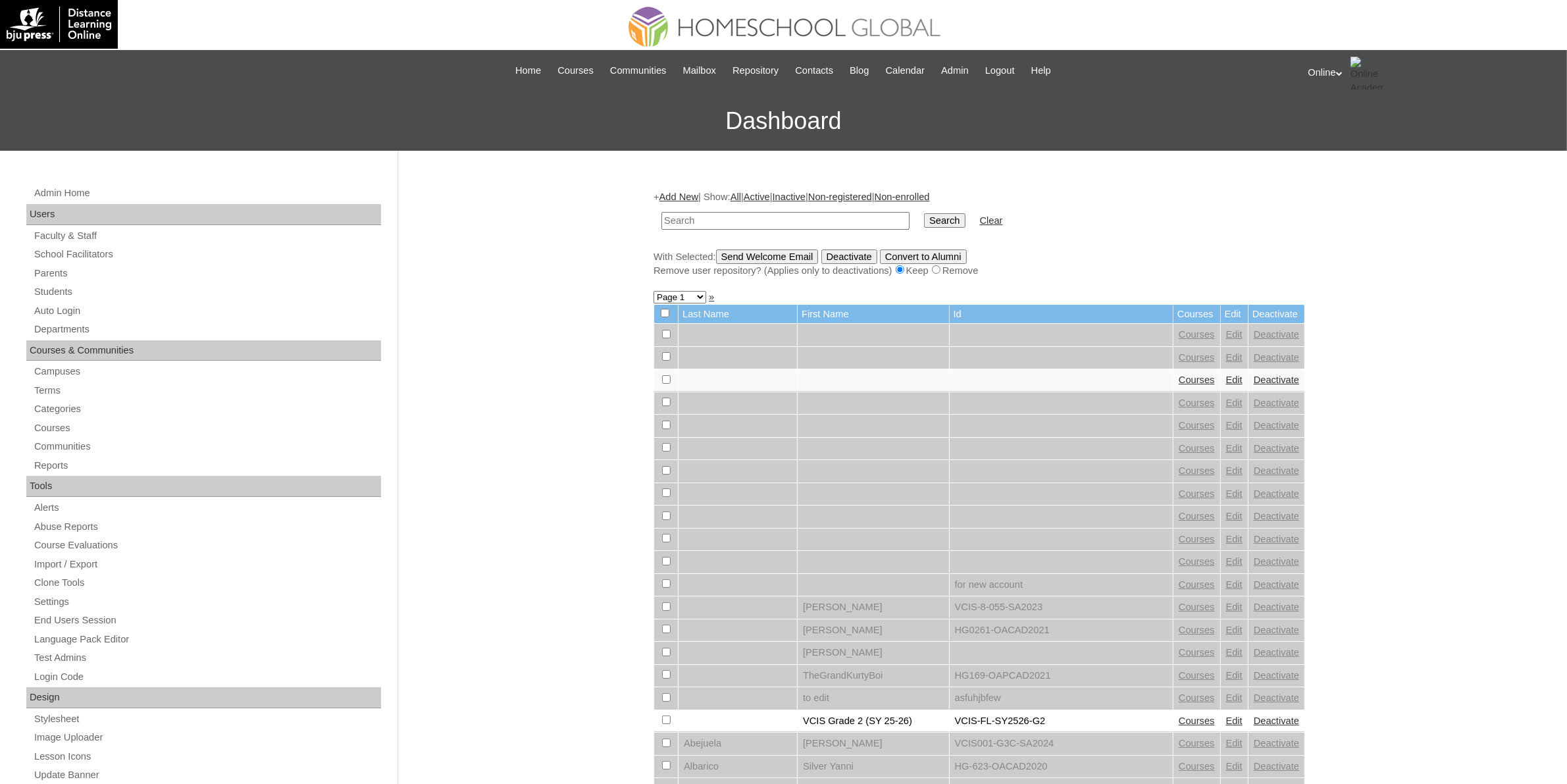
click at [693, 195] on link "Add New" at bounding box center [678, 197] width 39 height 11
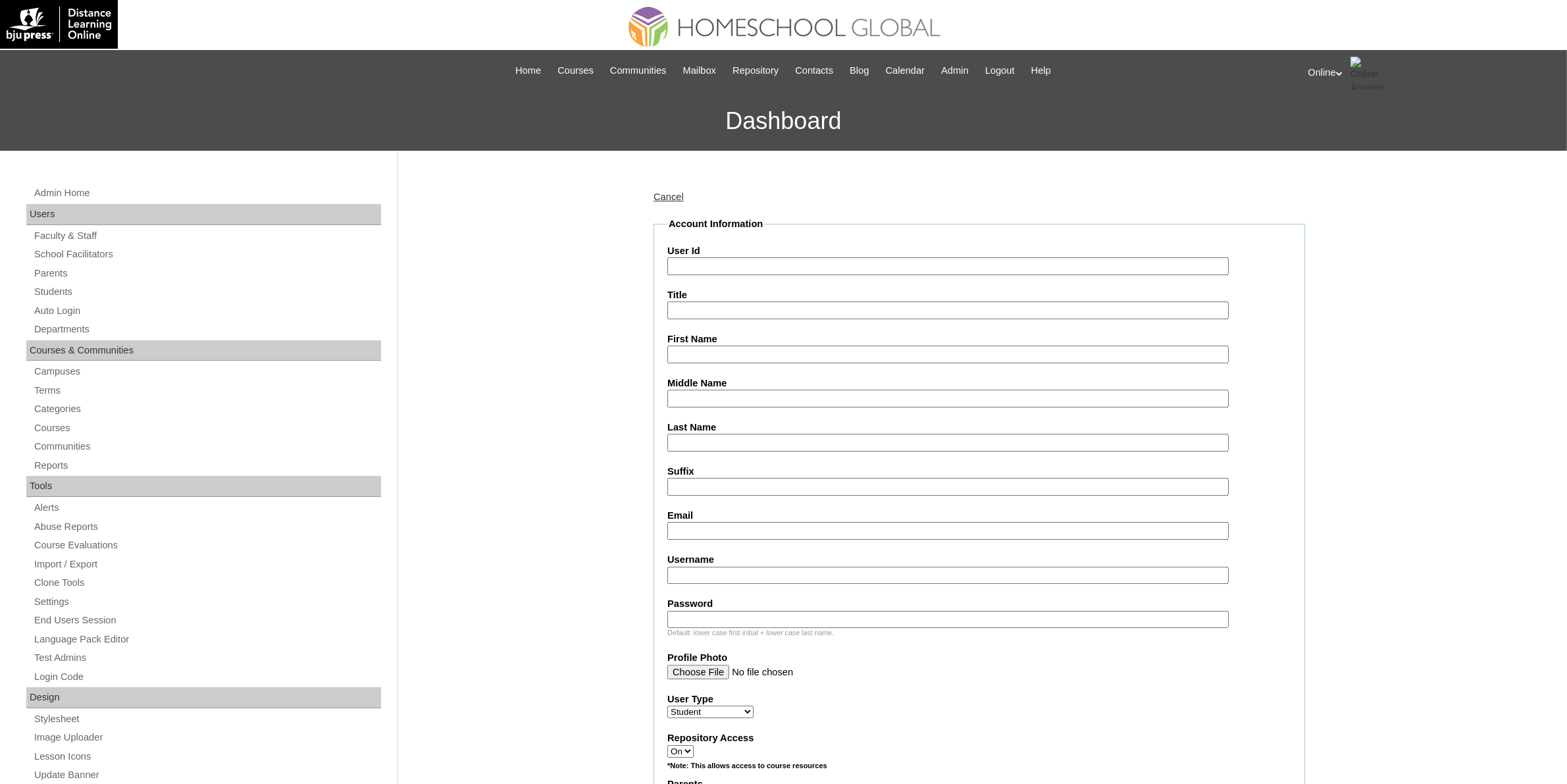
click at [716, 262] on input "User Id" at bounding box center [948, 266] width 562 height 18
paste input "HG311OACAD2025"
type input "HG311OACAD2025"
click at [718, 352] on input "First Name" at bounding box center [948, 354] width 562 height 18
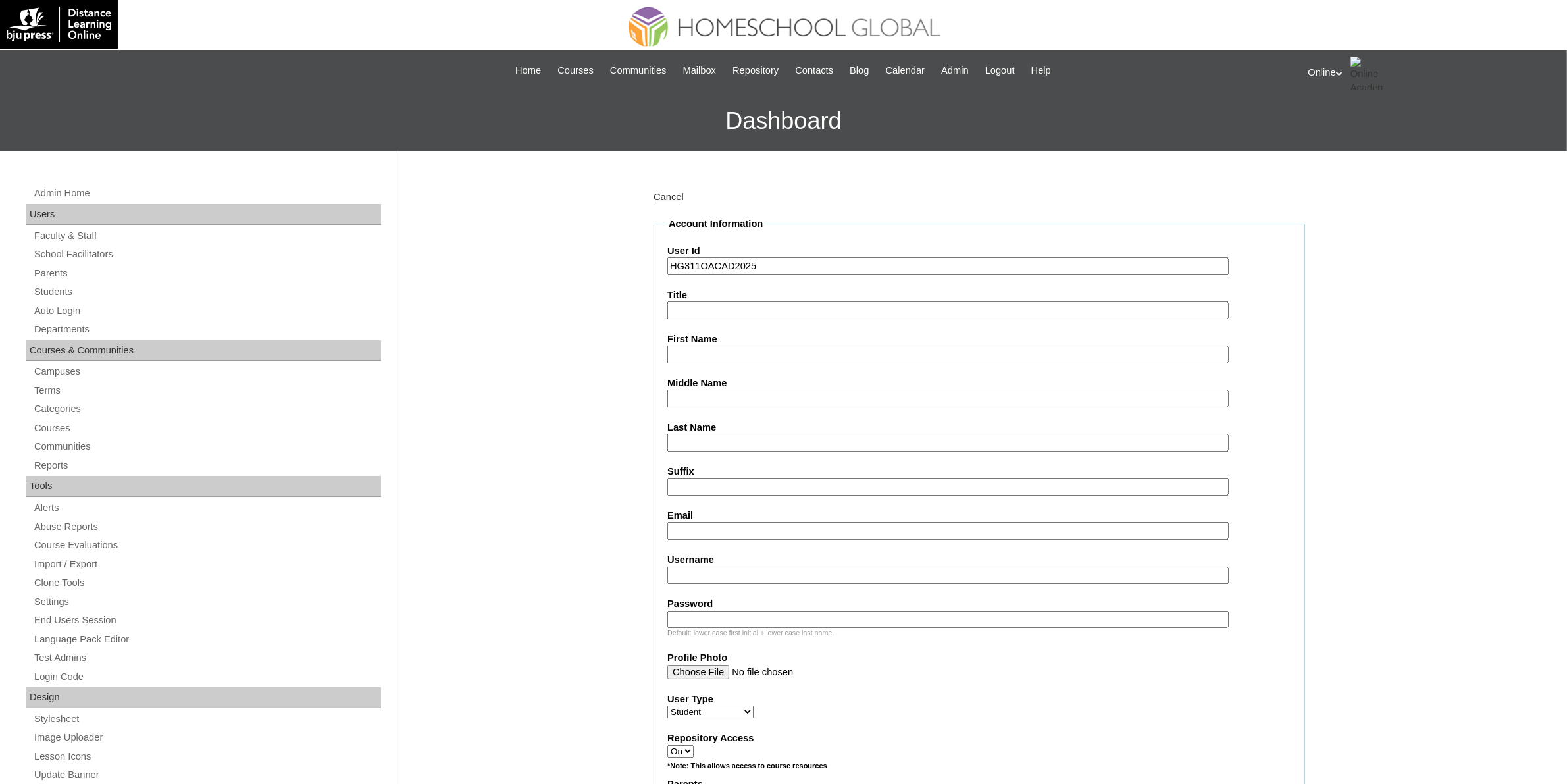
paste input "Shaira Micah Cadayona Yong _230001641"
click at [808, 353] on input "Shaira Micah Cadayona Yong _230001641" at bounding box center [948, 354] width 562 height 18
click at [798, 357] on input "Shaira Micah Cadayona Yong" at bounding box center [948, 354] width 562 height 18
type input "Shaira Micah Cadayona"
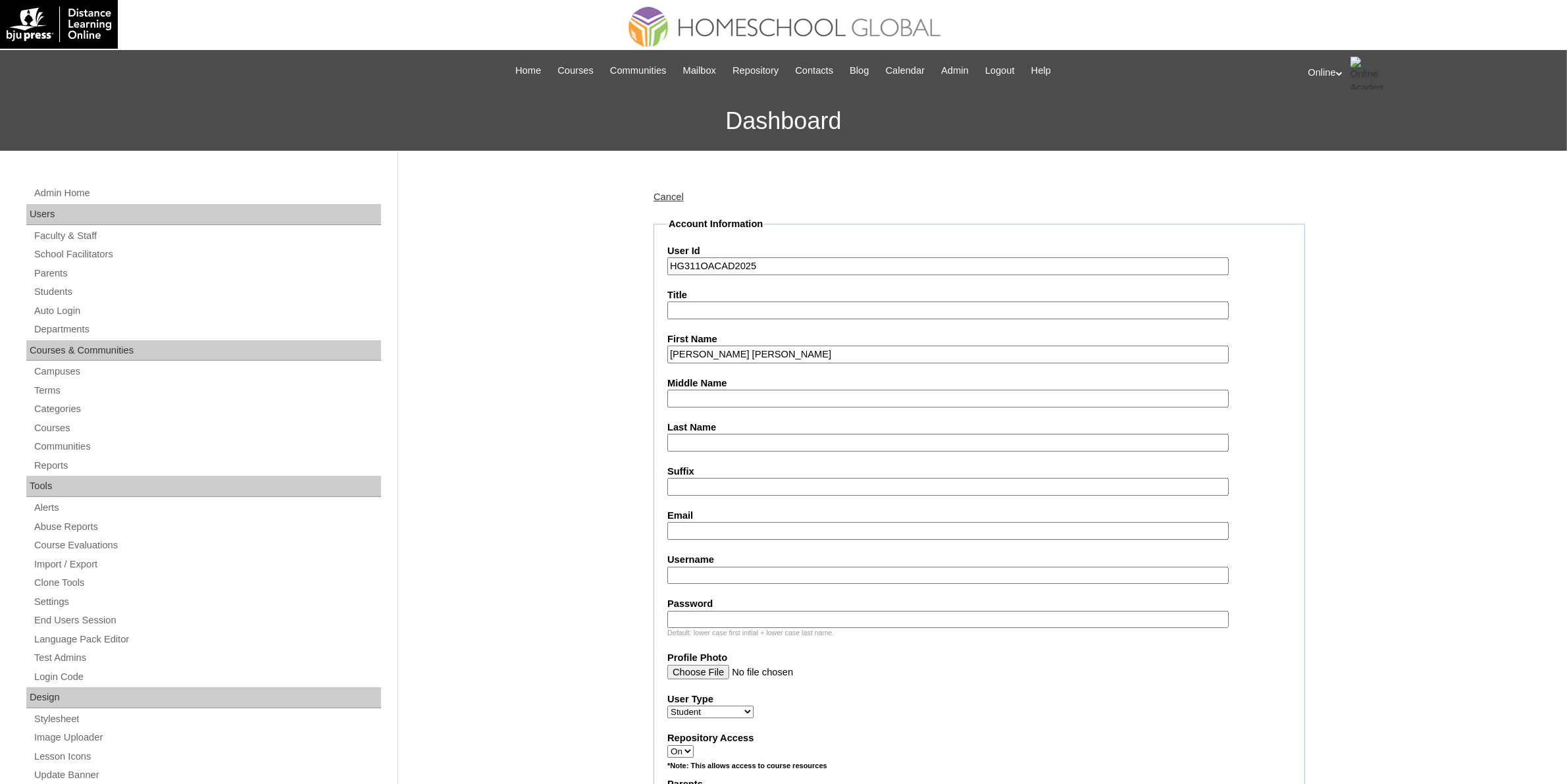
click at [727, 433] on input "Last Name" at bounding box center [948, 442] width 562 height 18
paste input "Yong"
type input "Yong"
click at [755, 355] on input "Shaira Micah Cadayona" at bounding box center [948, 354] width 562 height 18
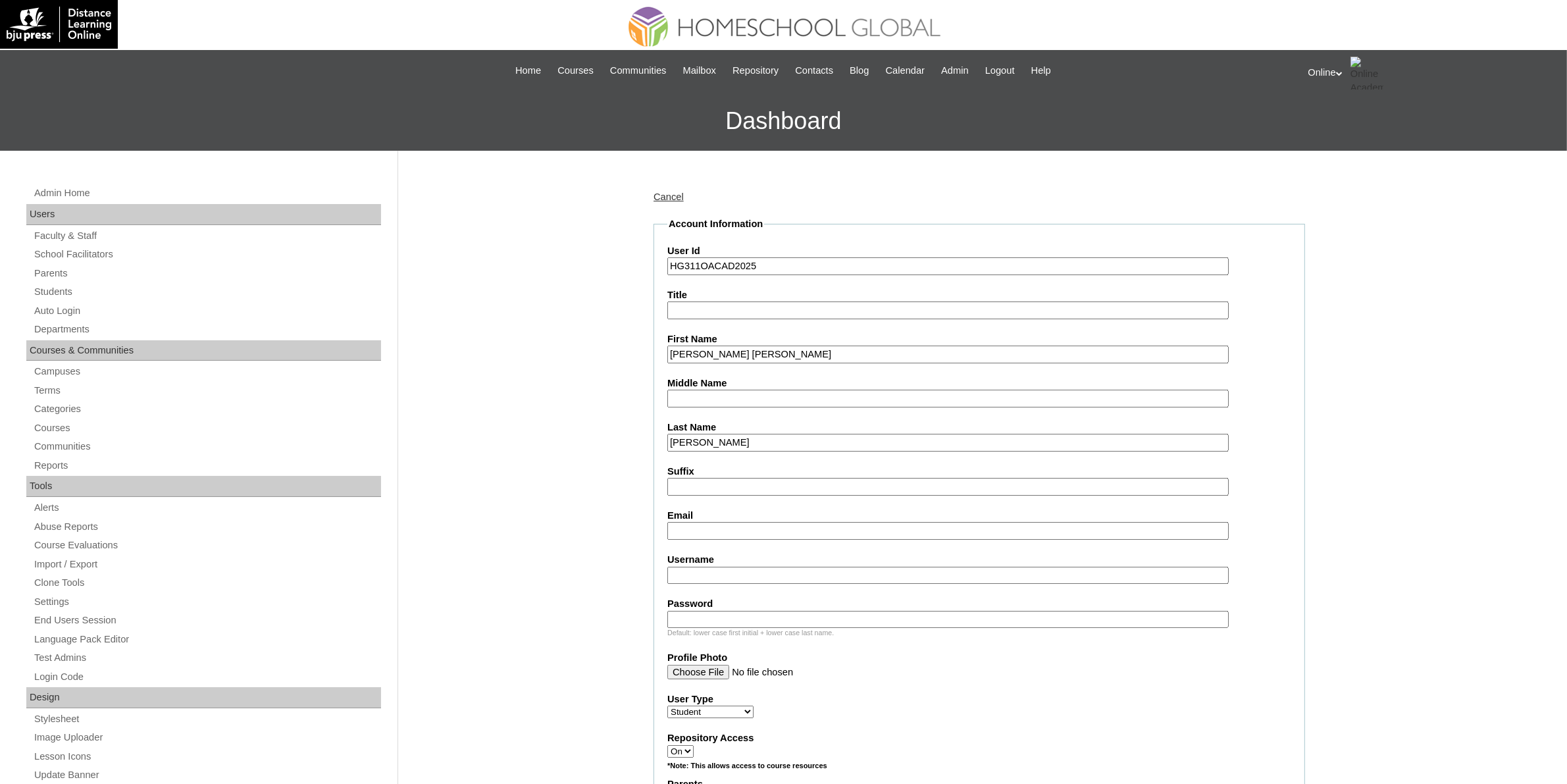
type input "Shaira Micah"
click at [719, 399] on input "Middle Name" at bounding box center [948, 398] width 562 height 18
paste input "Cadayona"
type input "Cadayona"
click at [767, 356] on input "Shaira Micah" at bounding box center [948, 354] width 562 height 18
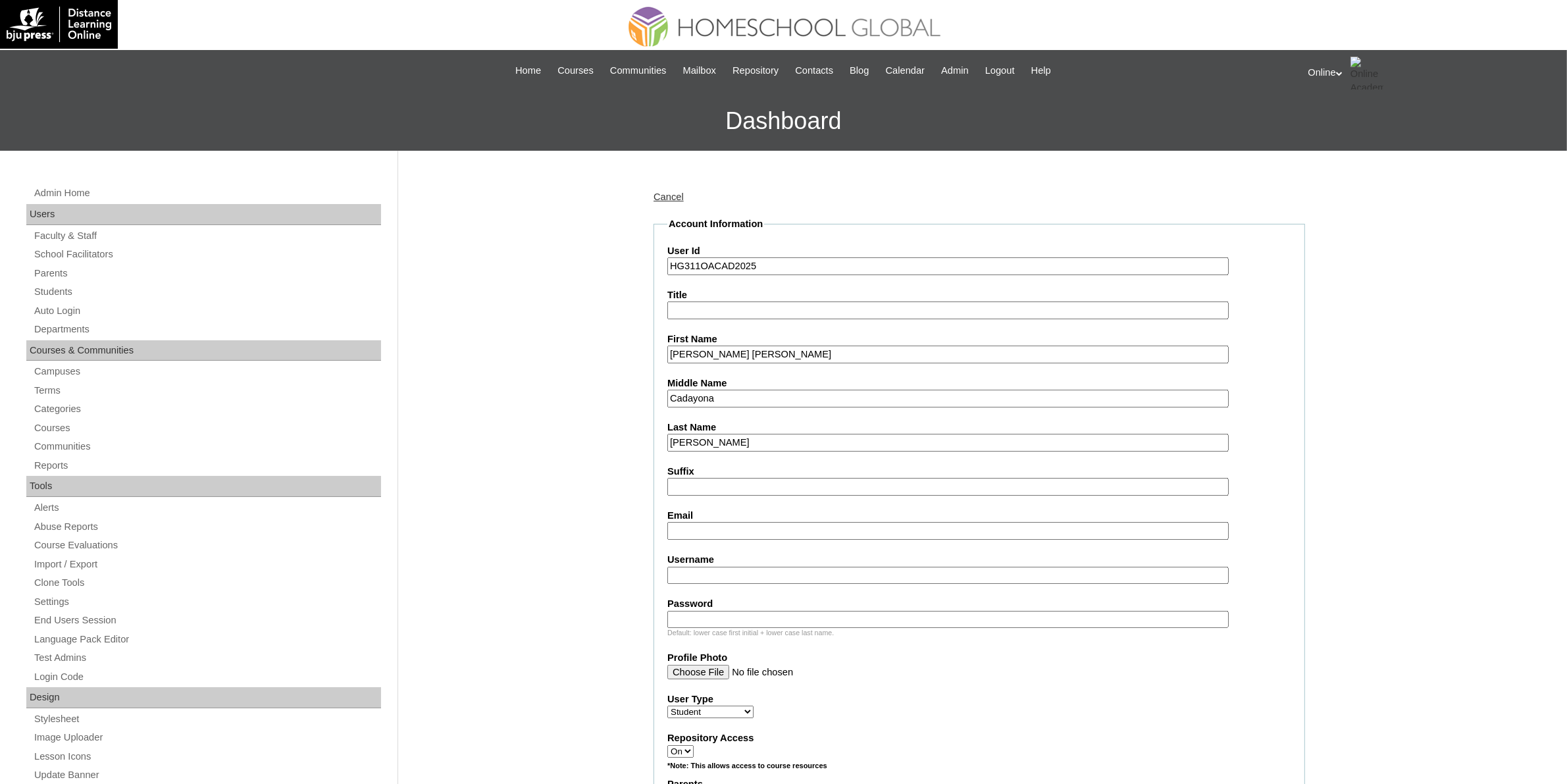
type input "Shaira Micah"
click at [738, 522] on input "Email" at bounding box center [948, 530] width 562 height 18
paste input "sheng.cadayona@gmail.com"
type input "sheng.cadayona@gmail.com"
click at [758, 566] on input "Username" at bounding box center [948, 575] width 562 height 18
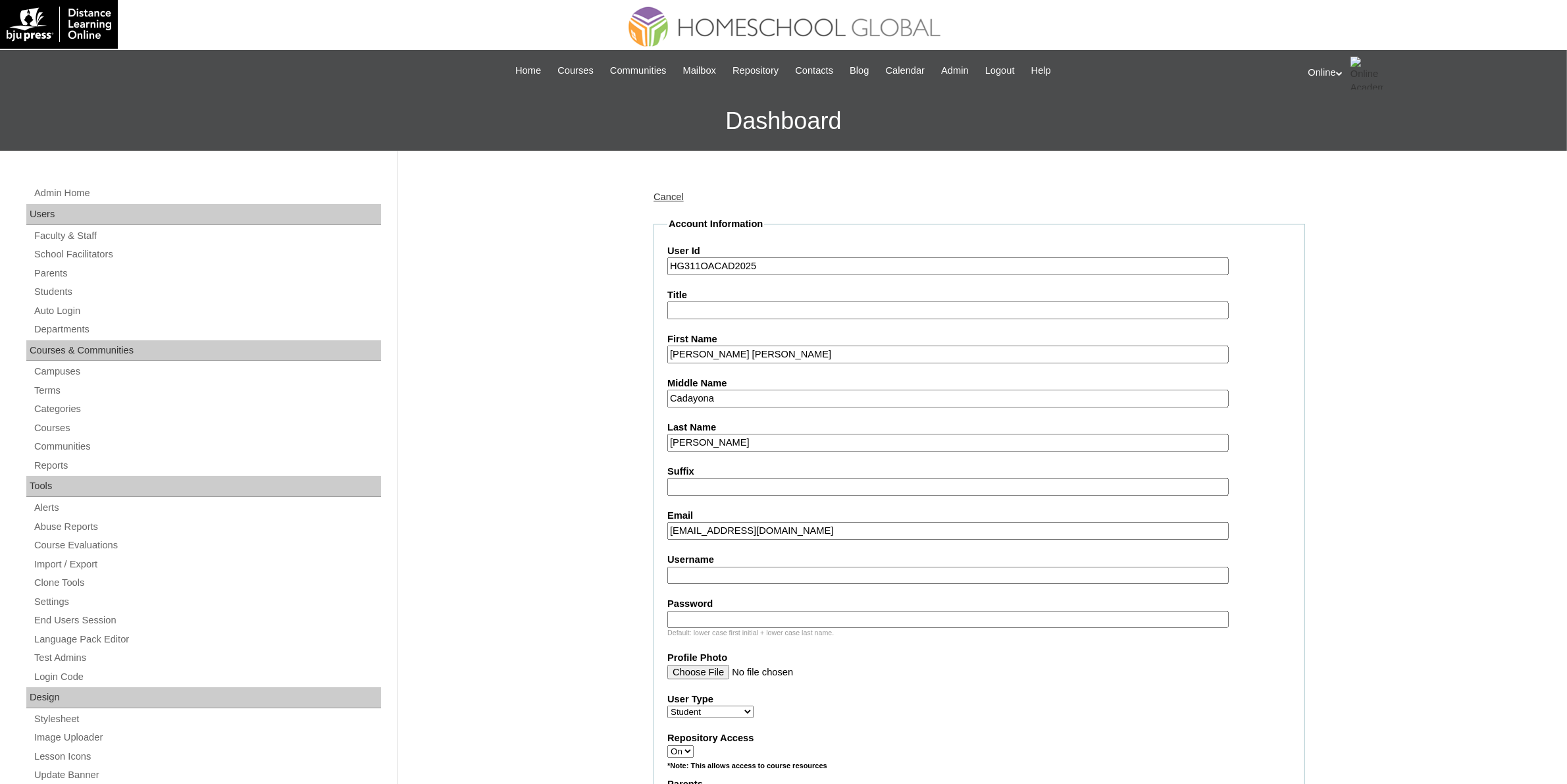
paste input "shaira.yong2025"
type input "shaira.yong2025"
click at [798, 610] on input "Password" at bounding box center [948, 619] width 562 height 18
paste input "GTrLM"
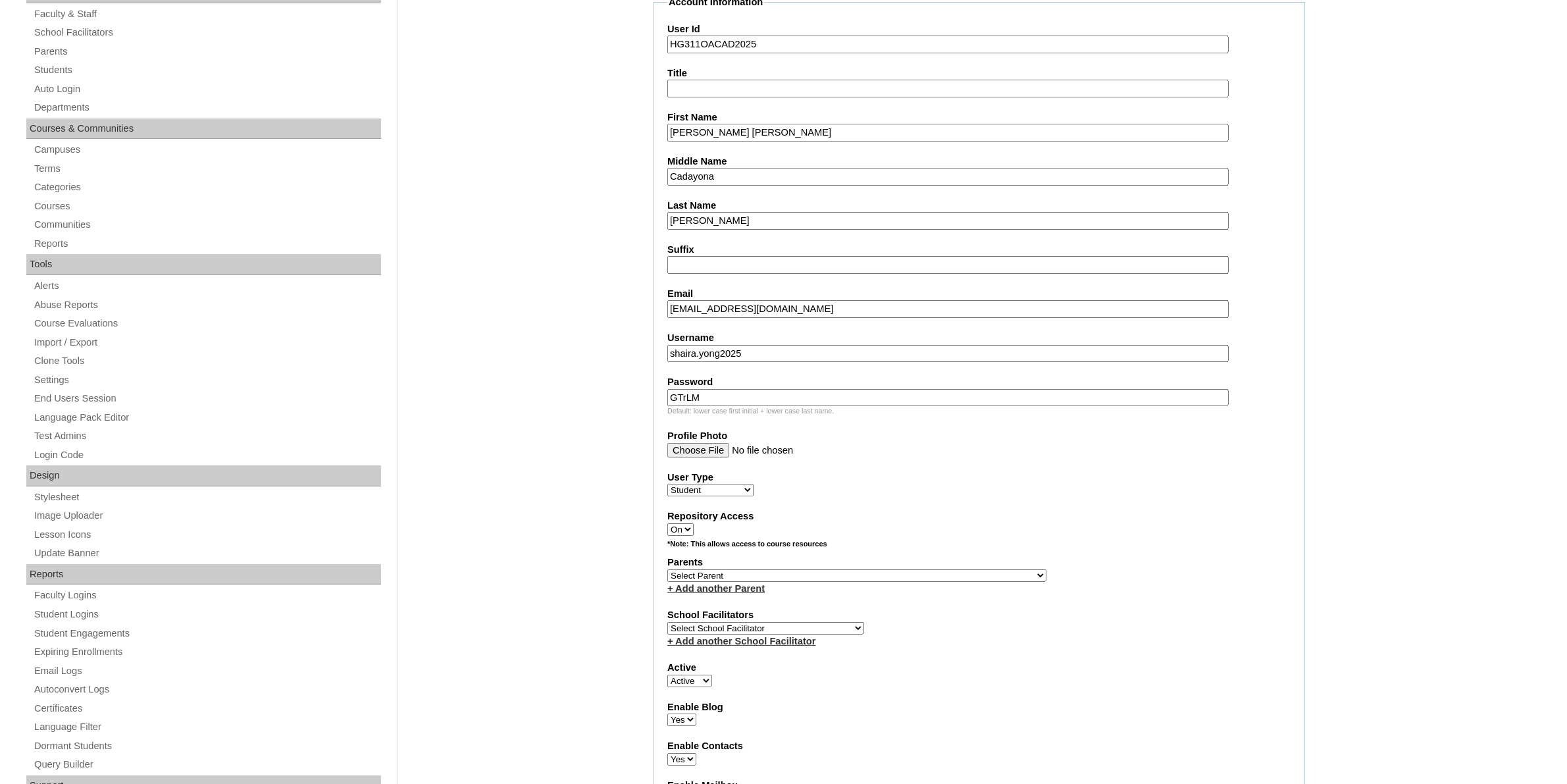
scroll to position [247, 0]
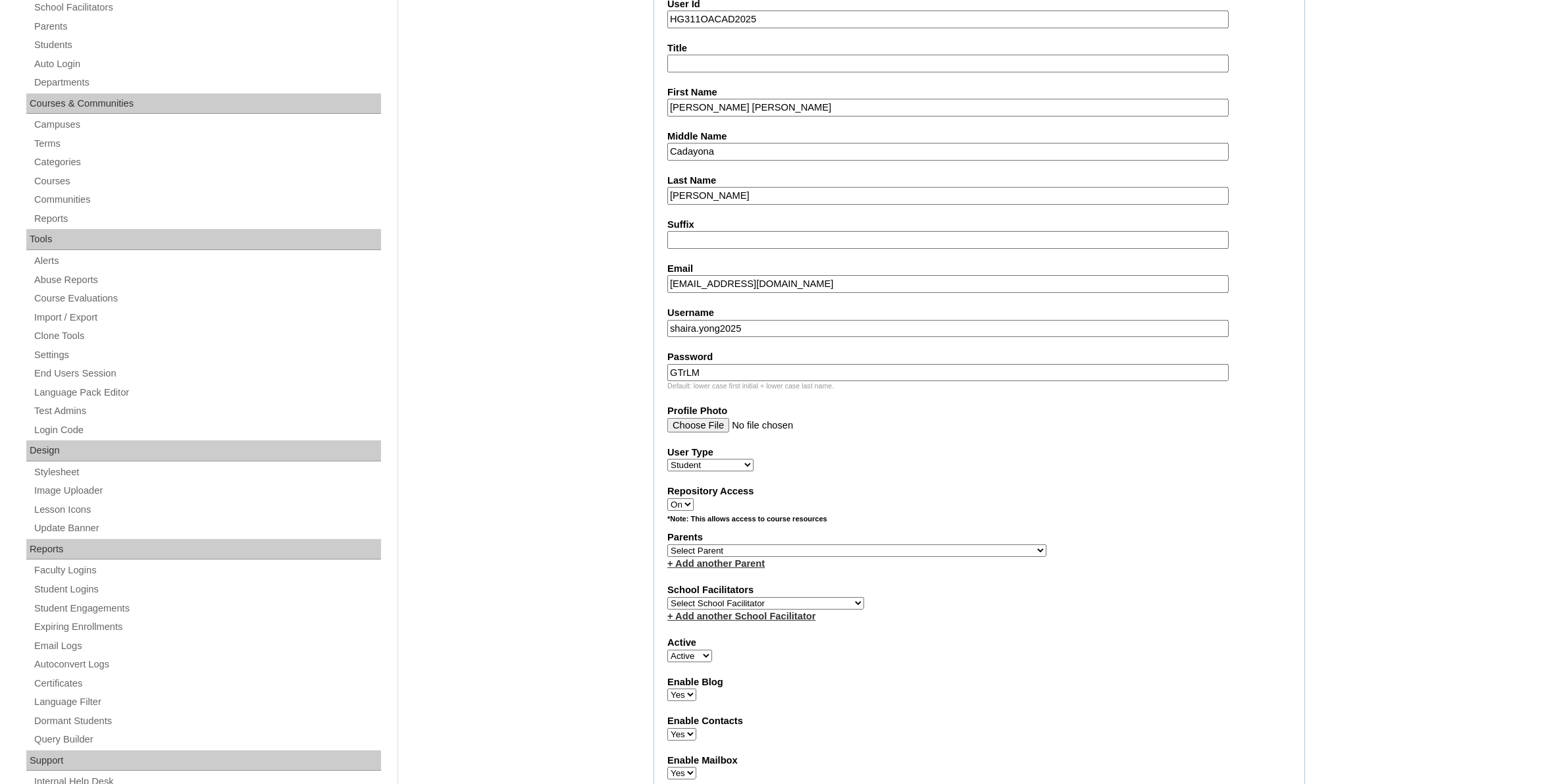
type input "GTrLM"
click at [899, 544] on select "Select Parent , , , , , , , , , , , , , , , , , , , , , , , , , , , , , , , , ,…" at bounding box center [857, 550] width 379 height 12
select select "44138"
click at [668, 544] on select "Select Parent , , , , , , , , , , , , , , , , , , , , , , , , , , , , , , , , ,…" at bounding box center [857, 550] width 379 height 12
click at [790, 597] on select "Select School Facilitator Norman Añain Ruffa Abadijas Mary Abella Gloryfe Abion…" at bounding box center [766, 603] width 197 height 12
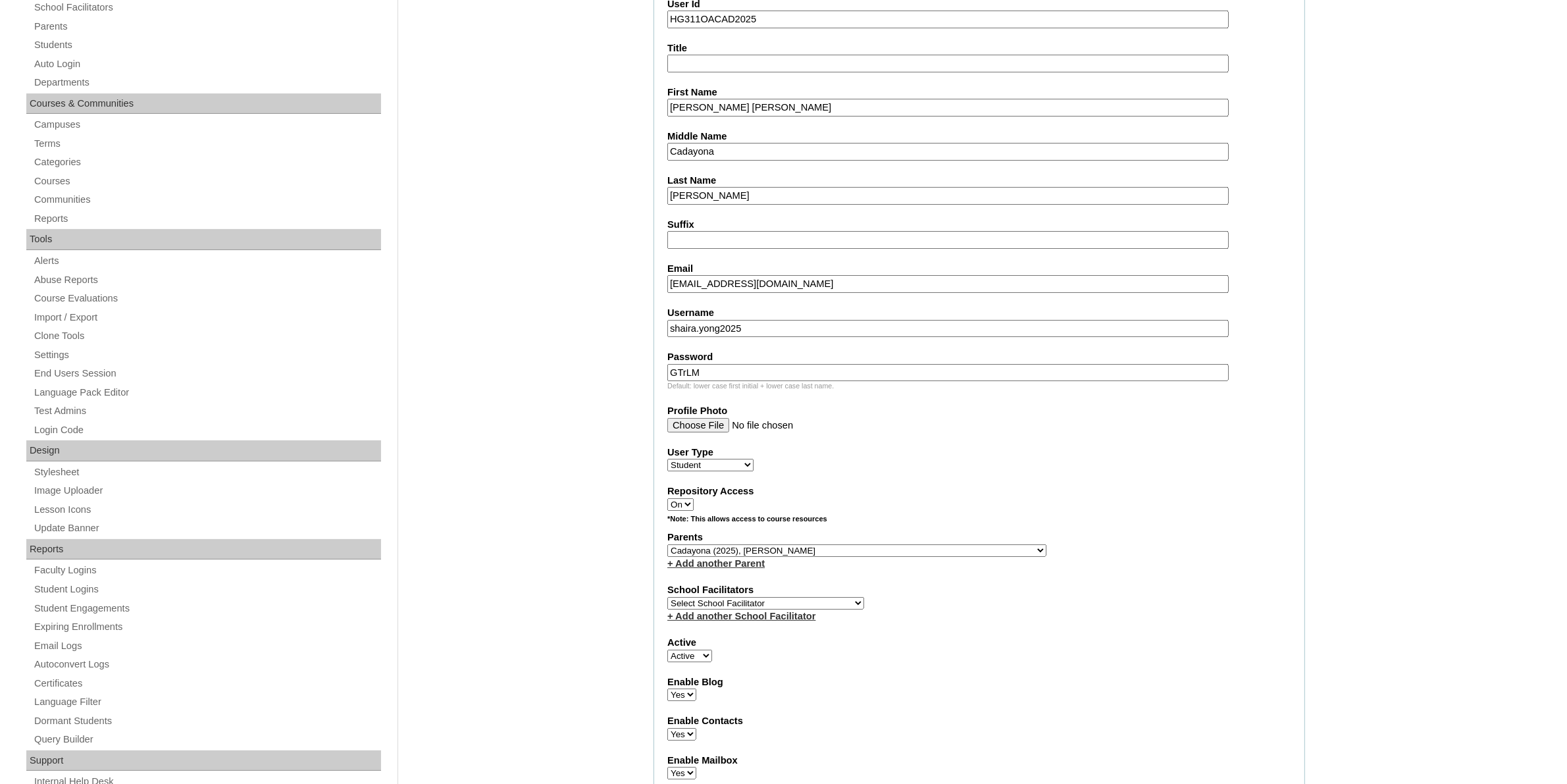
select select "43686"
click at [668, 597] on select "Select School Facilitator Norman Añain Ruffa Abadijas Mary Abella Gloryfe Abion…" at bounding box center [766, 603] width 197 height 12
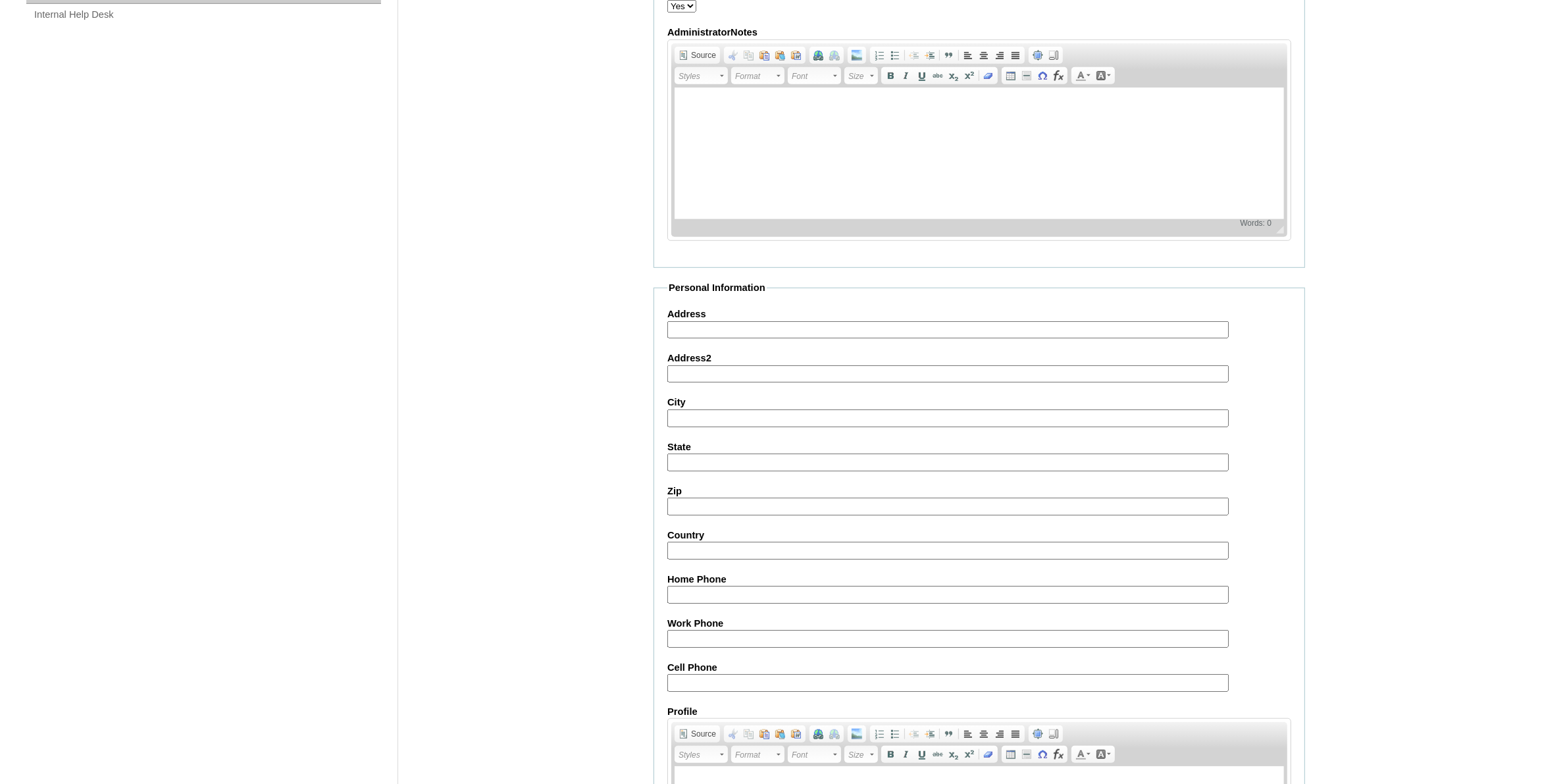
scroll to position [1190, 0]
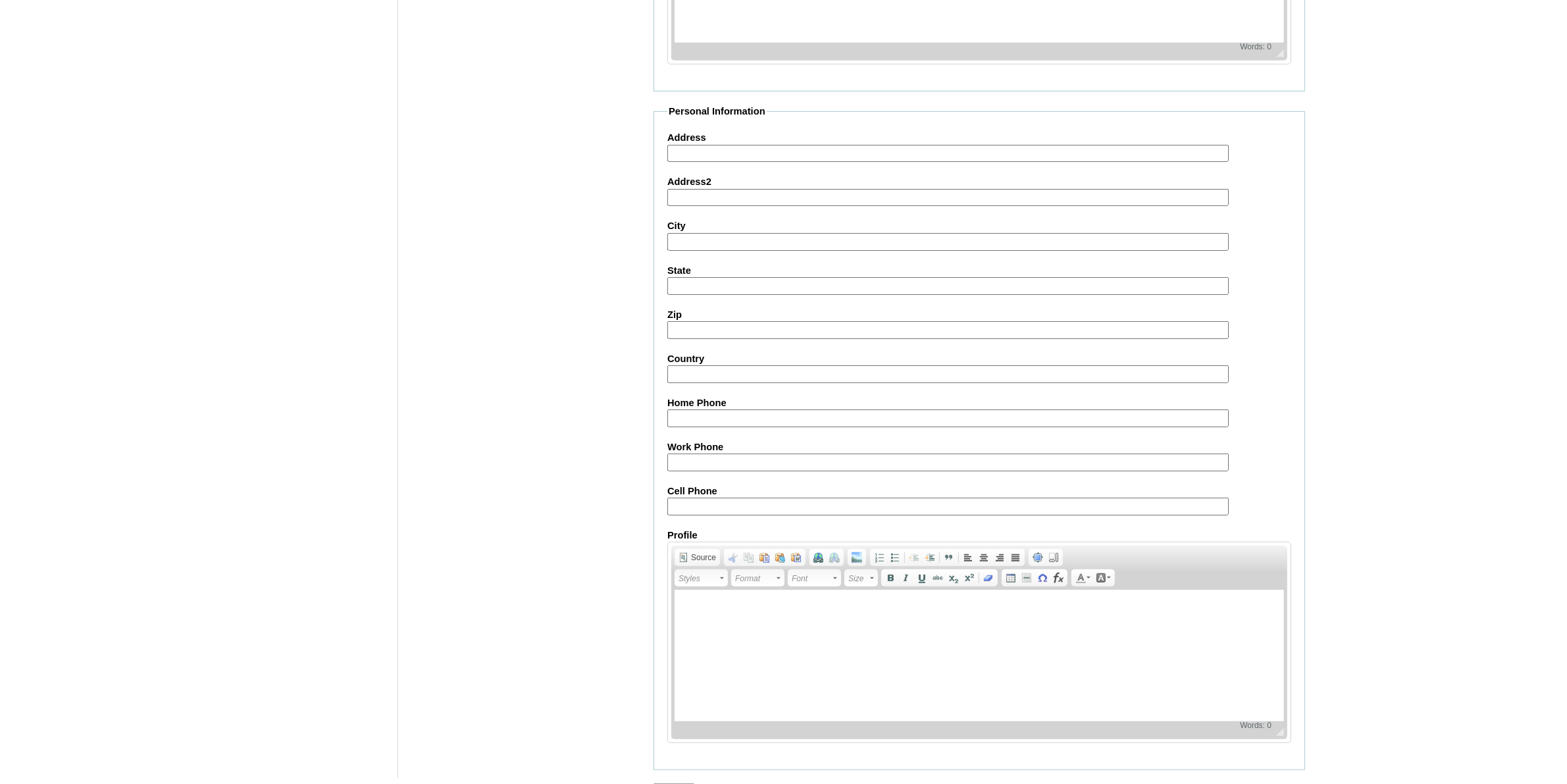
click at [682, 783] on input "Submit" at bounding box center [674, 790] width 41 height 14
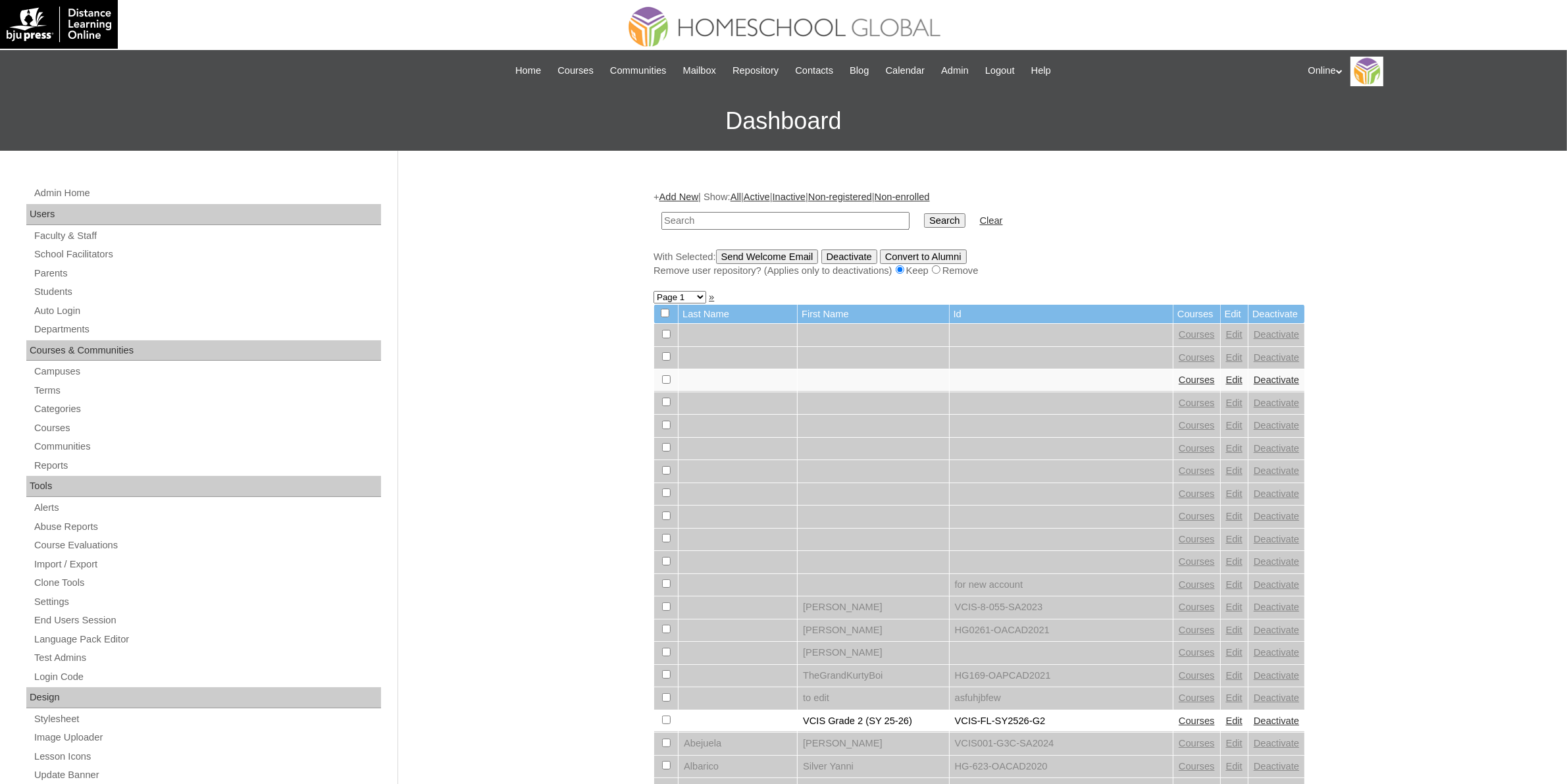
click at [765, 222] on input "text" at bounding box center [786, 220] width 248 height 18
paste input "HG311OACAD2025"
type input "HG311OACAD2025"
click at [924, 222] on input "Search" at bounding box center [944, 220] width 41 height 14
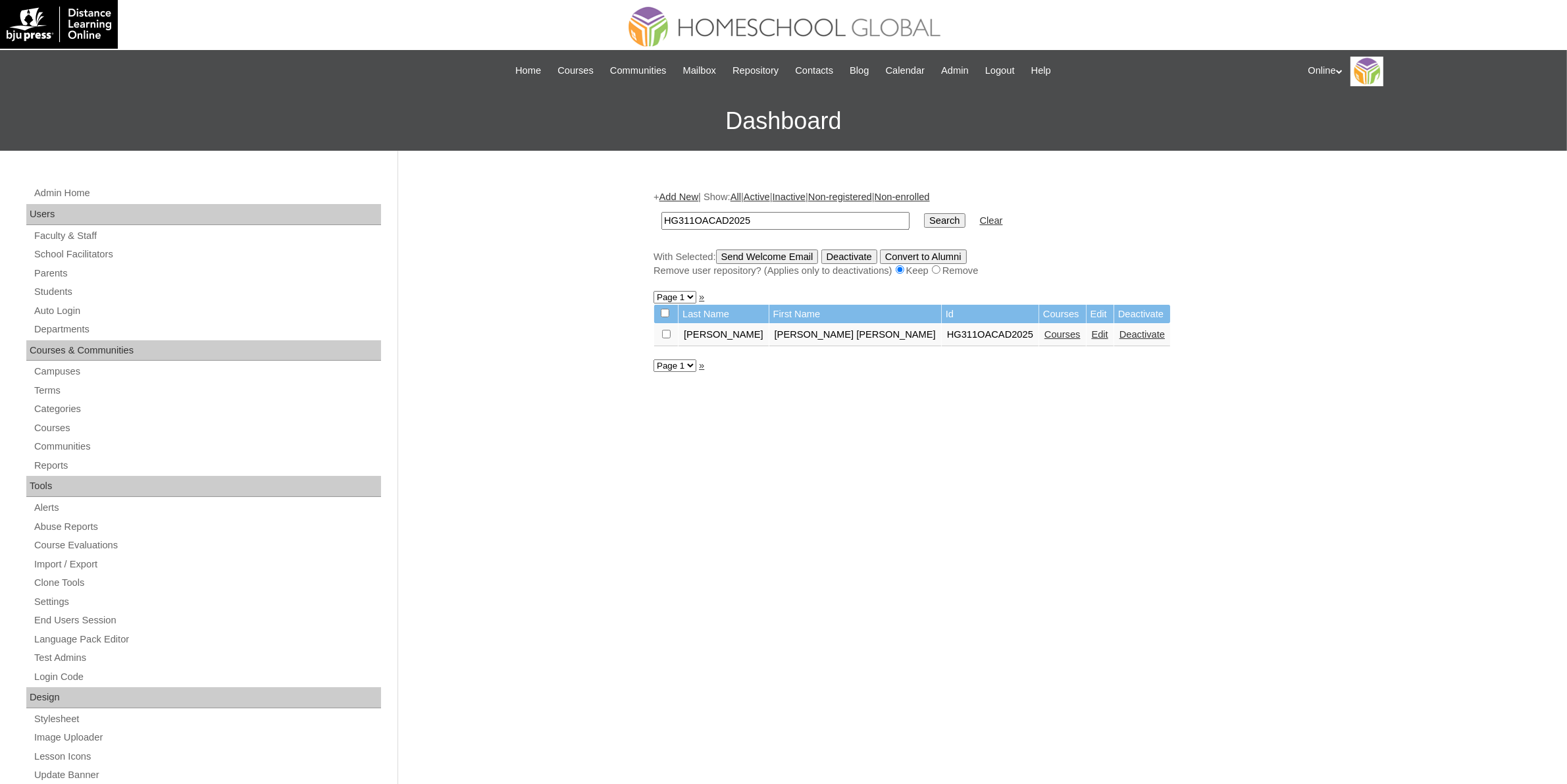
click at [1045, 329] on link "Courses" at bounding box center [1062, 334] width 36 height 11
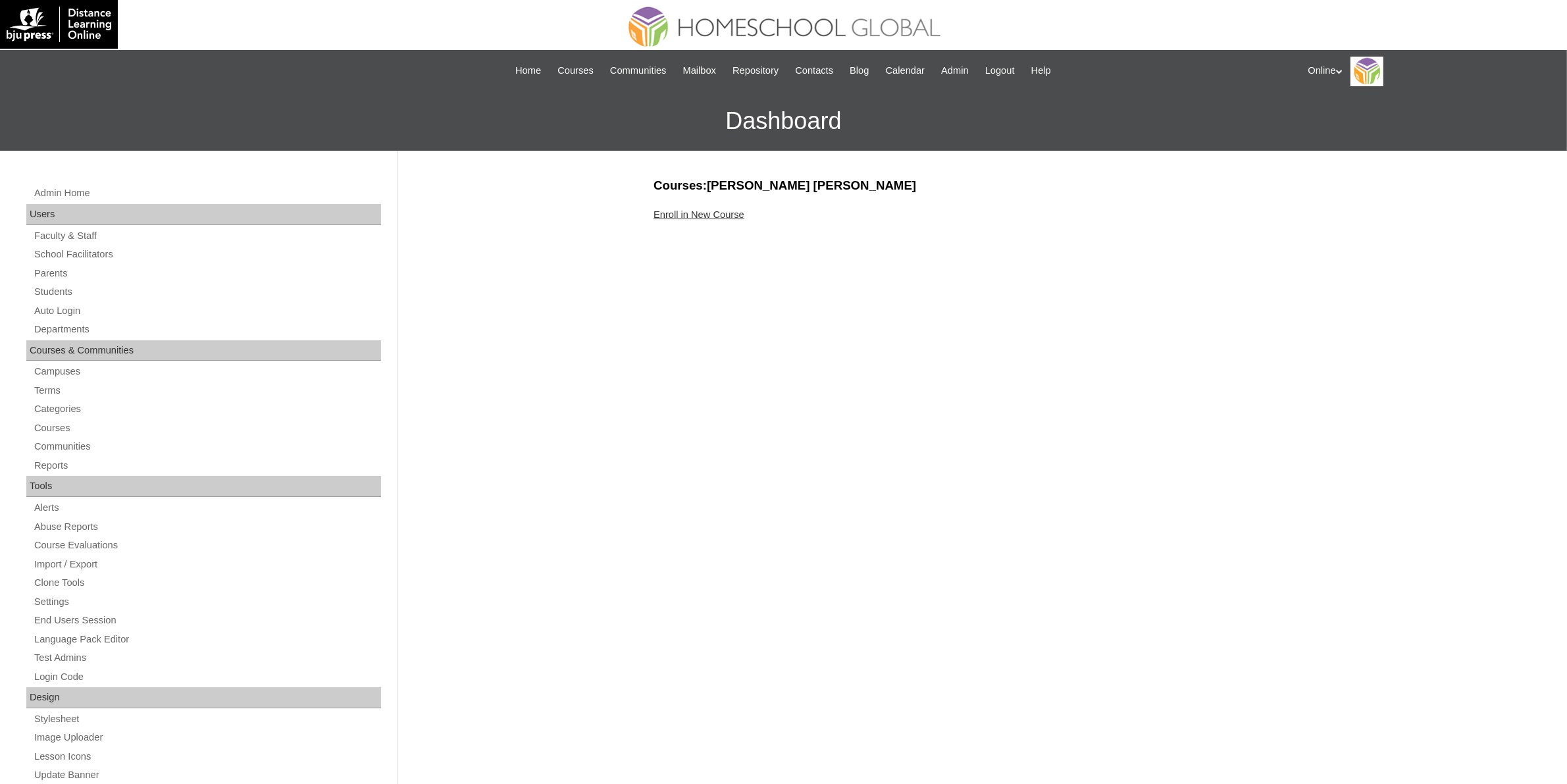
click at [728, 217] on link "Enroll in New Course" at bounding box center [699, 215] width 91 height 11
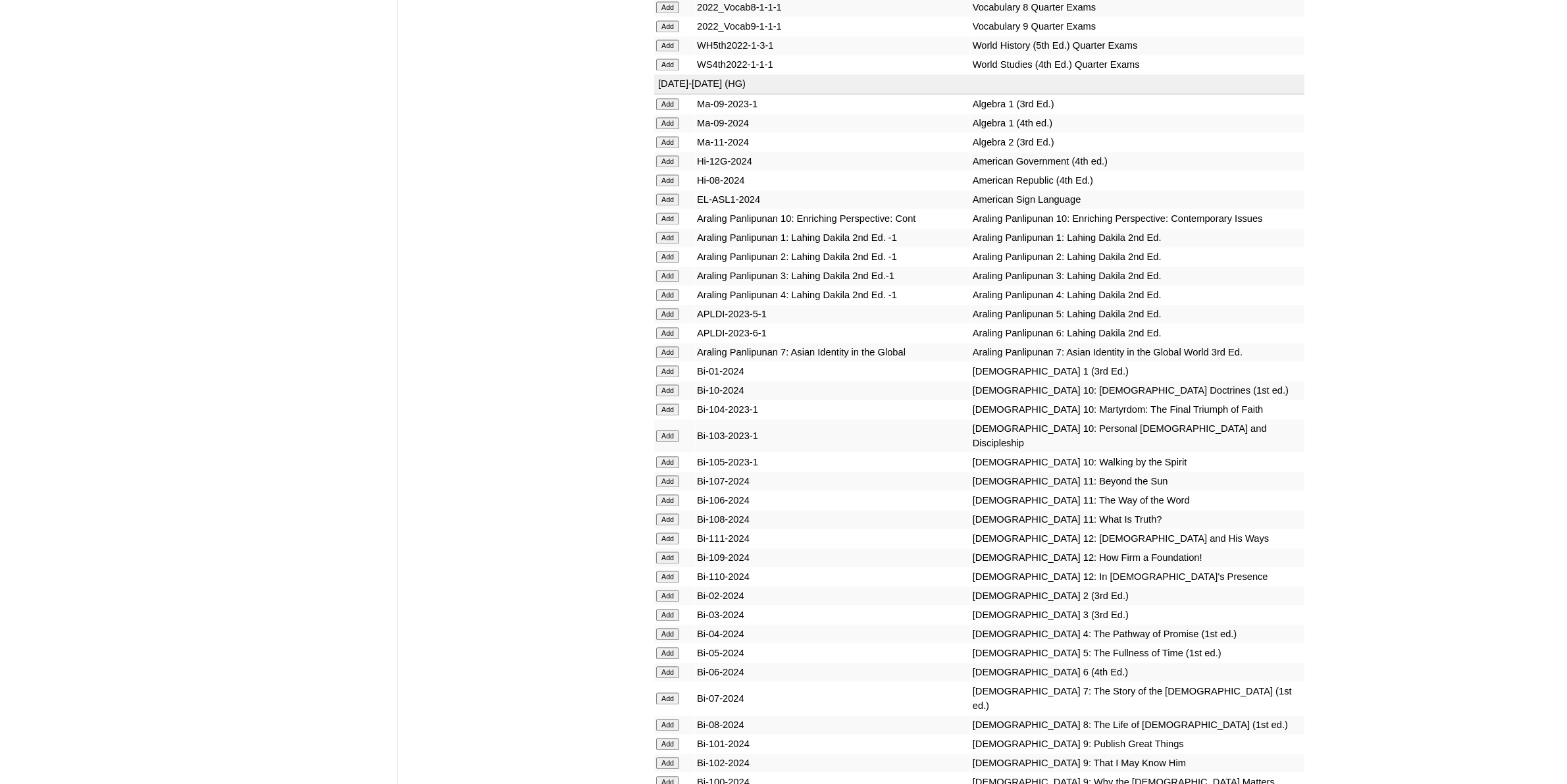
scroll to position [3208, 0]
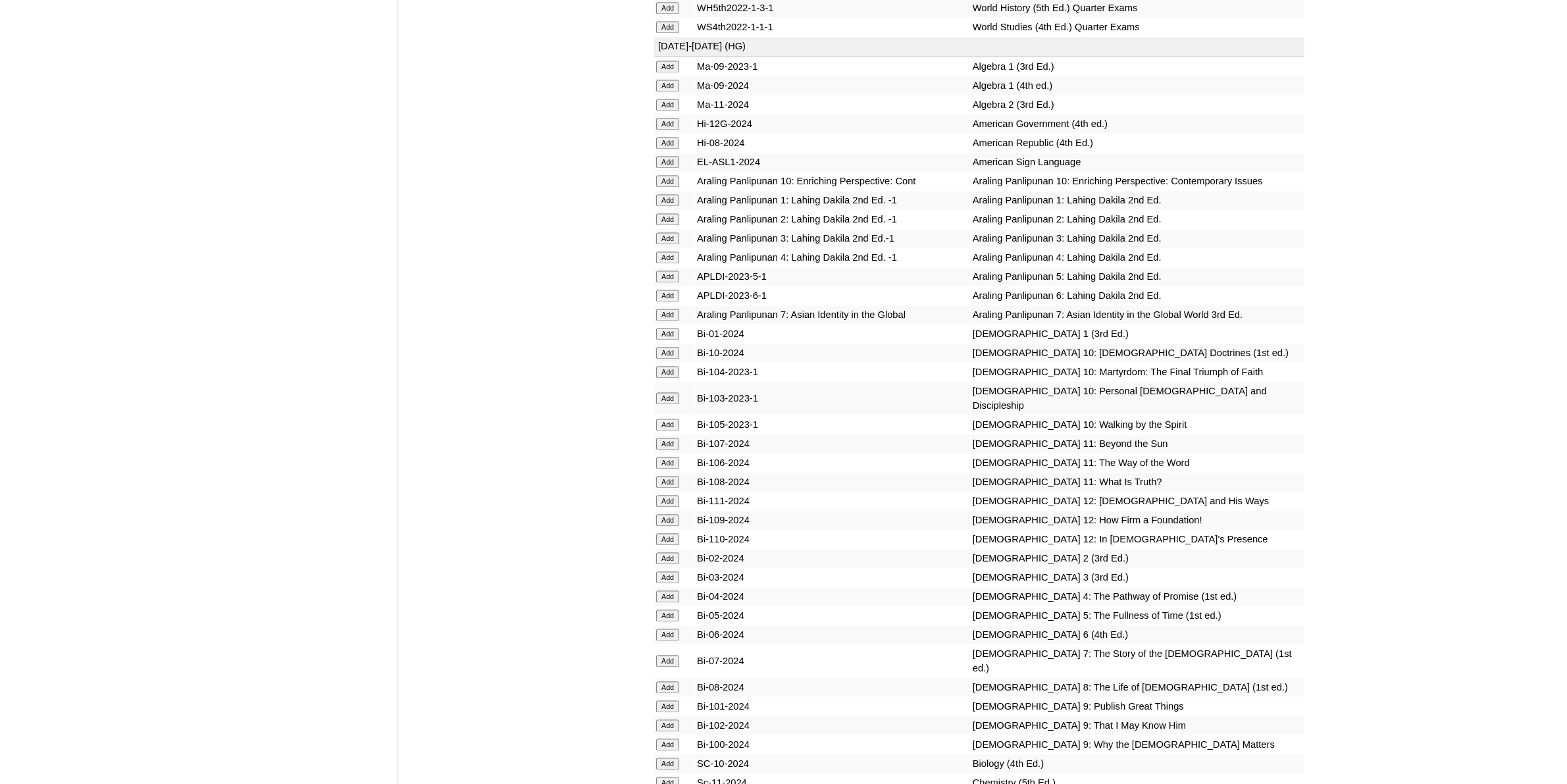
click at [667, 590] on input "Add" at bounding box center [668, 595] width 23 height 12
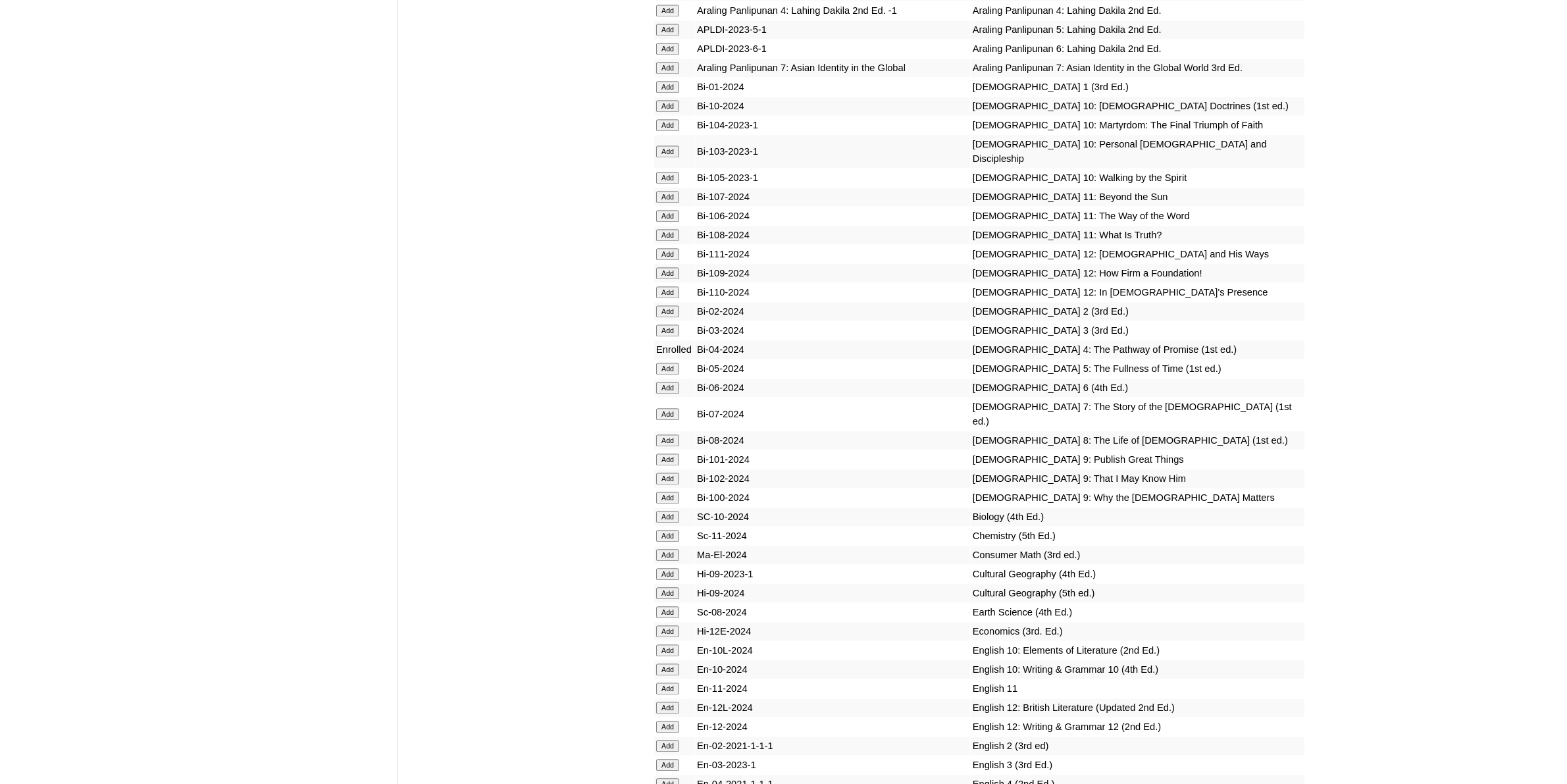
scroll to position [3619, 0]
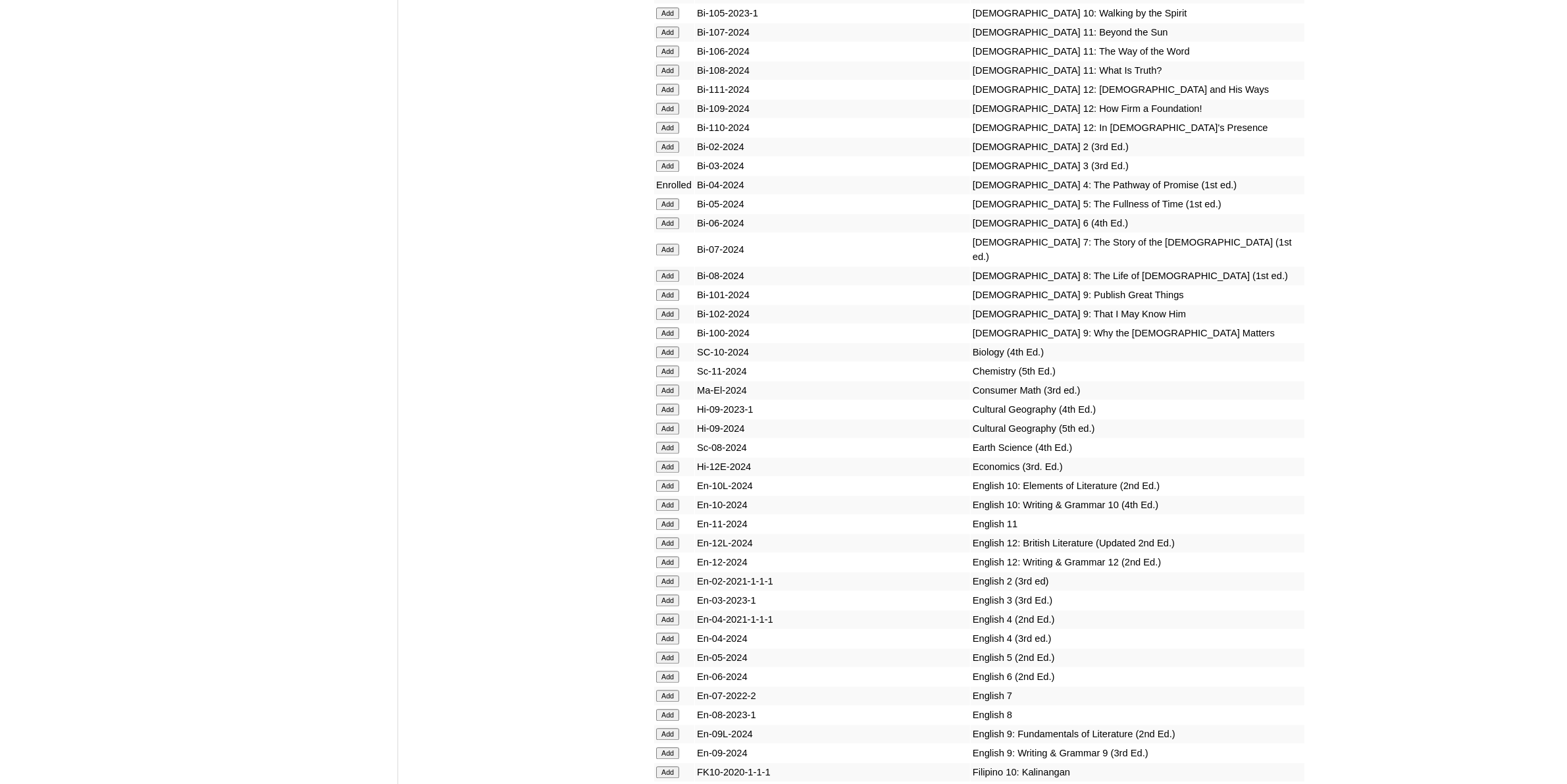
click at [672, 632] on input "Add" at bounding box center [668, 638] width 23 height 12
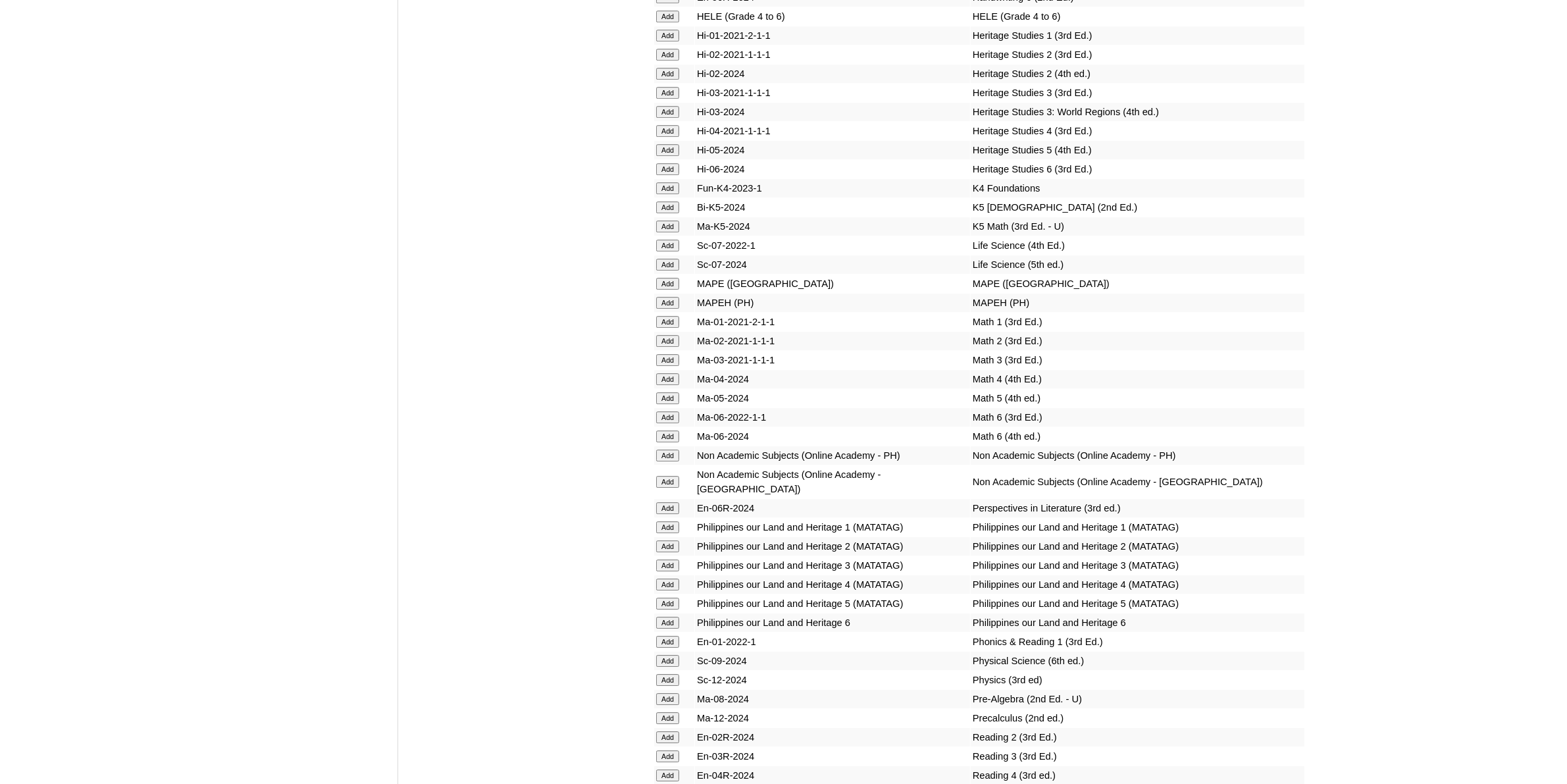
scroll to position [4853, 0]
click at [672, 768] on input "Add" at bounding box center [668, 773] width 23 height 12
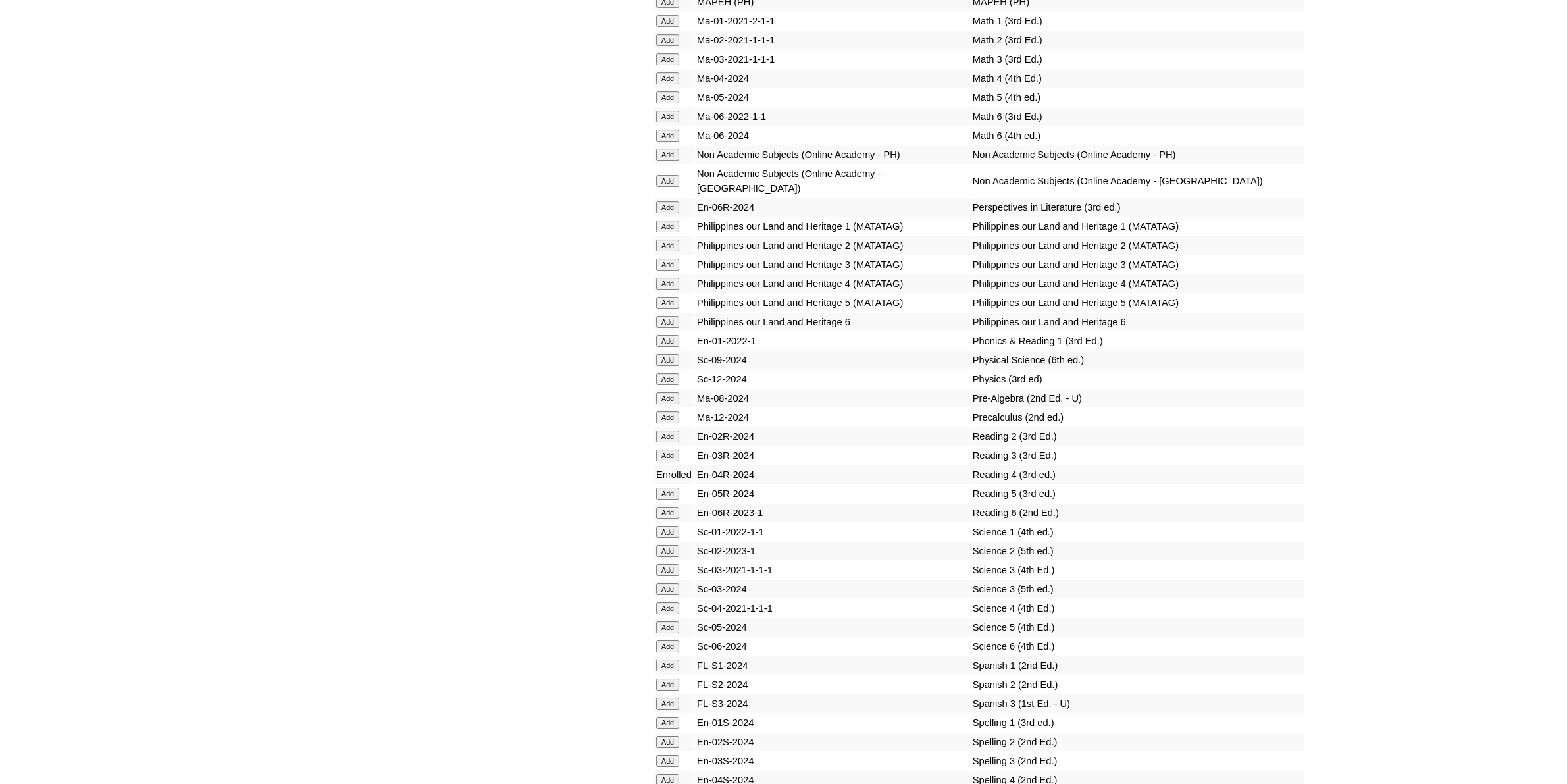
scroll to position [5181, 0]
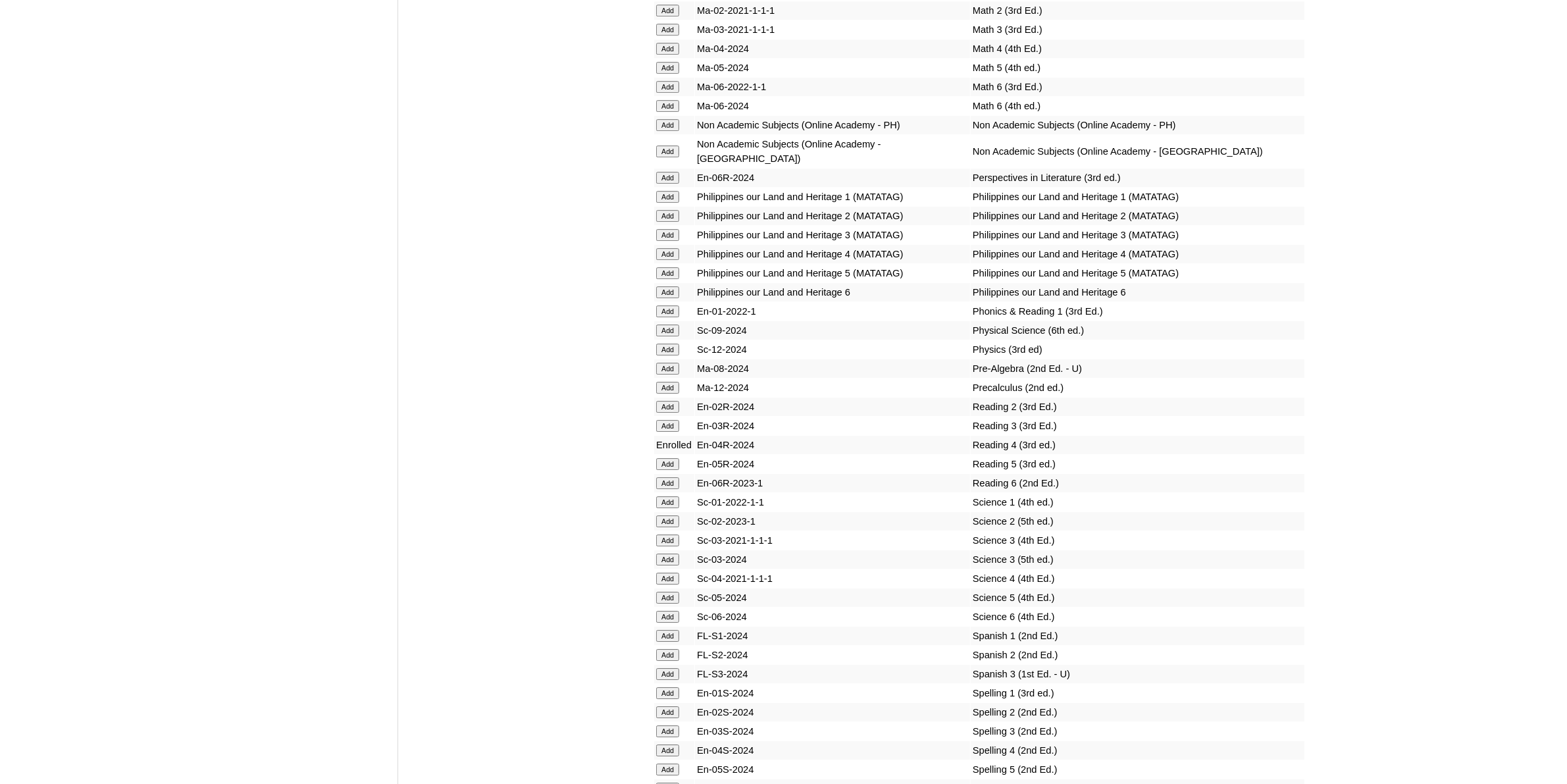
click at [674, 744] on input "Add" at bounding box center [668, 749] width 23 height 12
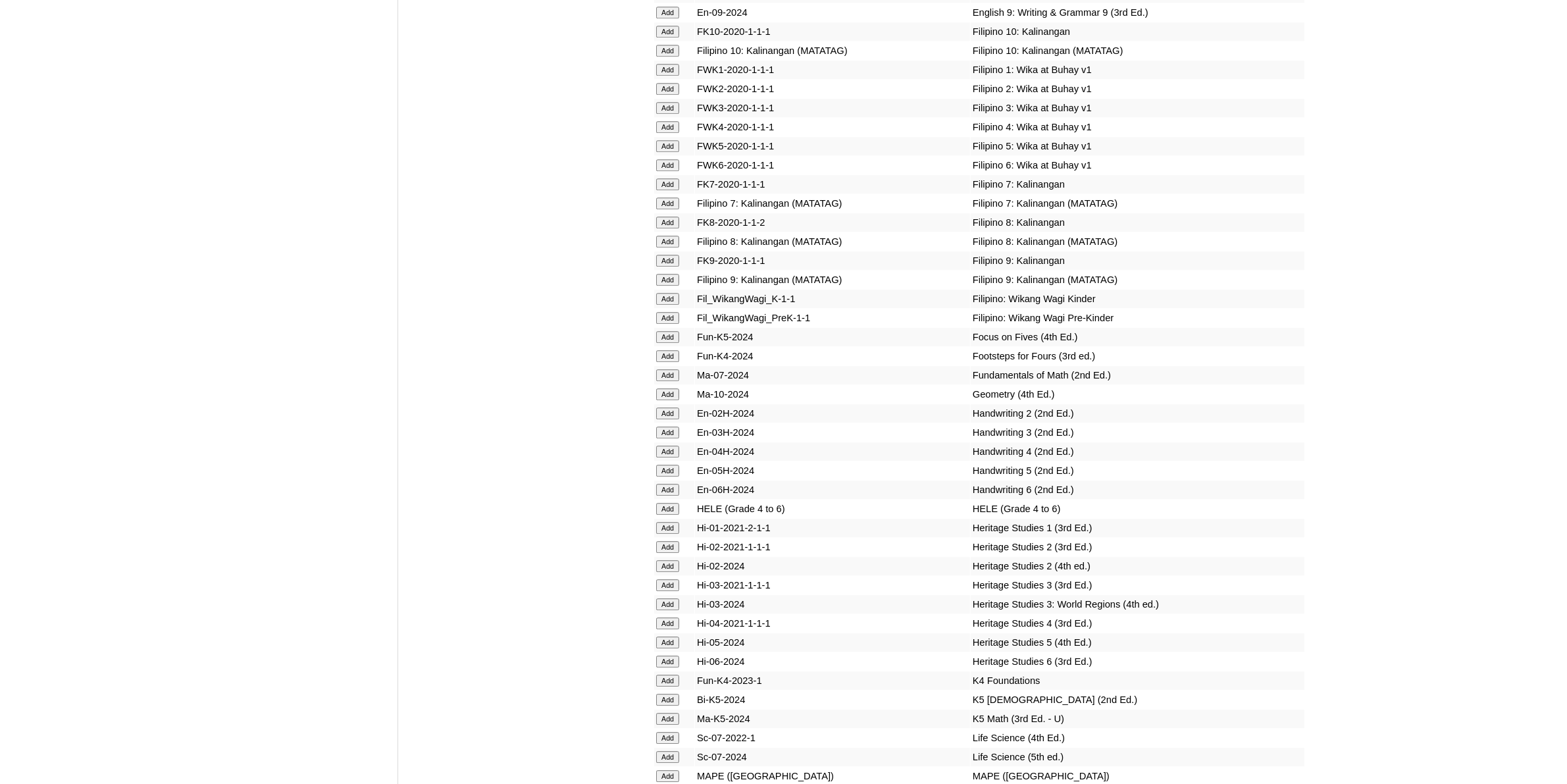
scroll to position [4524, 0]
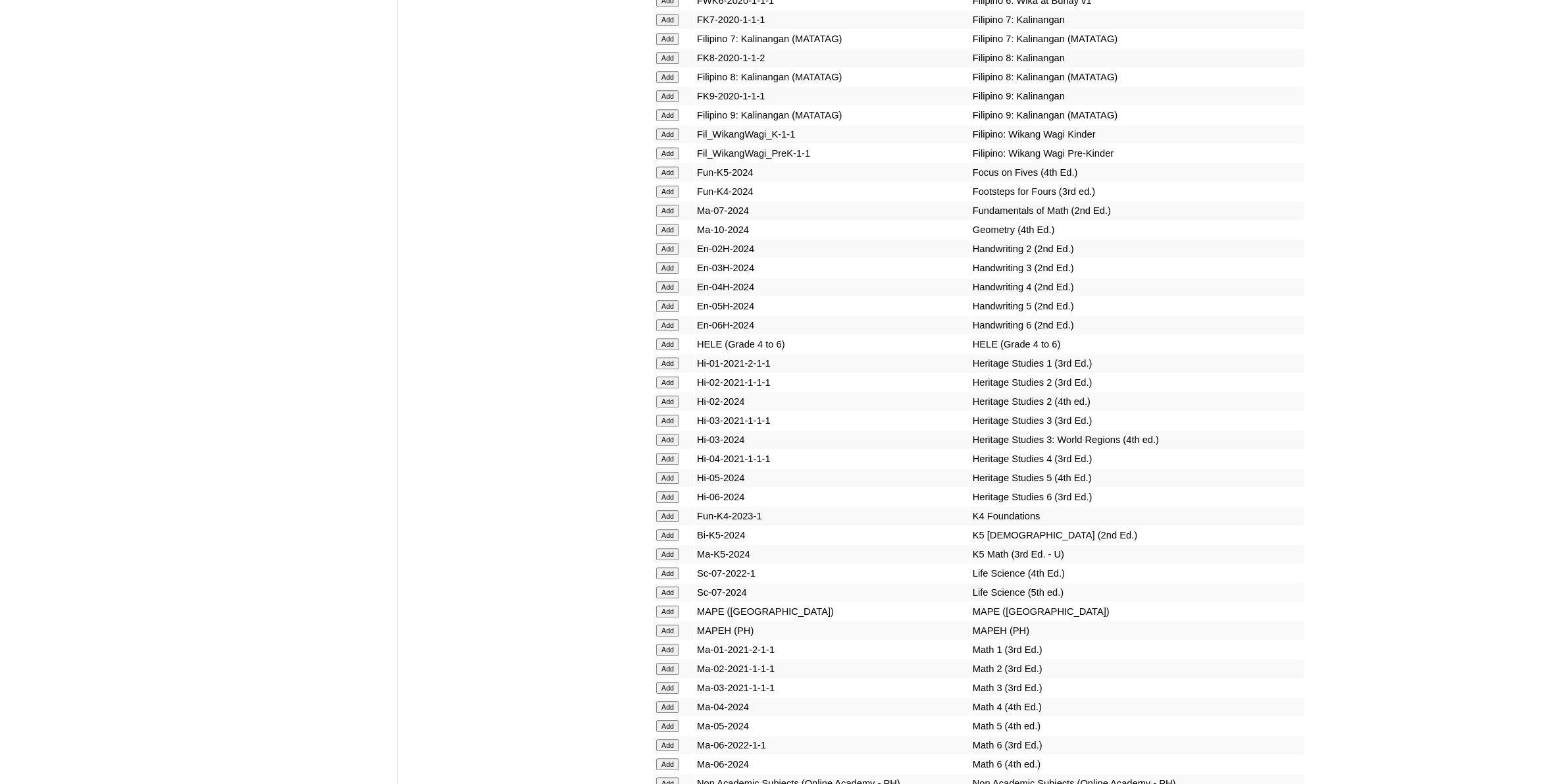
click at [678, 701] on input "Add" at bounding box center [668, 706] width 23 height 12
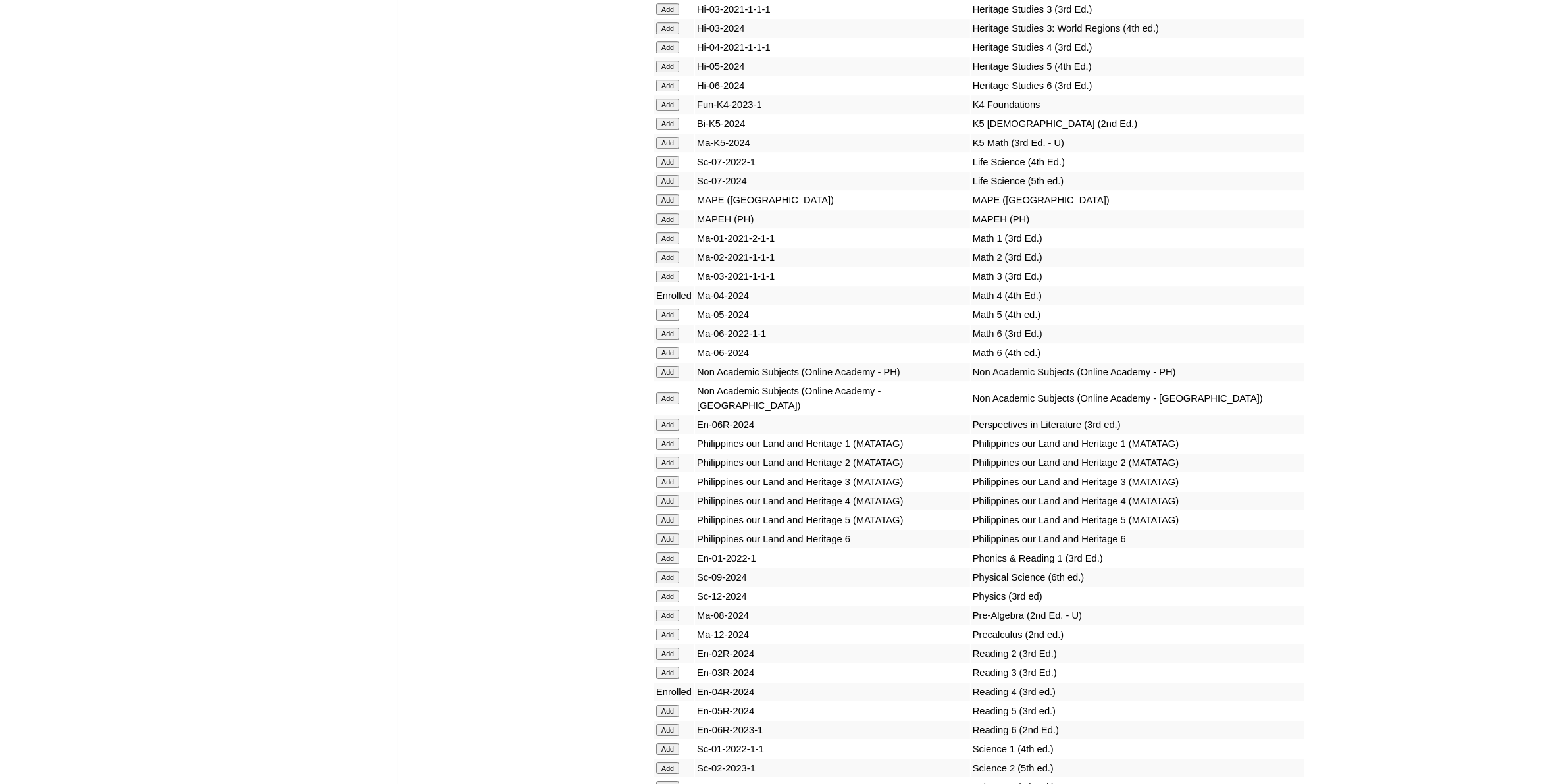
scroll to position [5099, 0]
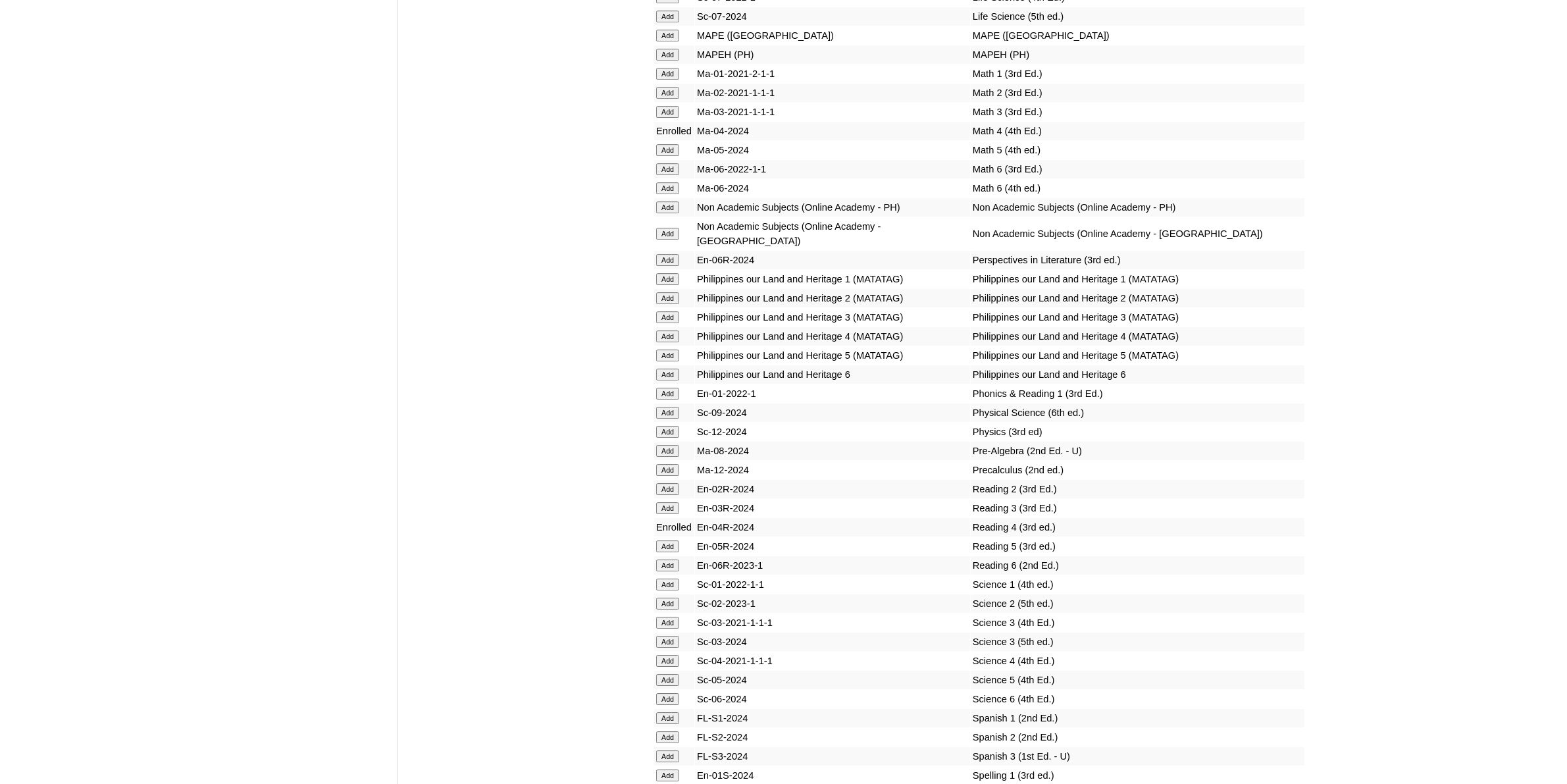
click at [674, 654] on input "Add" at bounding box center [668, 660] width 23 height 12
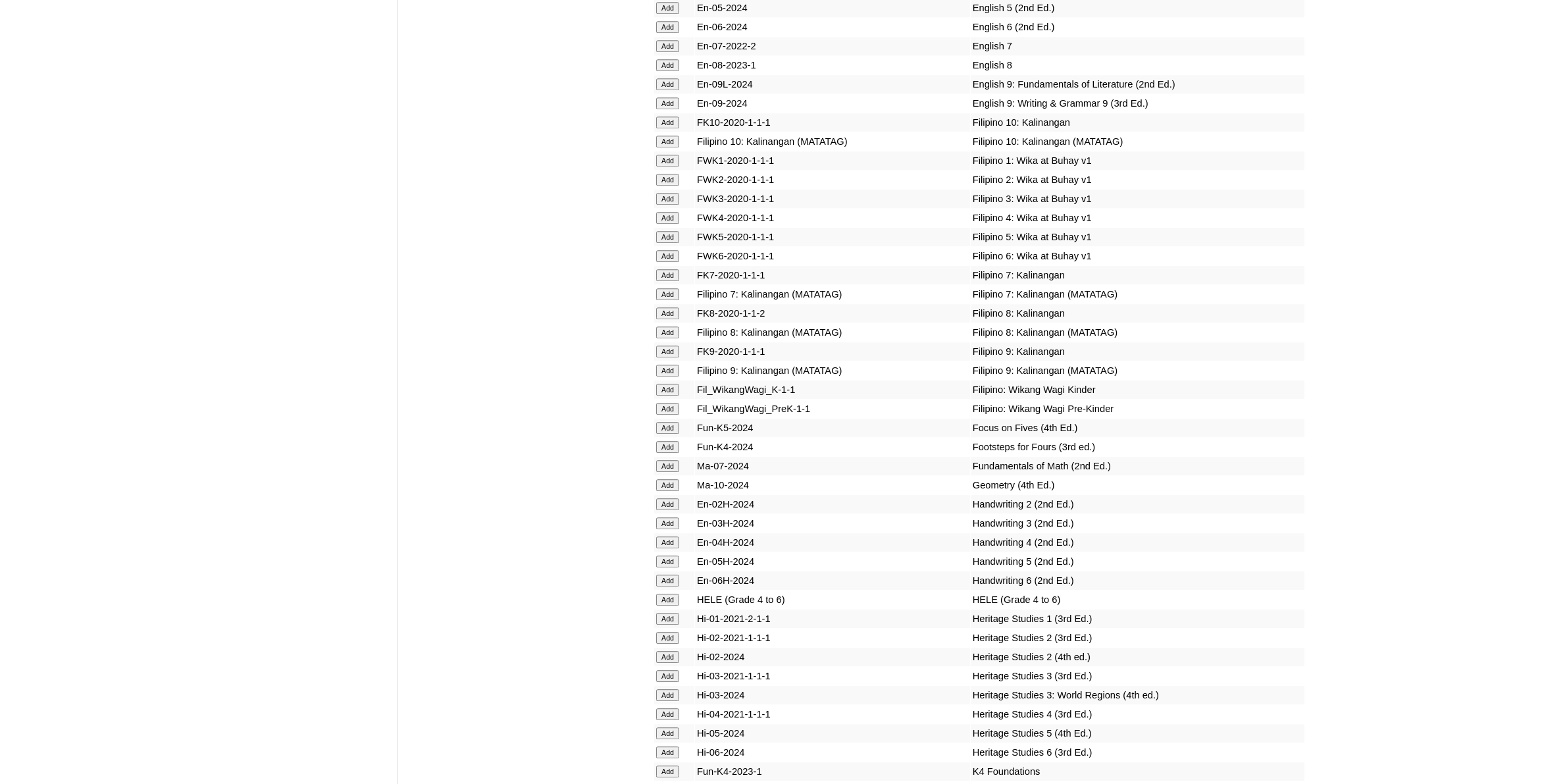
scroll to position [4277, 0]
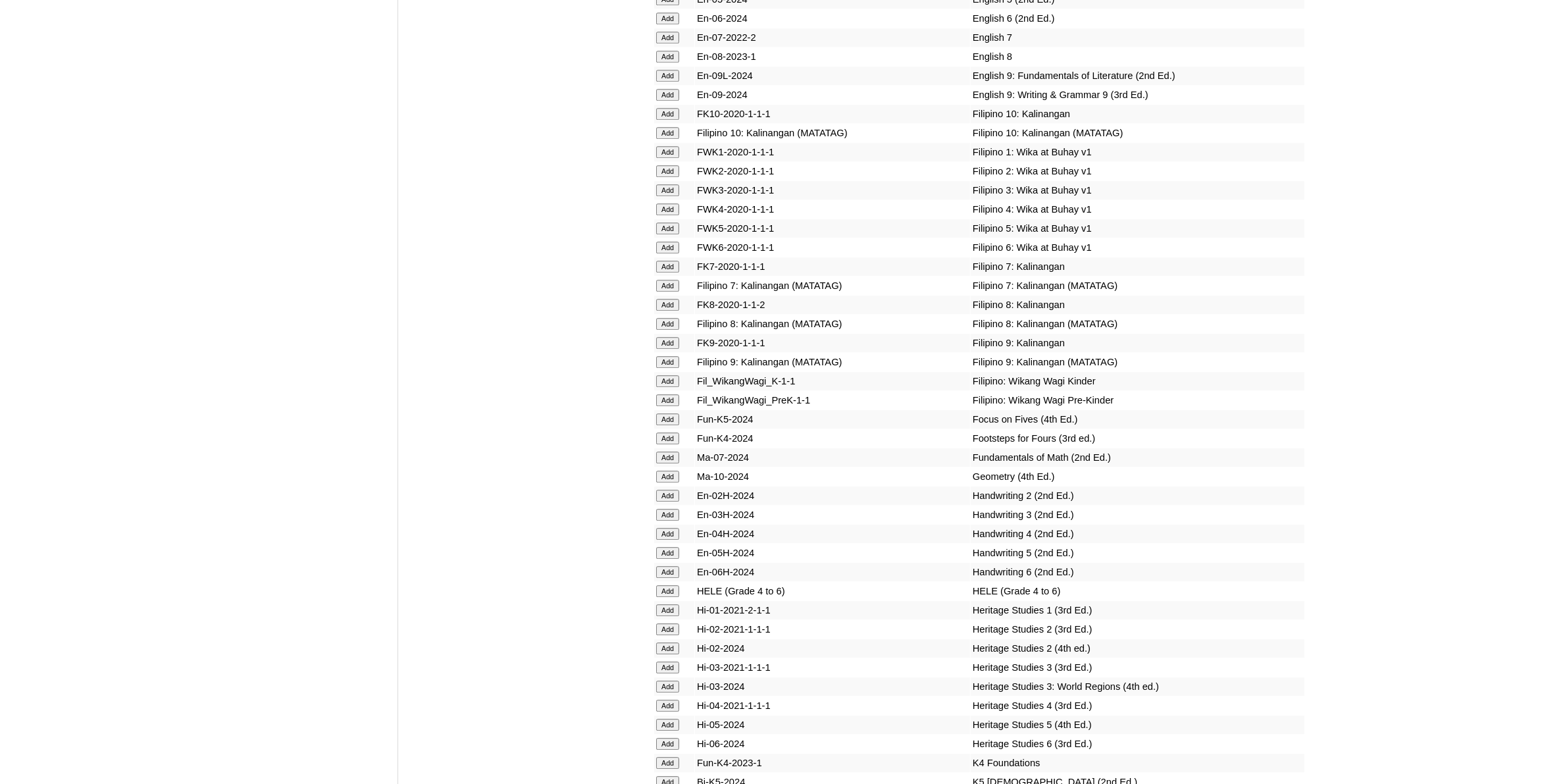
click at [665, 699] on input "Add" at bounding box center [668, 705] width 23 height 12
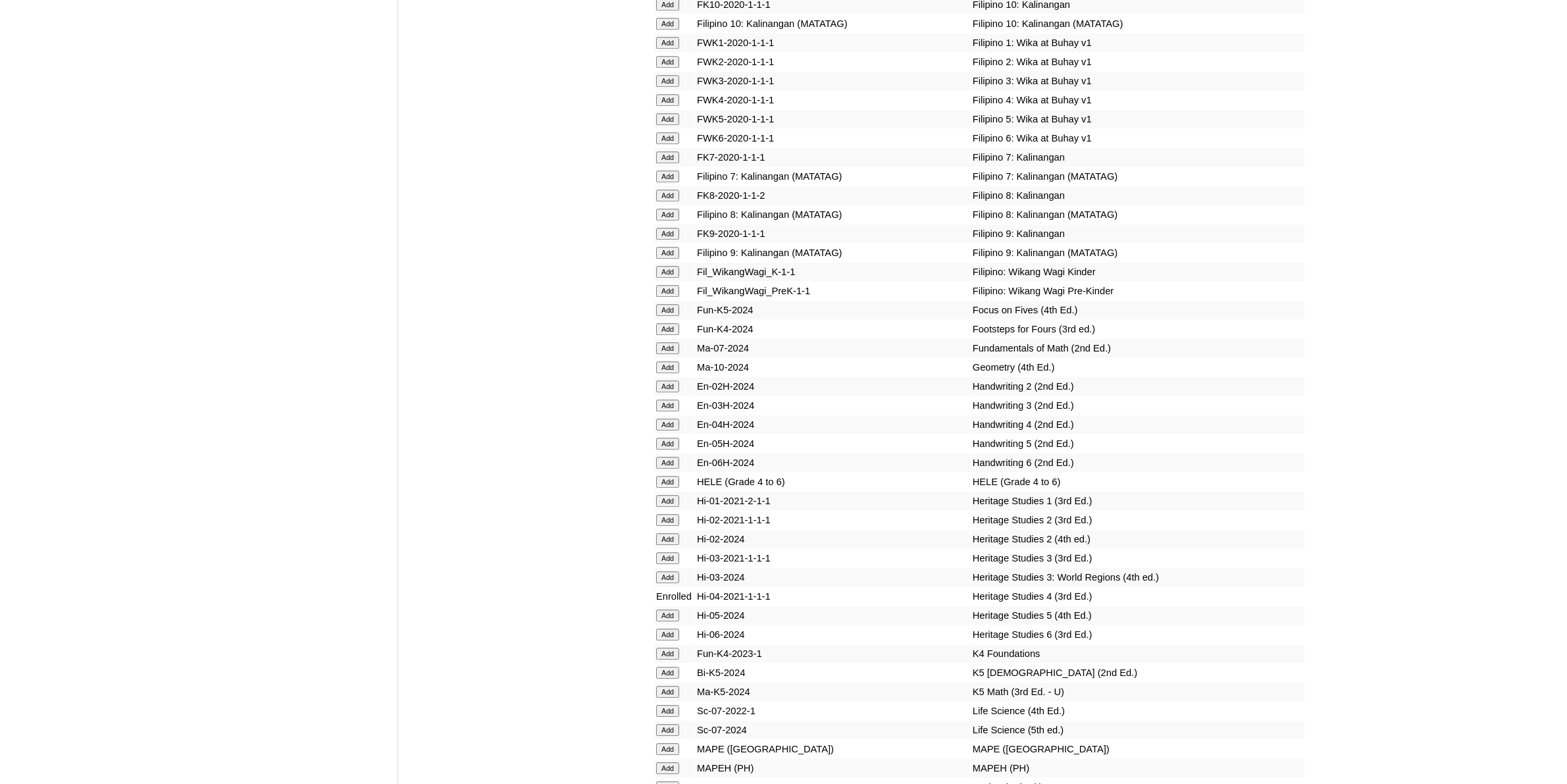
scroll to position [4524, 0]
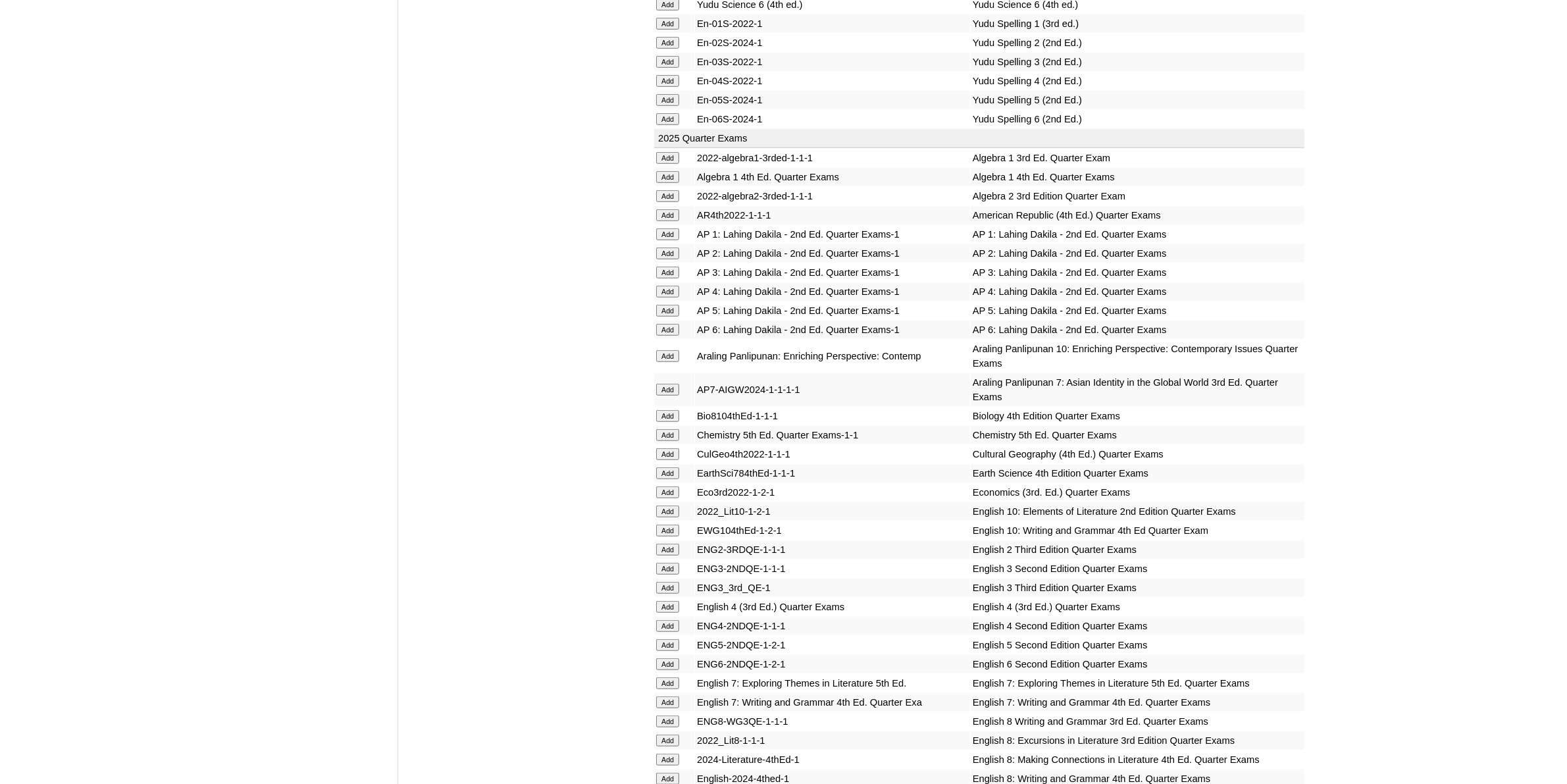
scroll to position [1316, 0]
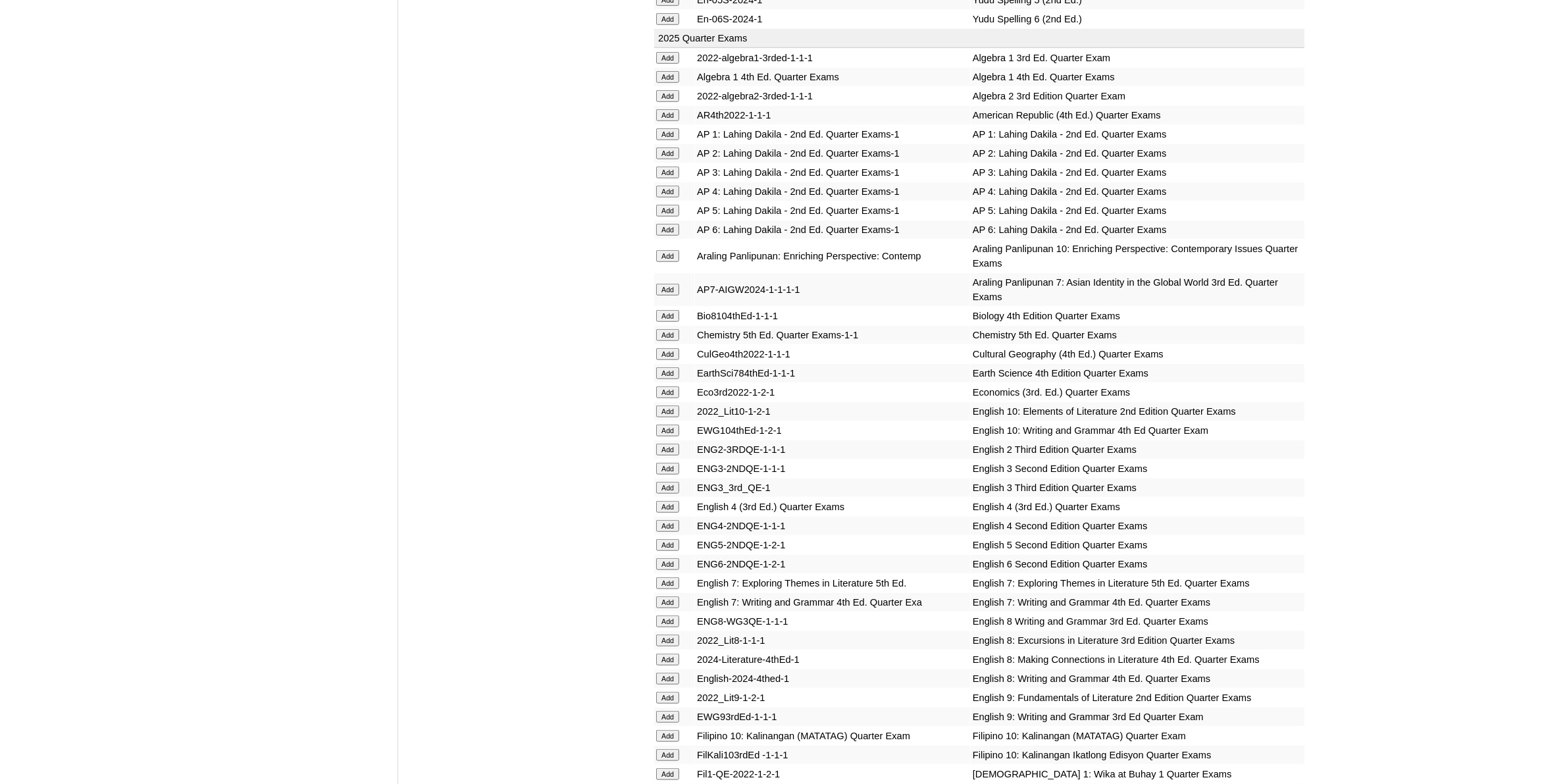
click at [676, 501] on input "Add" at bounding box center [668, 506] width 23 height 12
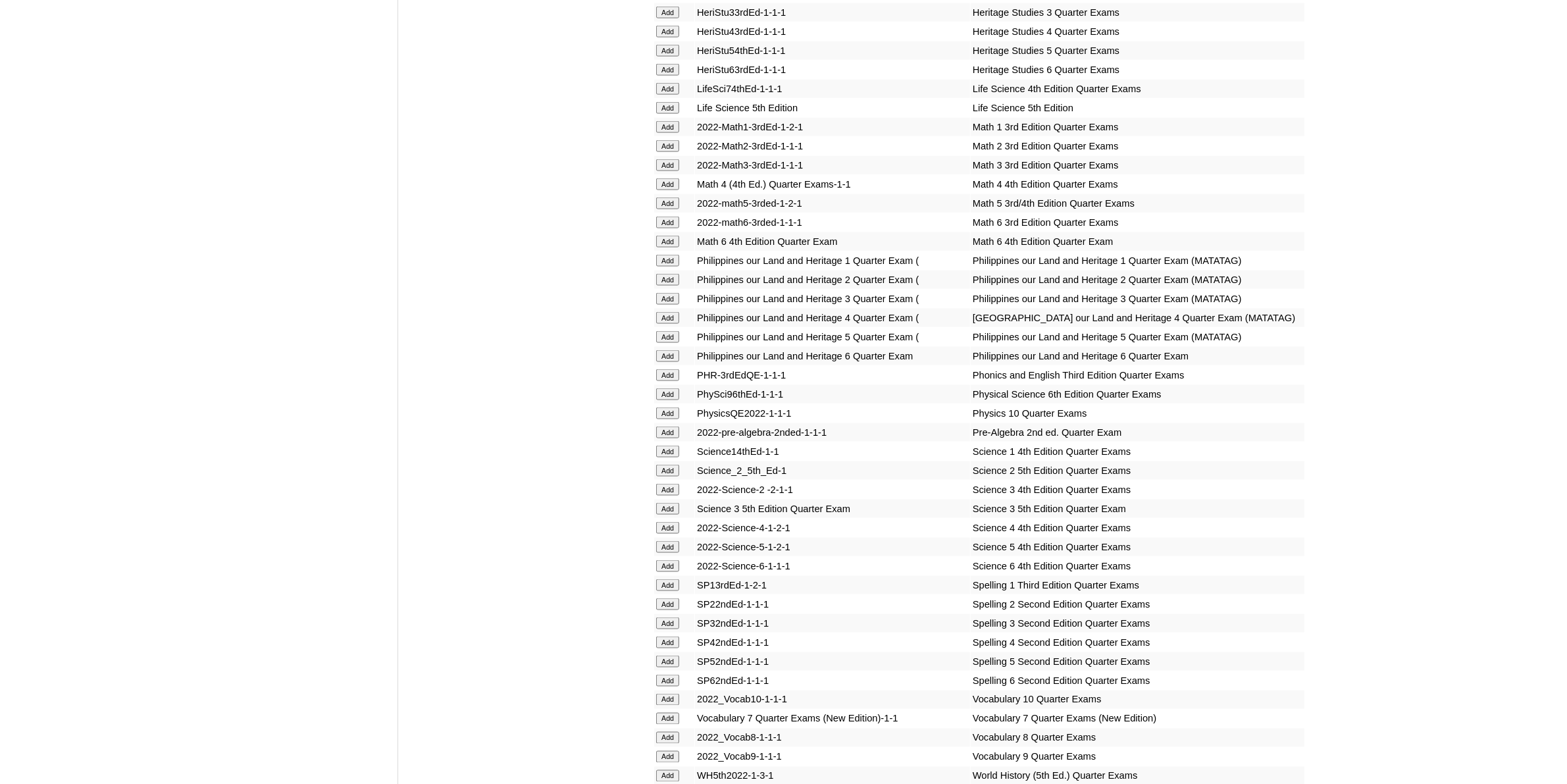
scroll to position [2467, 0]
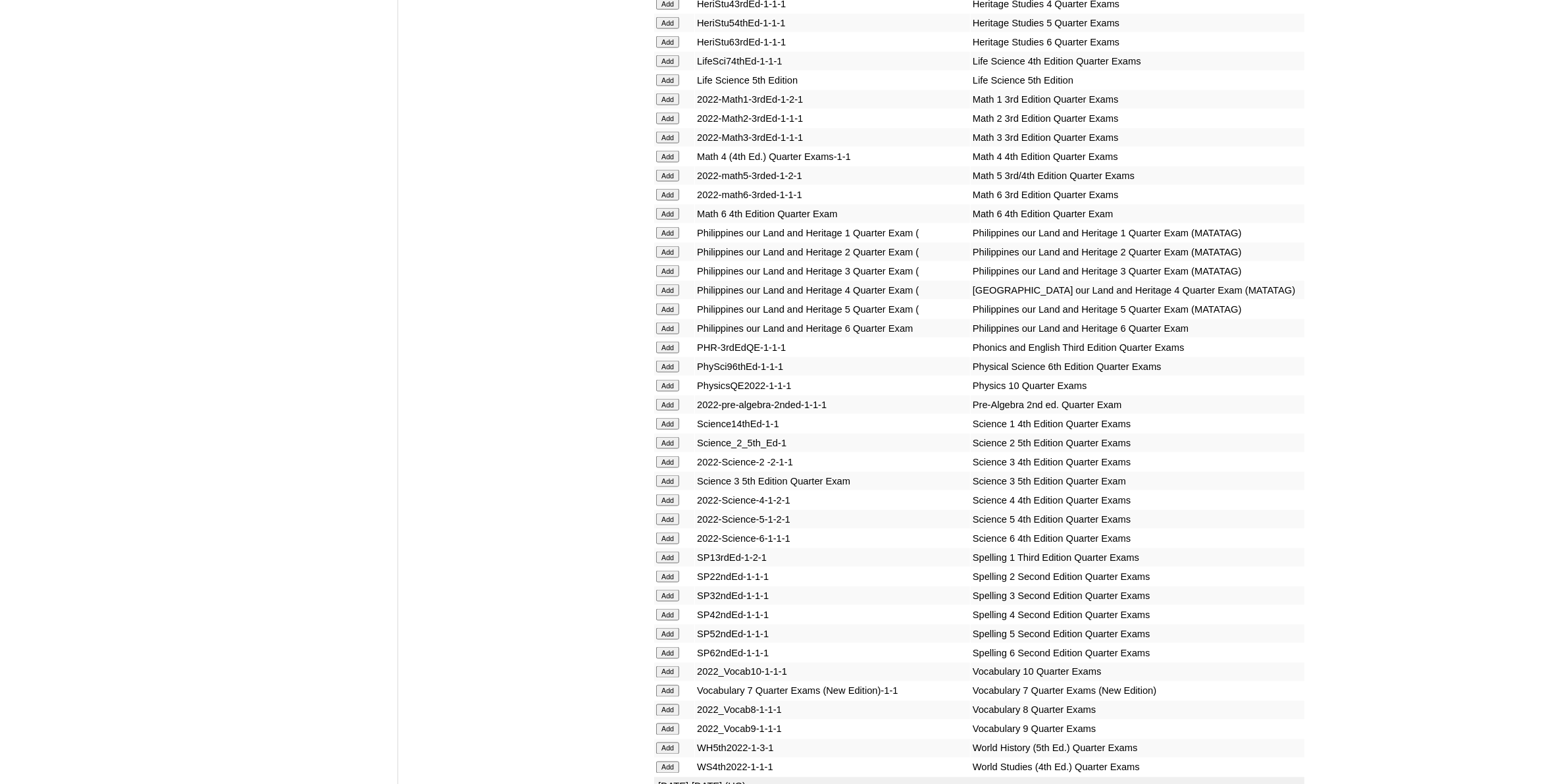
click at [673, 608] on input "Add" at bounding box center [668, 614] width 23 height 12
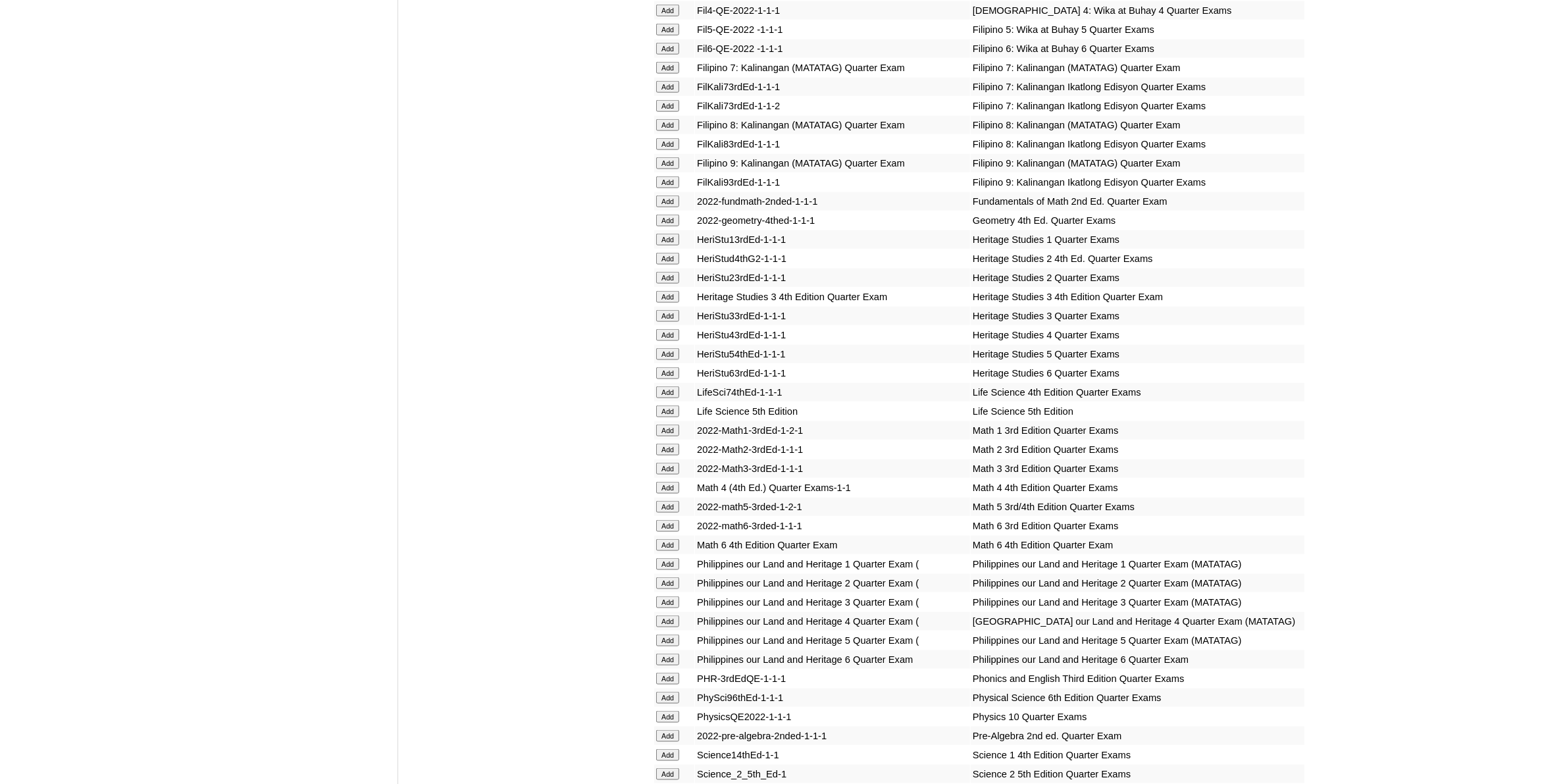
scroll to position [2138, 0]
click at [663, 479] on input "Add" at bounding box center [668, 485] width 23 height 12
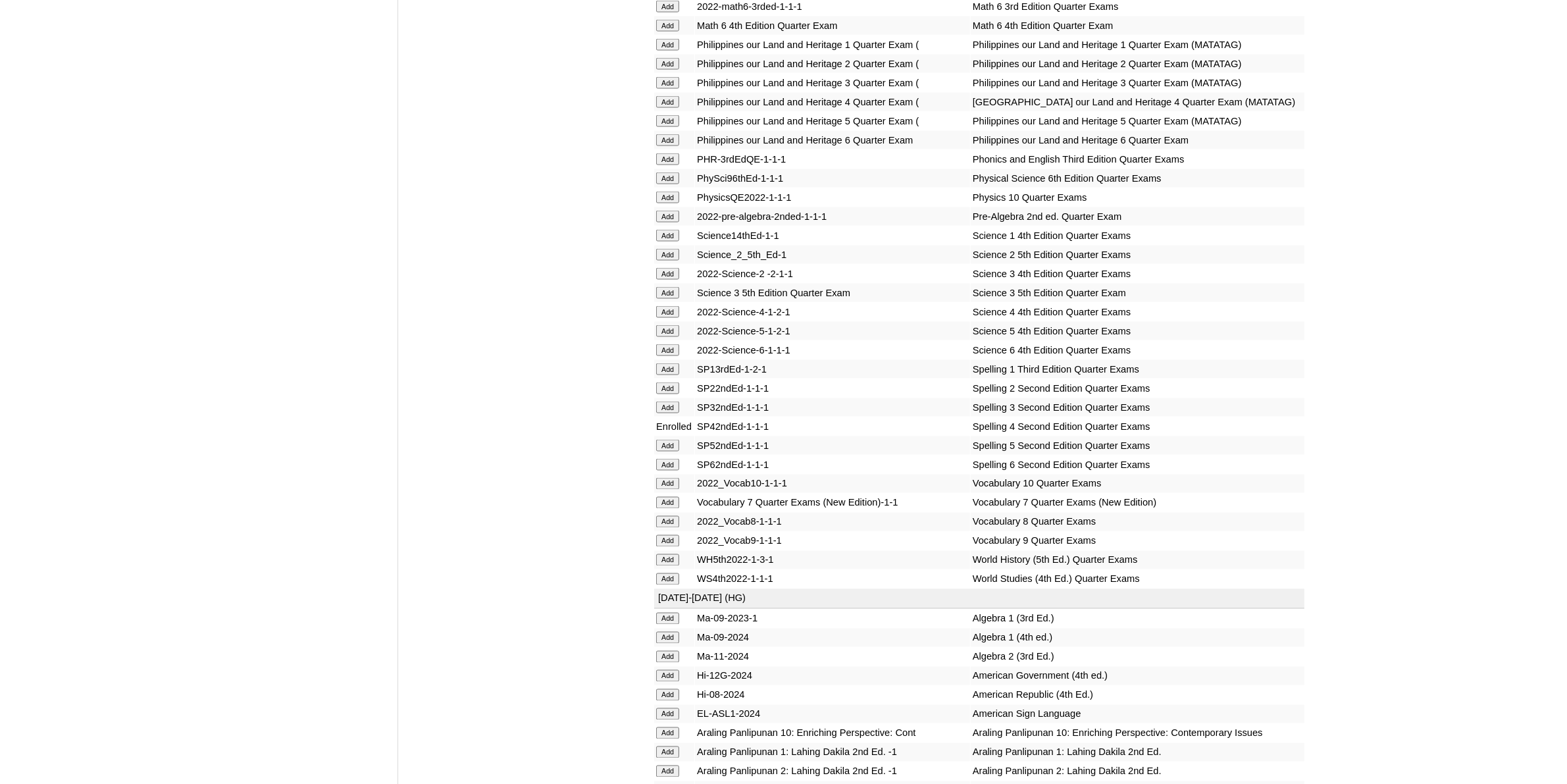
scroll to position [2796, 0]
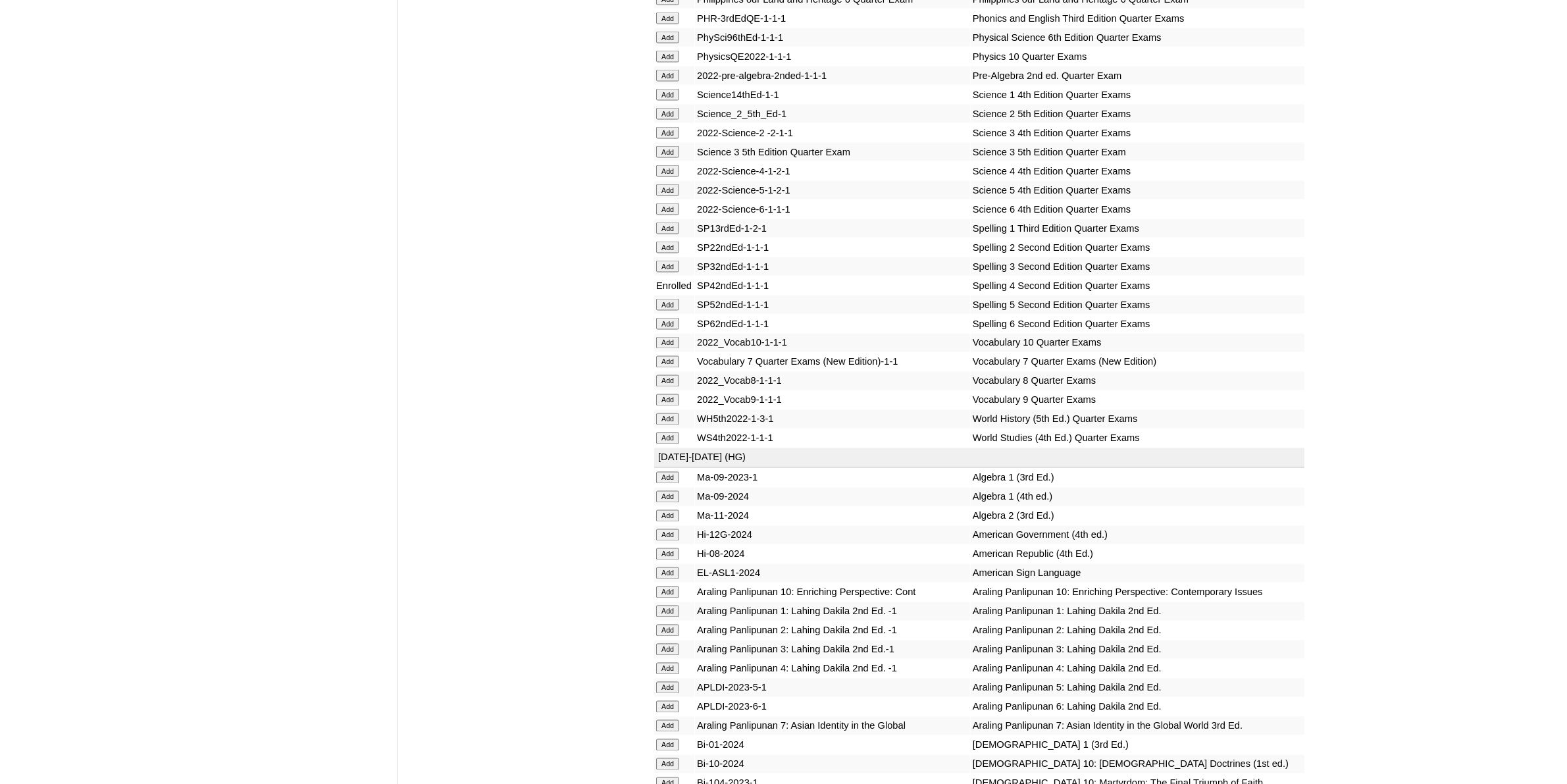
click at [673, 165] on input "Add" at bounding box center [668, 171] width 23 height 12
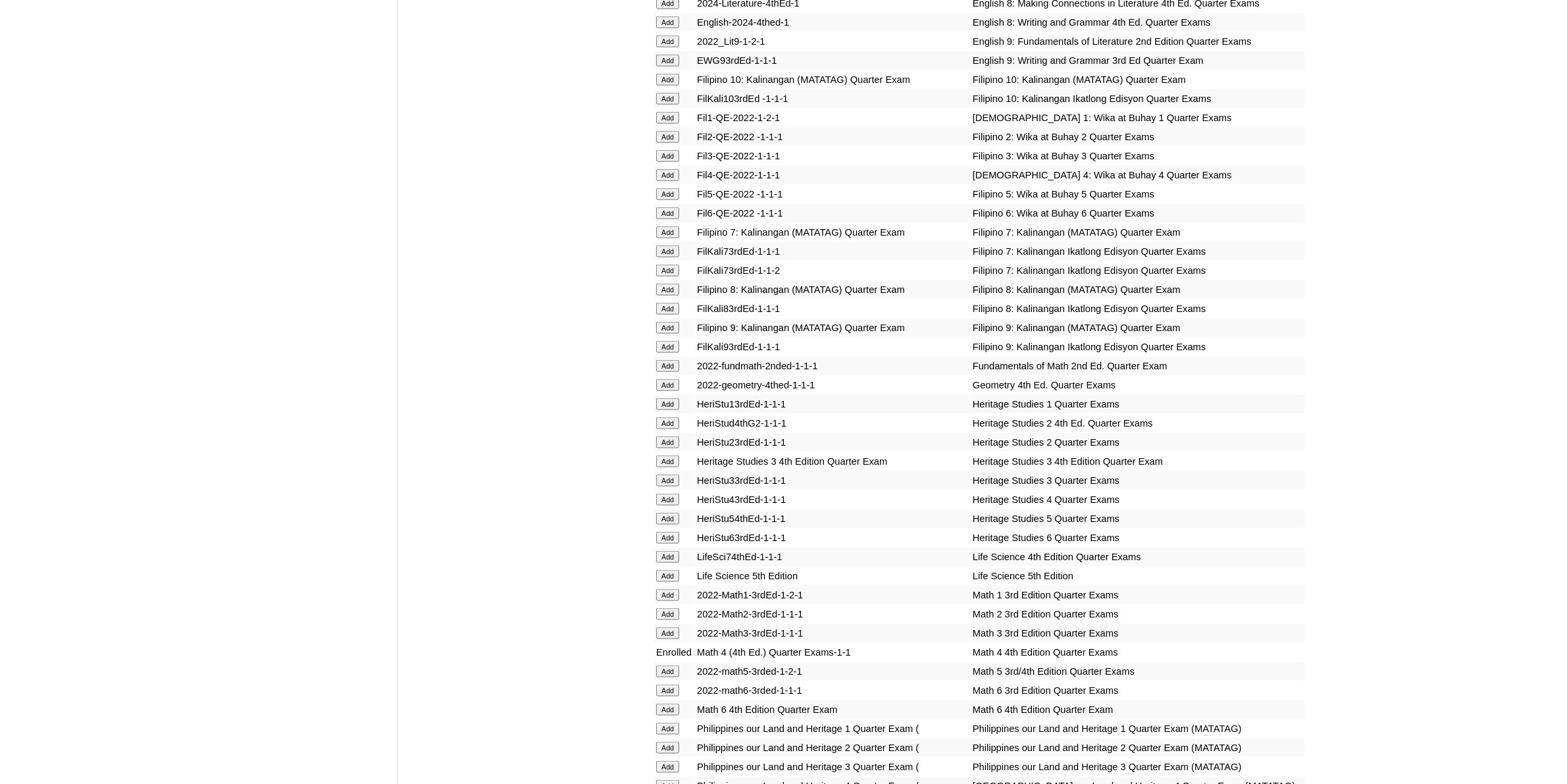
scroll to position [1974, 0]
click at [668, 492] on input "Add" at bounding box center [668, 497] width 23 height 12
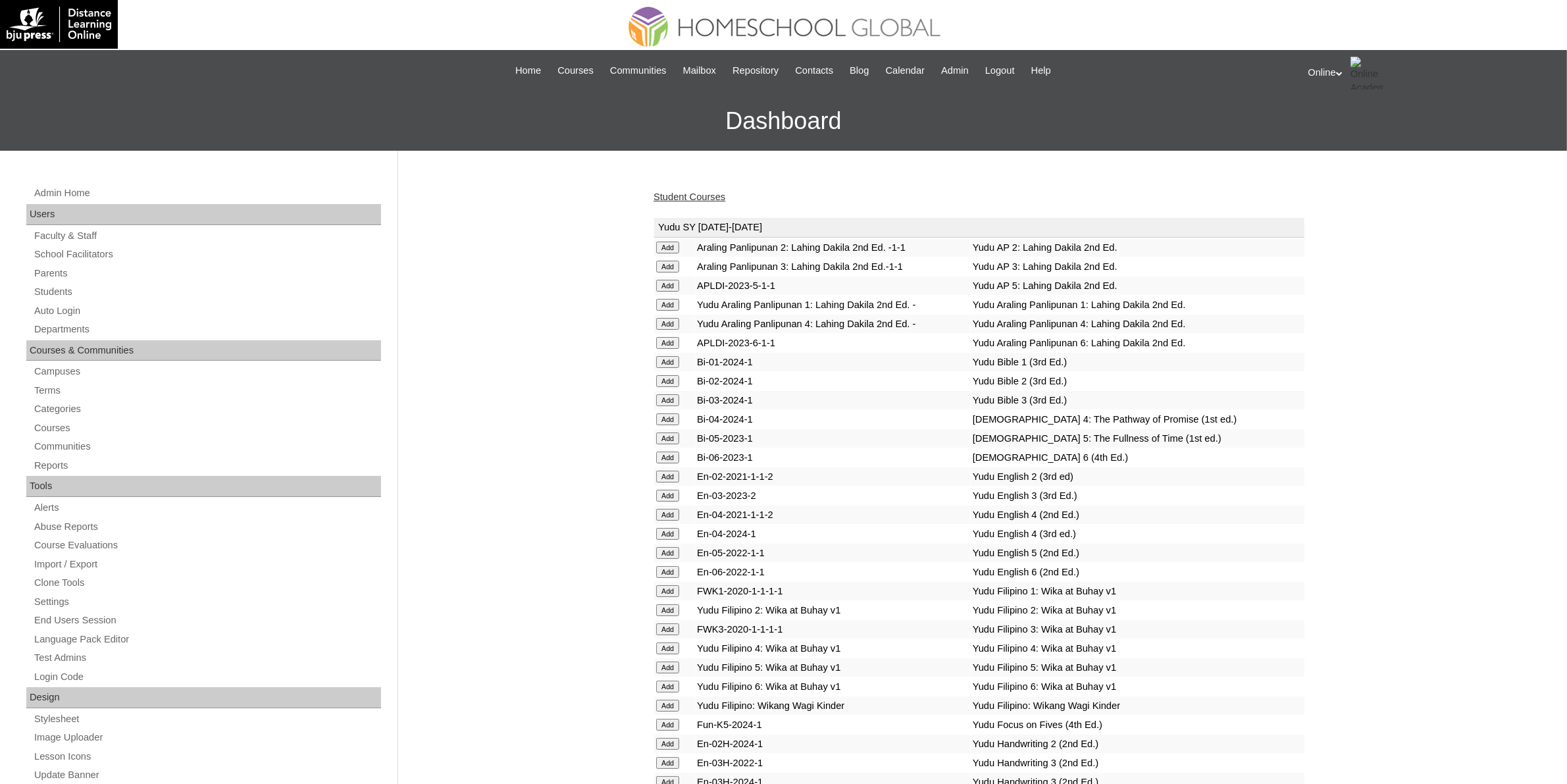
click at [708, 198] on link "Student Courses" at bounding box center [689, 197] width 72 height 11
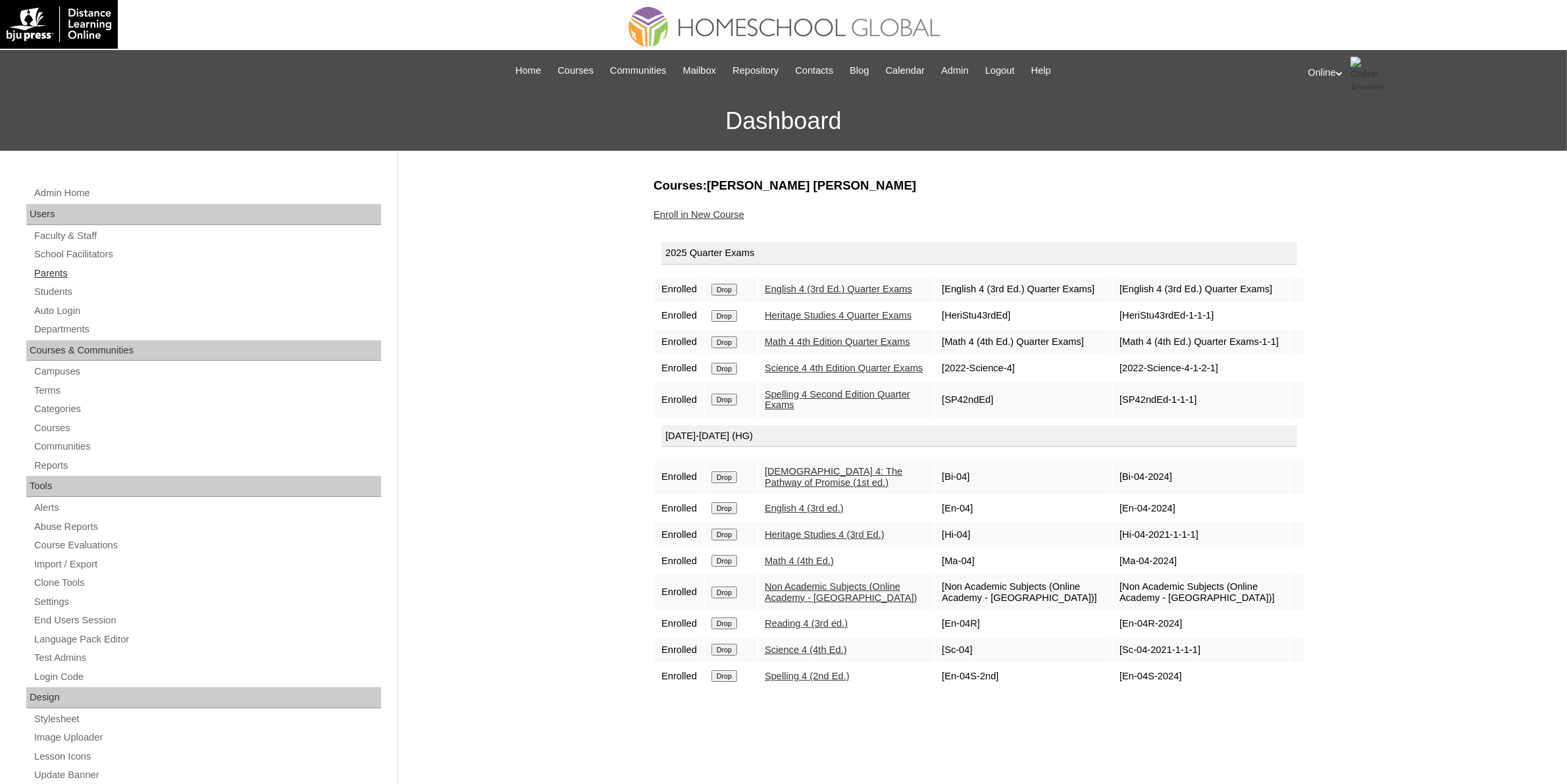
click at [56, 276] on link "Parents" at bounding box center [207, 273] width 348 height 16
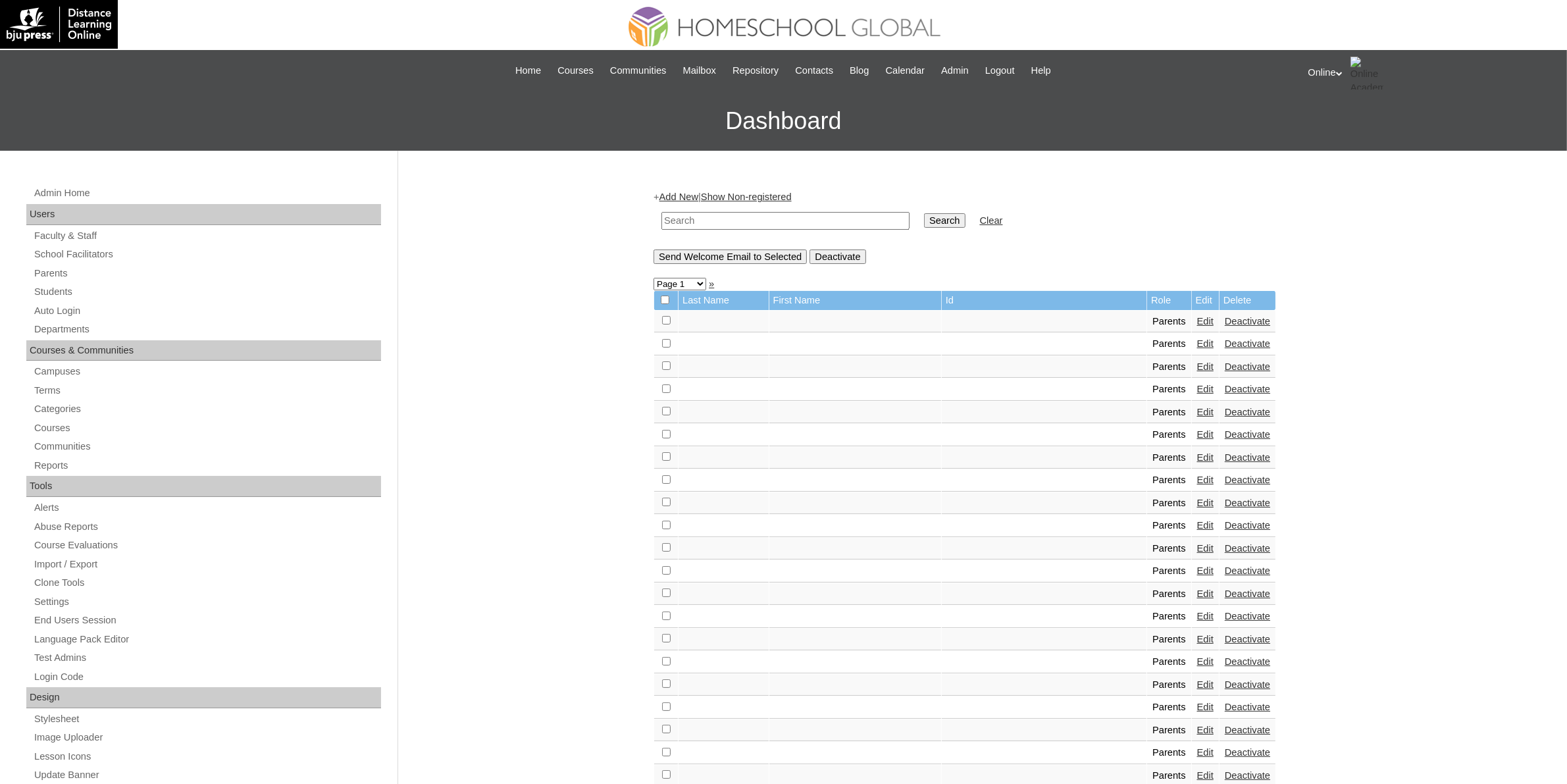
click at [692, 219] on input "text" at bounding box center [786, 220] width 248 height 18
paste input "HGP0257-OACAD2025"
type input "HGP0257-OACAD2025"
click at [924, 224] on input "Search" at bounding box center [944, 220] width 41 height 14
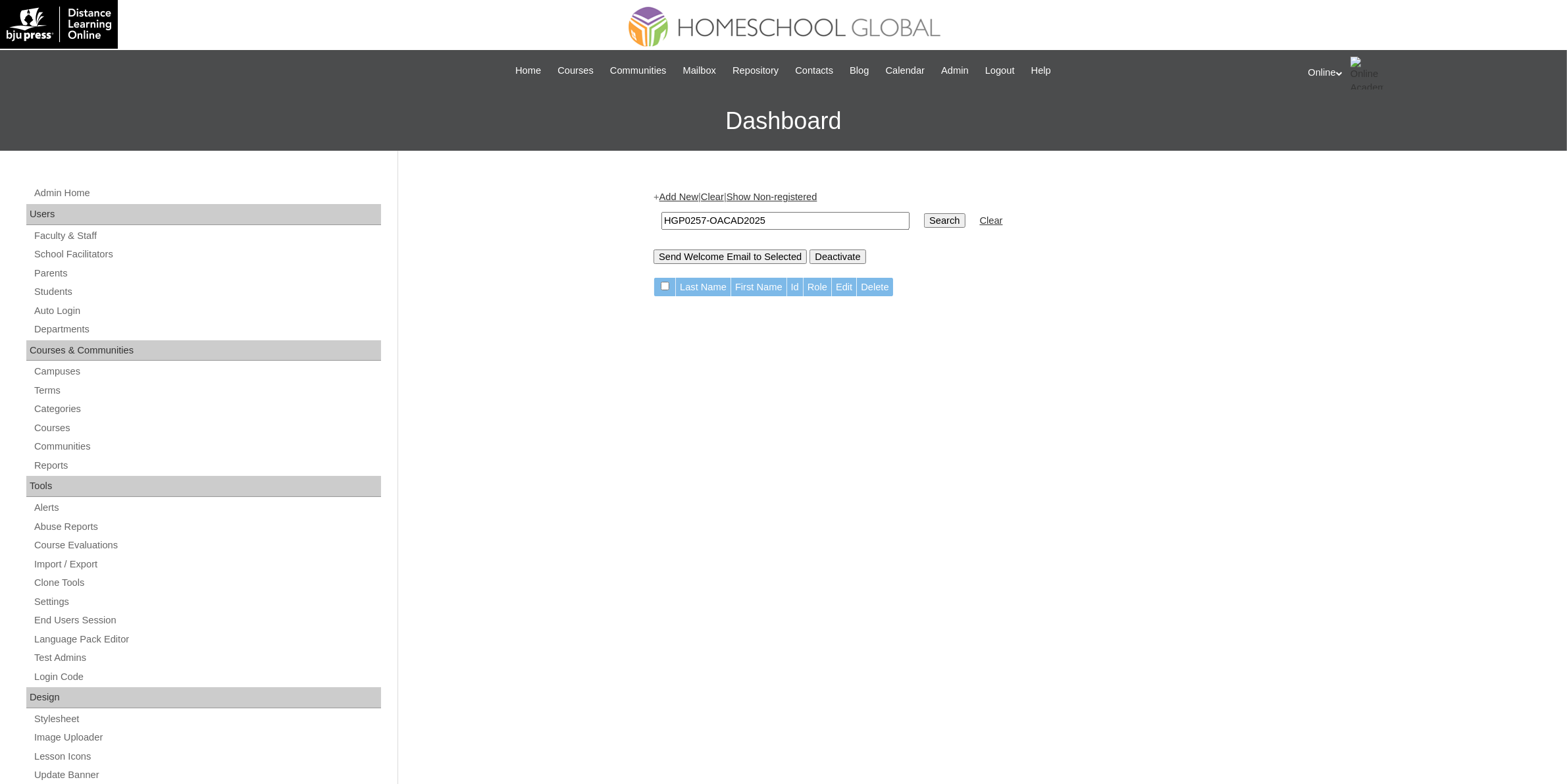
click at [693, 195] on link "Add New" at bounding box center [678, 197] width 39 height 11
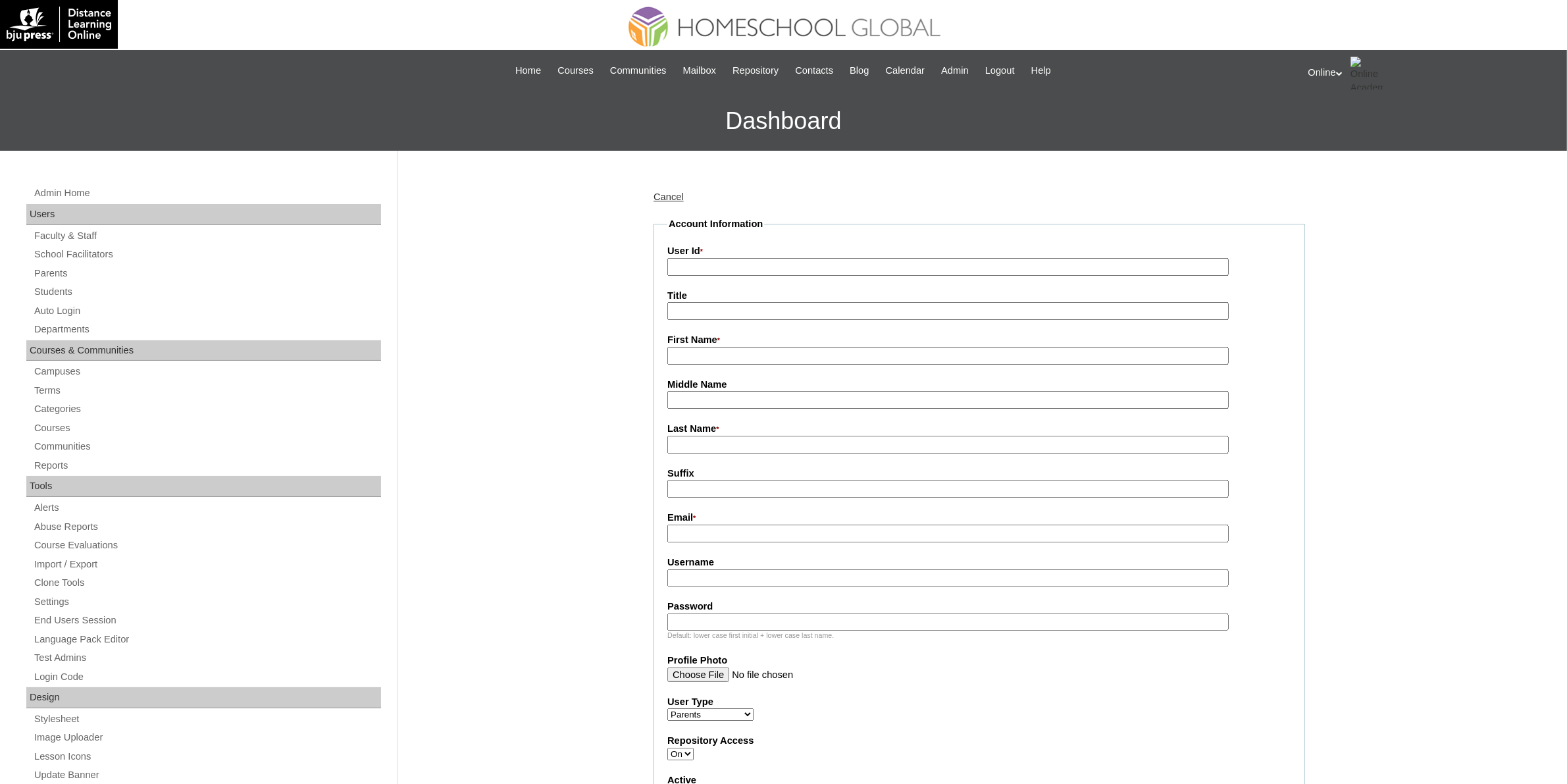
click at [699, 268] on input "User Id *" at bounding box center [948, 267] width 562 height 18
paste input "HGP0257-OACAD2025"
type input "HGP0257-OACAD2025"
click at [759, 349] on input "First Name *" at bounding box center [948, 355] width 562 height 18
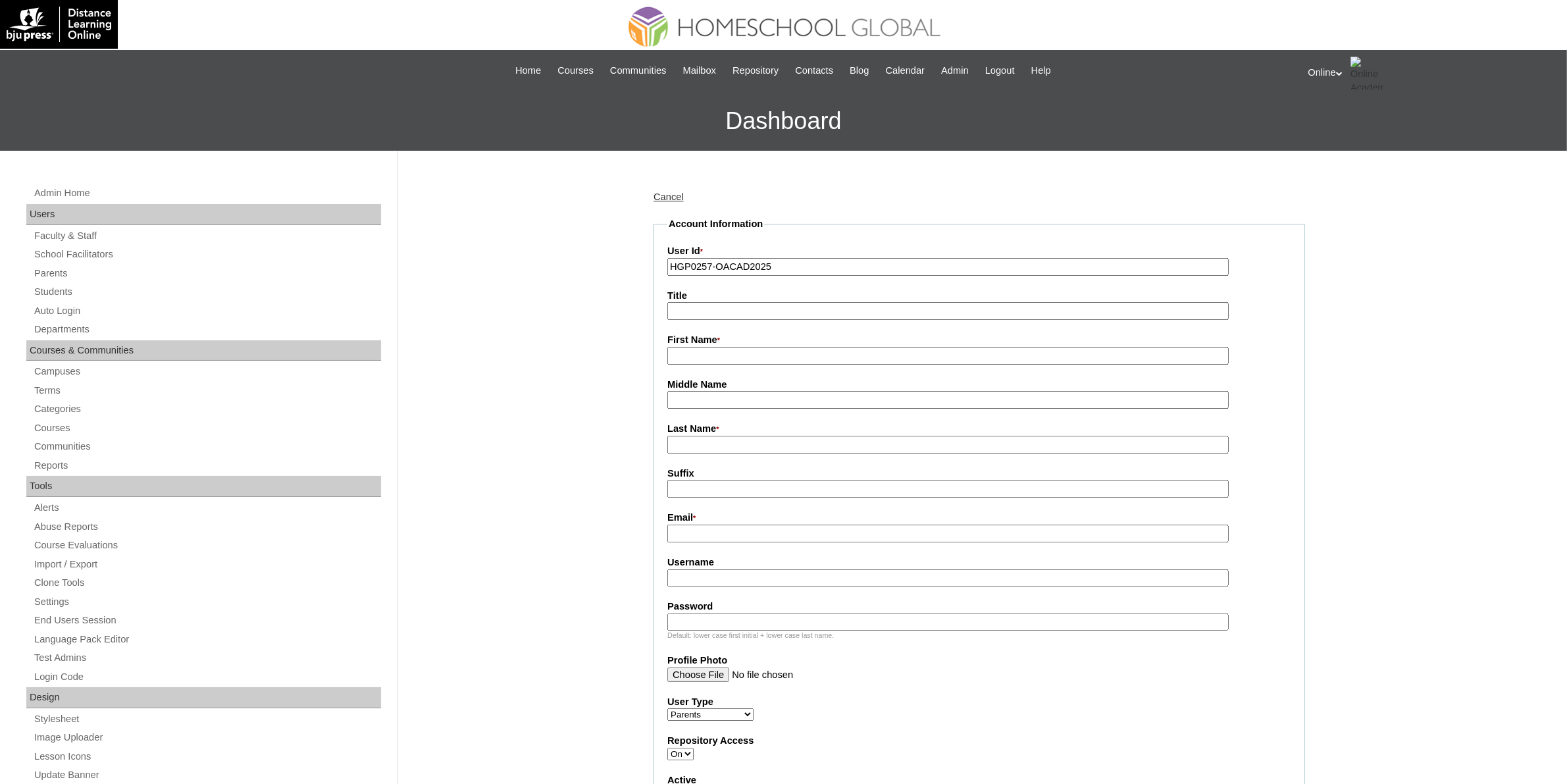
paste input "Leonere Hermosa"
click at [740, 351] on input "Leonere Hermosa" at bounding box center [948, 355] width 562 height 18
type input "Leonere"
click at [706, 437] on input "Last Name *" at bounding box center [948, 444] width 562 height 18
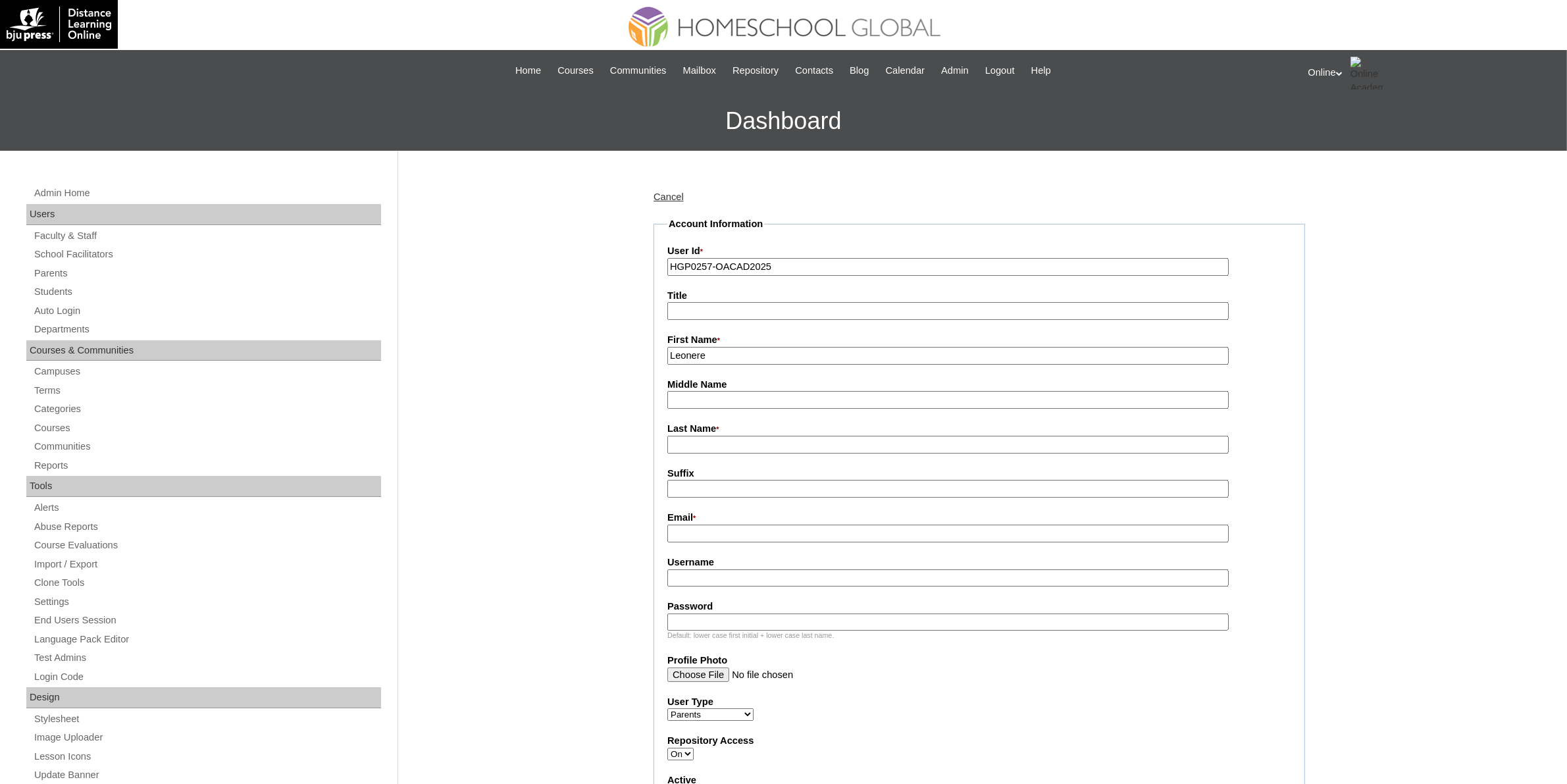
click at [706, 437] on input "Last Name *" at bounding box center [948, 444] width 562 height 18
paste input "Hermosa"
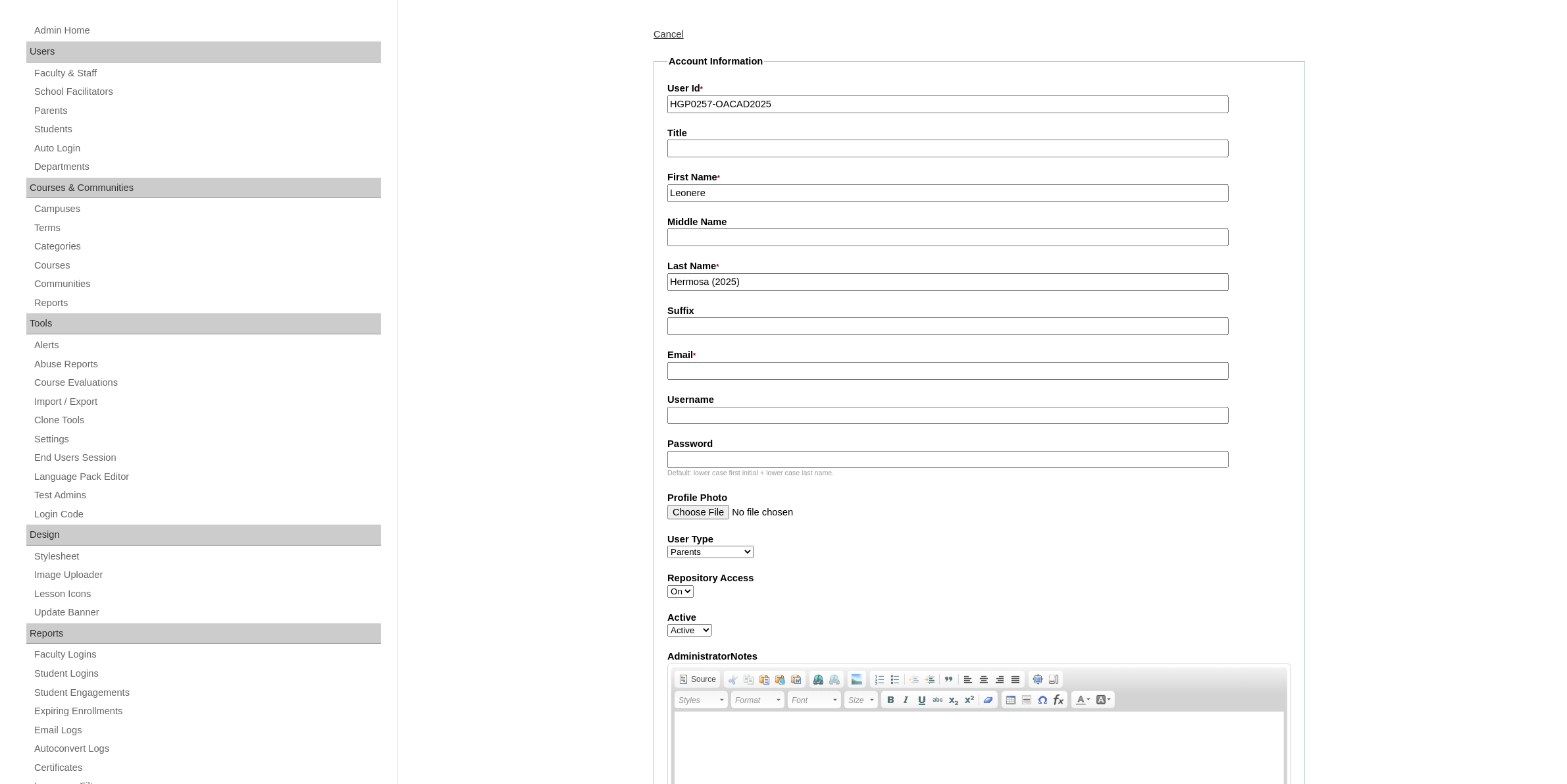
scroll to position [165, 0]
type input "Hermosa (2025)"
click at [757, 364] on input "Email *" at bounding box center [948, 369] width 562 height 18
paste input "lerin.hermosa@gmail.com"
type input "lerin.hermosa@gmail.com"
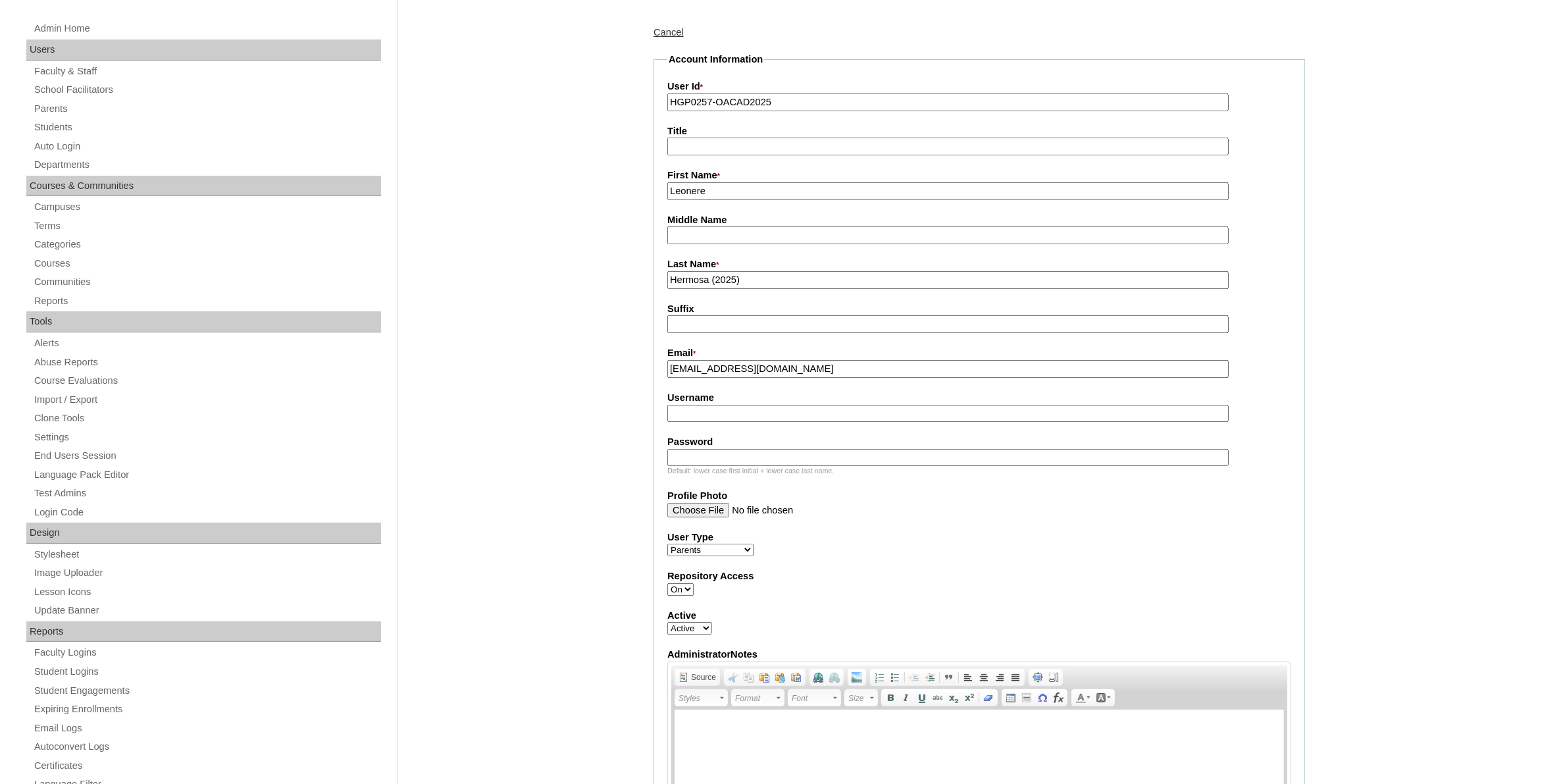
click at [722, 408] on input "Username" at bounding box center [948, 414] width 562 height 18
paste input "hermosa2025"
type input "hermosa2025"
click at [722, 452] on input "Password" at bounding box center [948, 458] width 562 height 18
paste input "mLpbH"
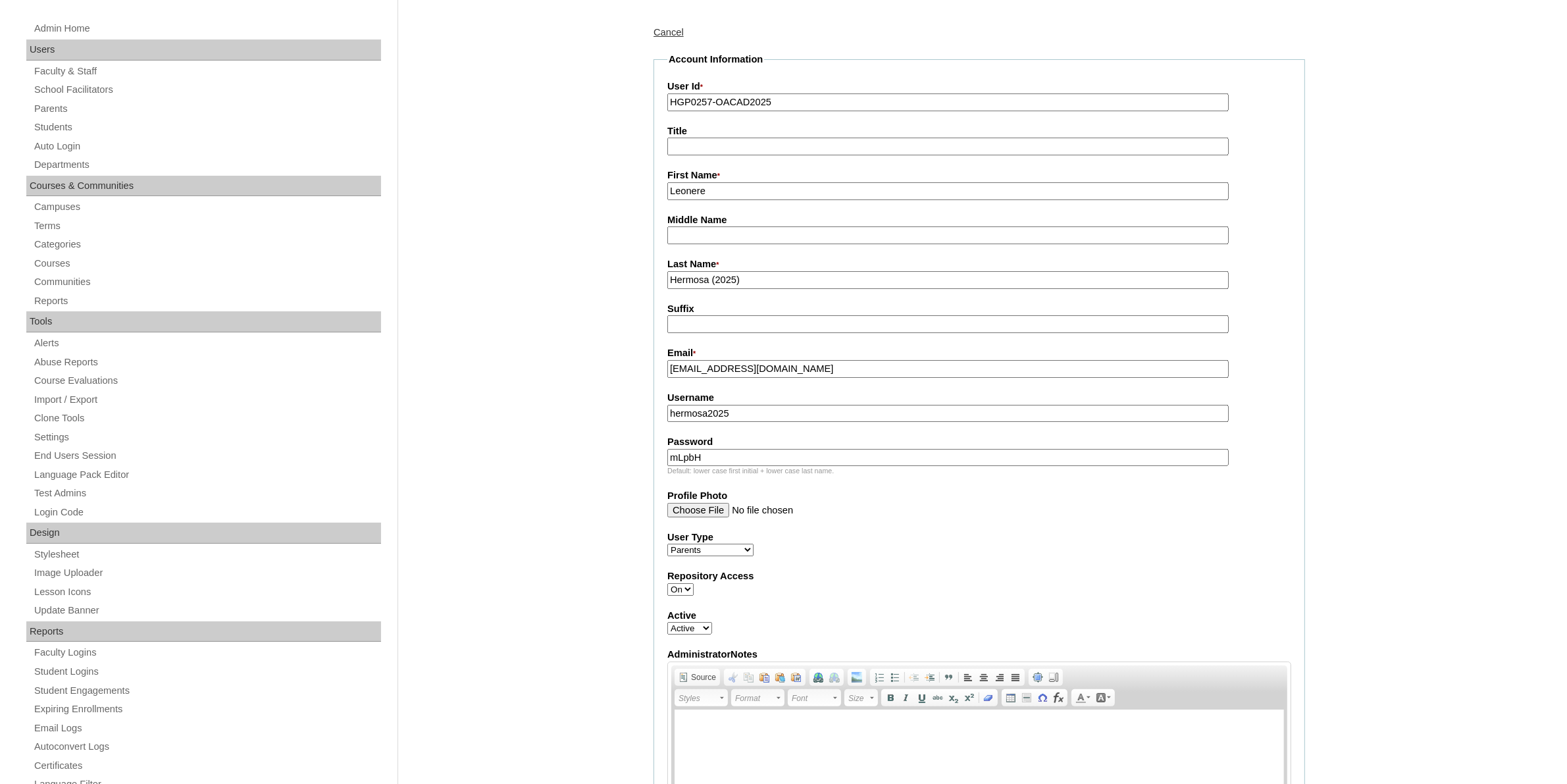
type input "mLpbH"
click at [554, 492] on div "Admin Home Users Faculty & Staff School Facilitators Parents Students Auto Logi…" at bounding box center [784, 791] width 1567 height 1609
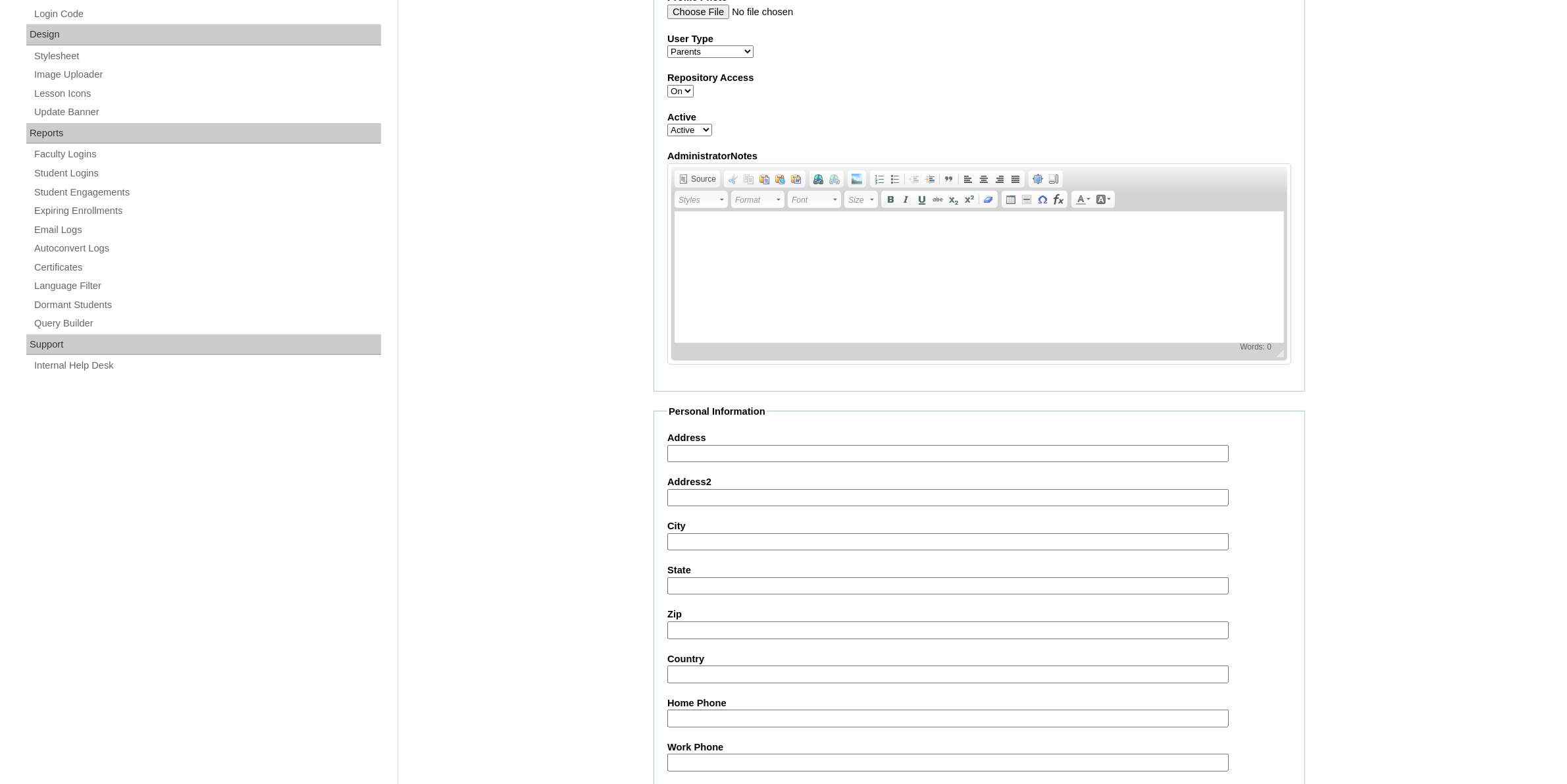
scroll to position [968, 0]
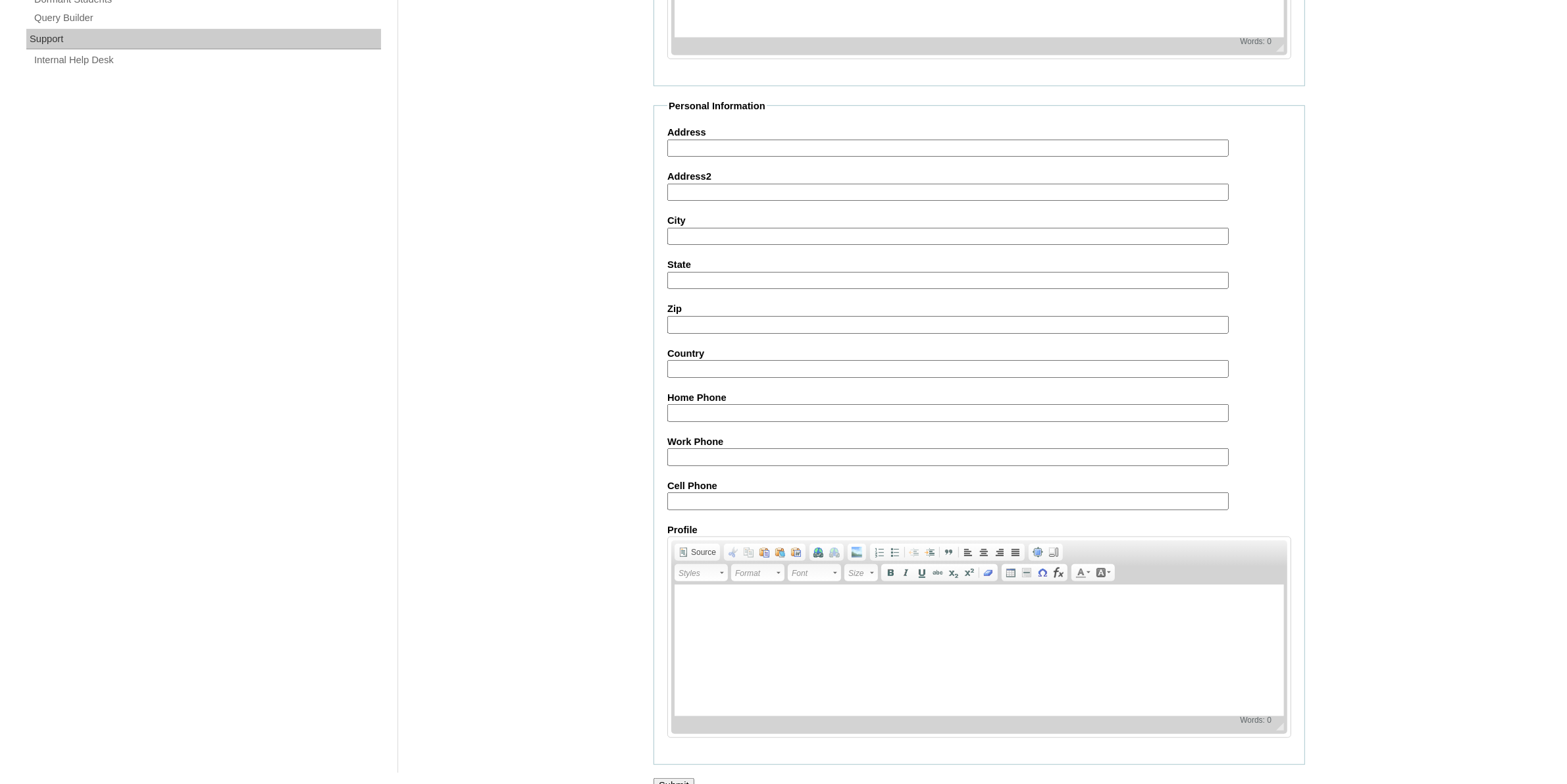
click at [674, 778] on input "Submit" at bounding box center [674, 785] width 41 height 14
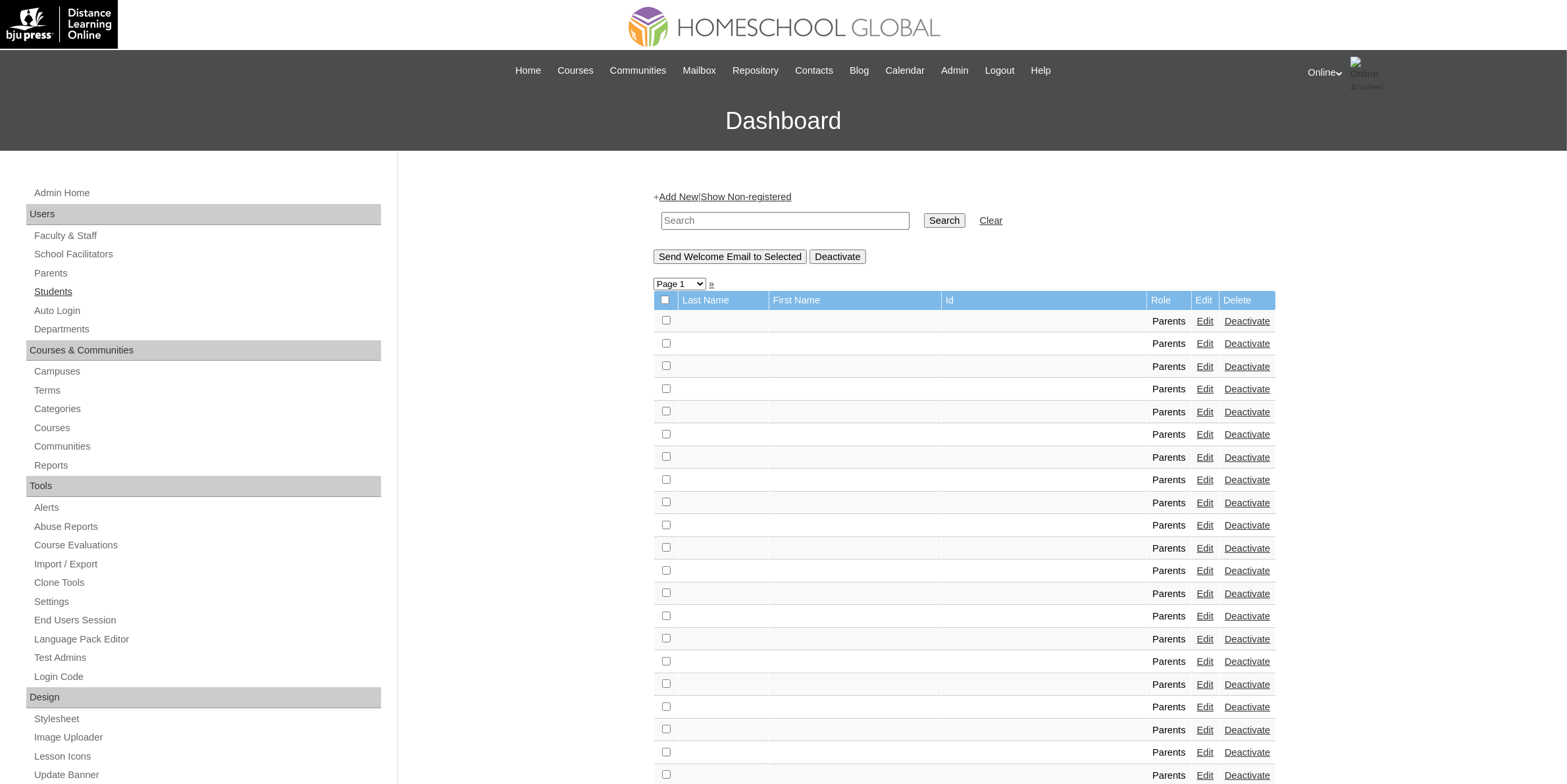
click at [59, 293] on link "Students" at bounding box center [207, 292] width 348 height 16
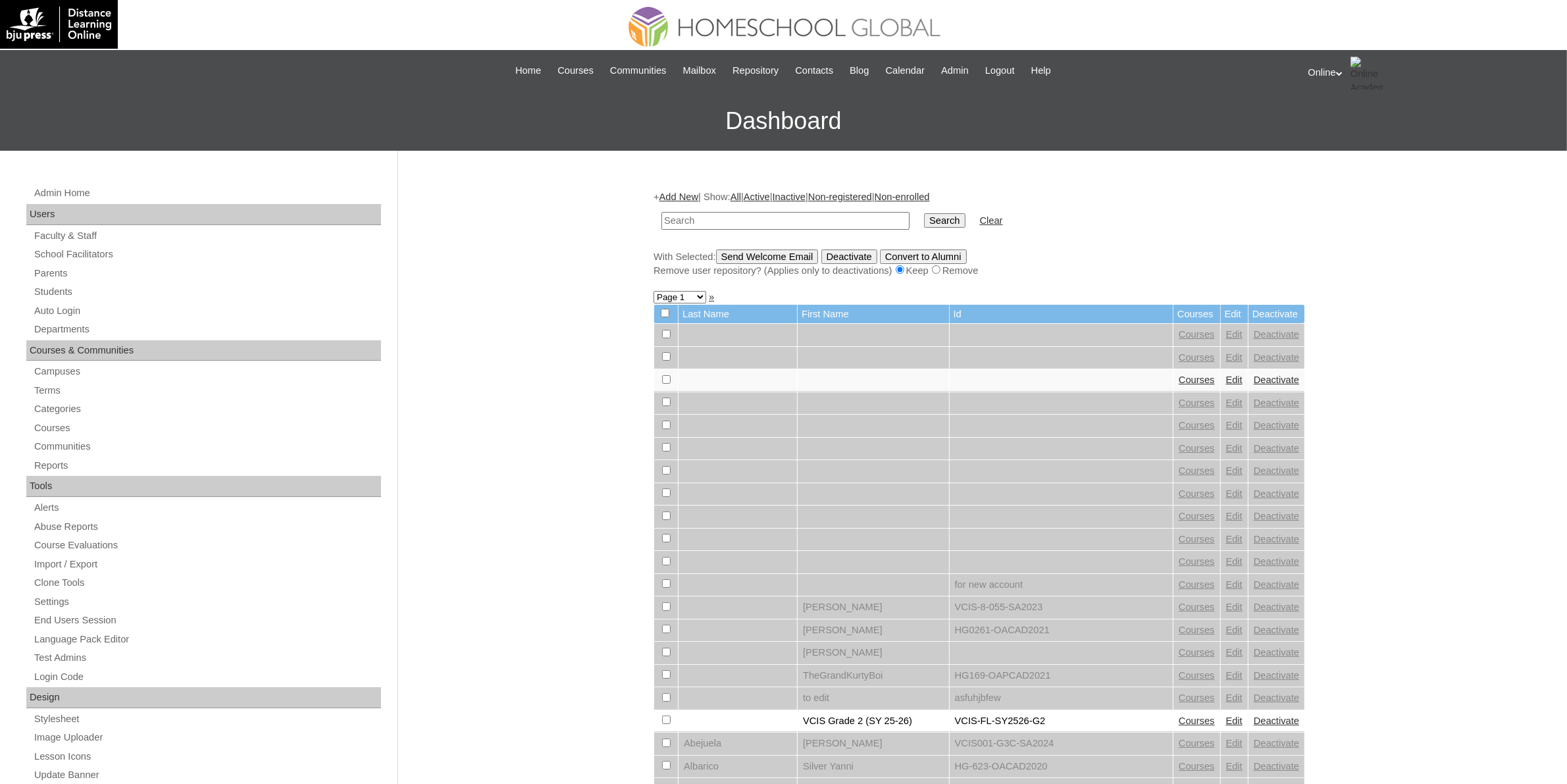
click at [680, 191] on link "Add New" at bounding box center [678, 197] width 39 height 11
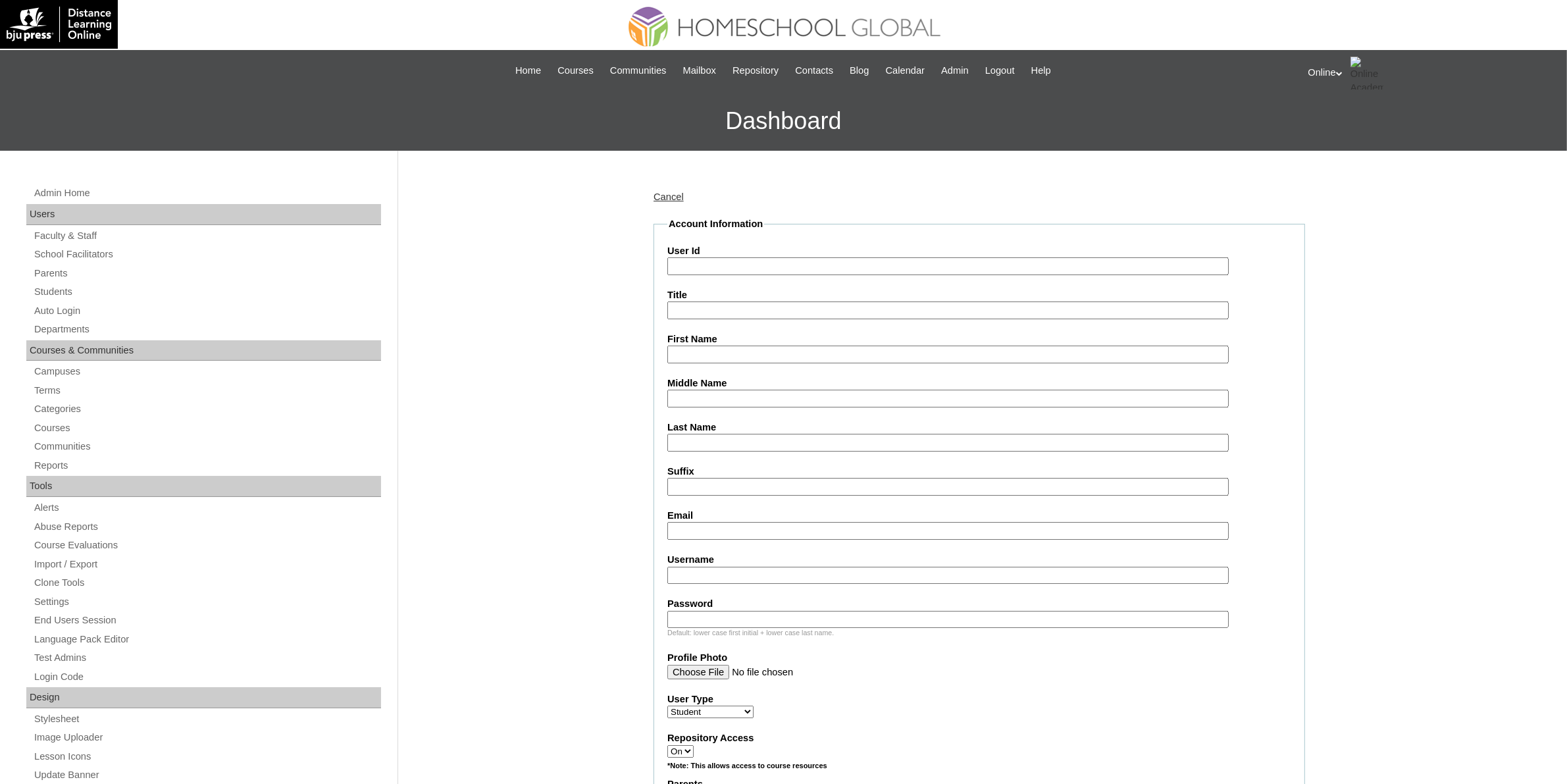
click at [706, 260] on input "User Id" at bounding box center [948, 266] width 562 height 18
paste input "HG310OACAD2025"
type input "HG310OACAD2025"
click at [726, 354] on input "First Name" at bounding box center [948, 354] width 562 height 18
paste input "Haley Tanchoco HERMOSA _200006843"
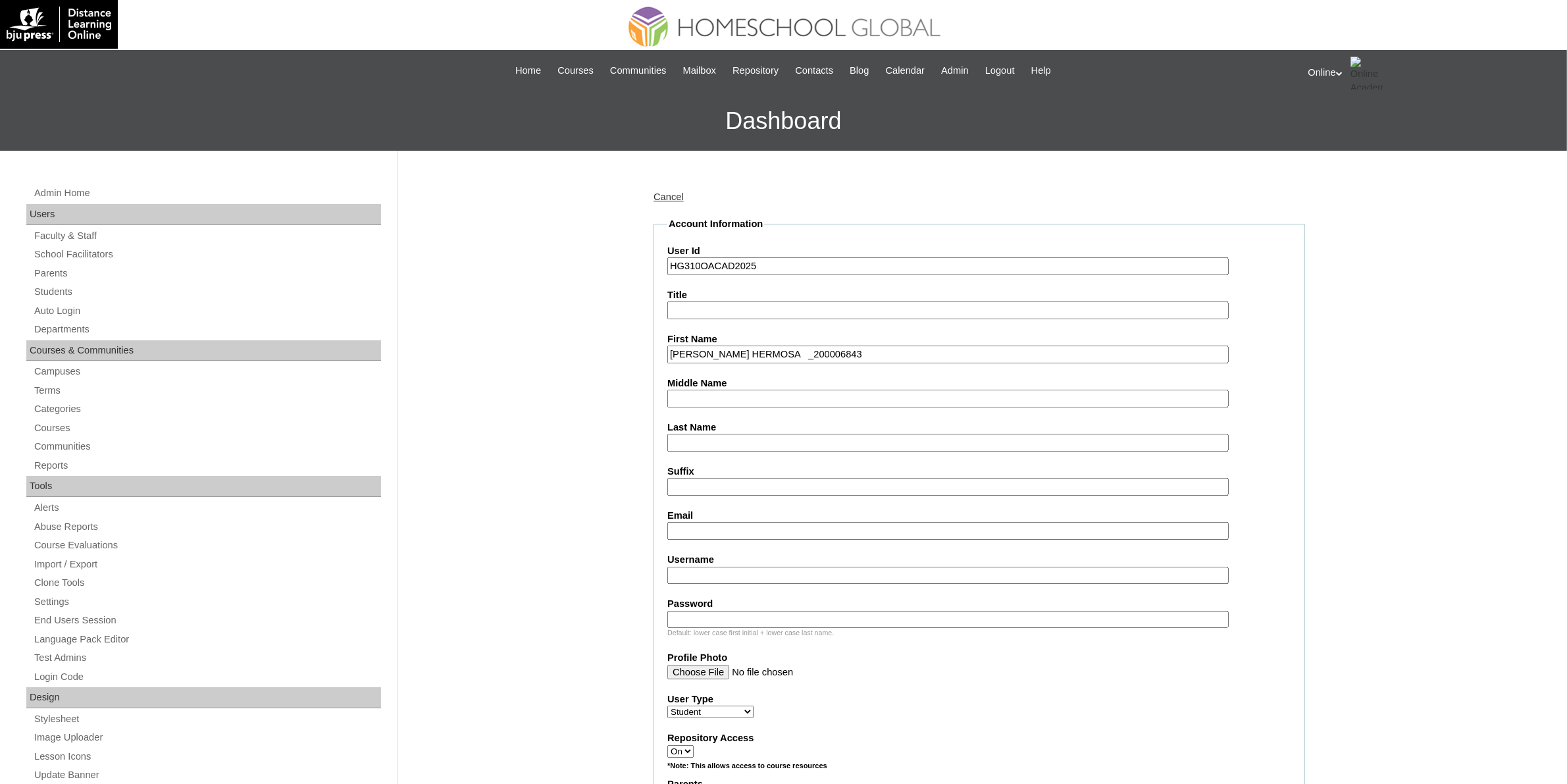
click at [795, 349] on input "Haley Tanchoco HERMOSA _200006843" at bounding box center [948, 354] width 562 height 18
click at [779, 352] on input "Haley Tanchoco HERMOSA" at bounding box center [948, 354] width 562 height 18
type input "Haley Tanchoco"
click at [731, 433] on input "Last Name" at bounding box center [948, 442] width 562 height 18
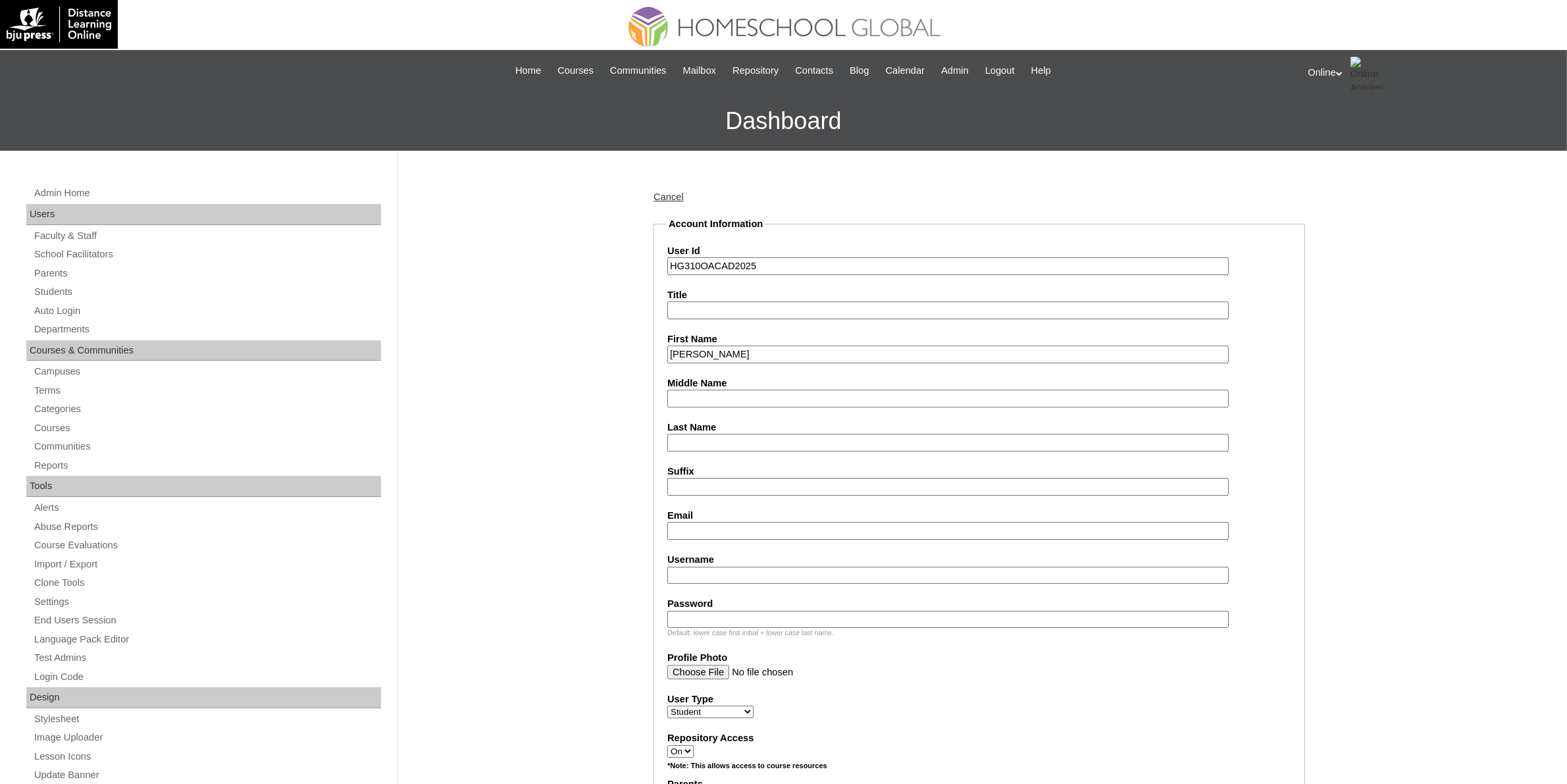
paste input "HERMOSA"
type input "HERMOSA"
click at [725, 347] on input "Haley Tanchoco" at bounding box center [948, 354] width 562 height 18
type input "Haley"
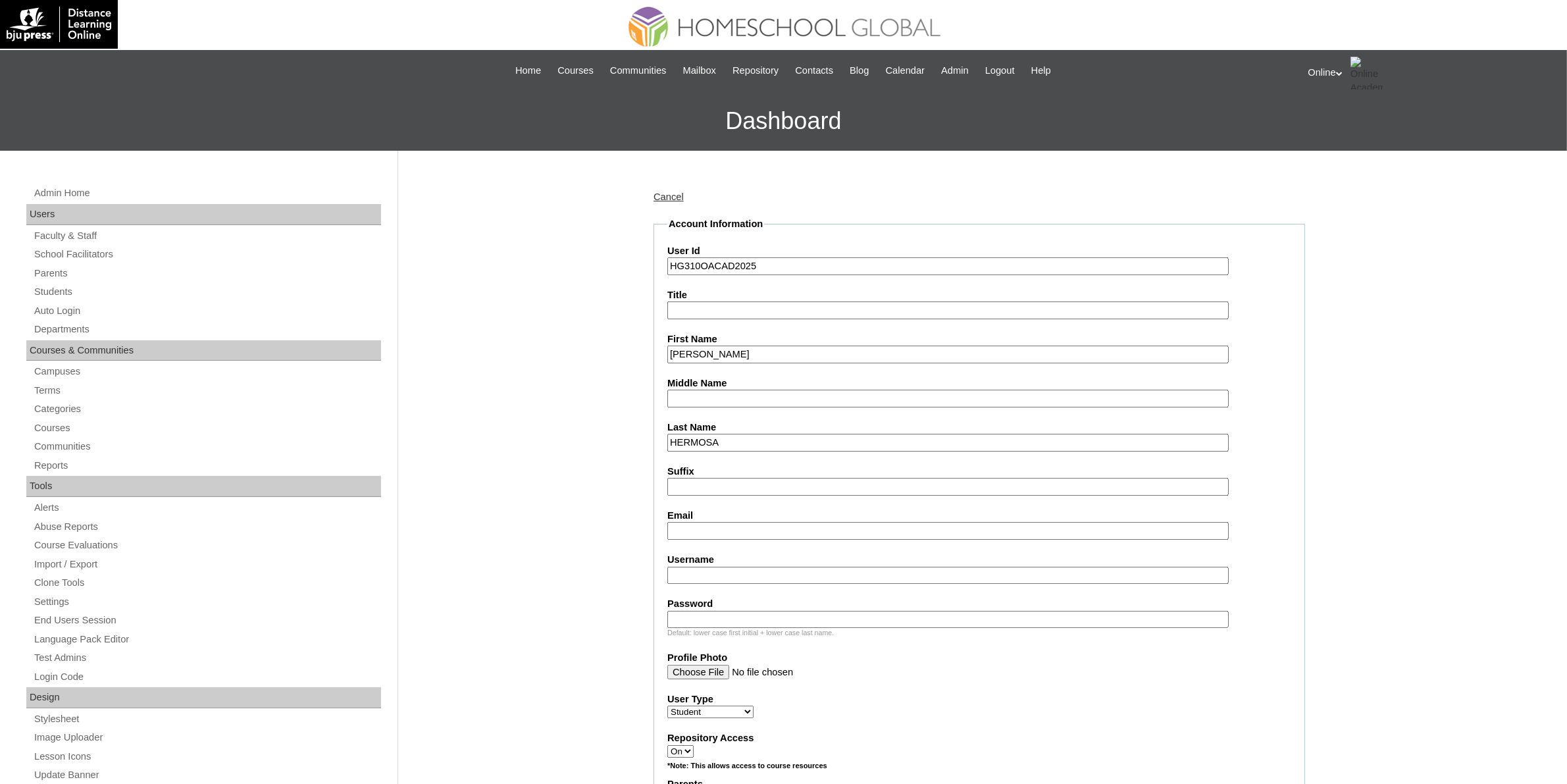
click at [725, 389] on input "Middle Name" at bounding box center [948, 398] width 562 height 18
paste input "Tanchoco"
type input "Tanchoco"
click at [729, 350] on input "Haley" at bounding box center [948, 354] width 562 height 18
type input "Haley"
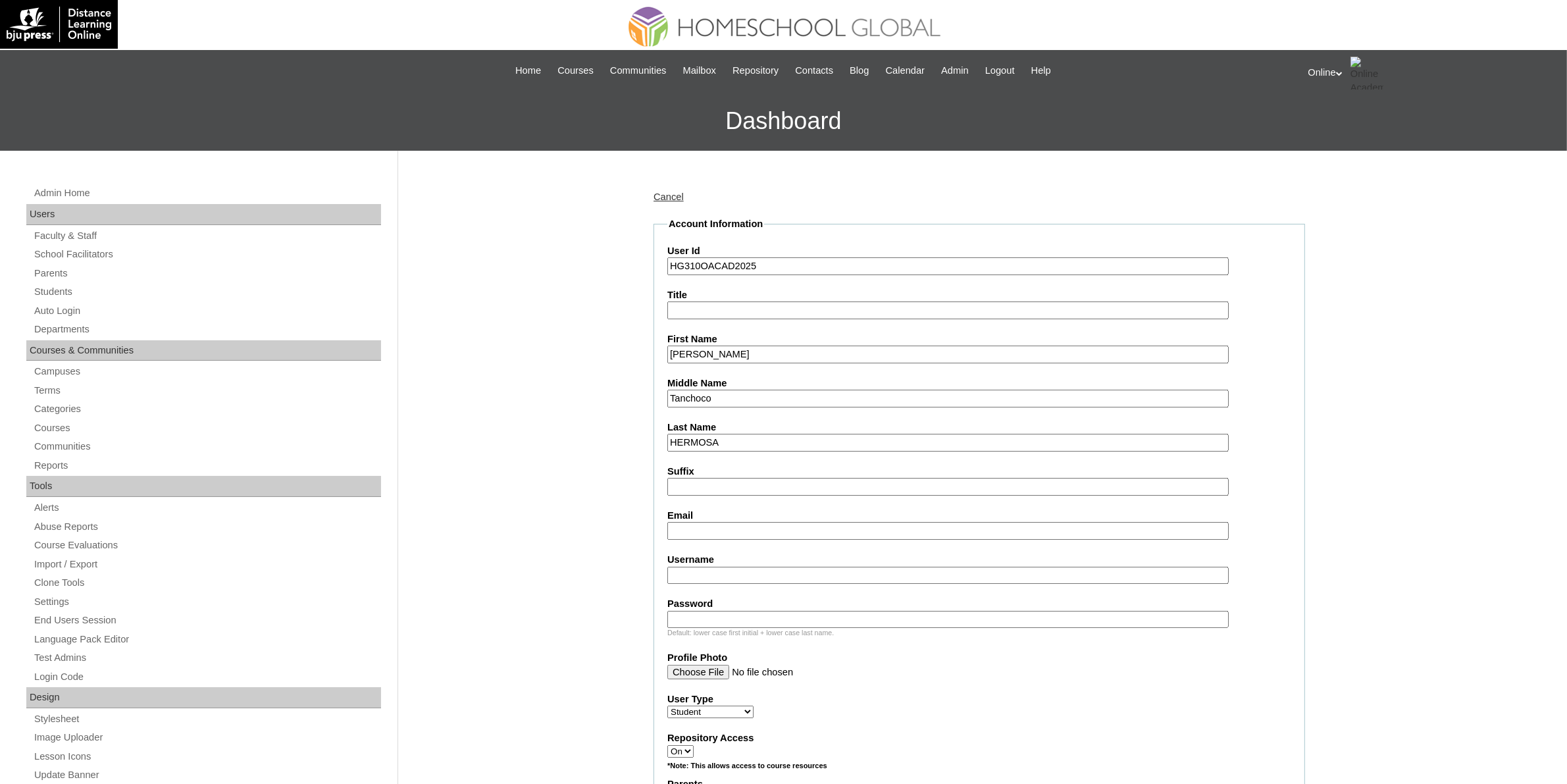
click at [699, 525] on input "Email" at bounding box center [948, 530] width 562 height 18
paste input "lerin.hermosa@gmail.com"
type input "lerin.hermosa@gmail.com"
click at [708, 566] on input "Username" at bounding box center [948, 575] width 562 height 18
paste input "haley.hermosa2025"
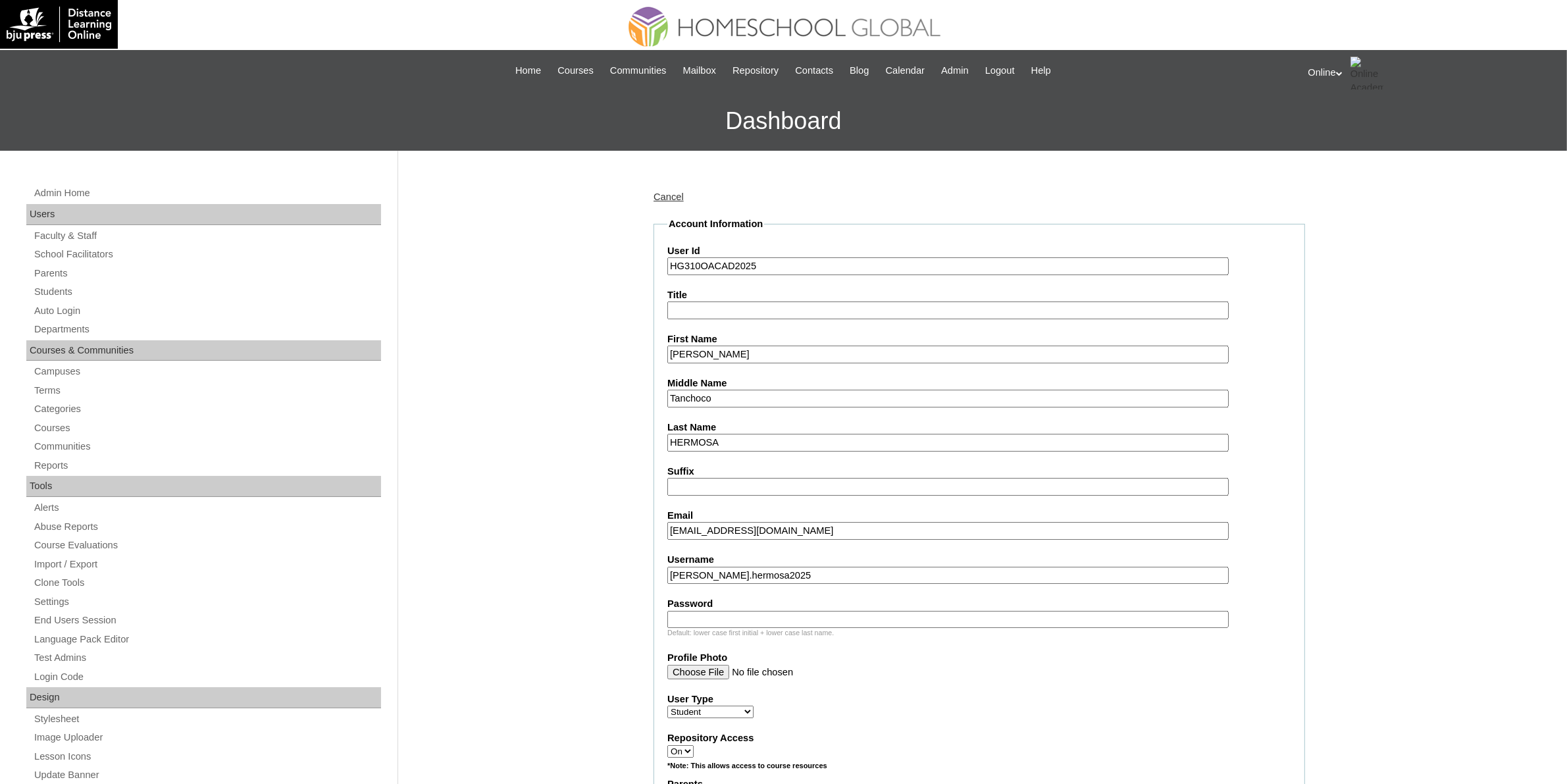
type input "haley.hermosa2025"
click at [804, 610] on input "Password" at bounding box center [948, 619] width 562 height 18
paste input "hyt7"
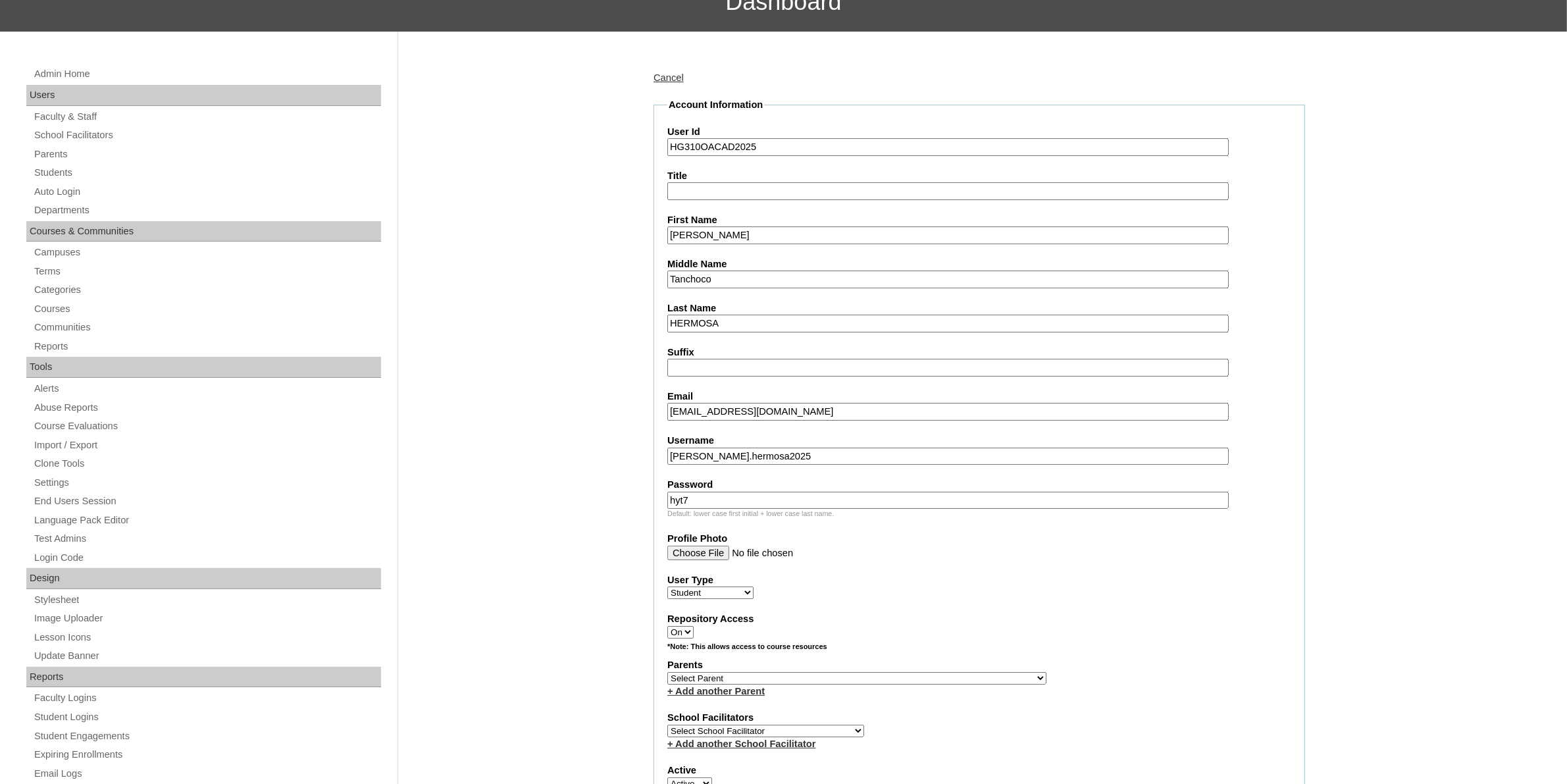
scroll to position [329, 0]
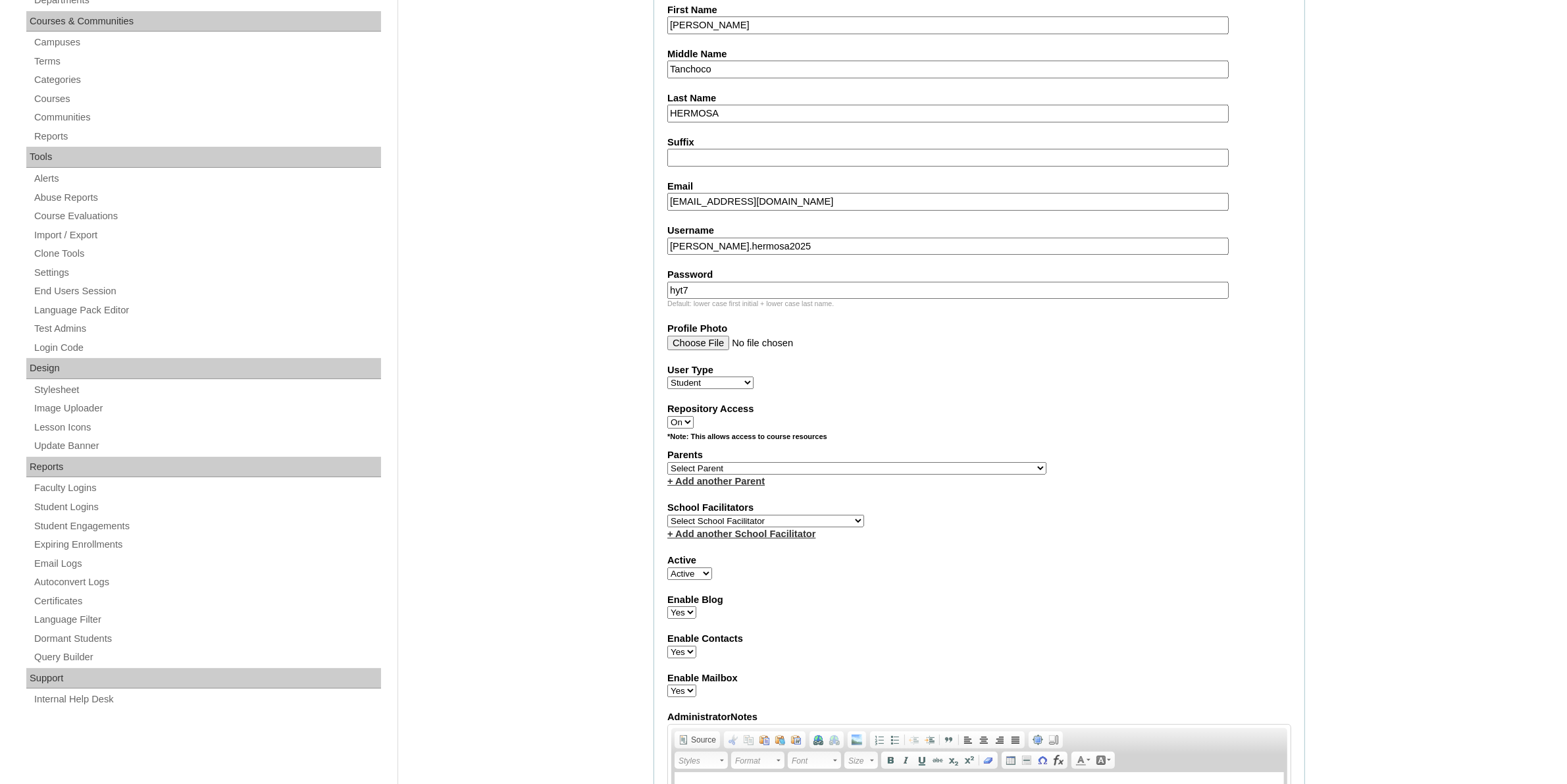
type input "hyt7"
click at [895, 462] on select "Select Parent , , , , , , , , , , , , , , , , , , , , , , , , , , , , , , , , ,…" at bounding box center [857, 468] width 379 height 12
select select "44140"
click at [668, 462] on select "Select Parent , , , , , , , , , , , , , , , , , , , , , , , , , , , , , , , , ,…" at bounding box center [857, 468] width 379 height 12
click at [797, 515] on select "Select School Facilitator Norman Añain Ruffa Abadijas Mary Abella Gloryfe Abion…" at bounding box center [766, 521] width 197 height 12
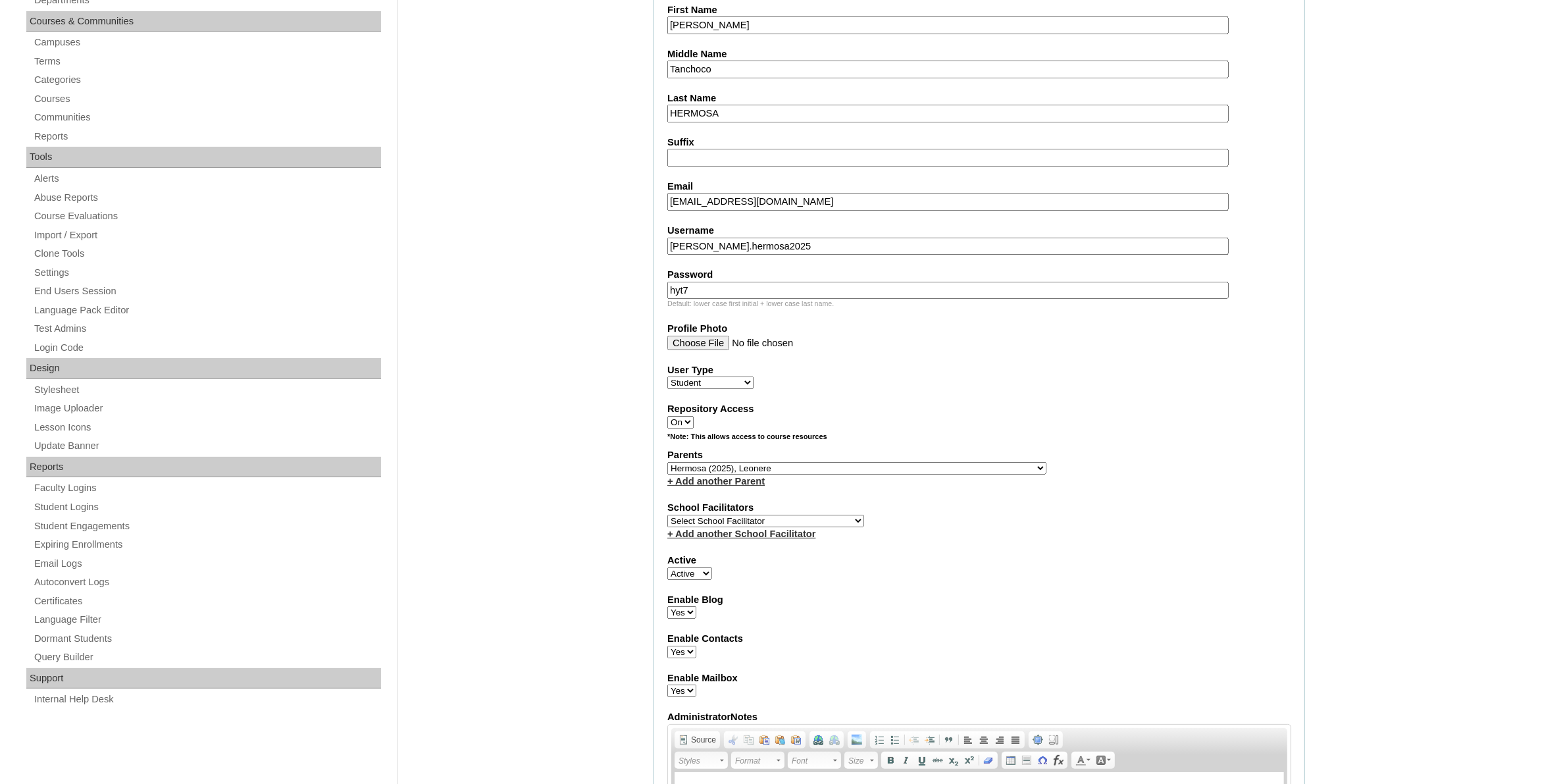
select select "43686"
click at [668, 515] on select "Select School Facilitator Norman Añain Ruffa Abadijas Mary Abella Gloryfe Abion…" at bounding box center [766, 521] width 197 height 12
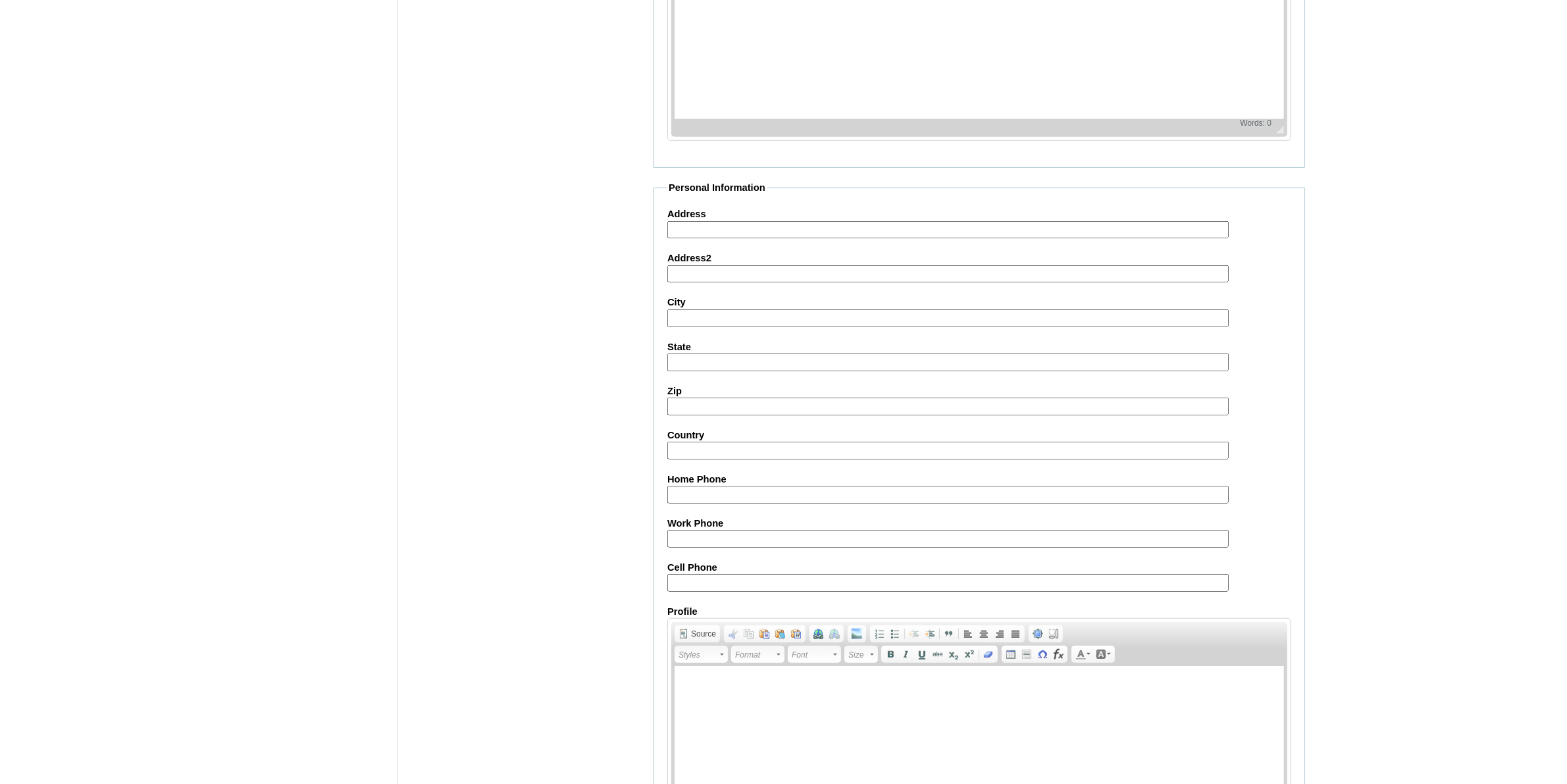
scroll to position [1190, 0]
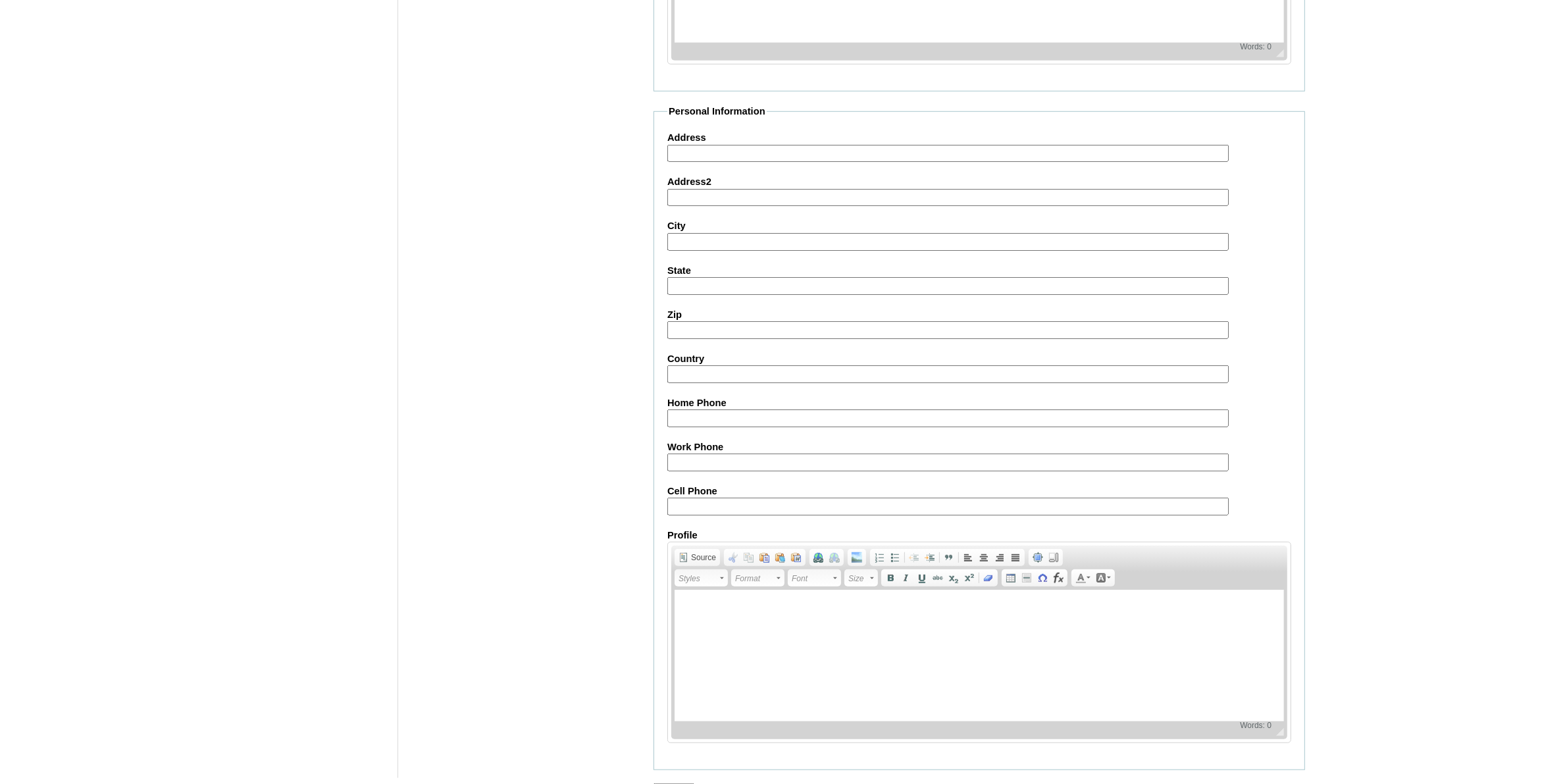
click at [686, 783] on input "Submit" at bounding box center [674, 790] width 41 height 14
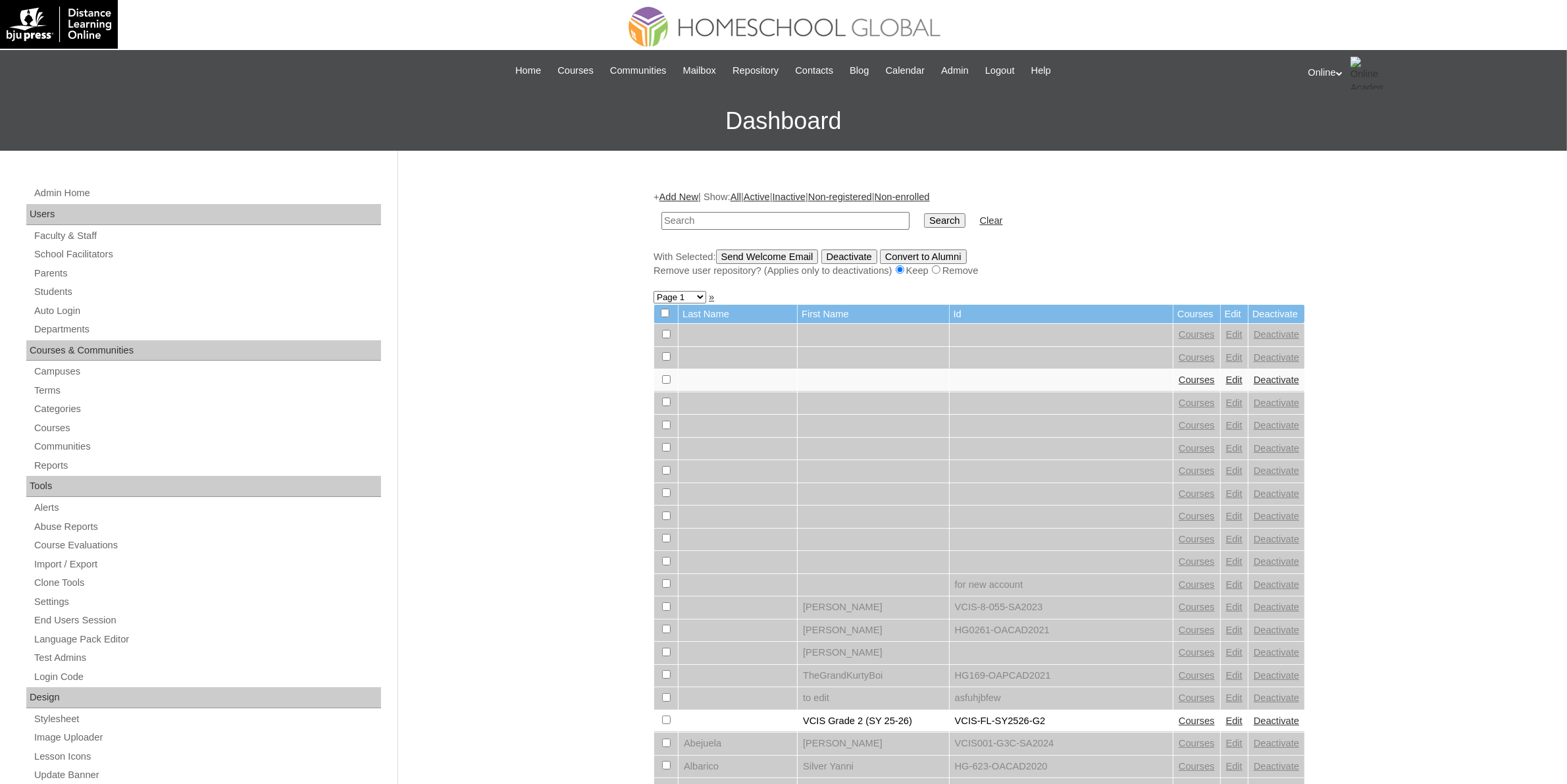
click at [697, 218] on input "text" at bounding box center [786, 220] width 248 height 18
paste input "HG310OACAD2025"
type input "HG310OACAD2025"
click at [924, 224] on input "Search" at bounding box center [944, 220] width 41 height 14
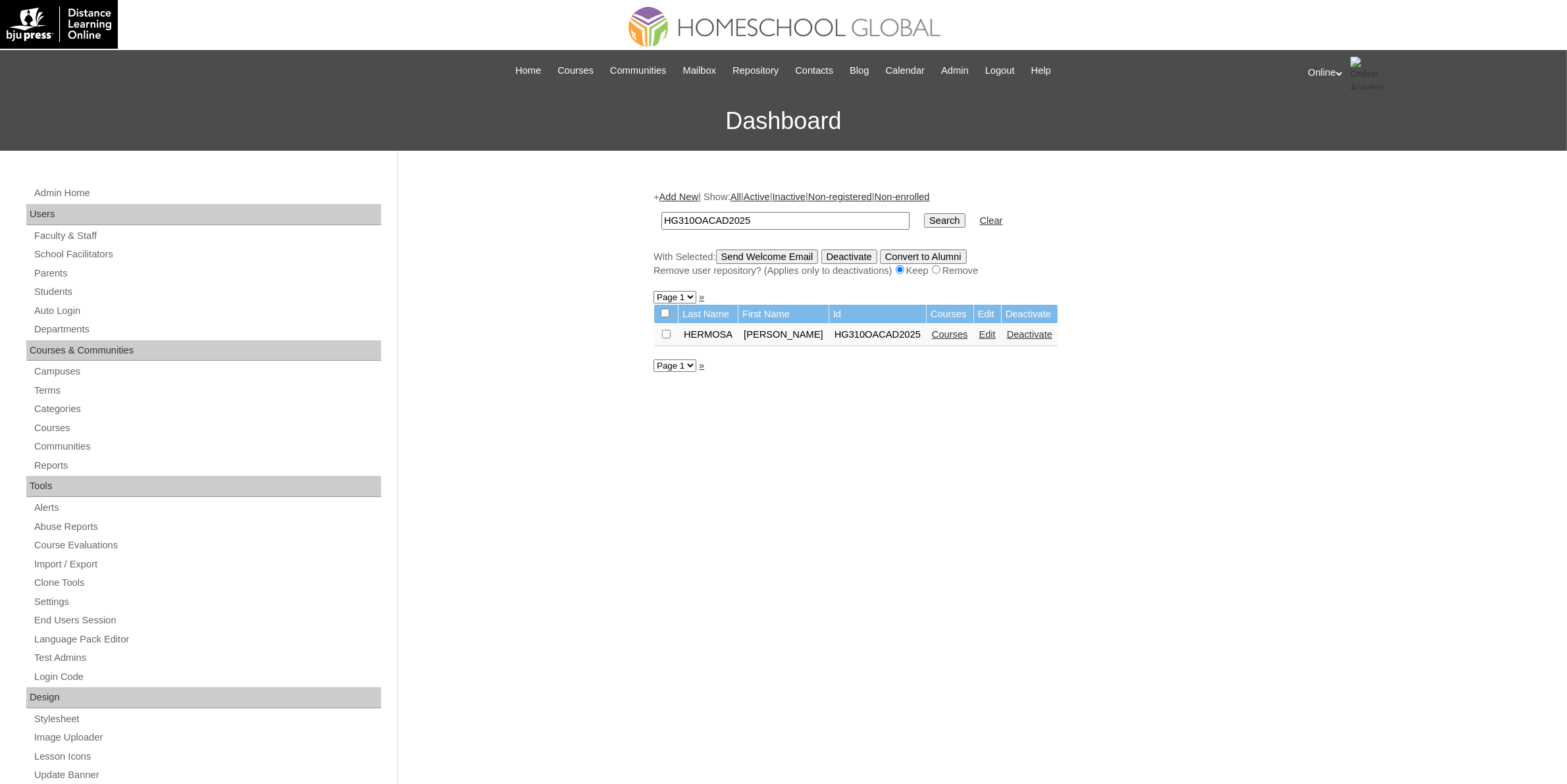
click at [932, 330] on link "Courses" at bounding box center [950, 334] width 36 height 11
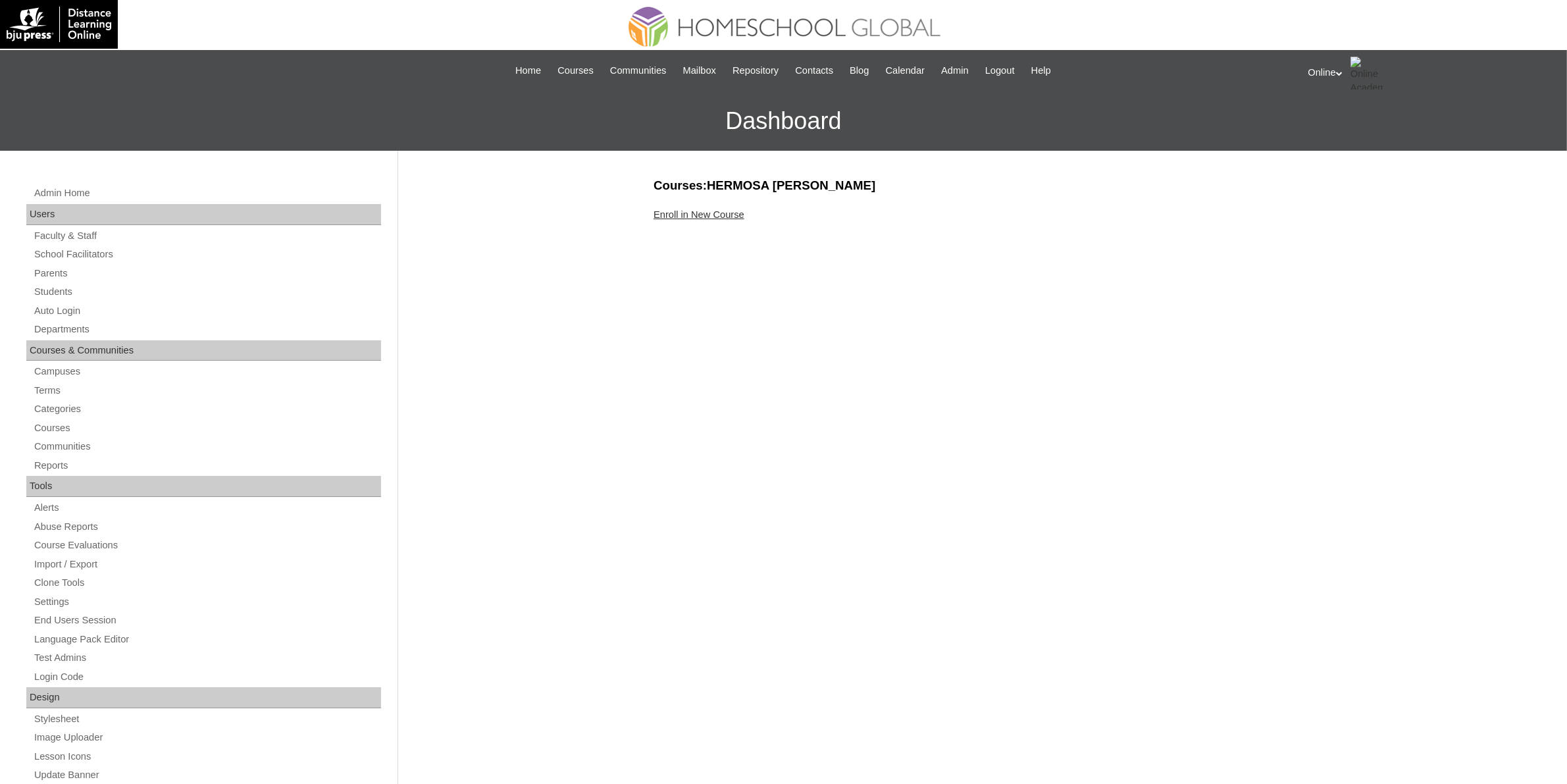
click at [706, 214] on link "Enroll in New Course" at bounding box center [699, 215] width 91 height 11
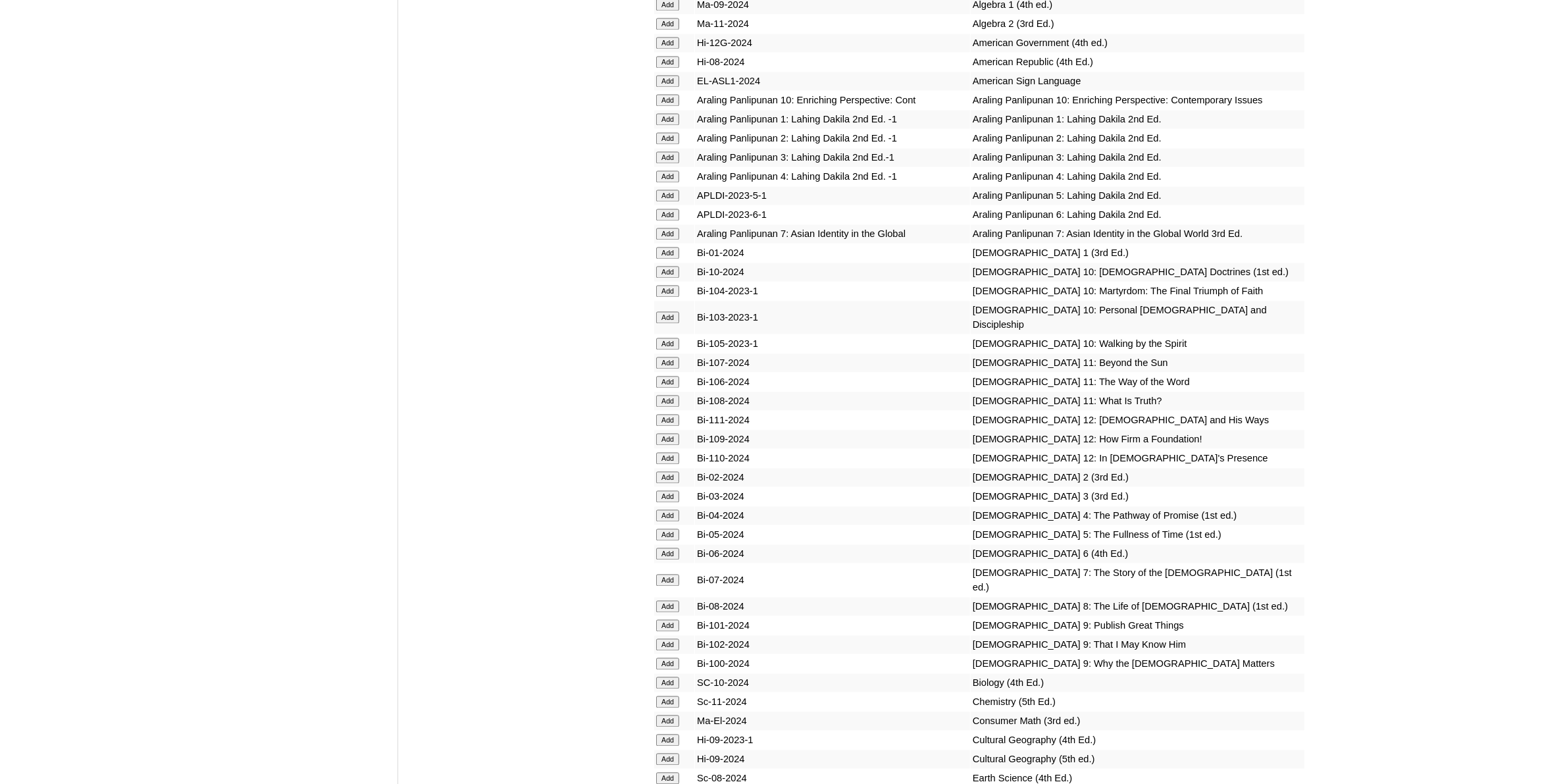
scroll to position [3290, 0]
click at [670, 656] on input "Add" at bounding box center [668, 661] width 23 height 12
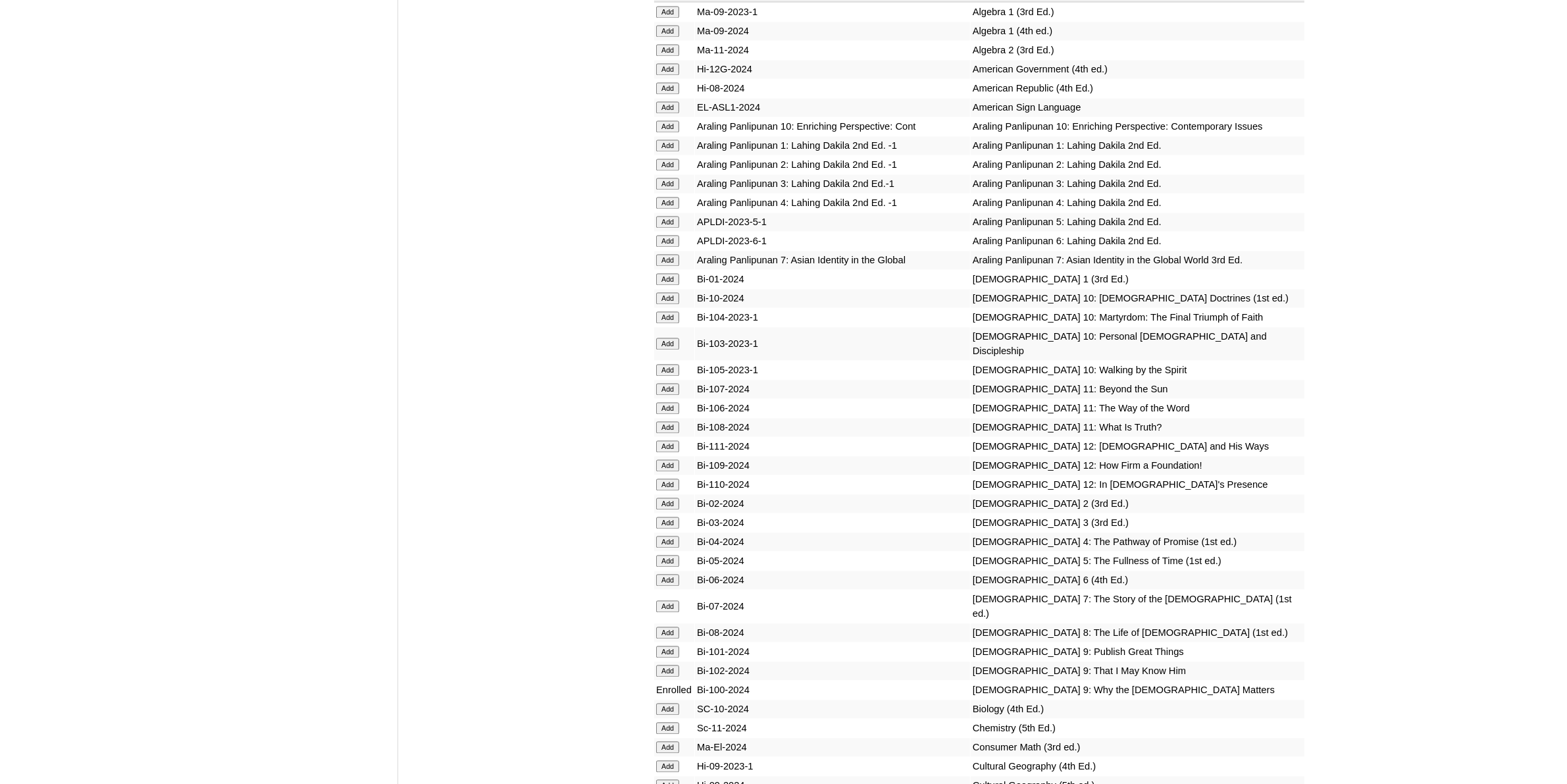
scroll to position [3290, 0]
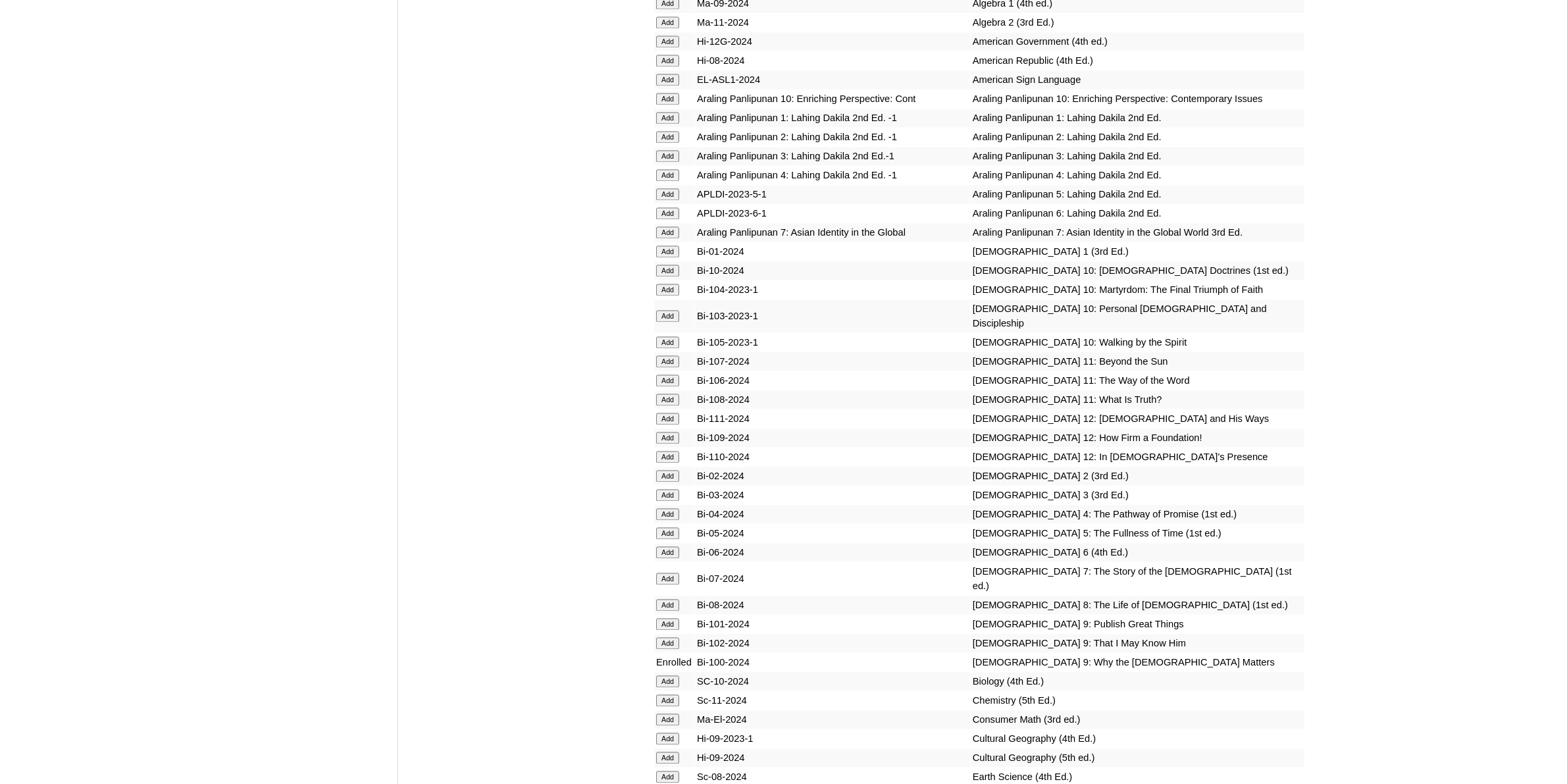
click at [670, 637] on input "Add" at bounding box center [668, 642] width 23 height 12
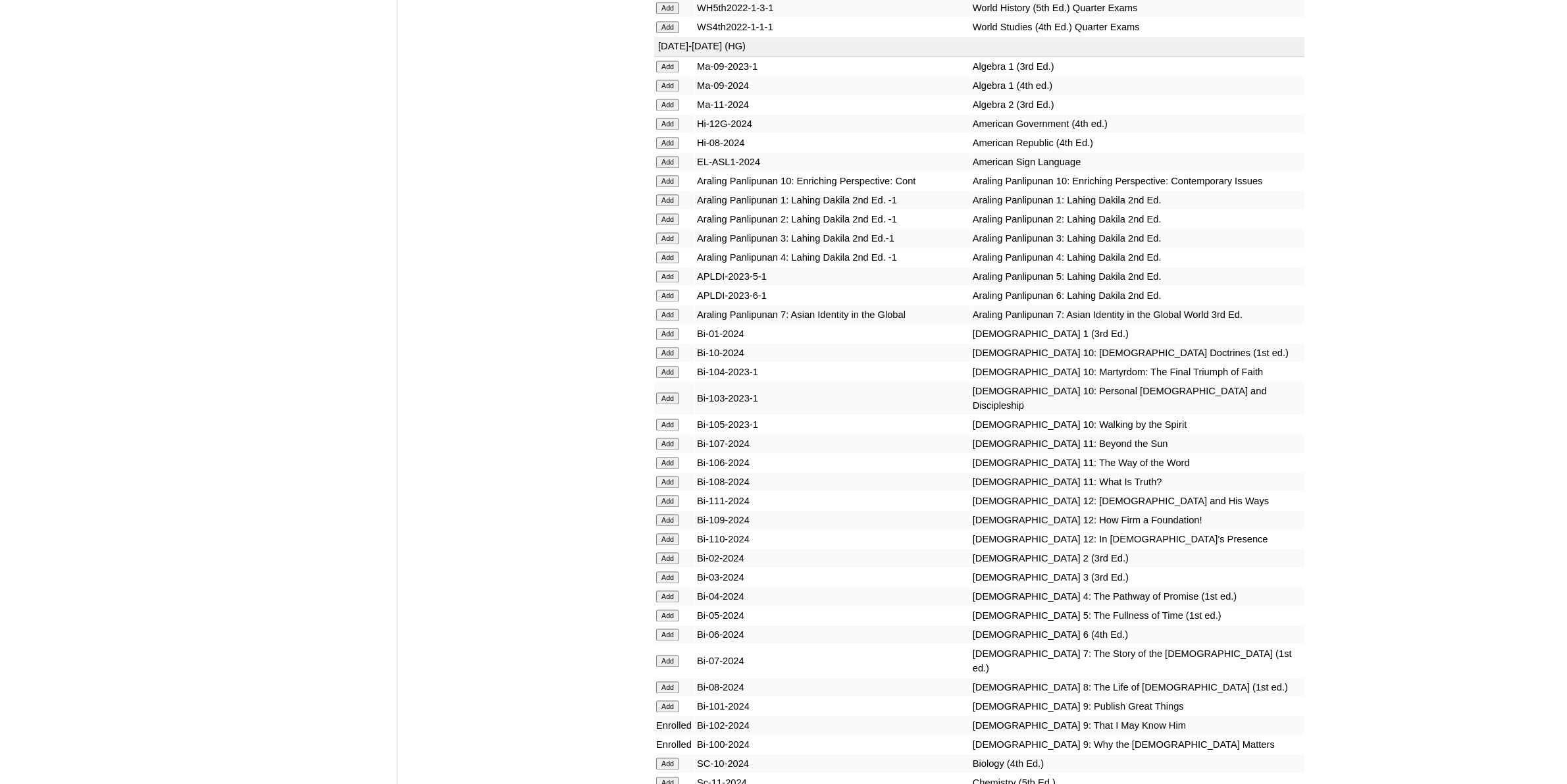
scroll to position [3372, 0]
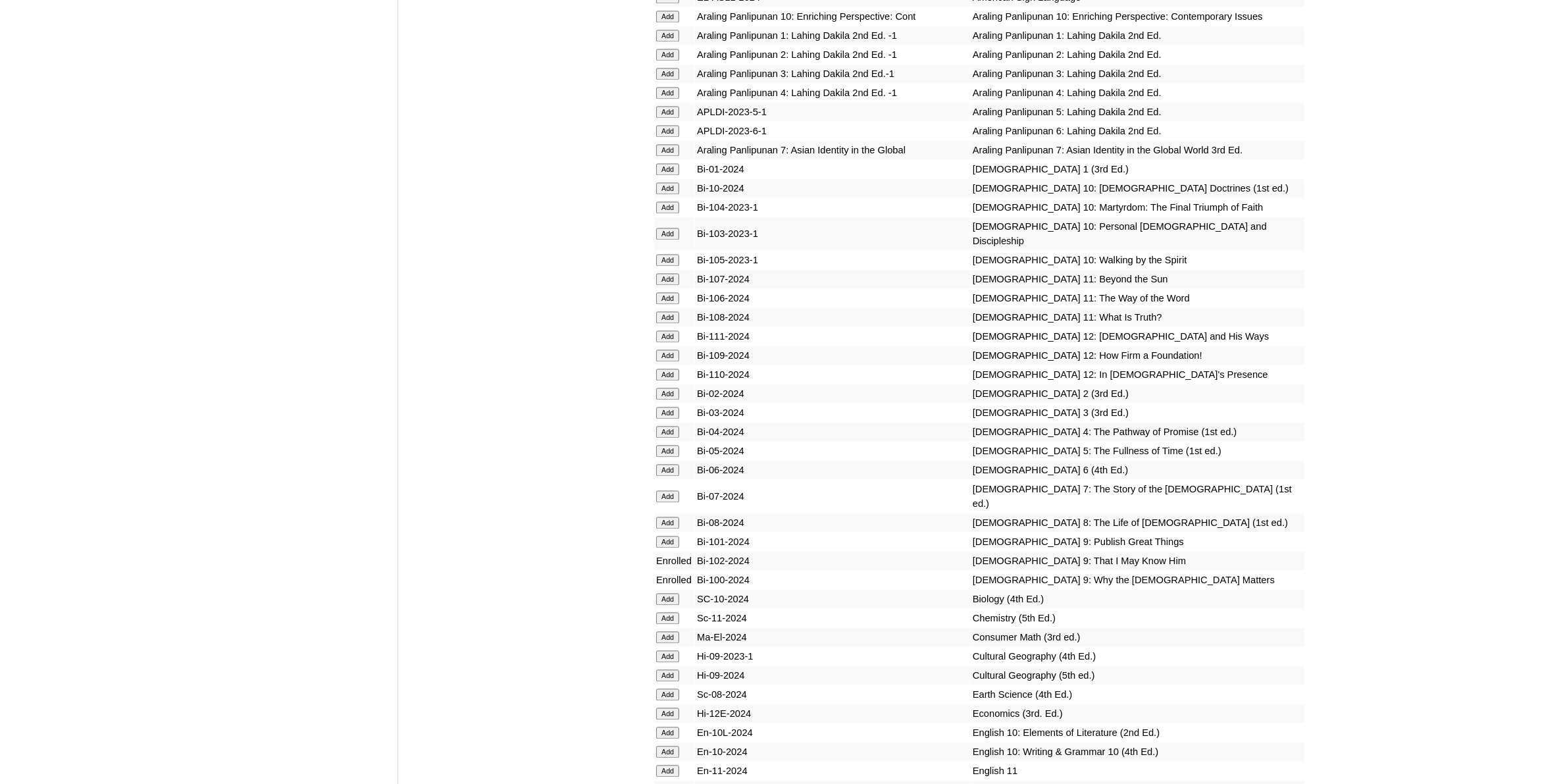
click at [676, 536] on input "Add" at bounding box center [668, 541] width 23 height 12
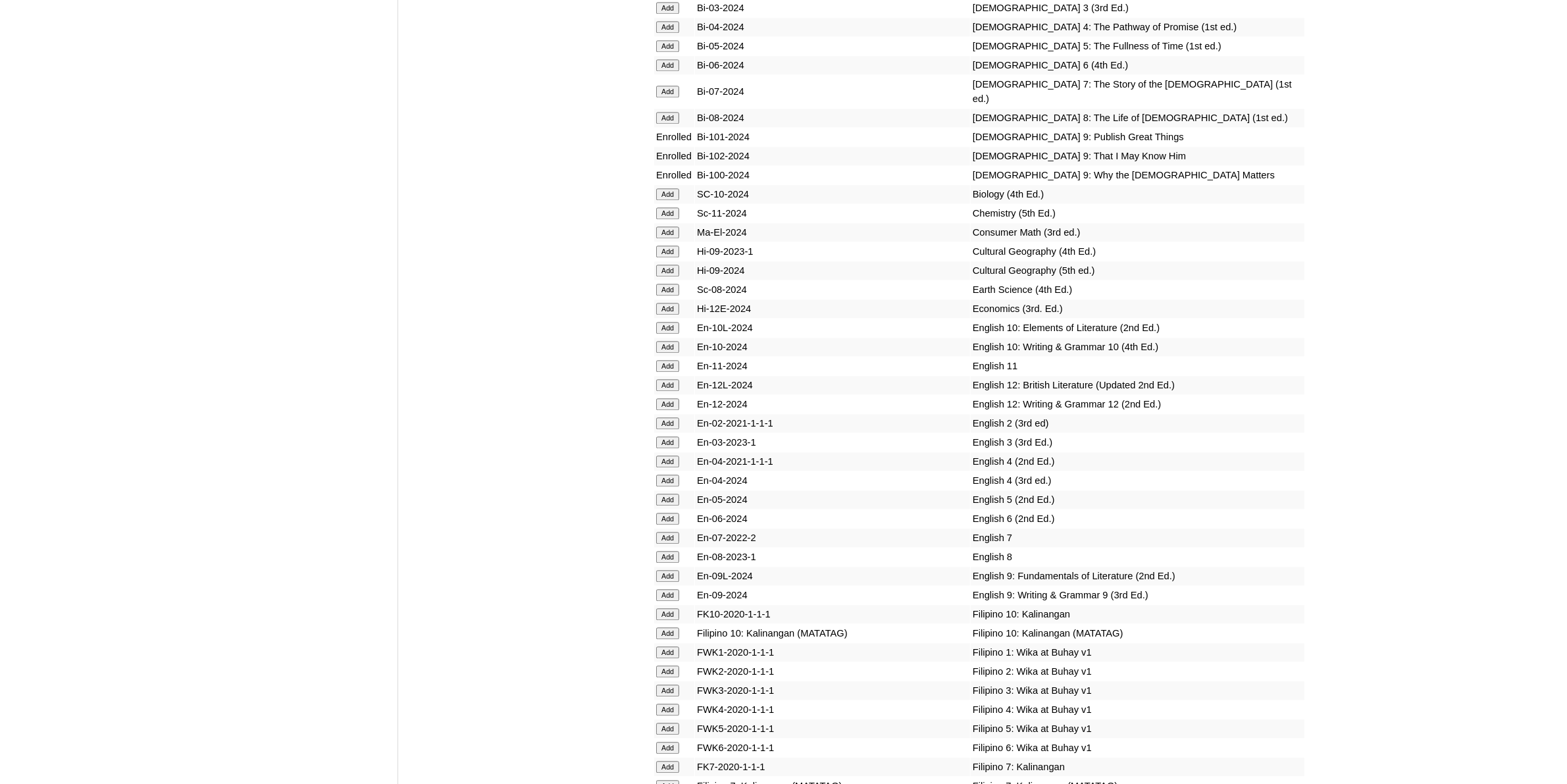
scroll to position [3784, 0]
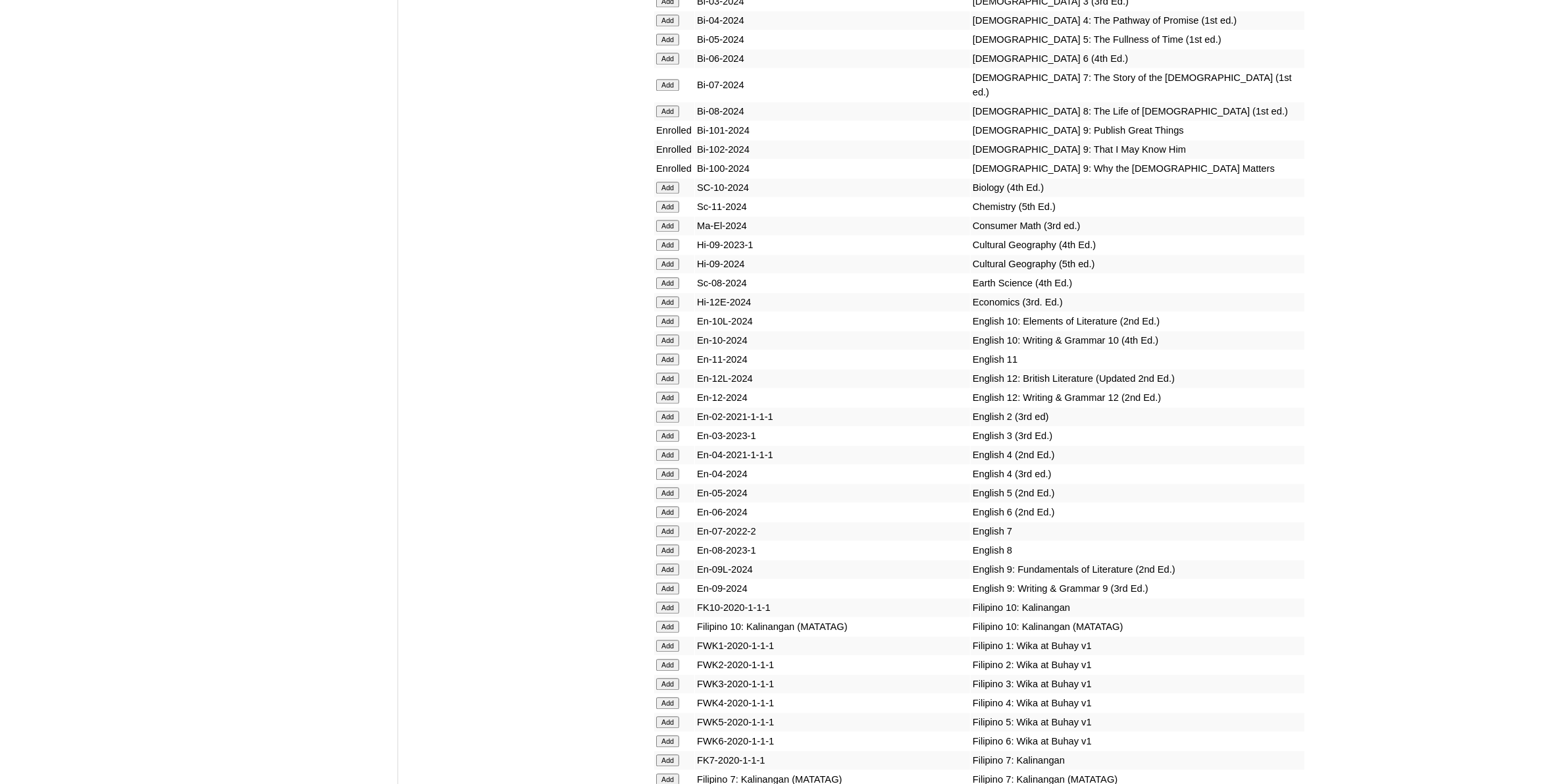
click at [665, 583] on input "Add" at bounding box center [668, 588] width 23 height 12
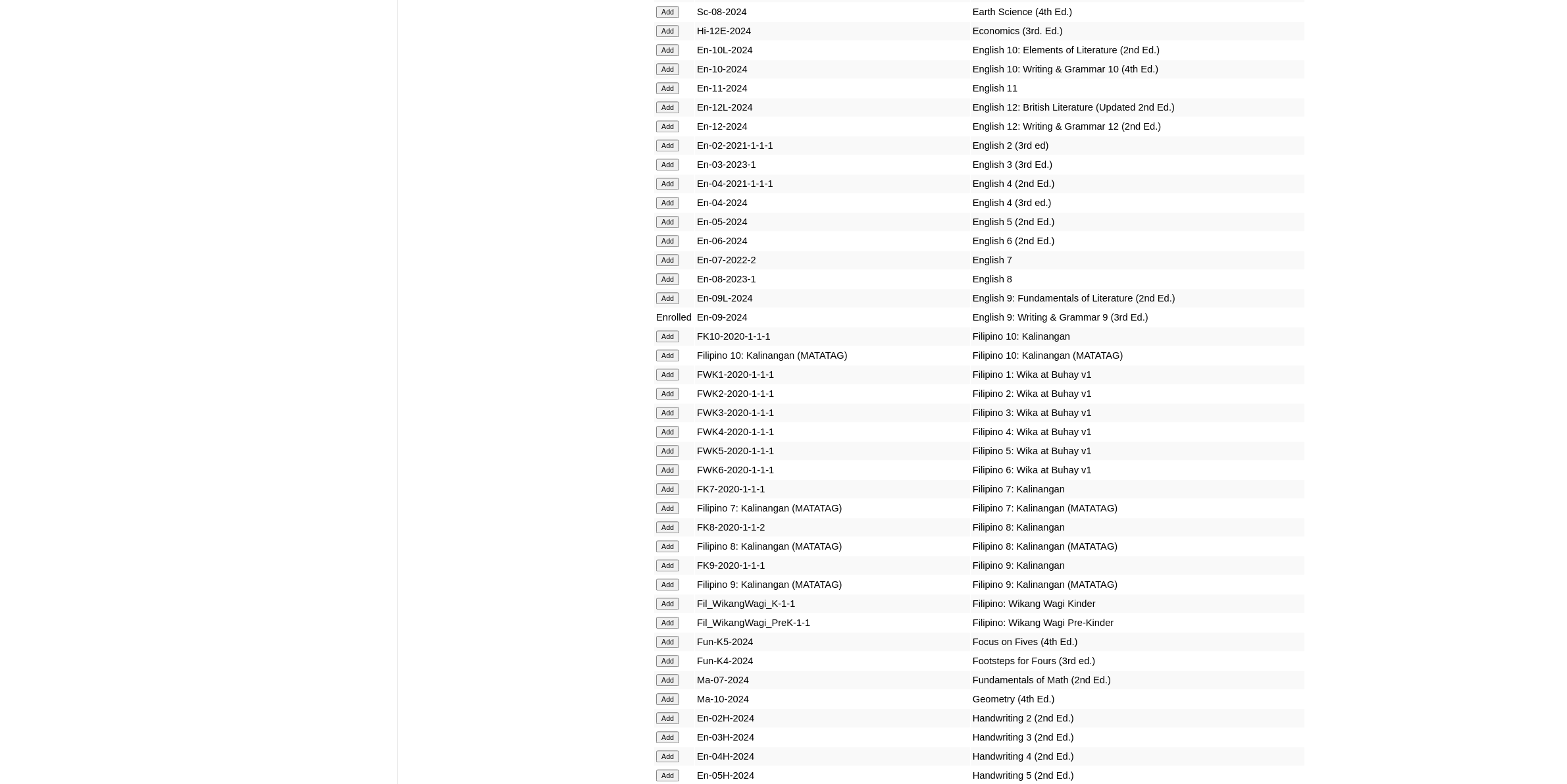
scroll to position [4031, 0]
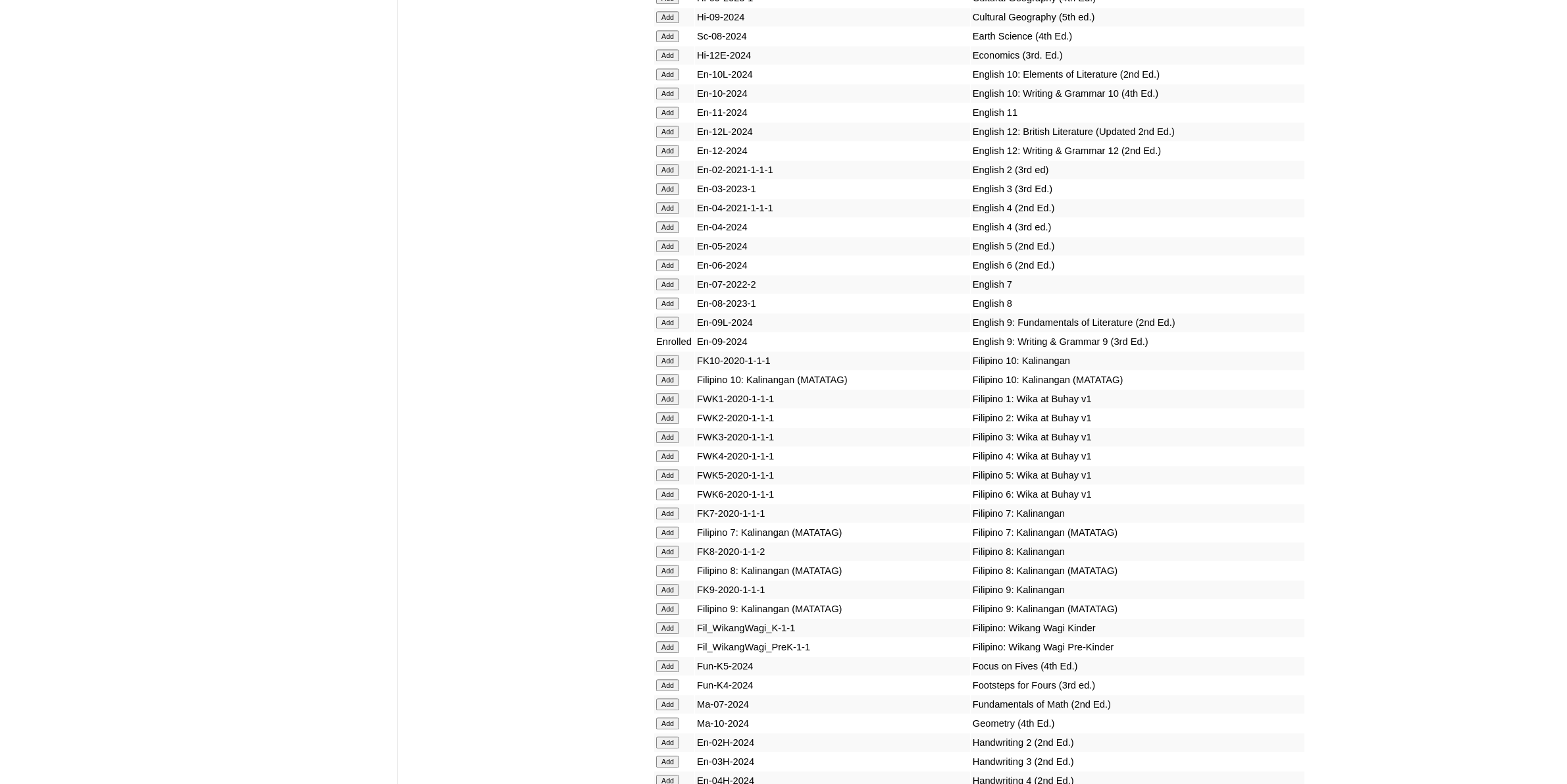
click at [674, 317] on input "Add" at bounding box center [668, 322] width 23 height 12
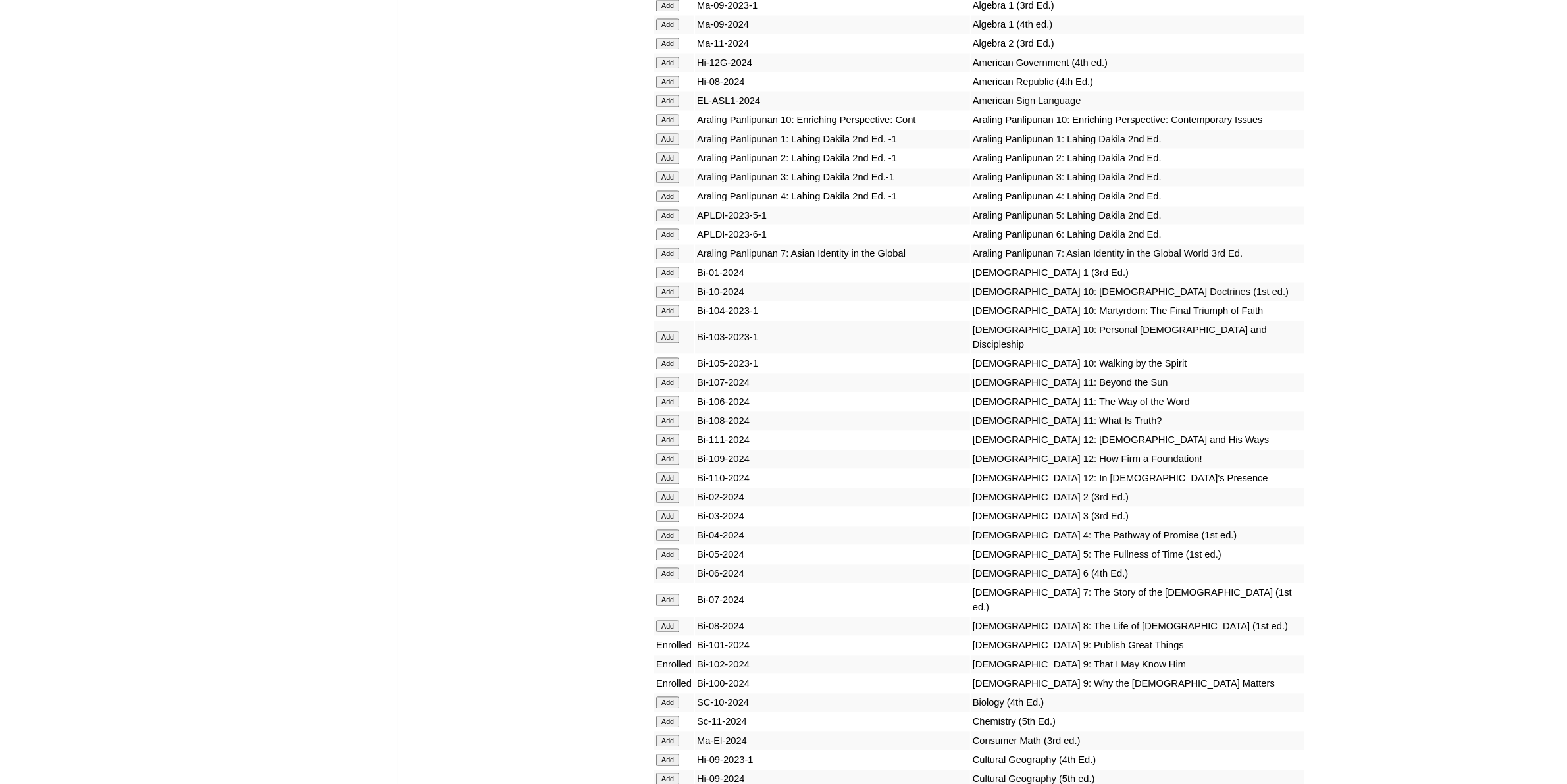
scroll to position [3372, 0]
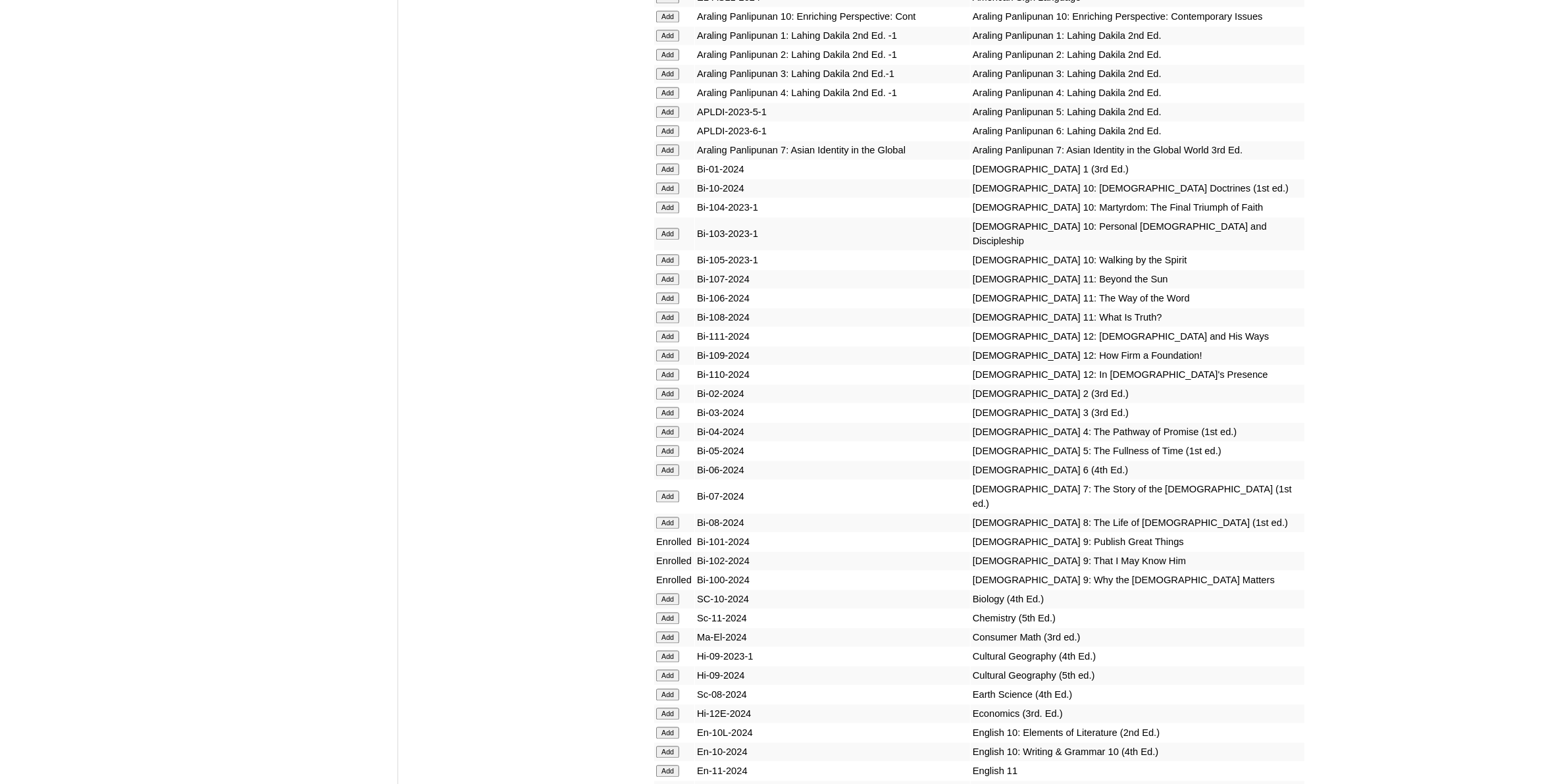
click at [667, 612] on input "Add" at bounding box center [668, 617] width 23 height 12
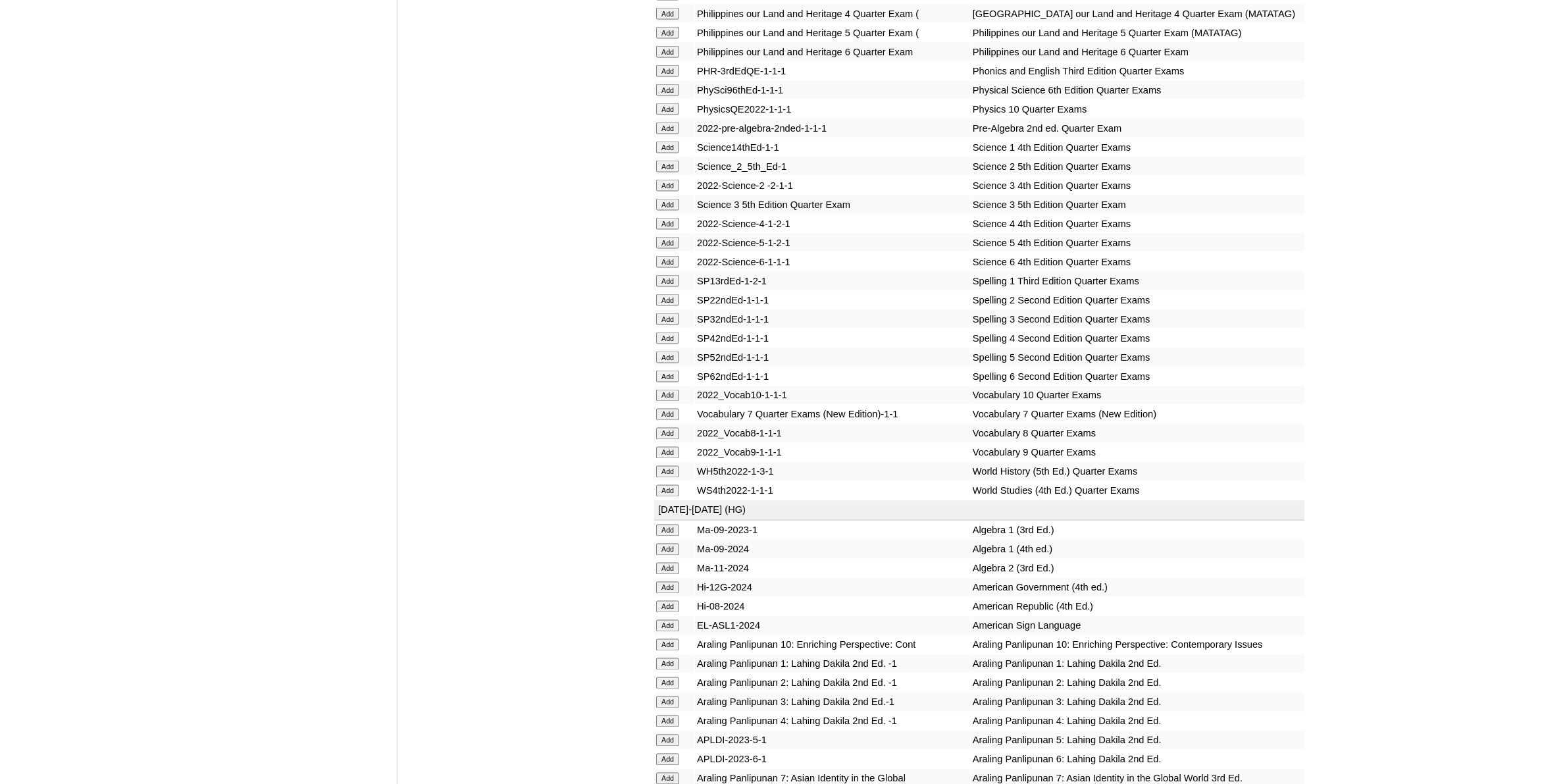
scroll to position [2879, 0]
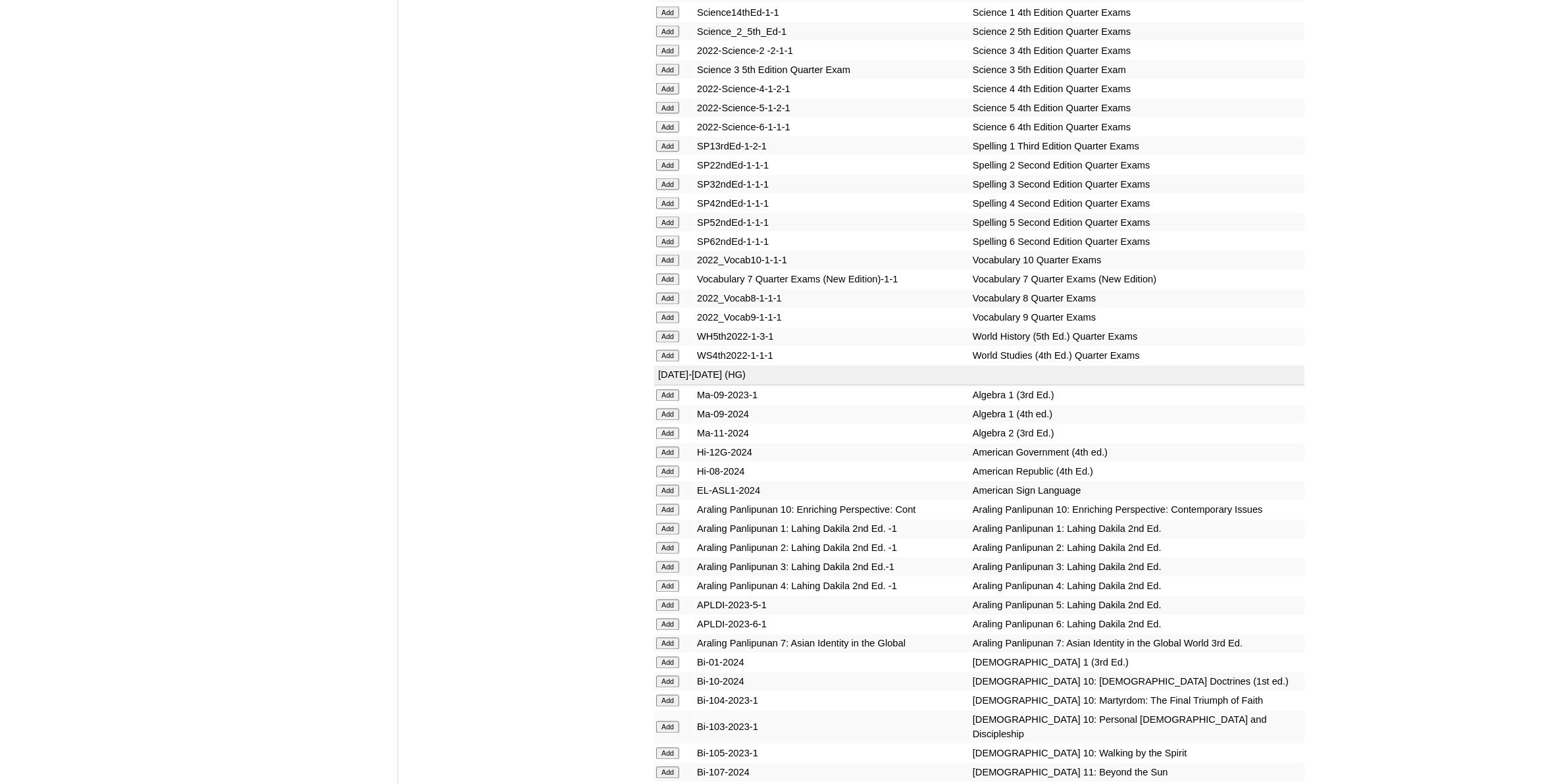
click at [674, 428] on input "Add" at bounding box center [668, 433] width 23 height 12
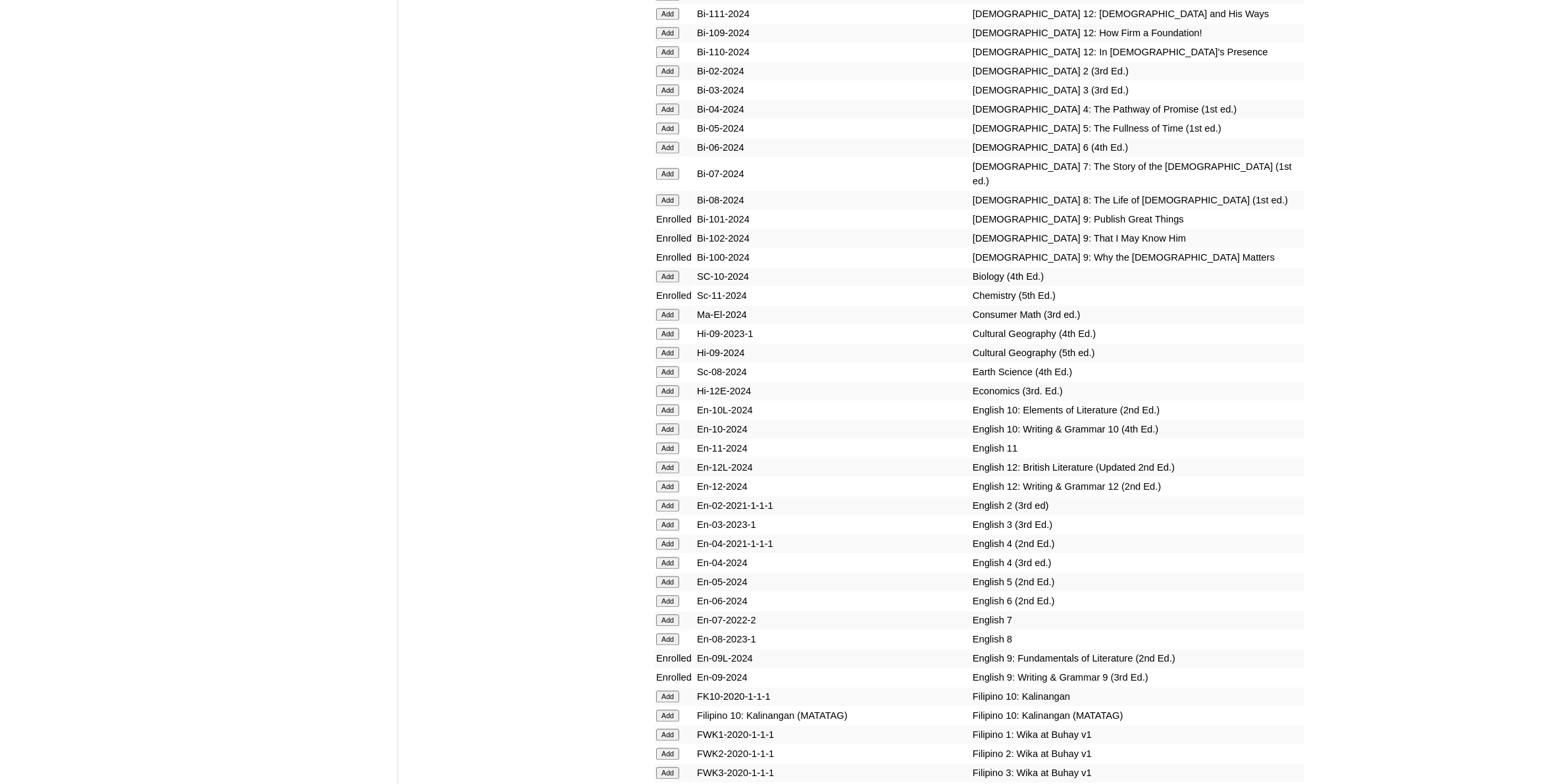
scroll to position [3701, 0]
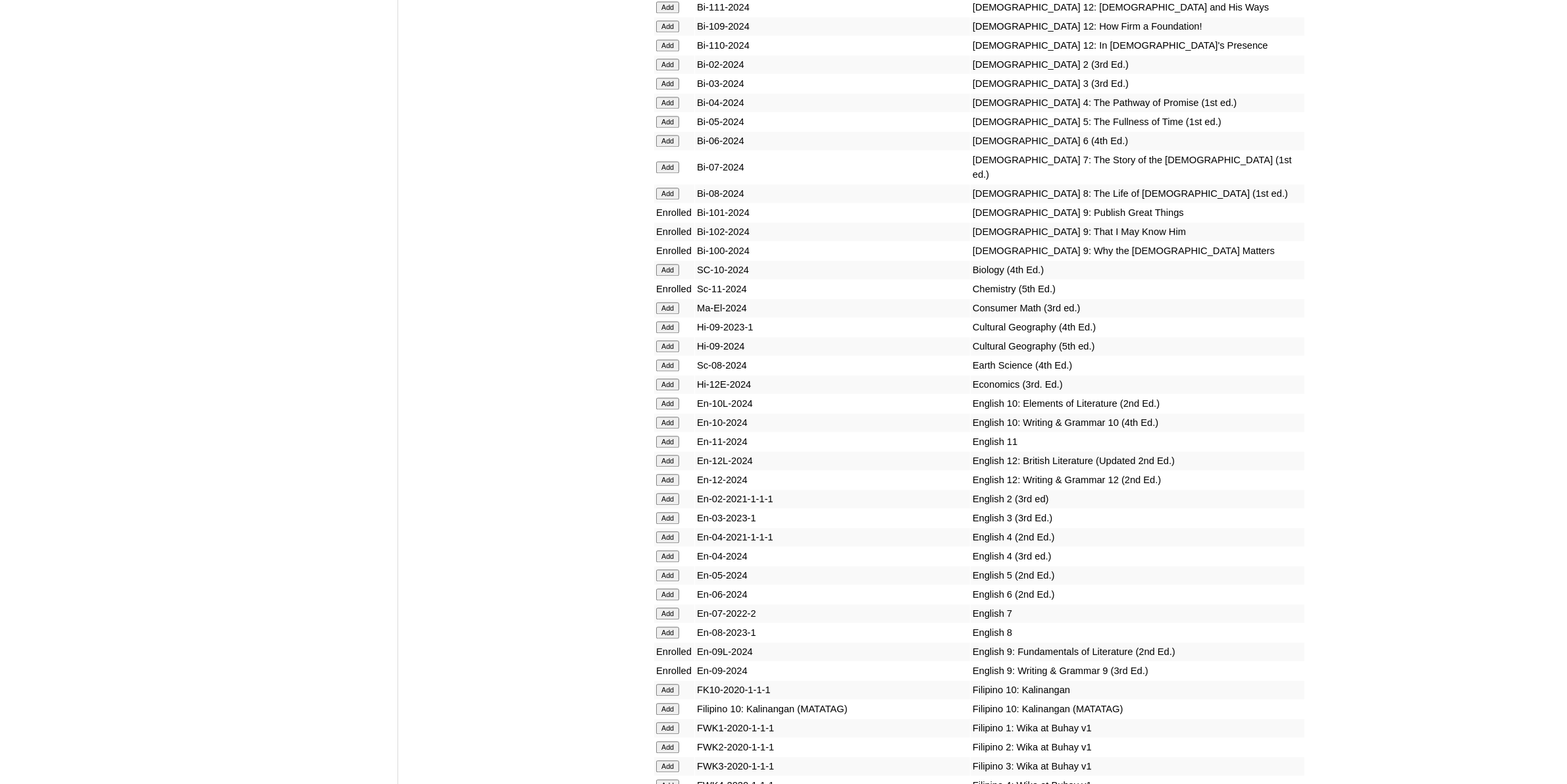
click at [673, 378] on input "Add" at bounding box center [668, 384] width 23 height 12
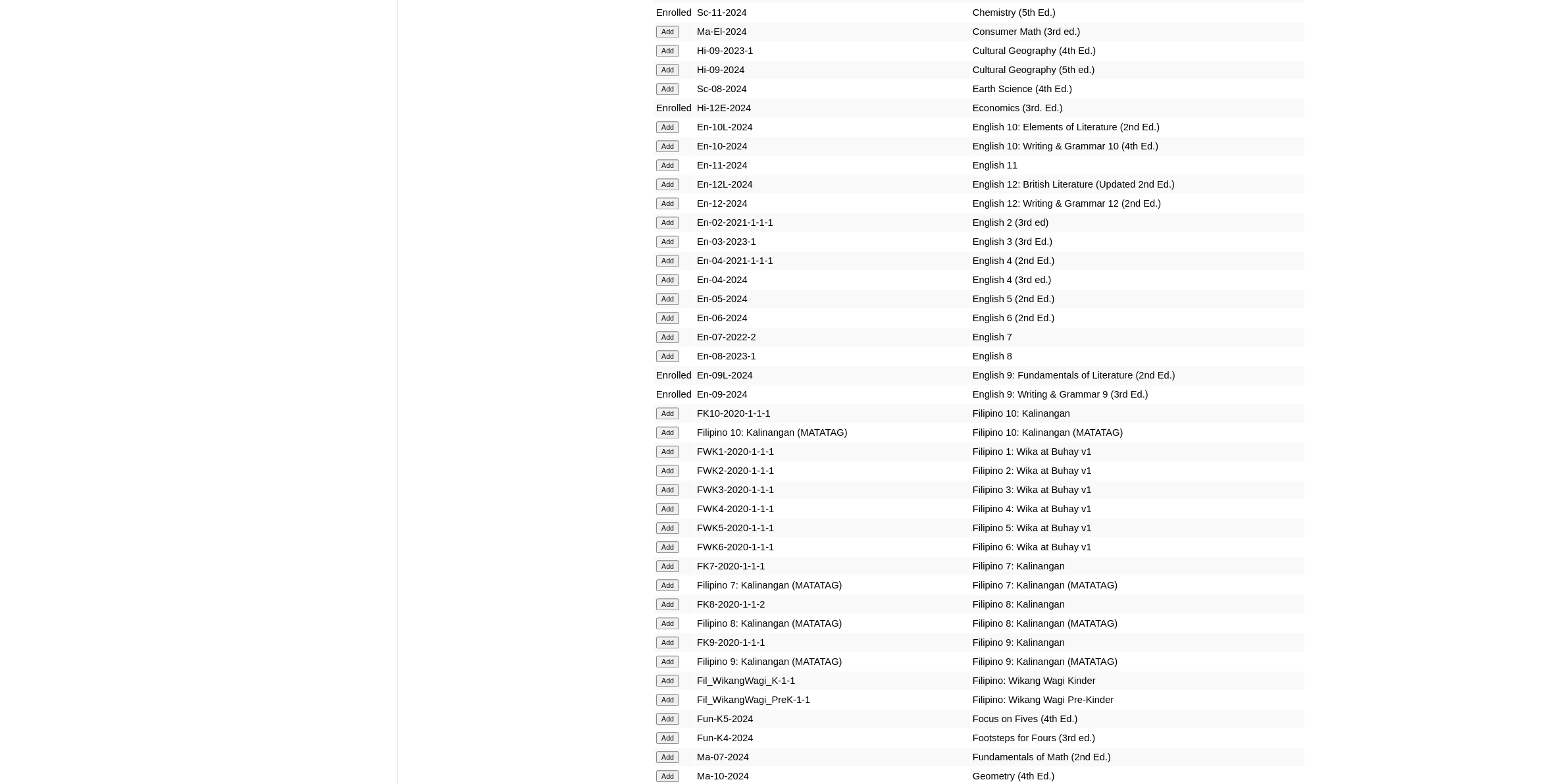
scroll to position [4031, 0]
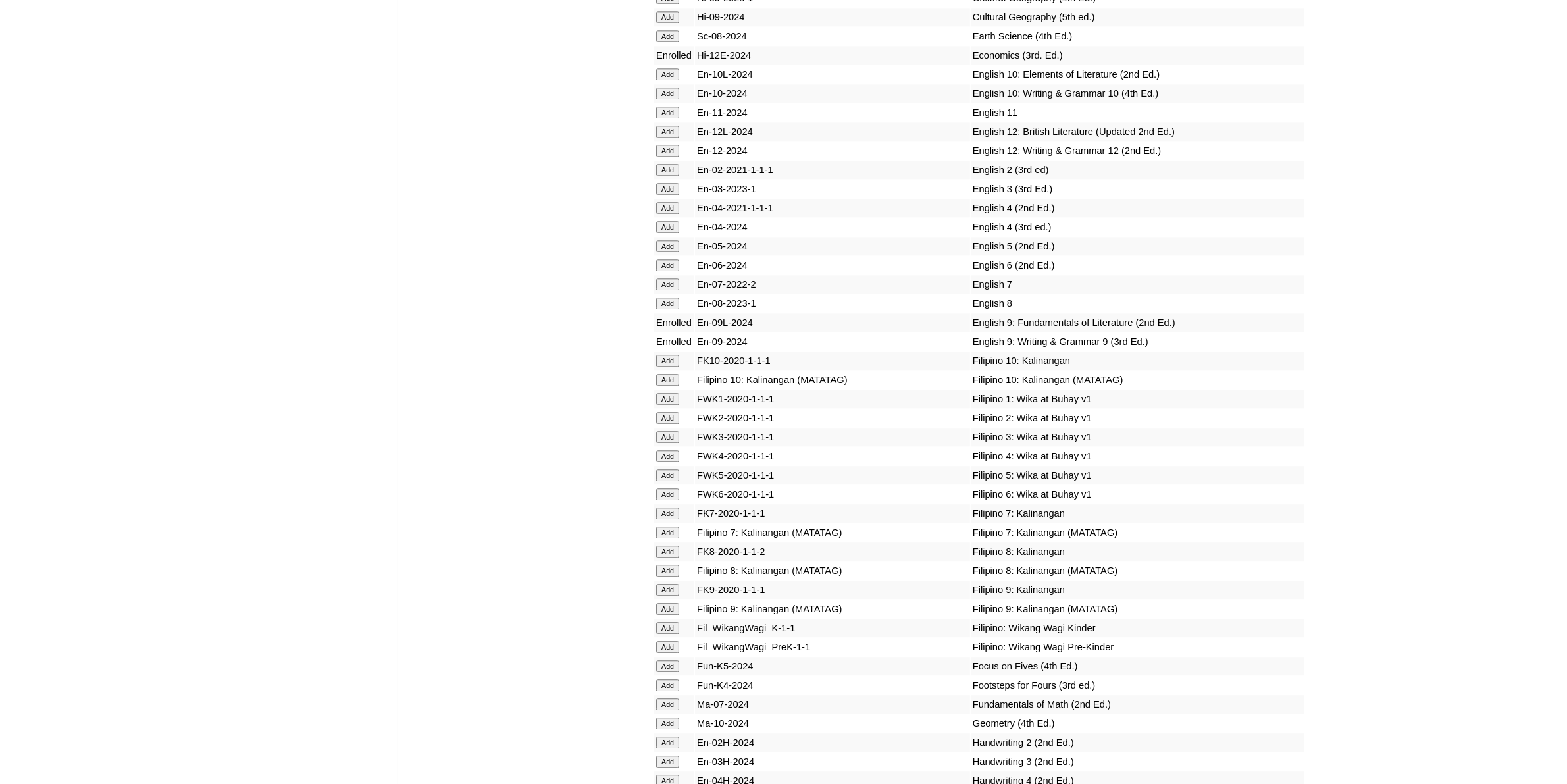
click at [661, 603] on input "Add" at bounding box center [668, 608] width 23 height 12
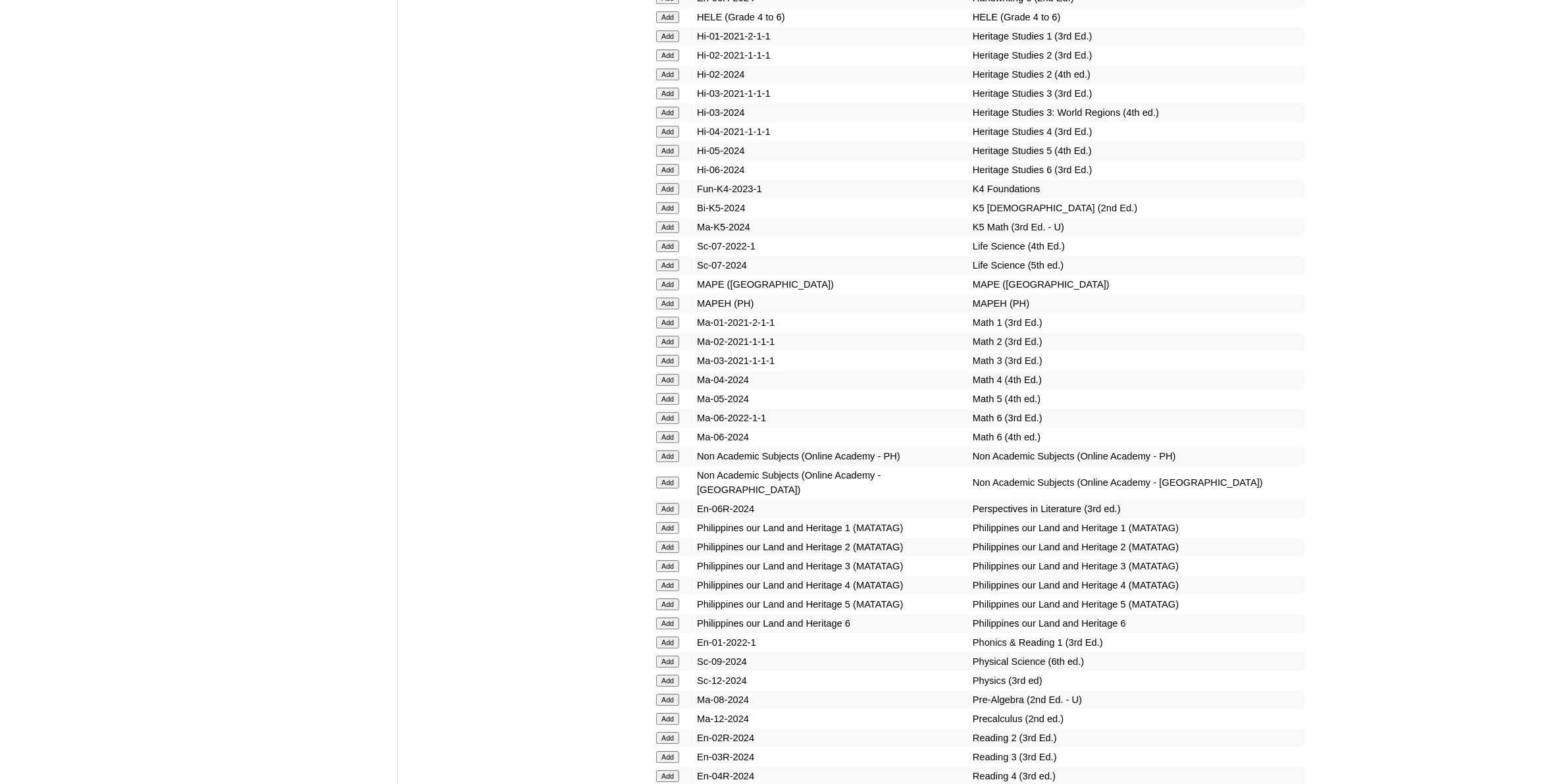
scroll to position [4853, 0]
click at [672, 448] on input "Add" at bounding box center [668, 454] width 23 height 12
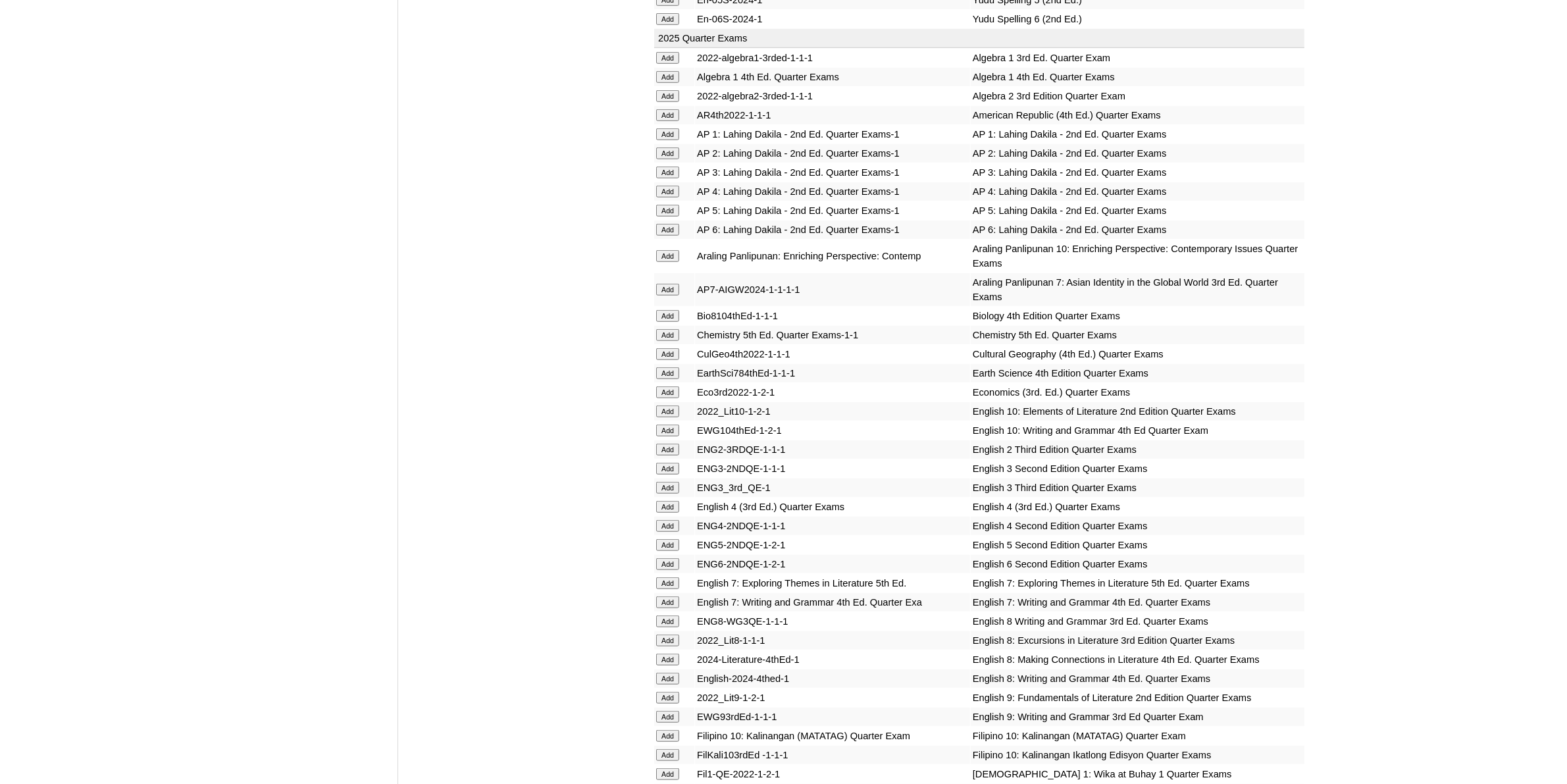
scroll to position [1563, 0]
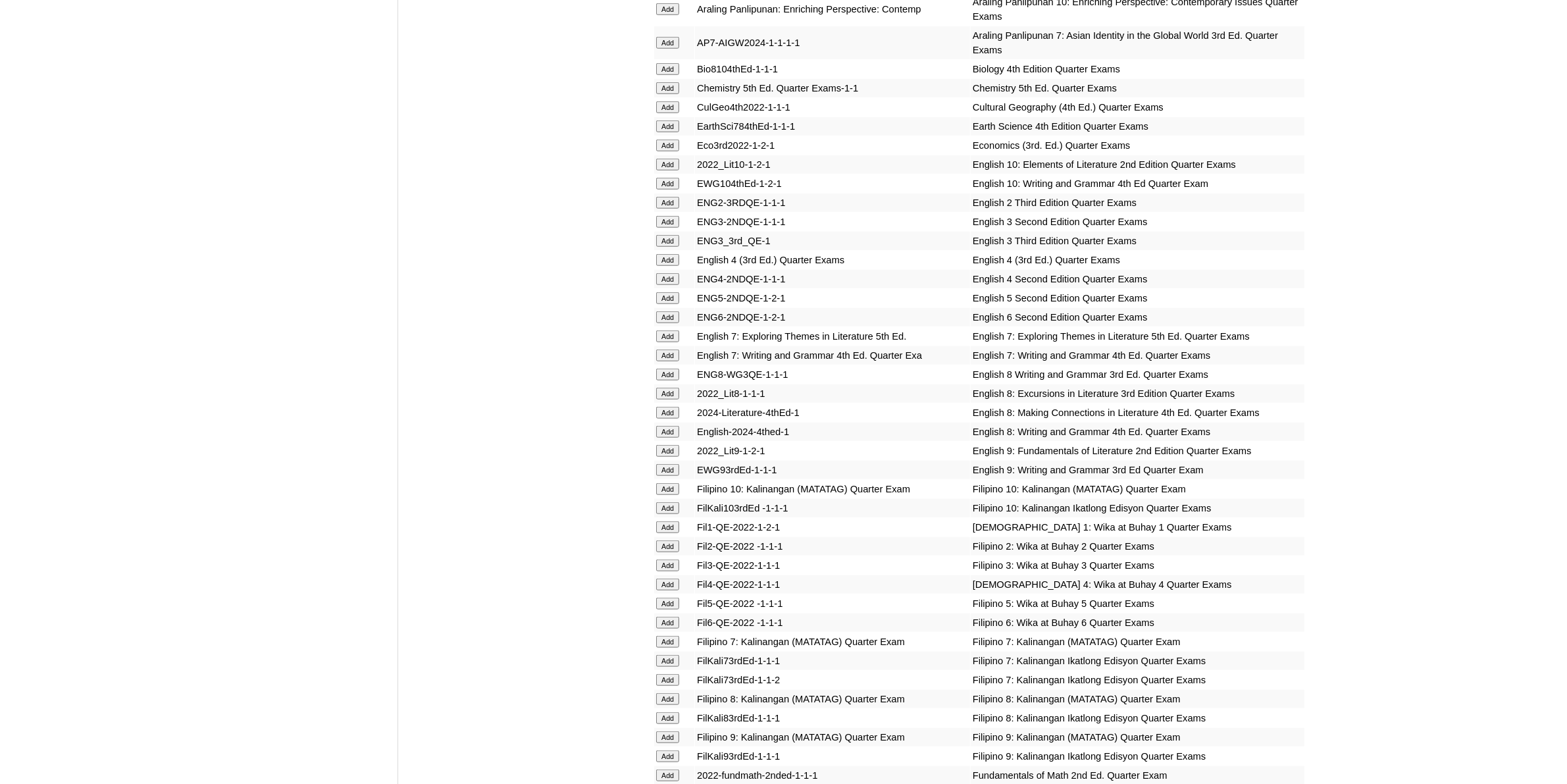
click at [670, 464] on input "Add" at bounding box center [668, 469] width 23 height 12
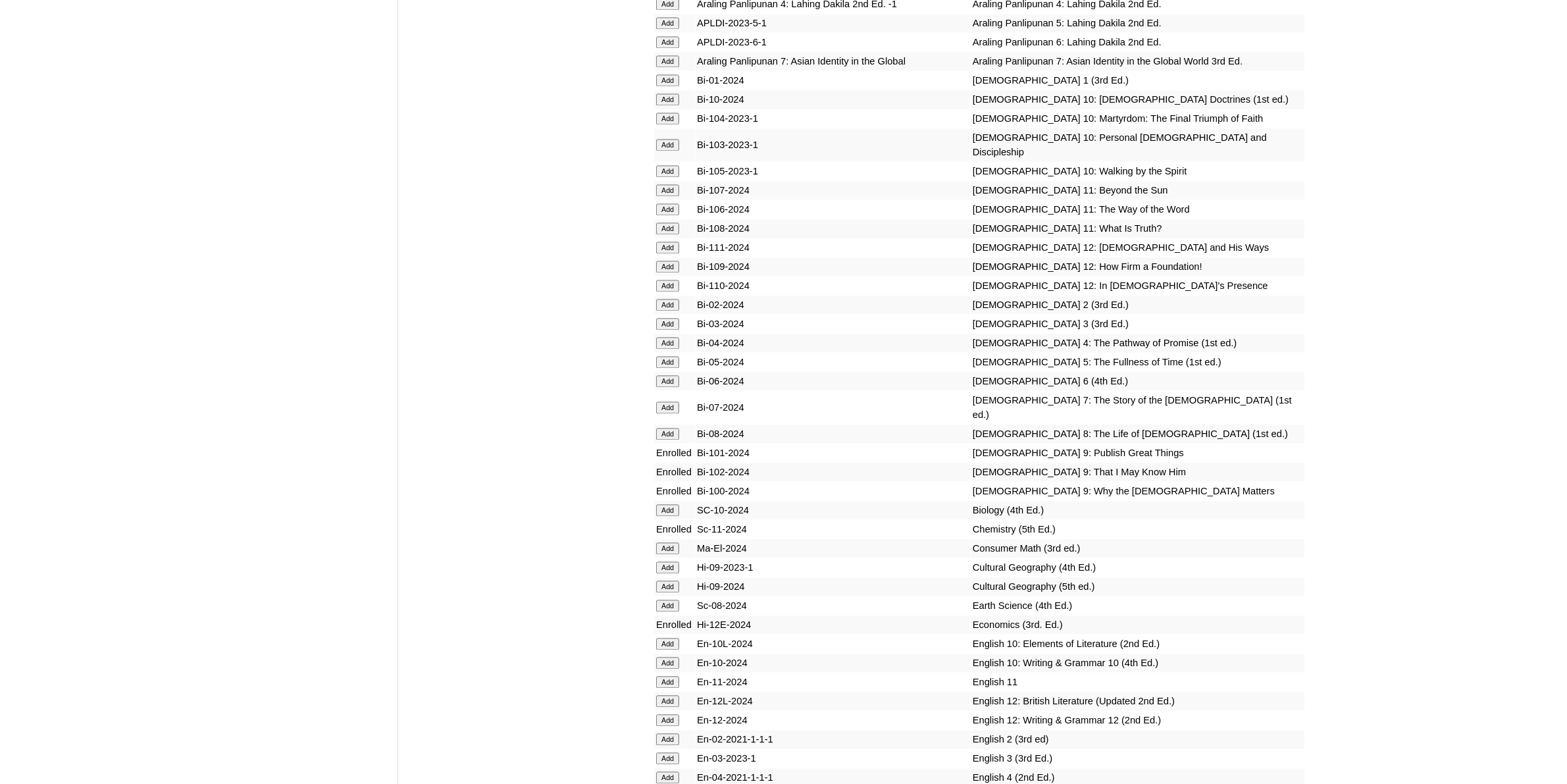
scroll to position [3619, 0]
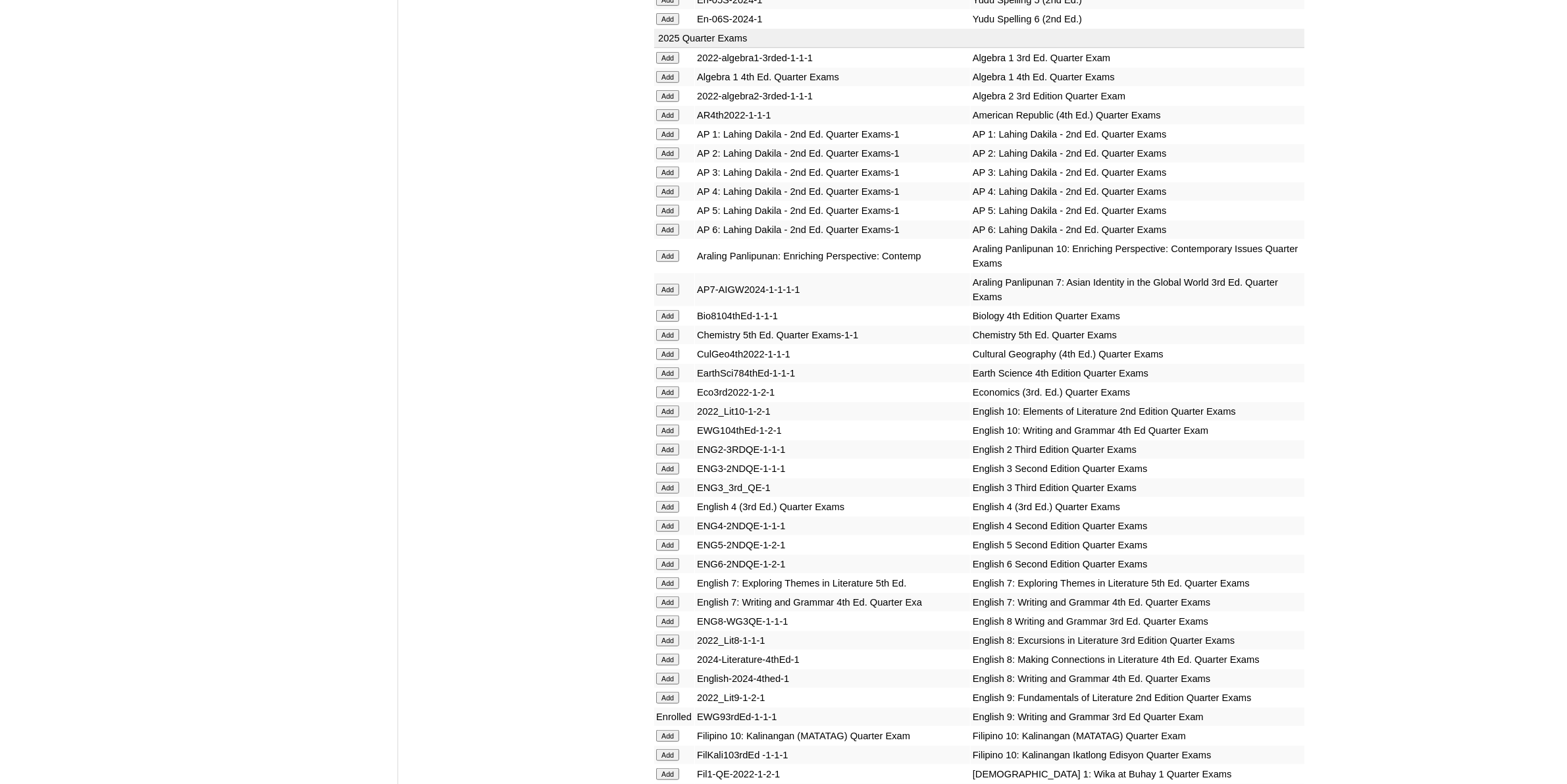
scroll to position [1481, 0]
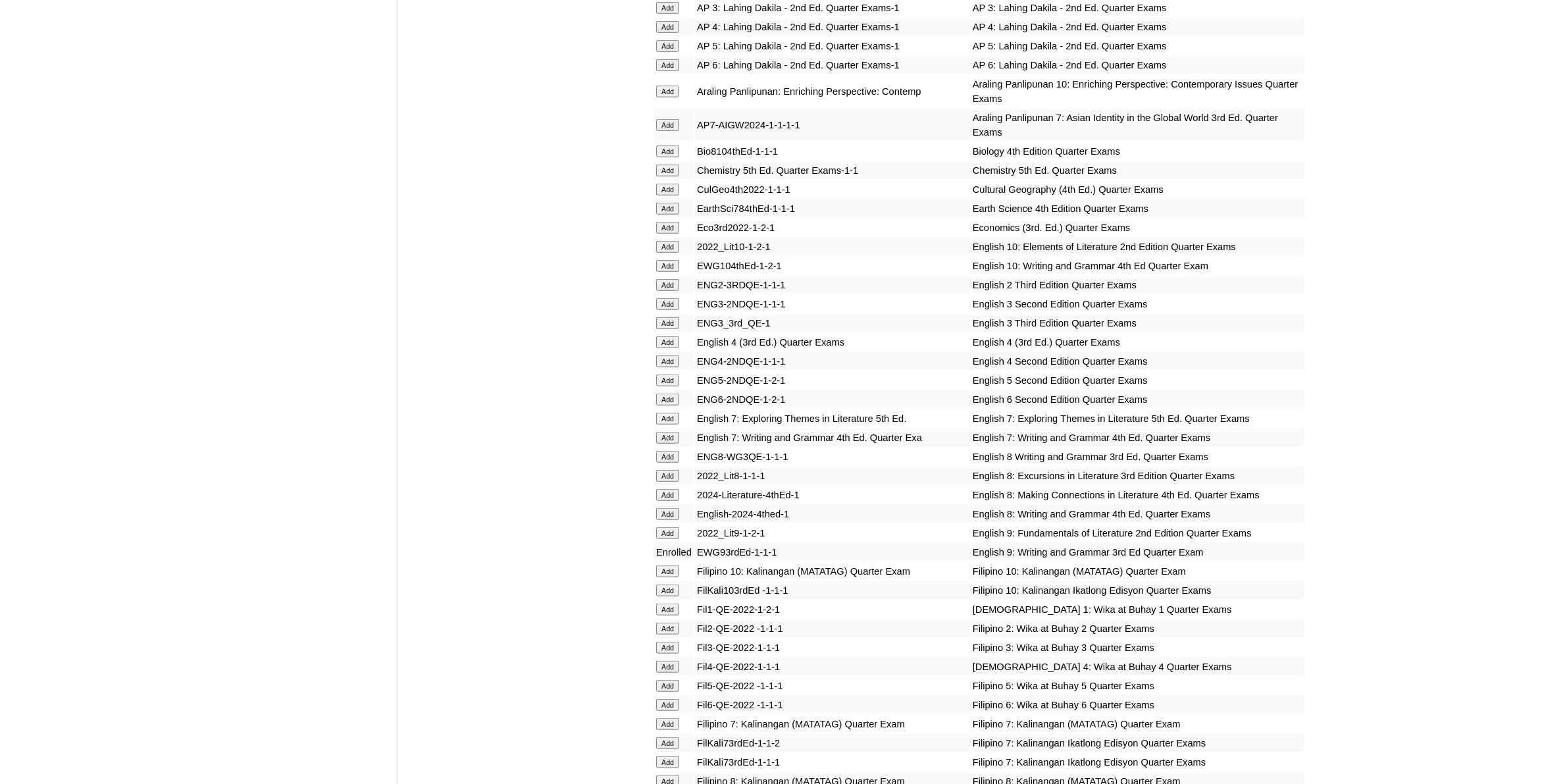
click at [672, 527] on input "Add" at bounding box center [668, 532] width 23 height 12
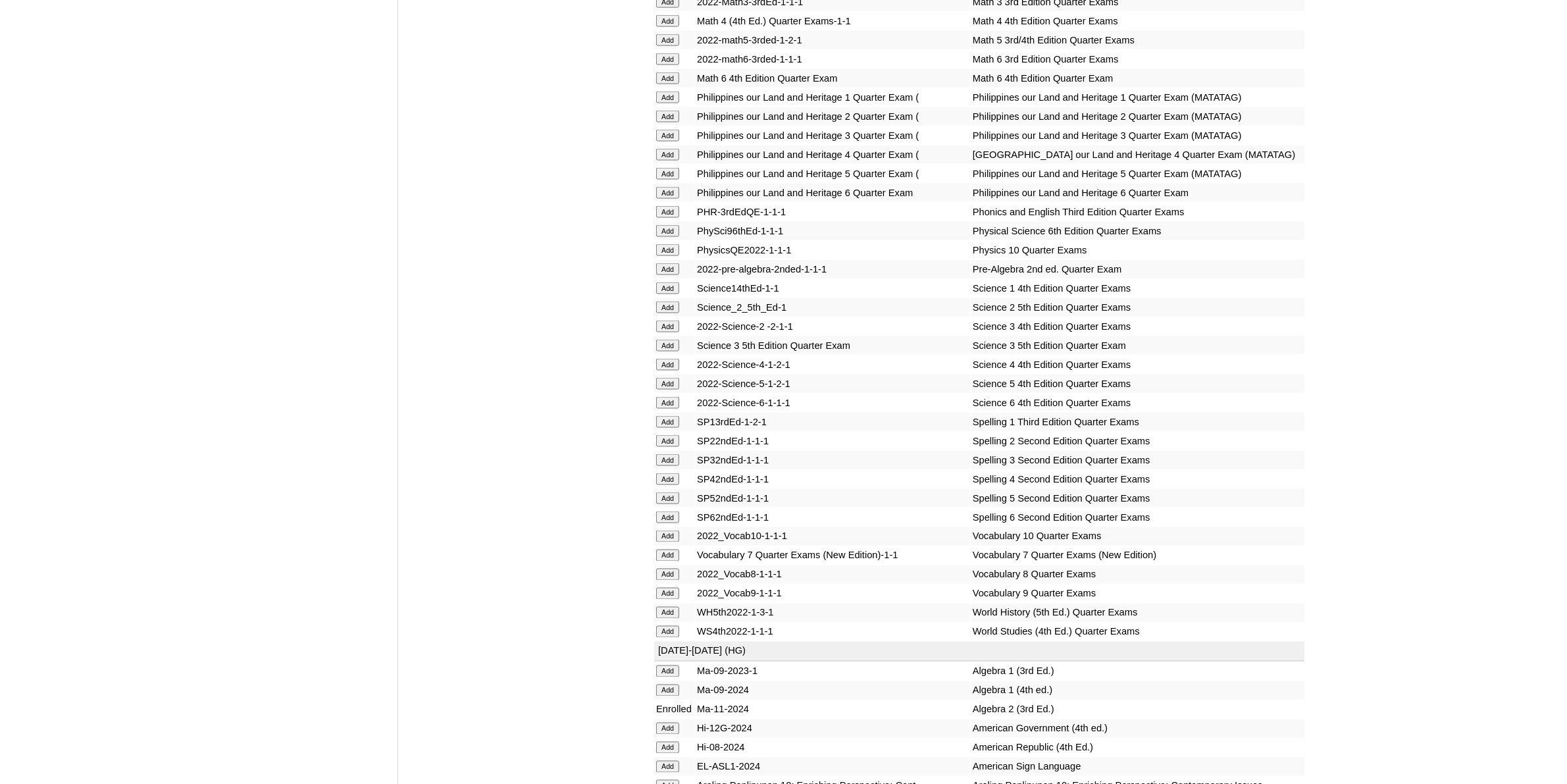
scroll to position [2796, 0]
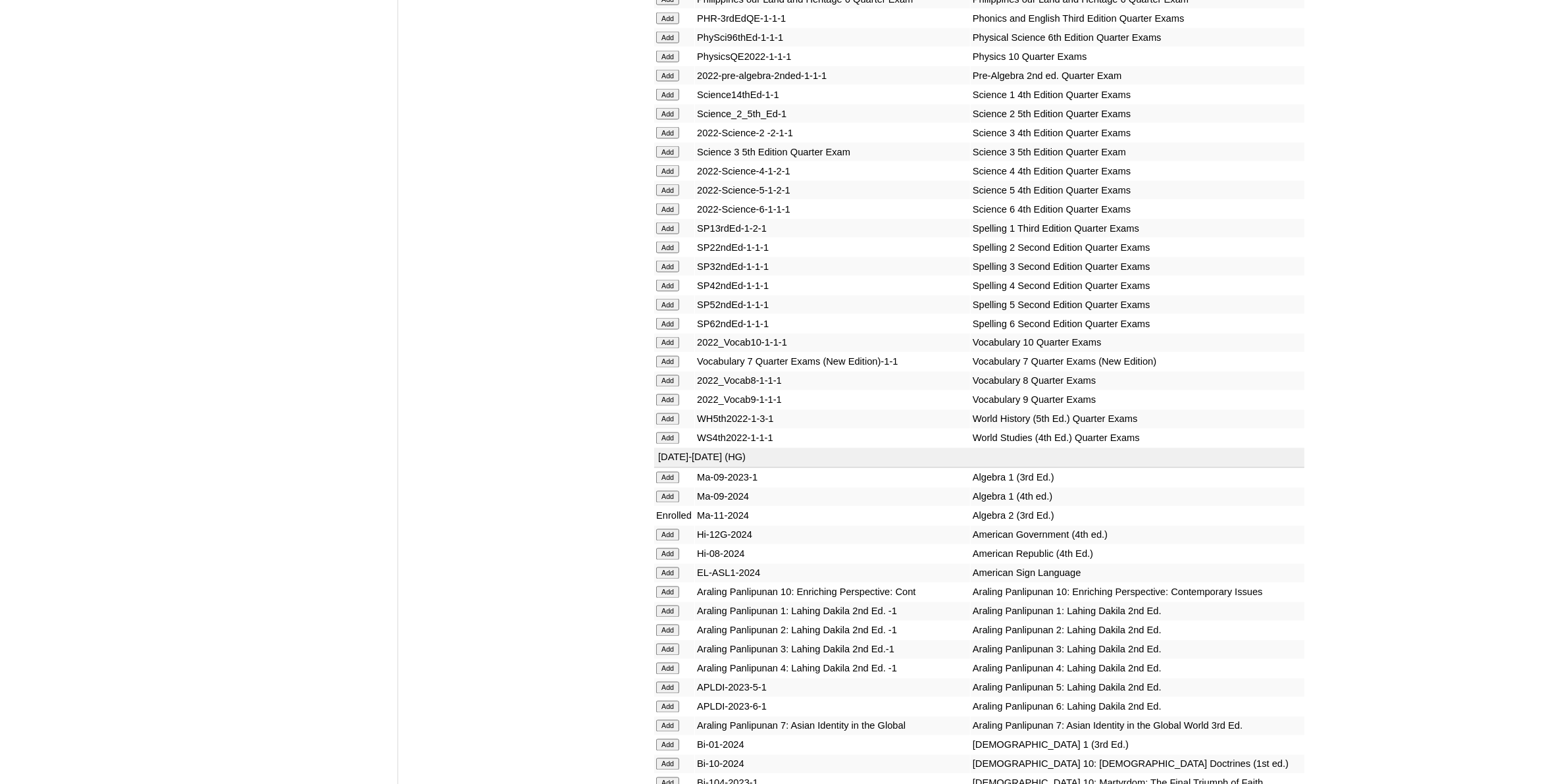
click at [666, 394] on input "Add" at bounding box center [668, 399] width 23 height 12
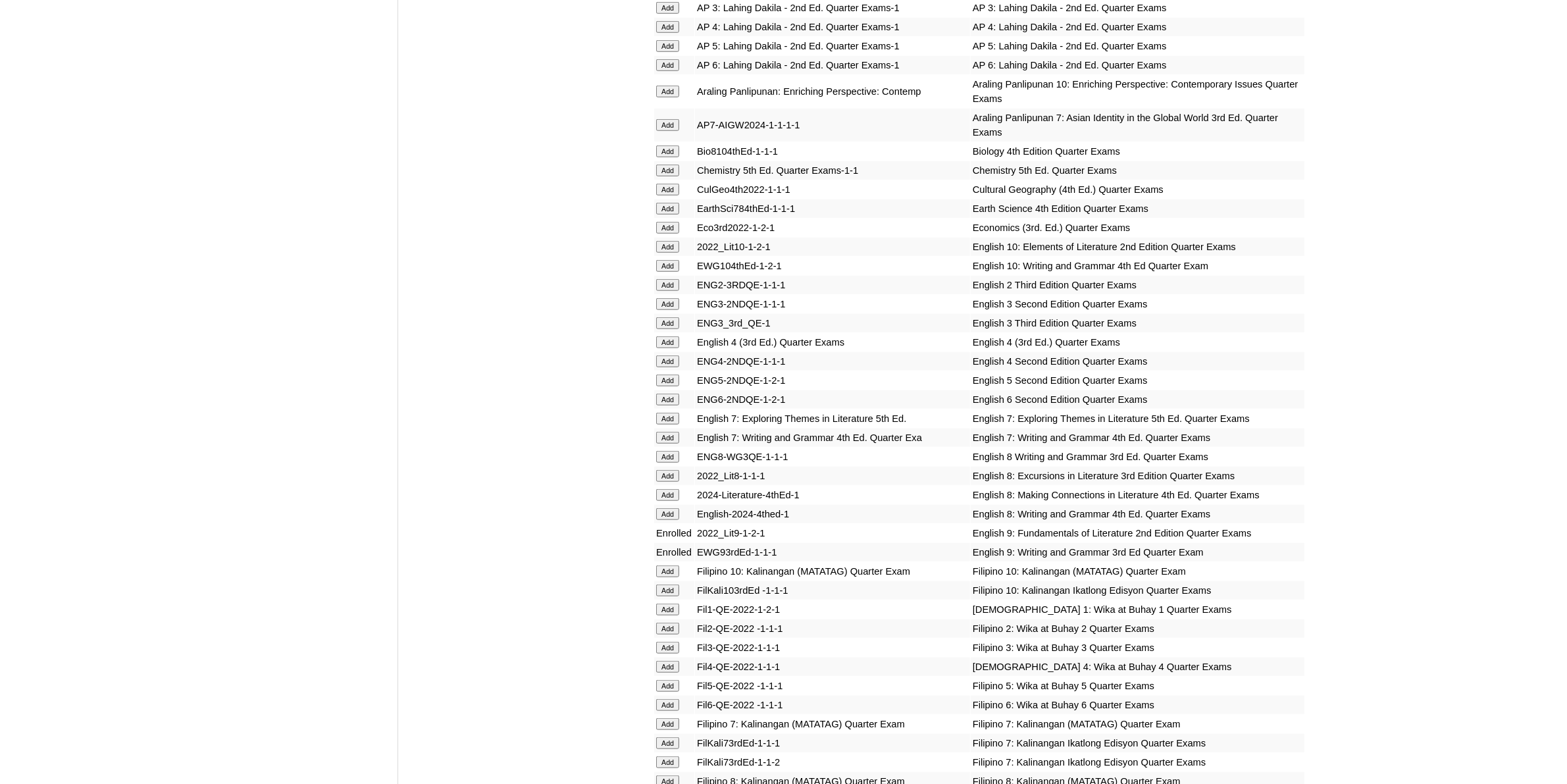
scroll to position [1398, 0]
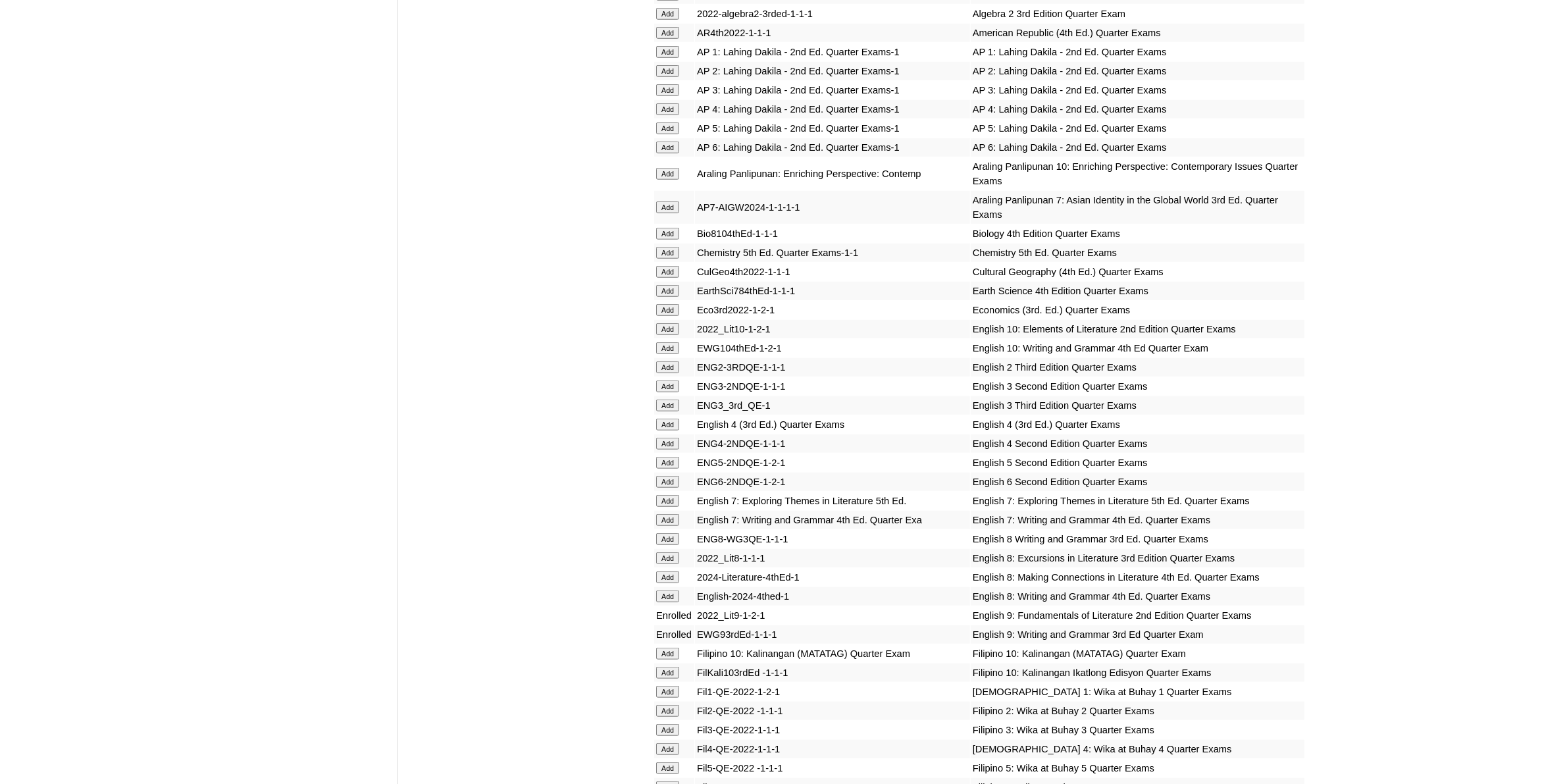
click at [676, 247] on input "Add" at bounding box center [668, 252] width 23 height 12
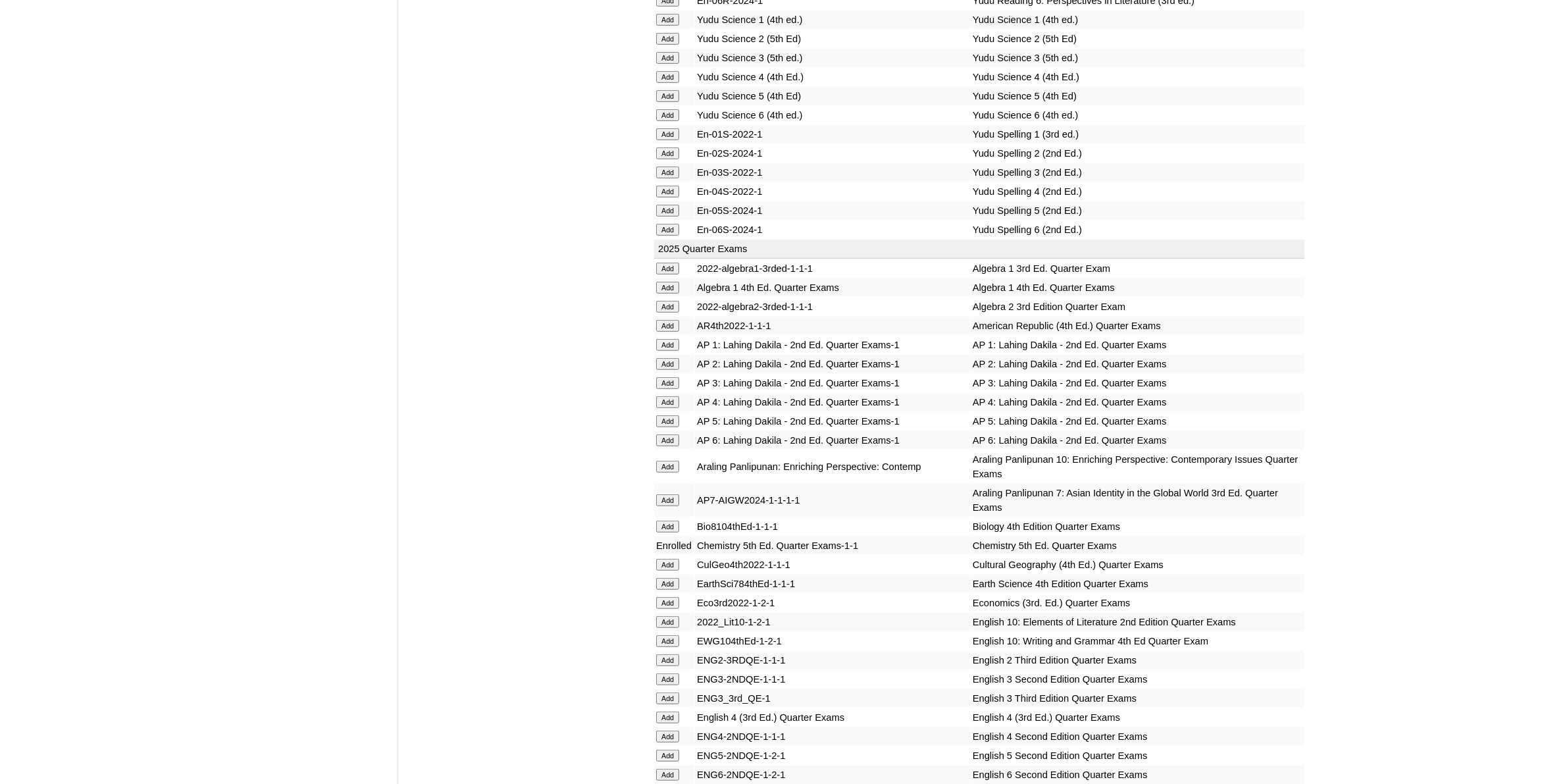
scroll to position [1234, 0]
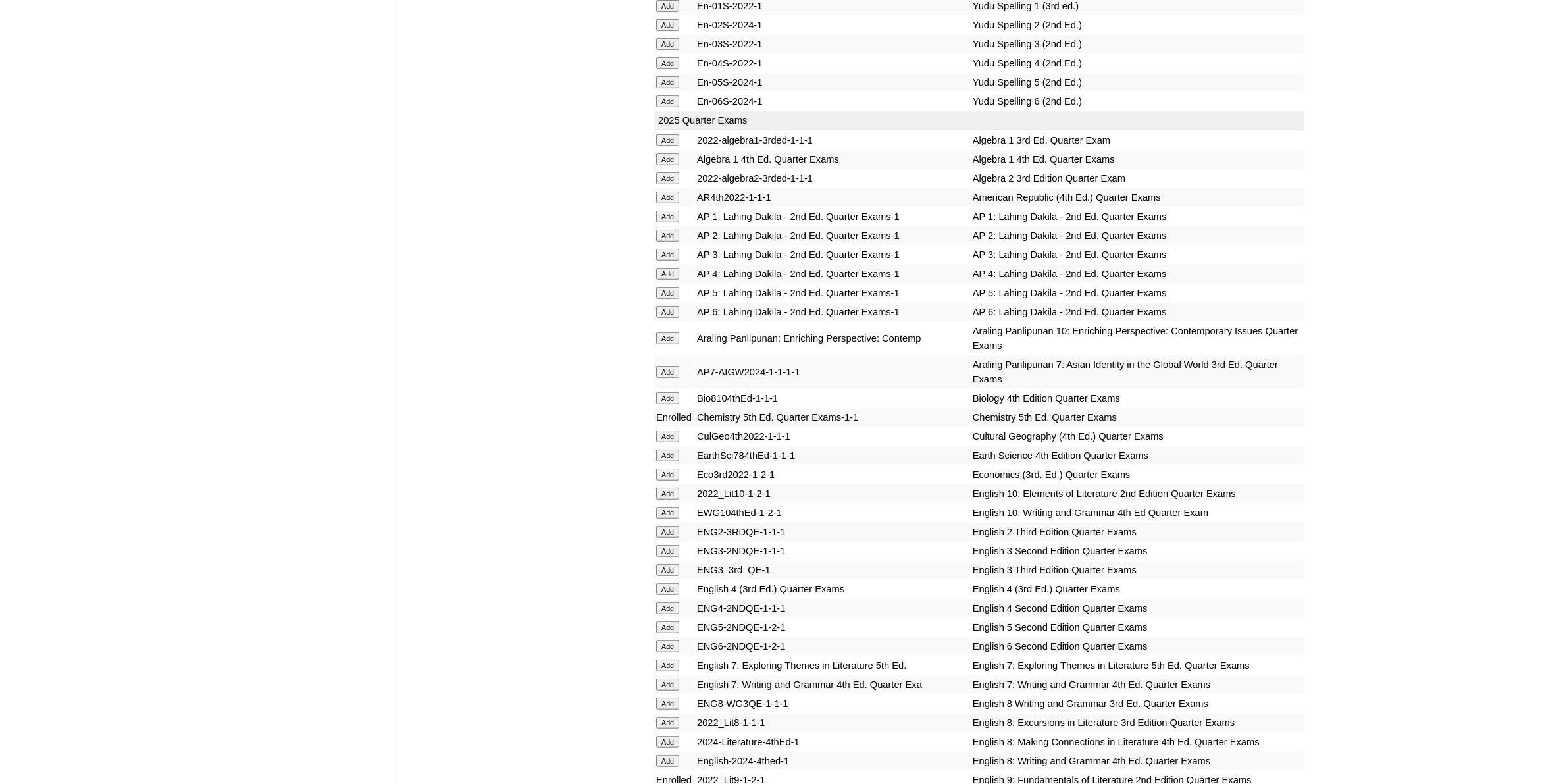
click at [675, 172] on input "Add" at bounding box center [668, 178] width 23 height 12
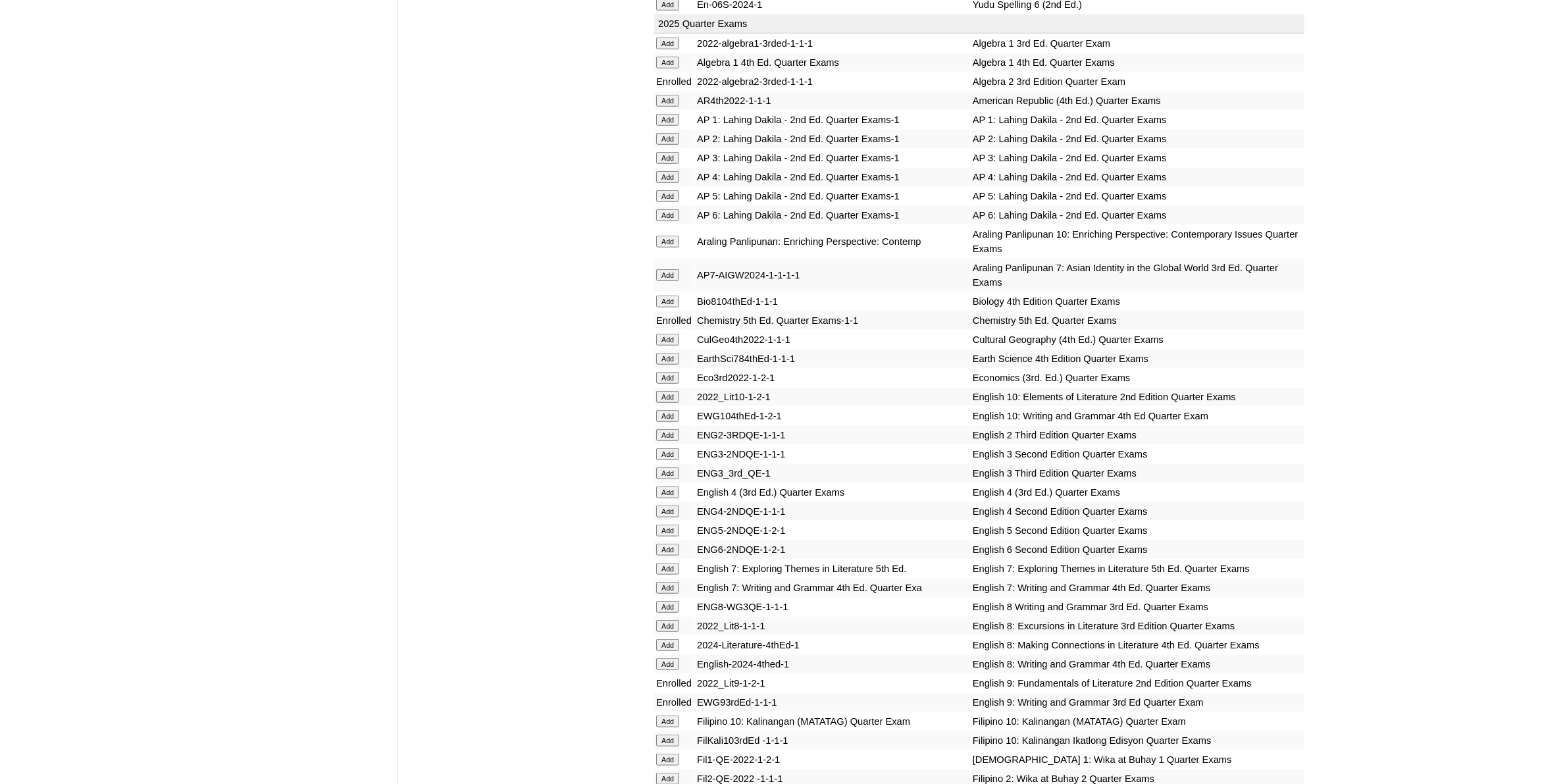
scroll to position [1481, 0]
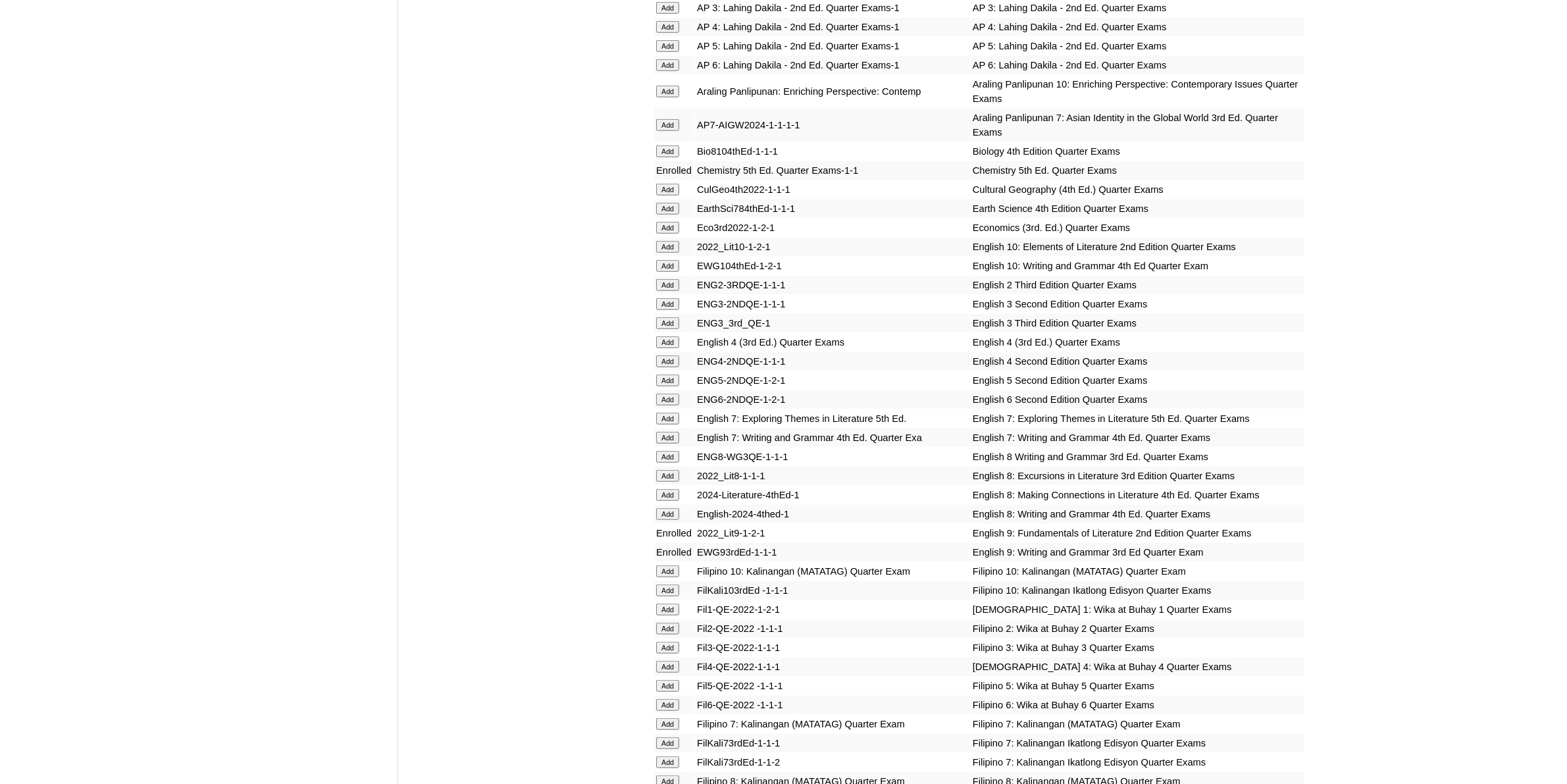
click at [673, 222] on input "Add" at bounding box center [668, 227] width 23 height 12
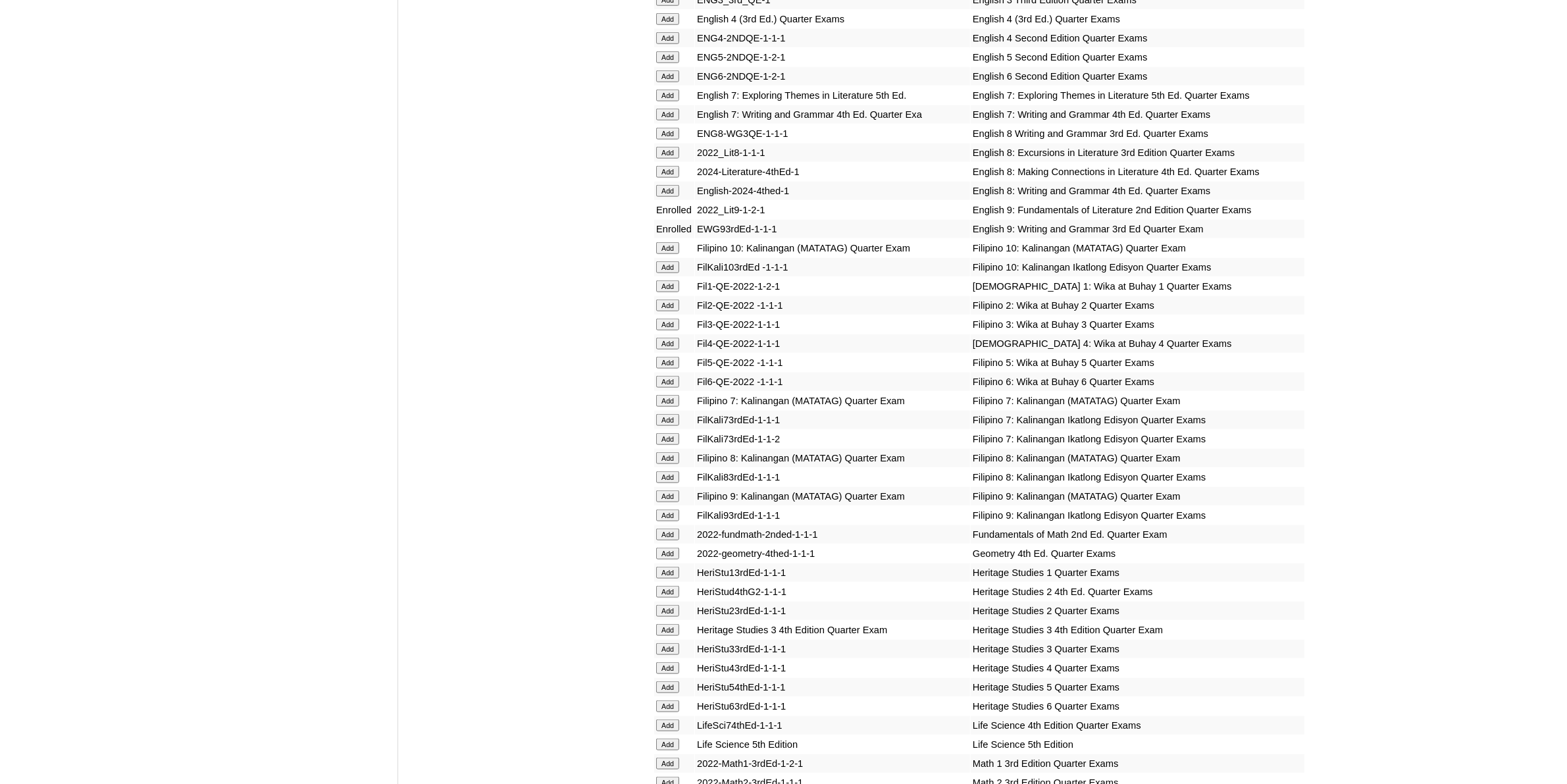
scroll to position [1809, 0]
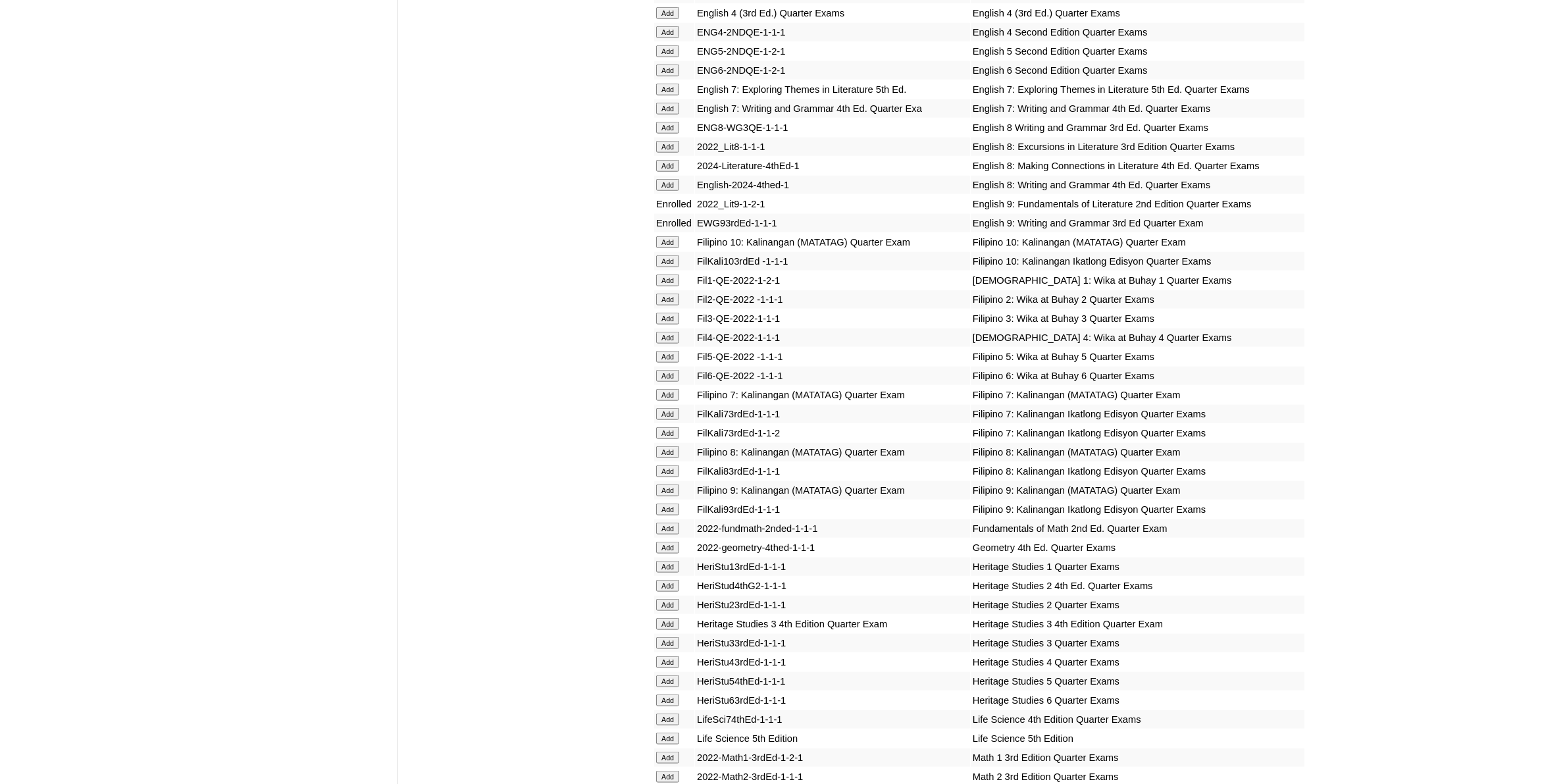
click at [674, 484] on input "Add" at bounding box center [668, 490] width 23 height 12
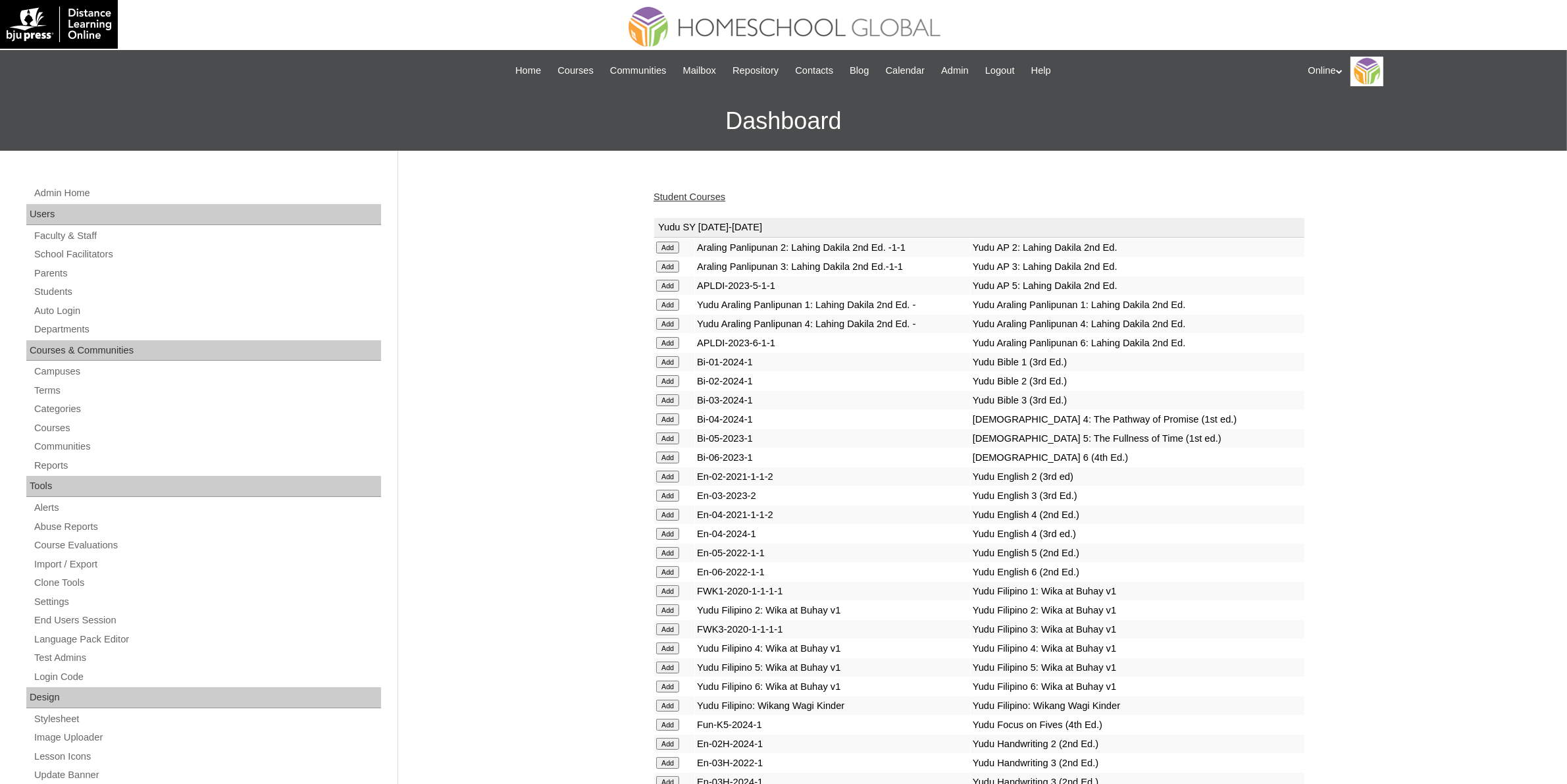
click at [692, 197] on link "Student Courses" at bounding box center [689, 197] width 72 height 11
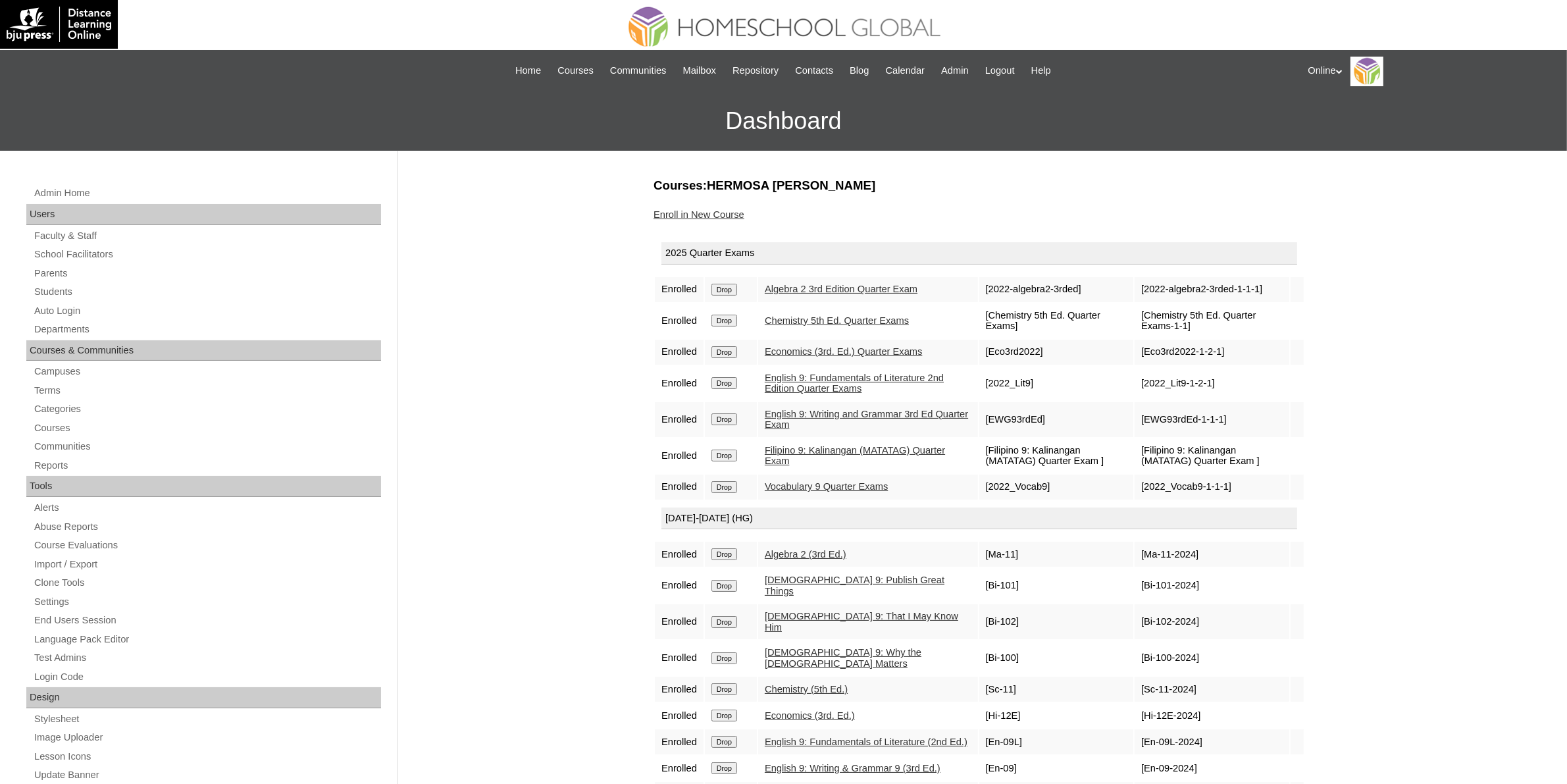
scroll to position [165, 0]
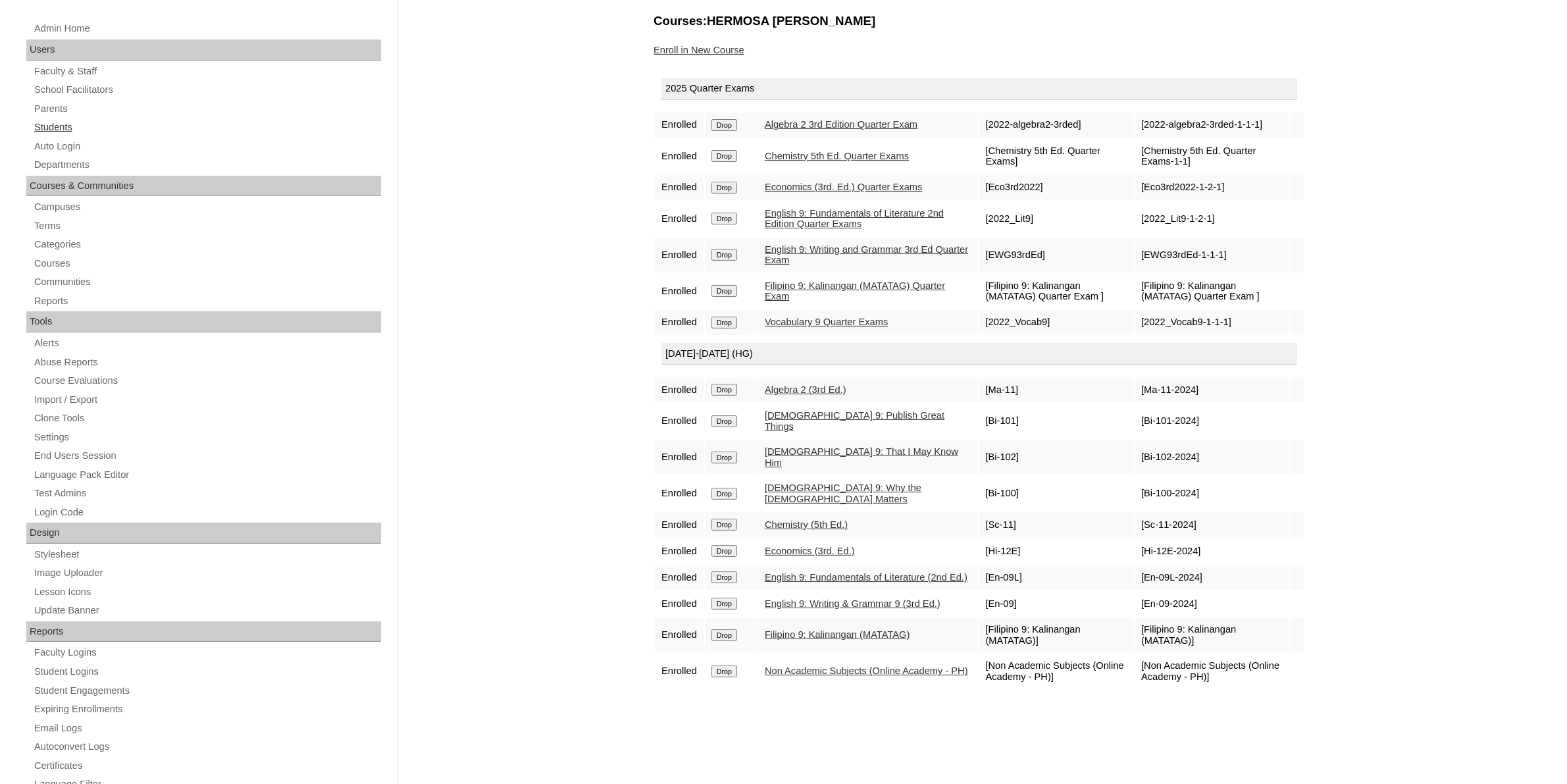
click at [66, 126] on link "Students" at bounding box center [207, 128] width 348 height 16
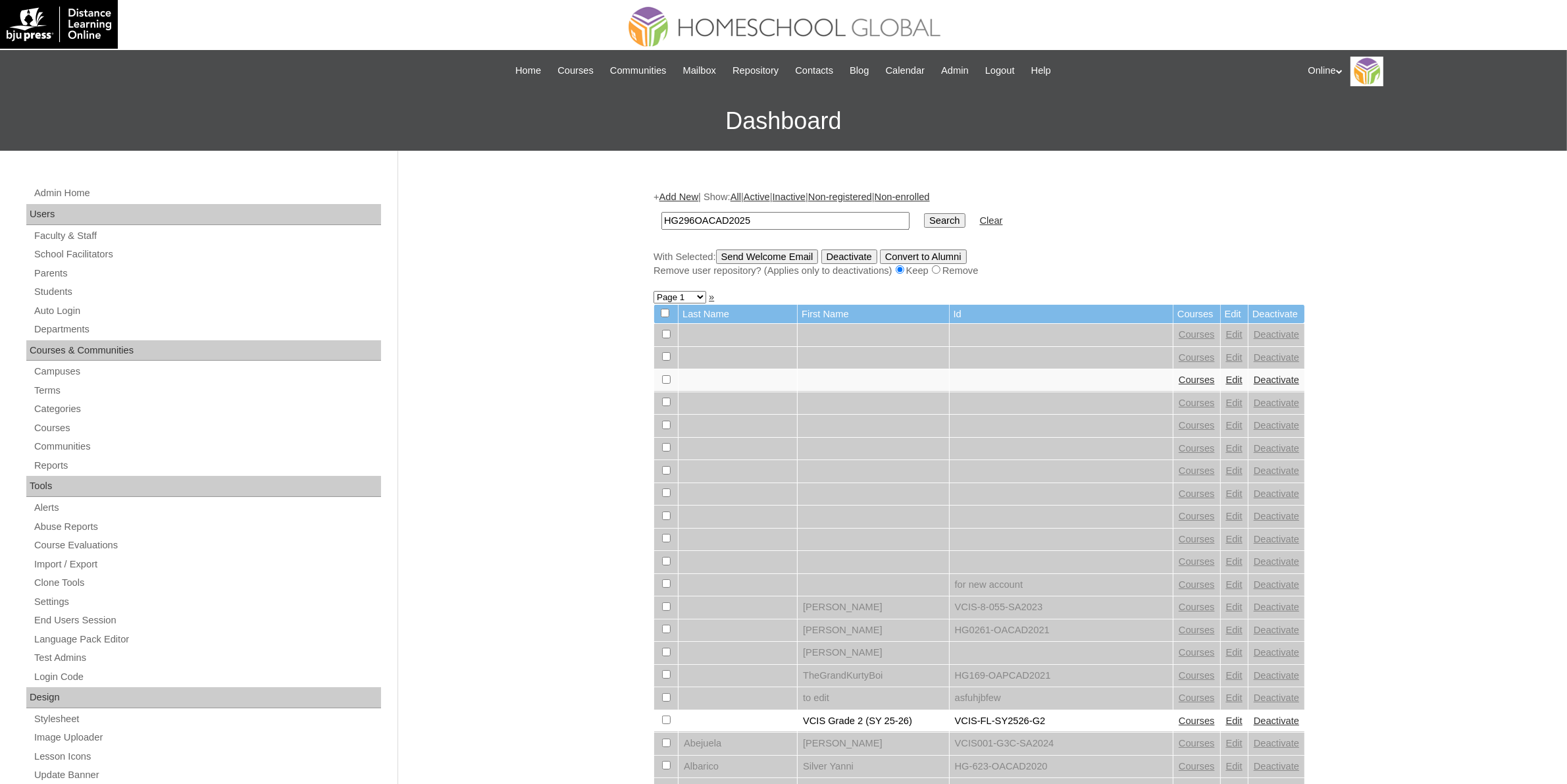
type input "HG296OACAD2025"
click at [924, 215] on input "Search" at bounding box center [944, 220] width 41 height 14
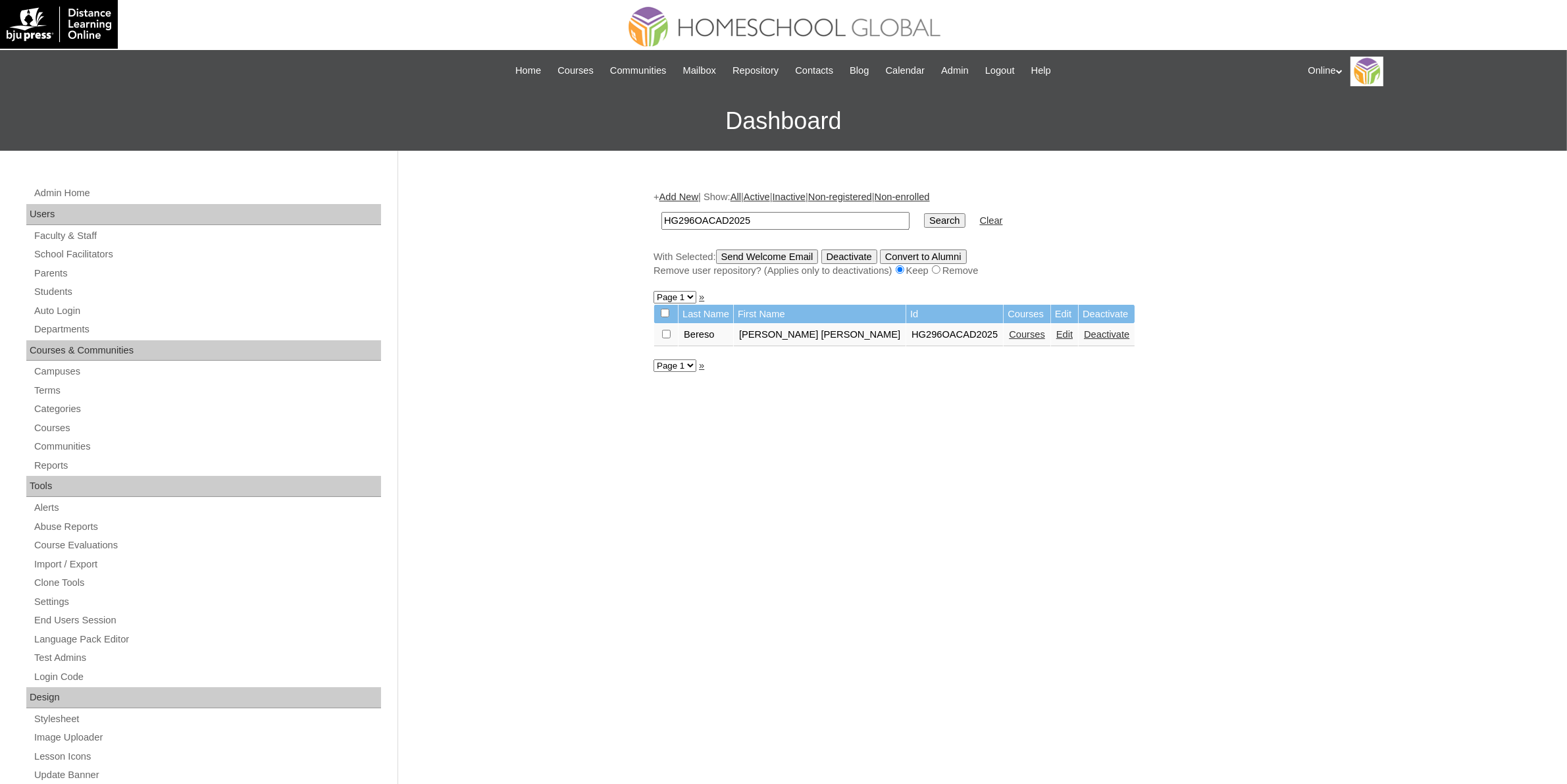
click at [1009, 329] on link "Courses" at bounding box center [1026, 334] width 36 height 11
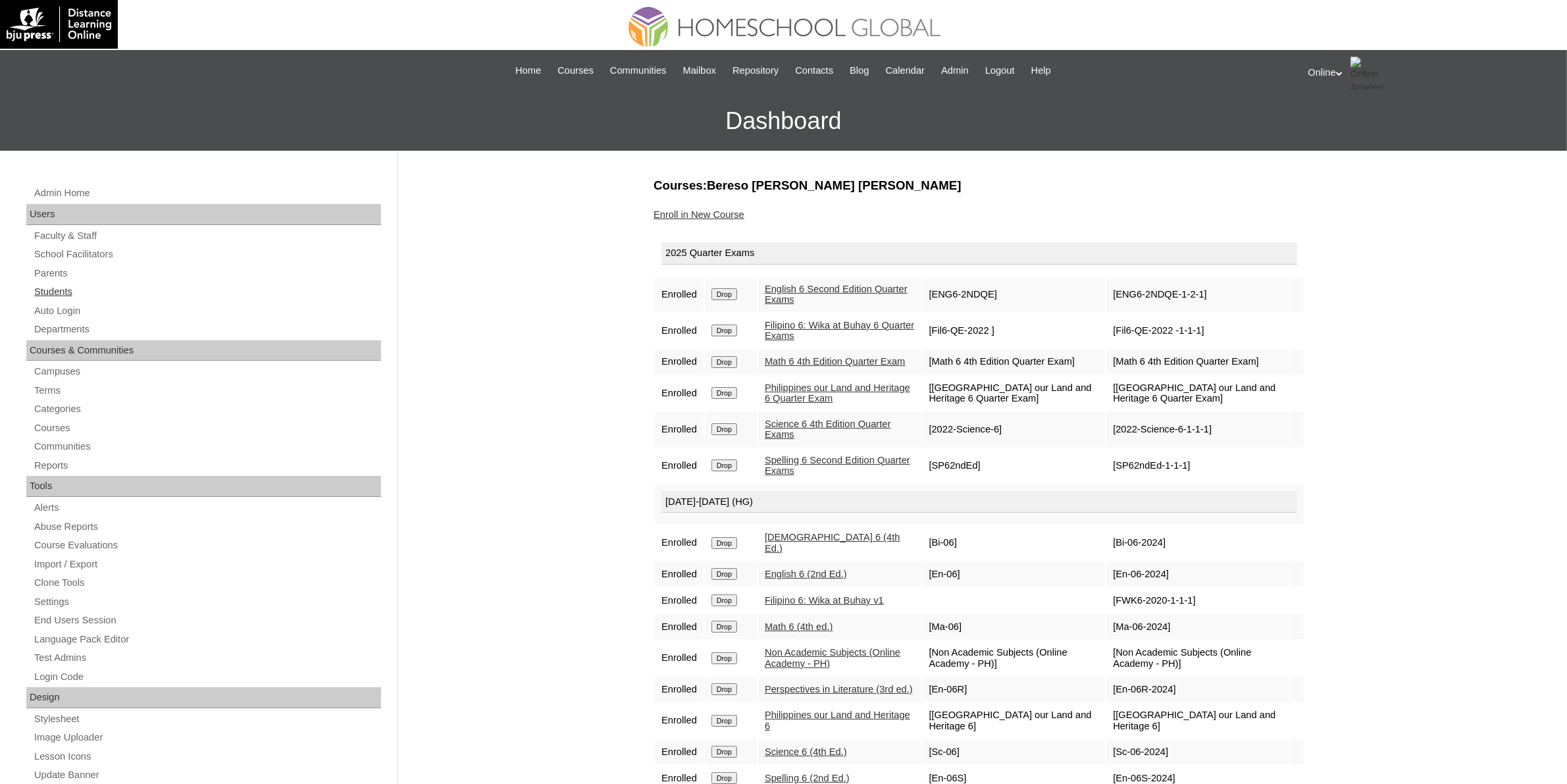
click at [66, 294] on link "Students" at bounding box center [207, 292] width 348 height 16
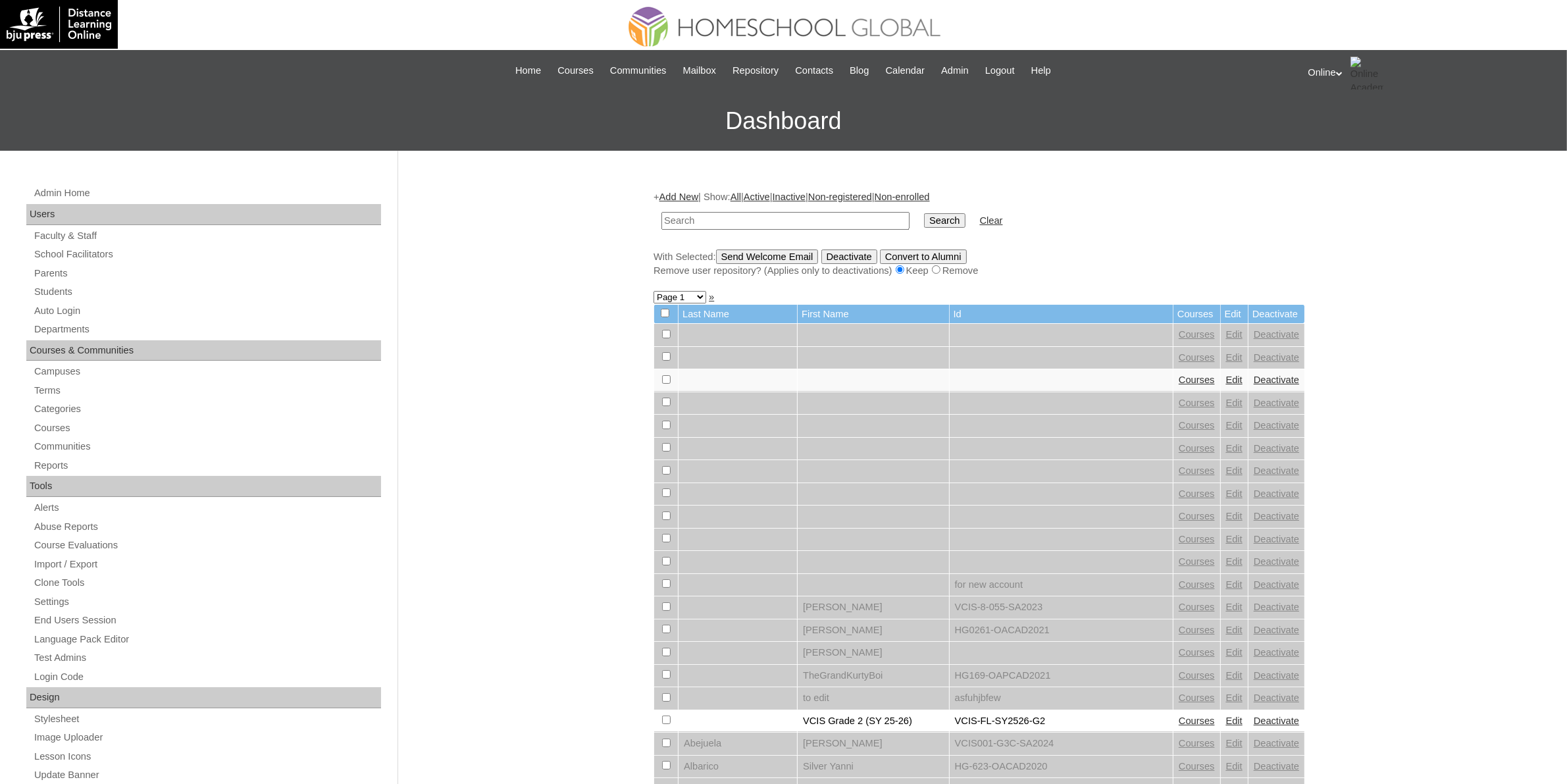
click at [755, 222] on input "text" at bounding box center [786, 220] width 248 height 18
type input "HG293OACAD2025"
click at [924, 219] on input "Search" at bounding box center [944, 220] width 41 height 14
